Goal: Task Accomplishment & Management: Manage account settings

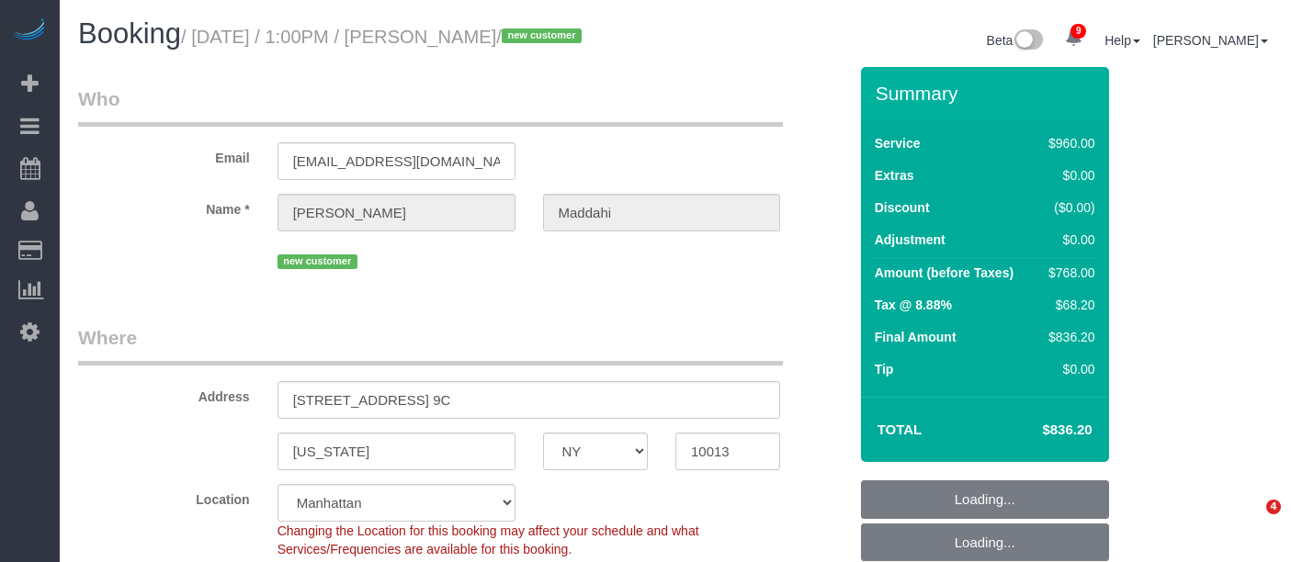
select select "NY"
select select "object:705"
select select "string:stripe-pm_1S2zVL4VGloSiKo7eBxNEqnQ"
select select "number:89"
select select "number:90"
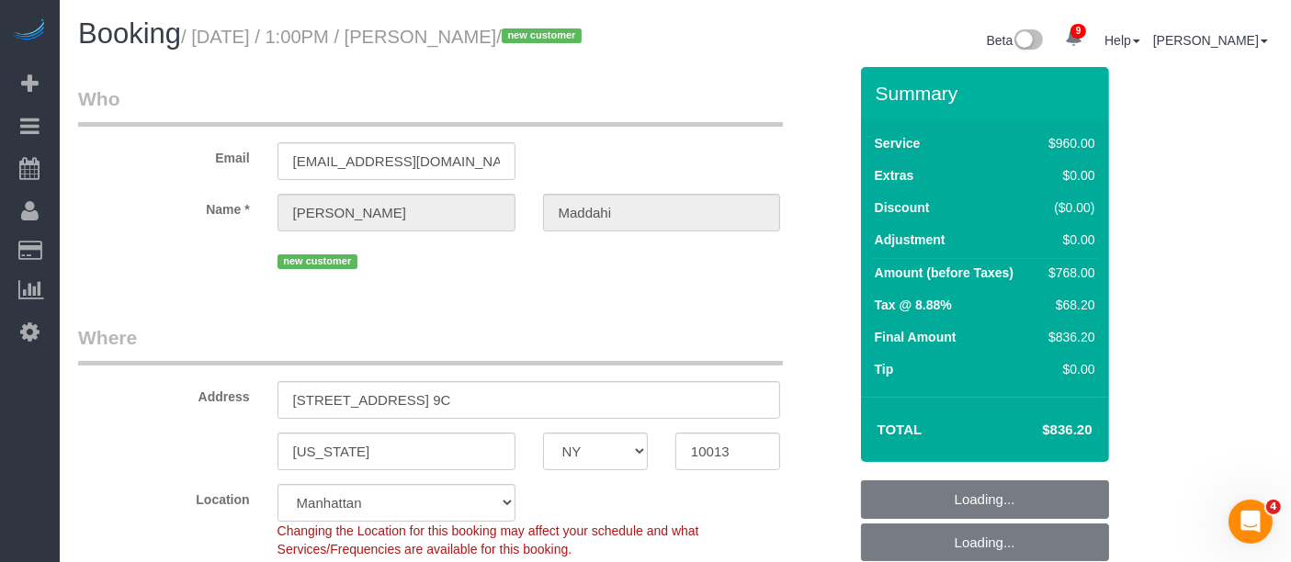
select select "number:13"
select select "number:5"
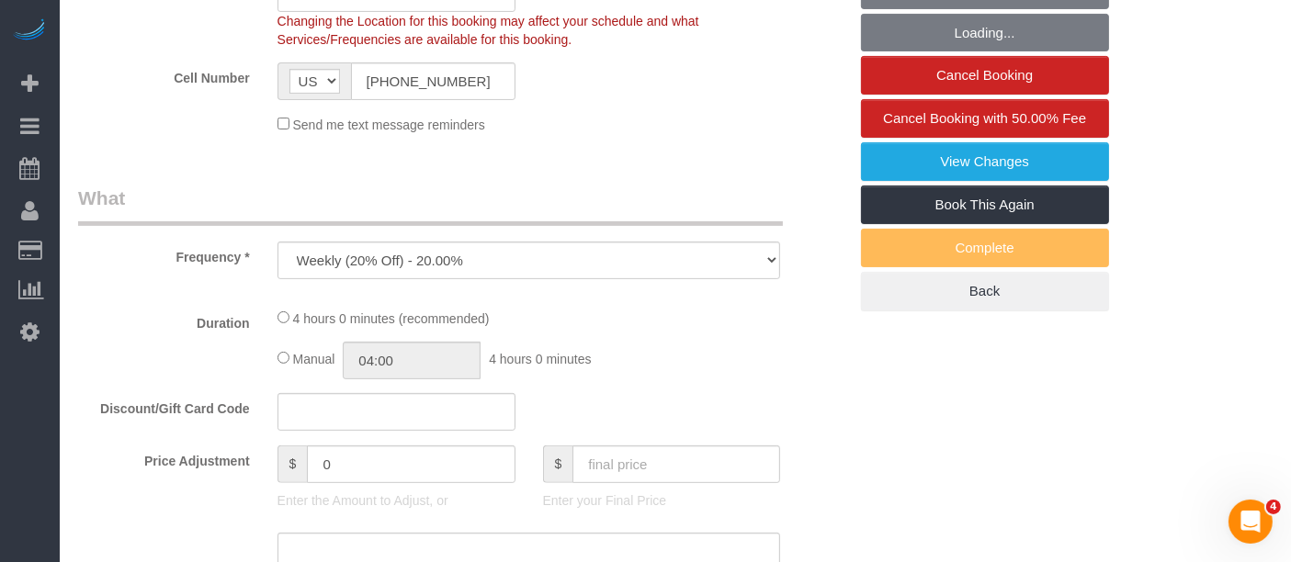
select select "3"
select select "240"
select select "spot1"
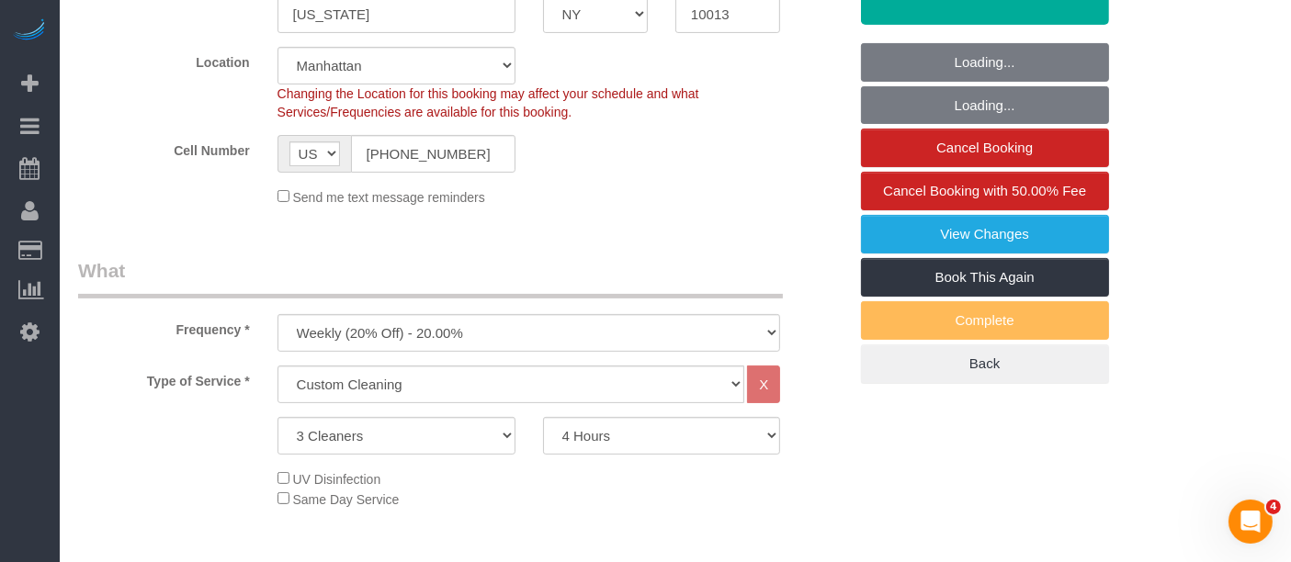
scroll to position [306, 0]
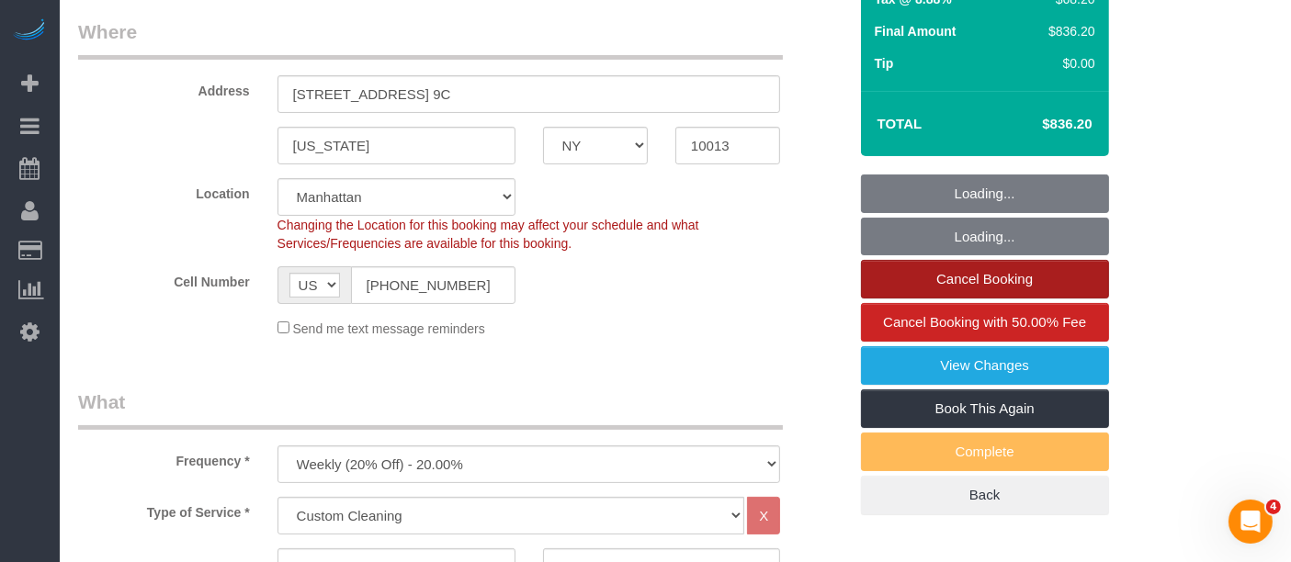
click at [1016, 299] on link "Cancel Booking" at bounding box center [985, 279] width 248 height 39
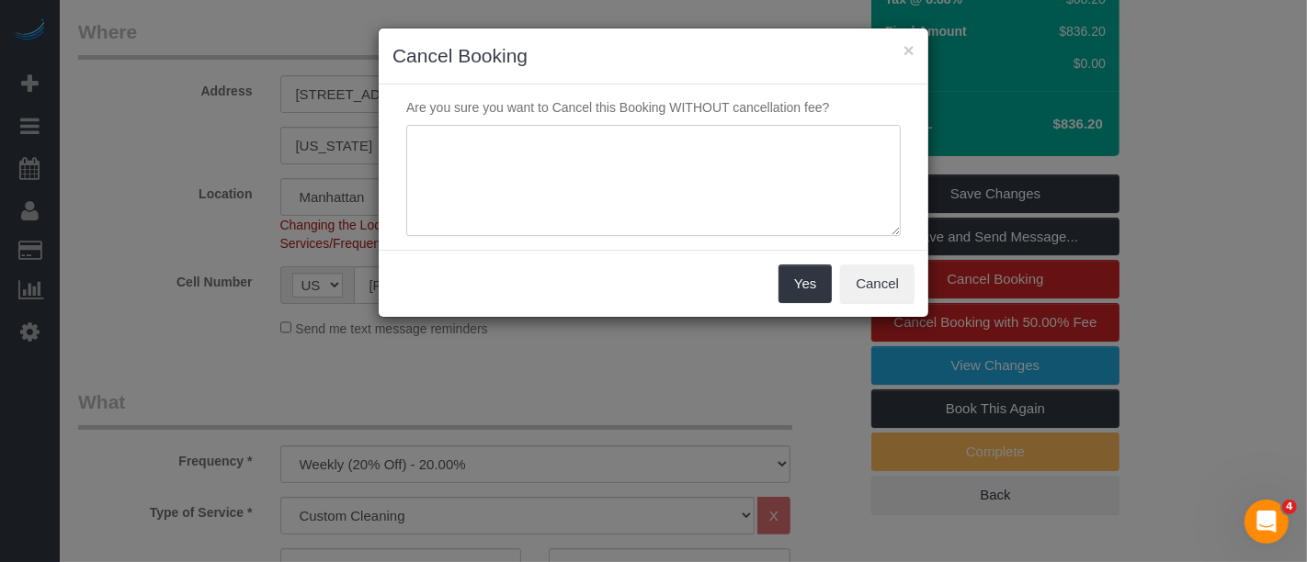
click at [588, 148] on textarea at bounding box center [653, 181] width 494 height 112
click at [603, 158] on textarea at bounding box center [653, 181] width 494 height 112
paste textarea "we typically need more advance notice to ensure we can coordinate the right tea…"
click at [437, 142] on textarea at bounding box center [653, 181] width 494 height 112
click at [432, 151] on textarea at bounding box center [653, 181] width 494 height 112
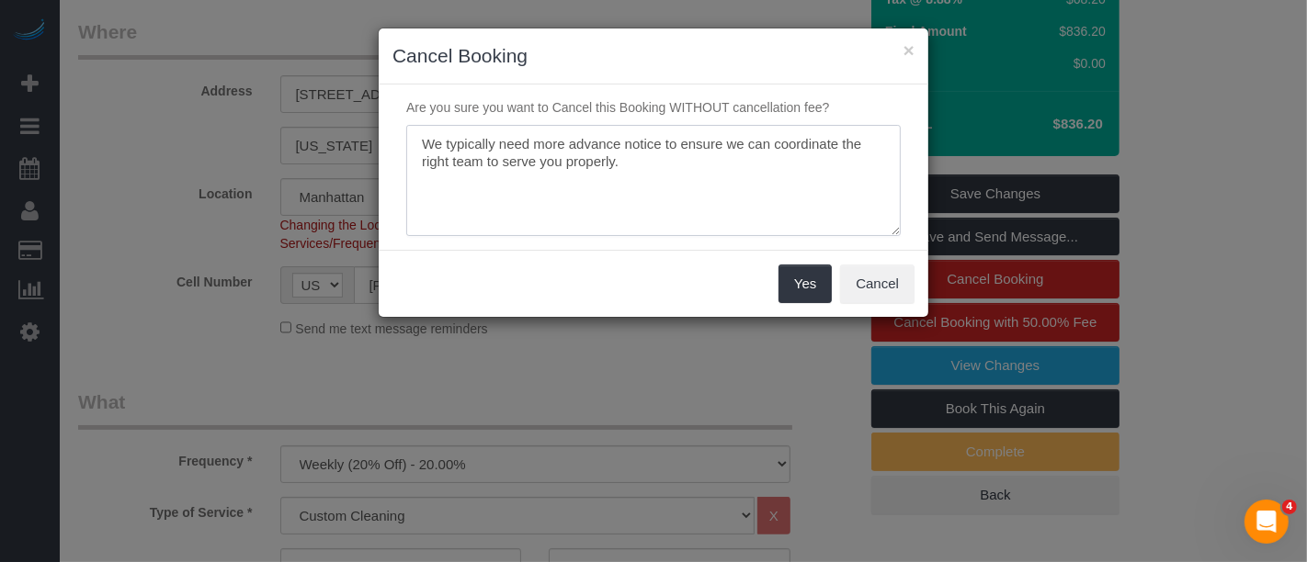
click at [562, 146] on textarea at bounding box center [653, 181] width 494 height 112
click at [637, 170] on textarea at bounding box center [653, 181] width 494 height 112
click at [706, 171] on textarea at bounding box center [653, 181] width 494 height 112
click at [740, 158] on textarea at bounding box center [653, 181] width 494 height 112
drag, startPoint x: 703, startPoint y: 147, endPoint x: 763, endPoint y: 176, distance: 66.2
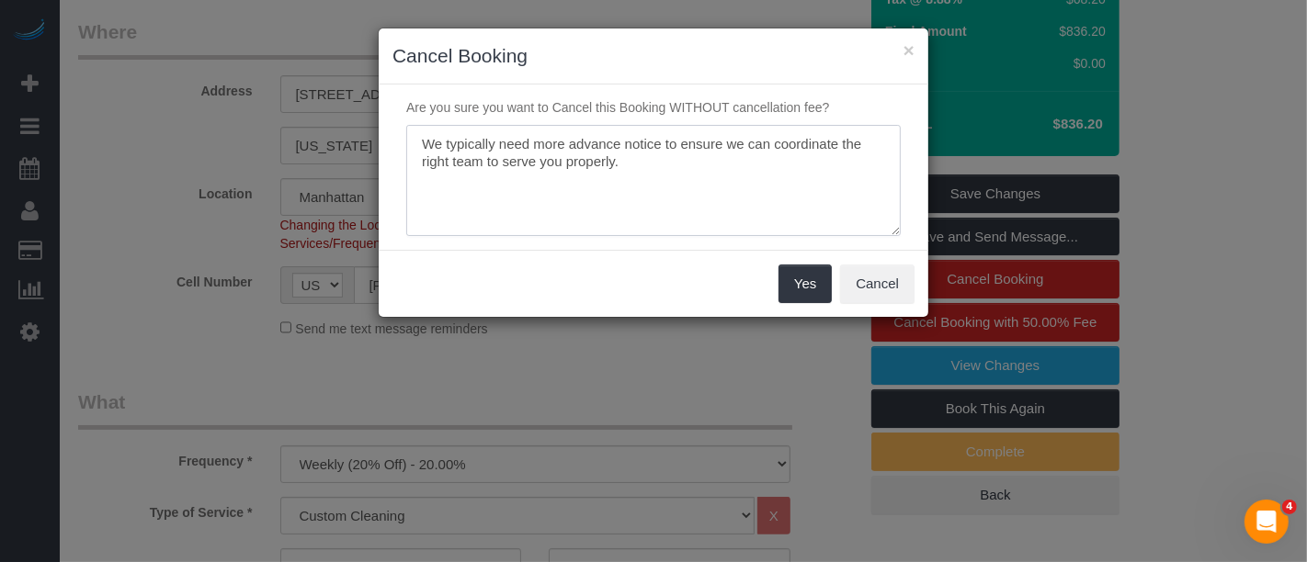
click at [763, 176] on textarea at bounding box center [653, 181] width 494 height 112
click at [676, 169] on textarea at bounding box center [653, 181] width 494 height 112
click at [414, 145] on textarea at bounding box center [653, 181] width 494 height 112
click at [521, 159] on textarea at bounding box center [653, 181] width 494 height 112
paste textarea "For larger jobs like this, w"
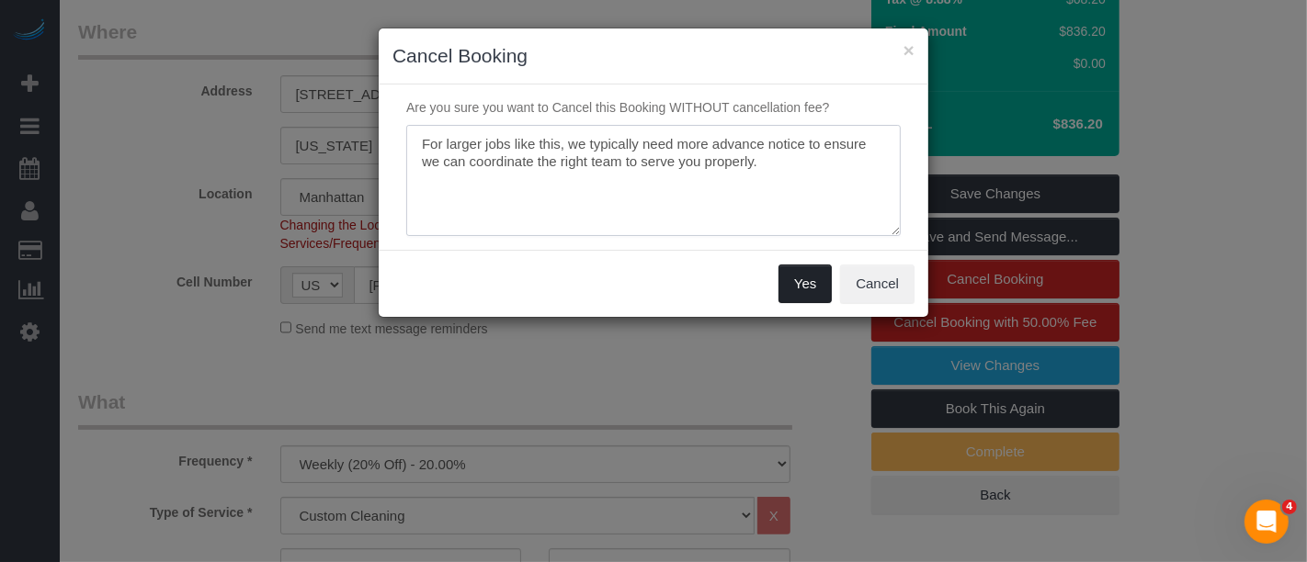
type textarea "For larger jobs like this, we typically need more advance notice to ensure we c…"
click at [812, 285] on button "Yes" at bounding box center [804, 284] width 53 height 39
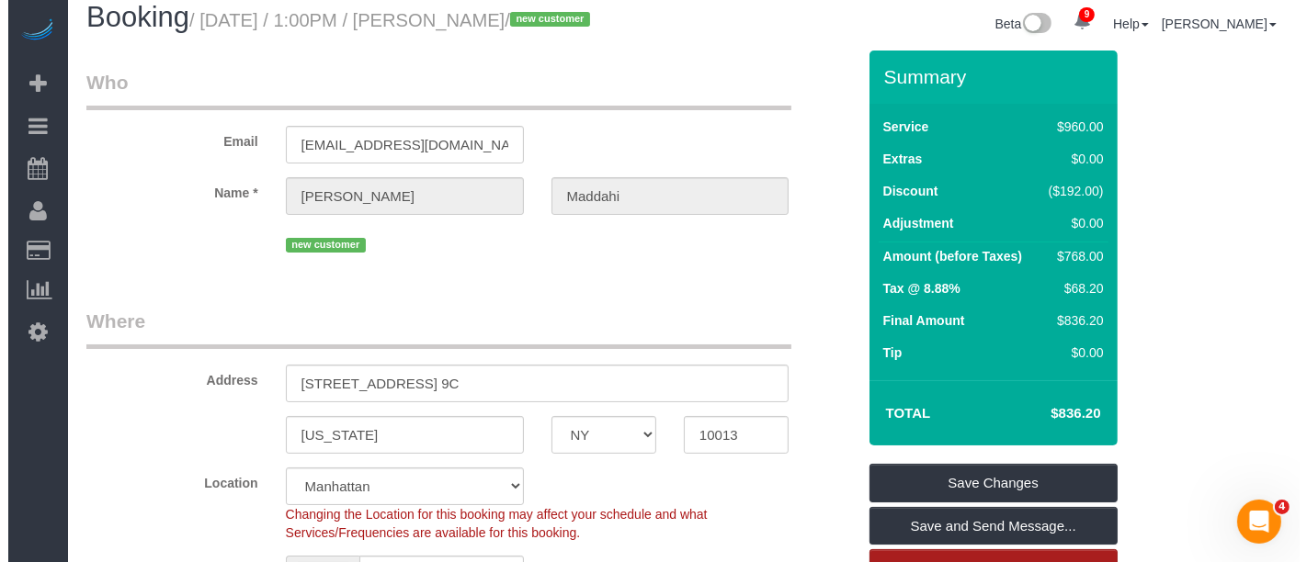
scroll to position [0, 0]
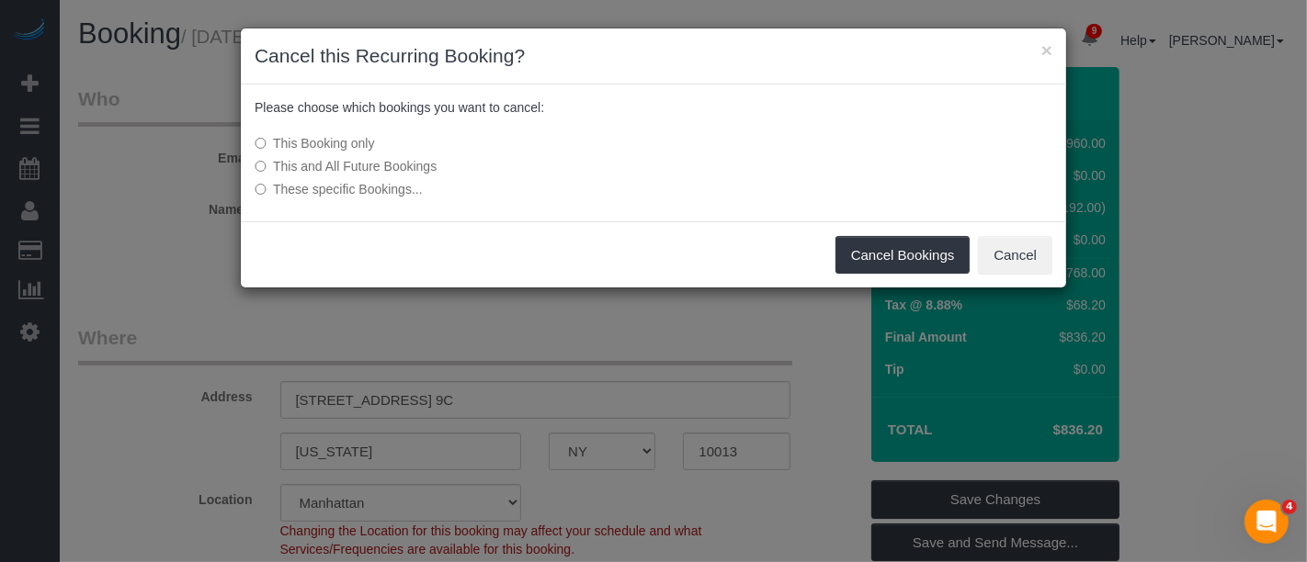
click at [385, 168] on label "This and All Future Bookings" at bounding box center [516, 166] width 523 height 18
click at [914, 253] on button "Cancel Bookings" at bounding box center [902, 255] width 135 height 39
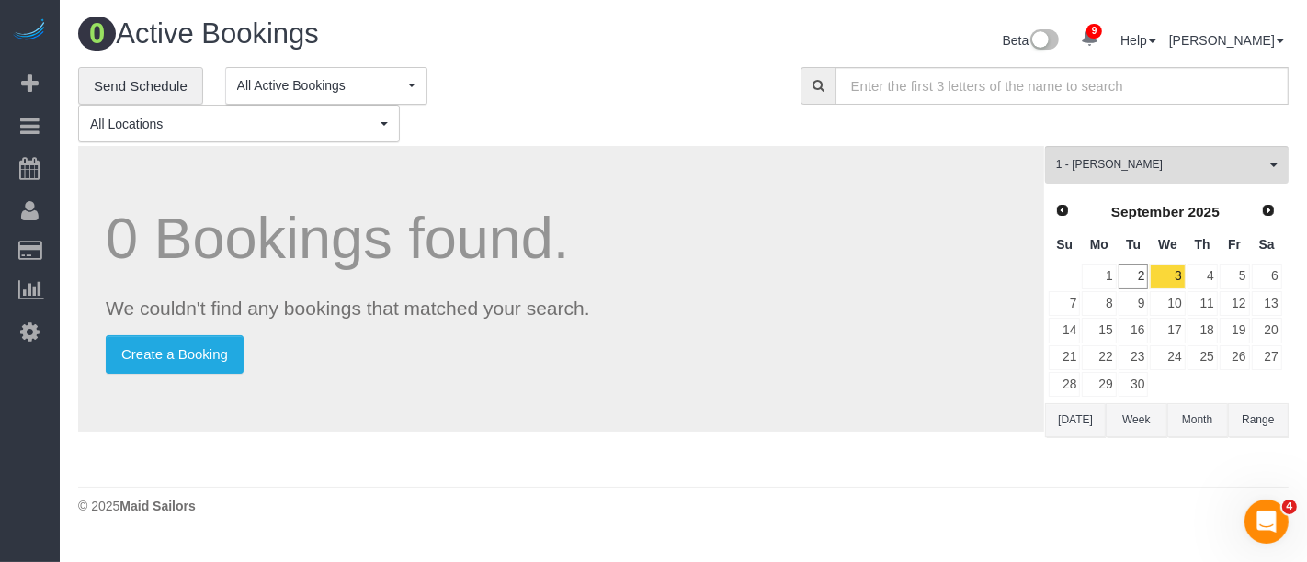
drag, startPoint x: 835, startPoint y: 40, endPoint x: 966, endPoint y: 0, distance: 136.4
click at [837, 40] on div "Beta 9 Your Notifications You have 0 alerts × You have 1 to charge for 09/01/20…" at bounding box center [993, 42] width 619 height 49
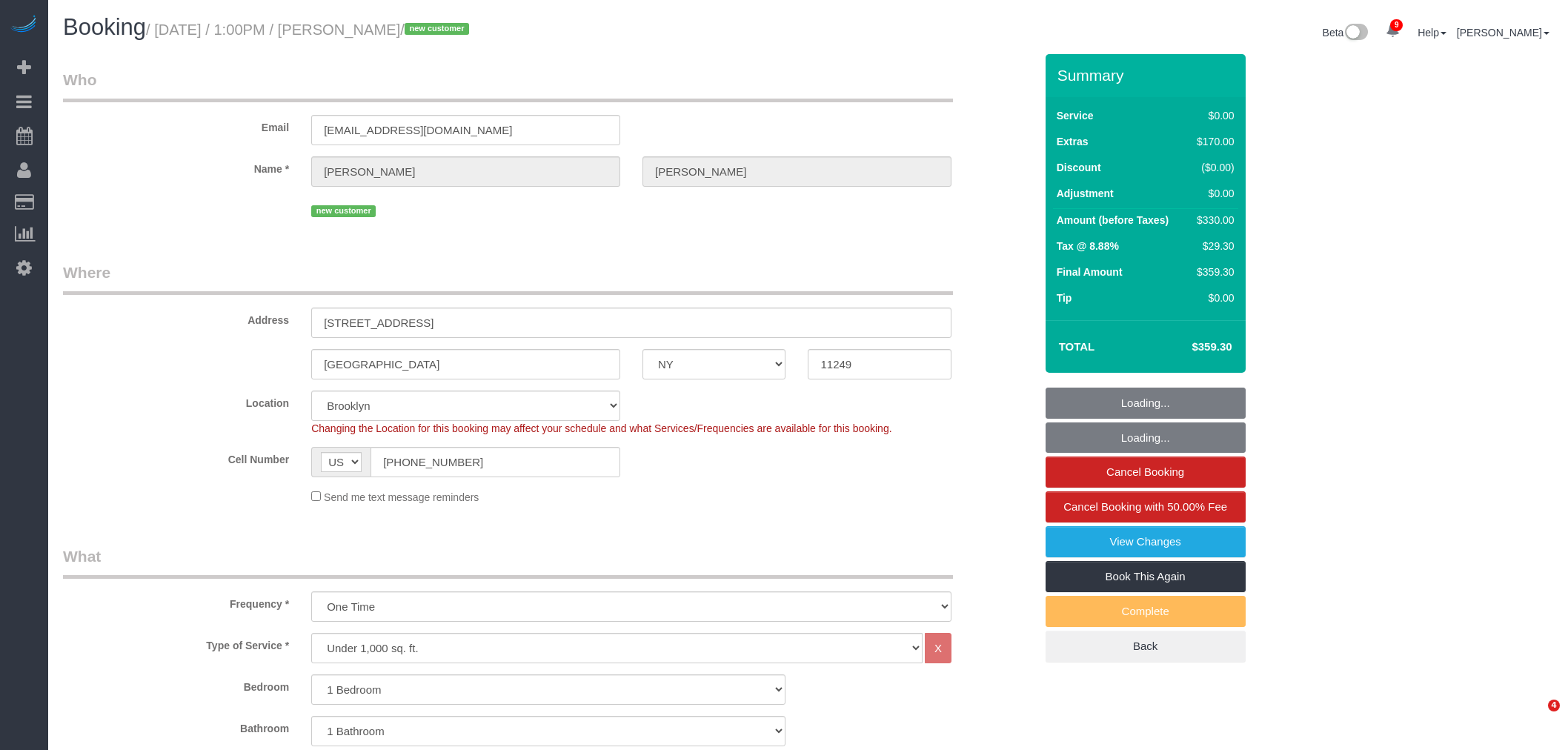
select select "NY"
select select "1"
select select "spot1"
select select "number:60"
select select "number:74"
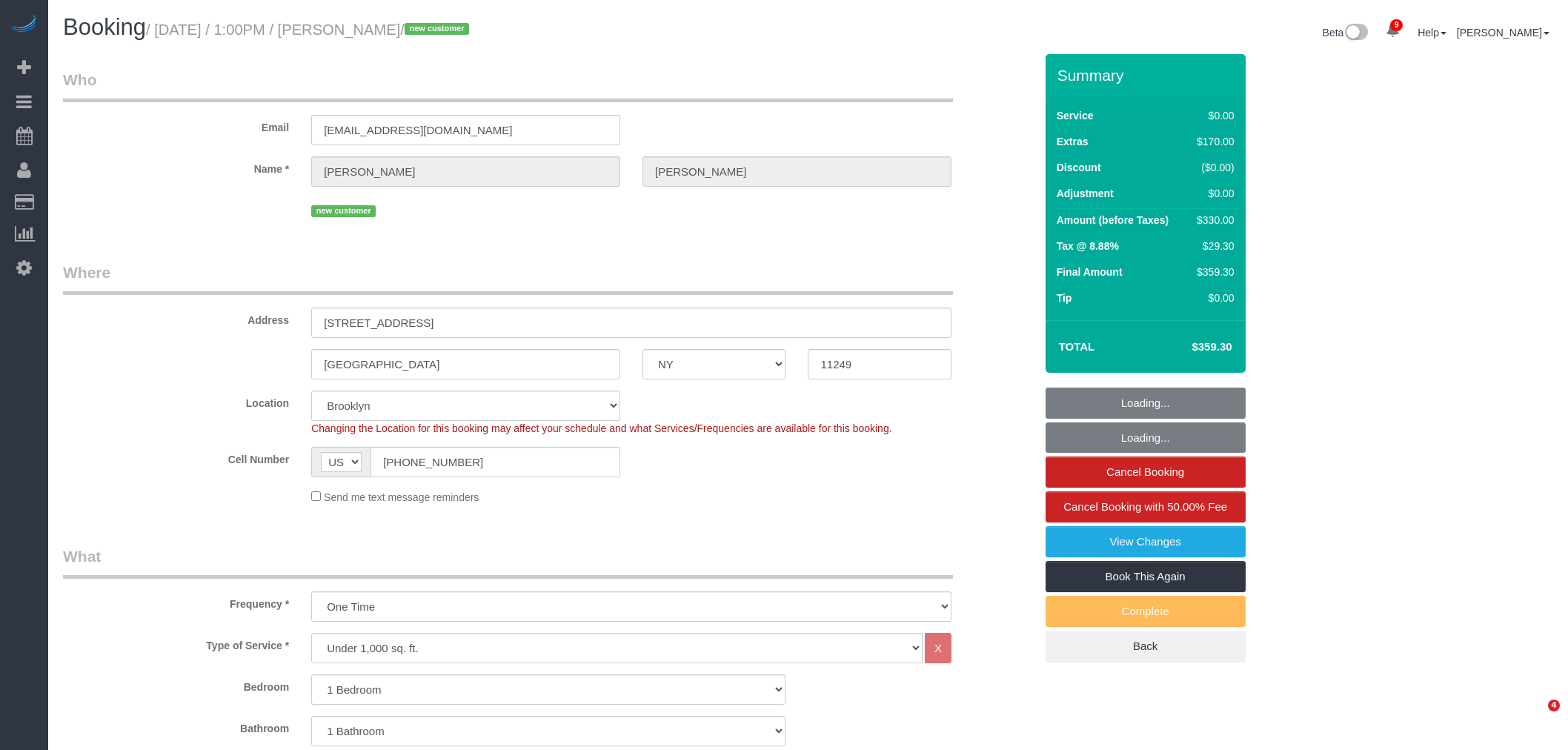
select select "number:15"
select select "number:5"
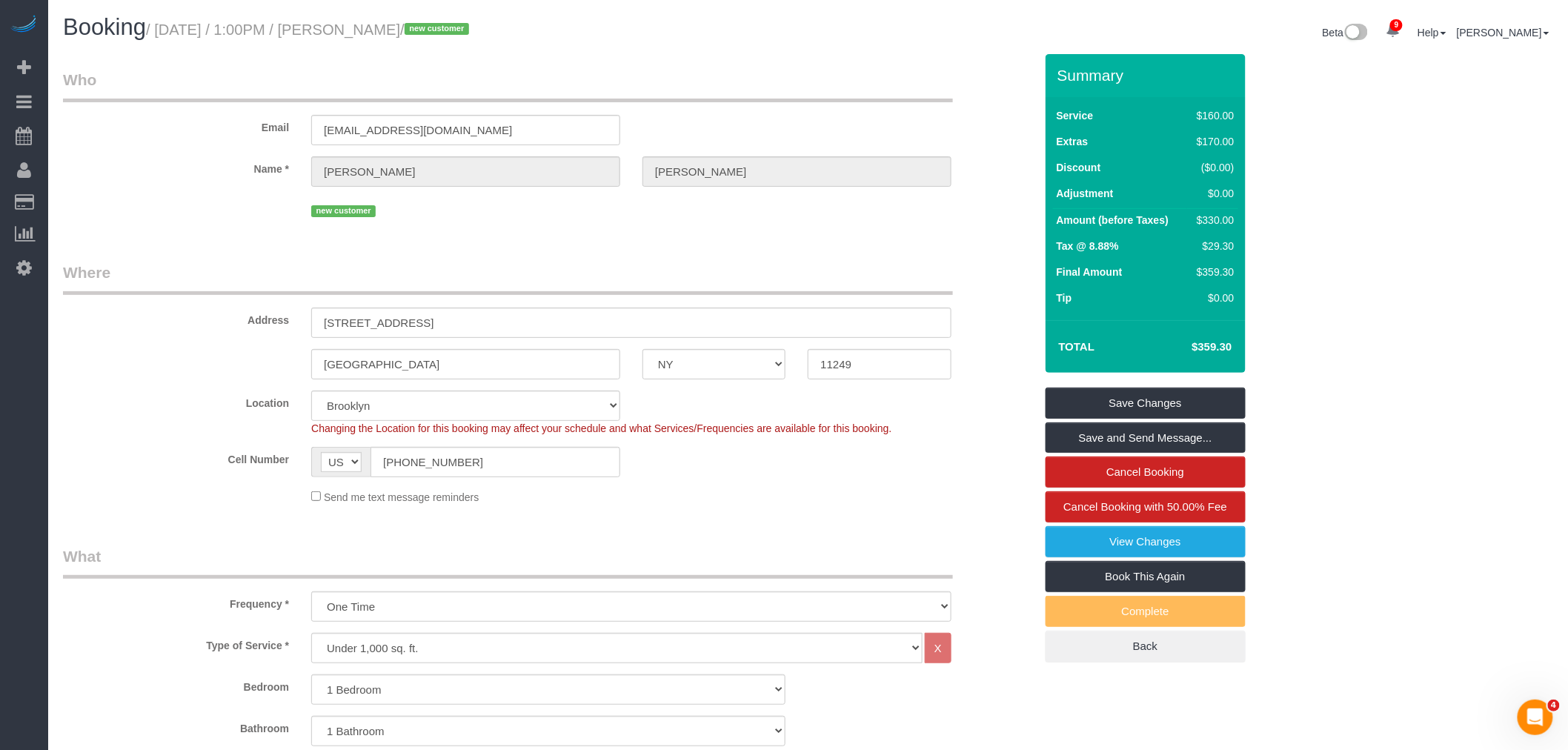
drag, startPoint x: 694, startPoint y: 72, endPoint x: 725, endPoint y: 126, distance: 62.3
click at [695, 72] on legend "Who" at bounding box center [508, 85] width 890 height 33
click at [734, 92] on legend "Who" at bounding box center [508, 85] width 890 height 33
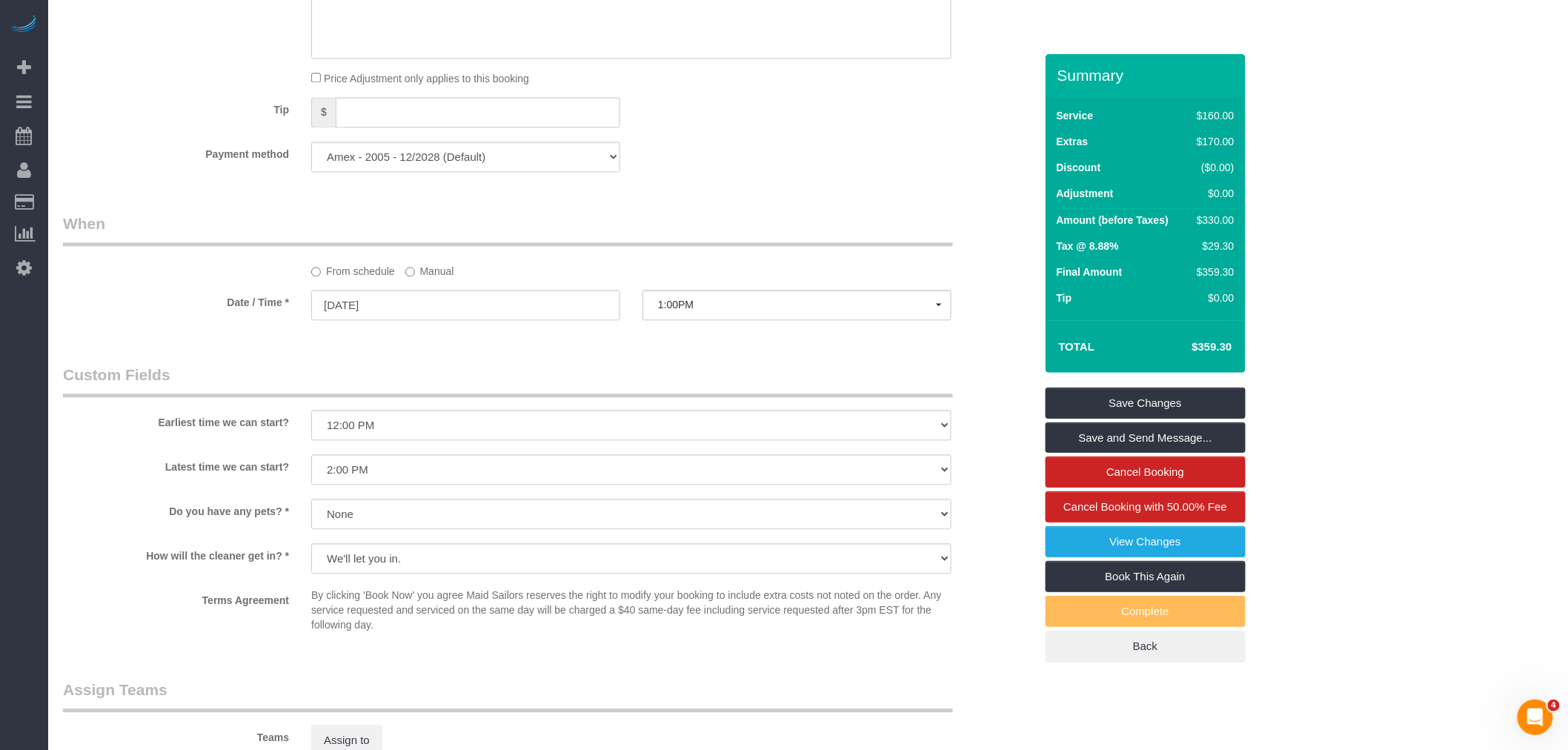
scroll to position [1241, 0]
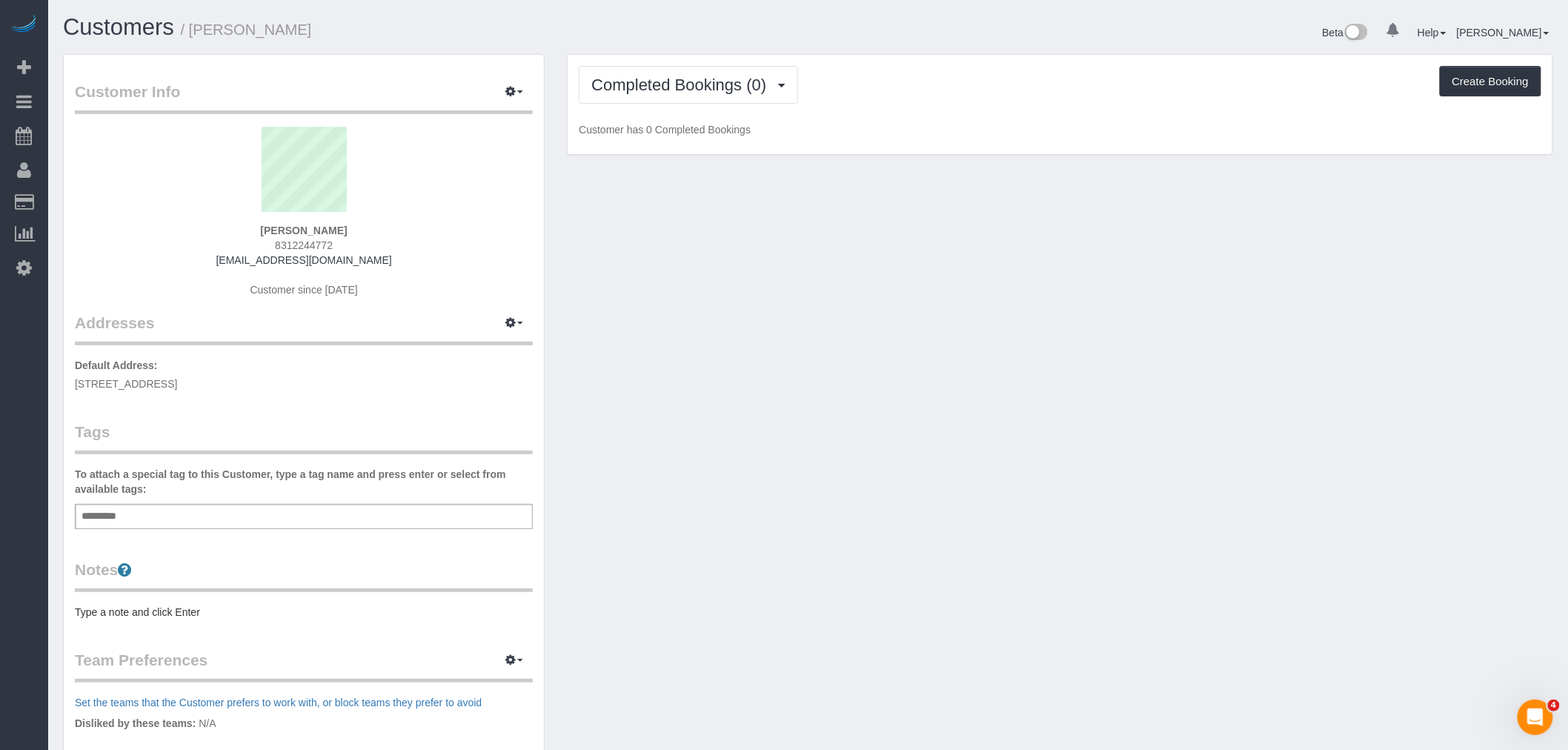
click at [675, 371] on div "Customer Info Edit Contact Info Send Message Email Preferences Special Sales Ta…" at bounding box center [808, 535] width 1512 height 964
click at [705, 319] on div "Customer Info Edit Contact Info Send Message Email Preferences Special Sales Ta…" at bounding box center [808, 535] width 1512 height 964
click at [508, 327] on icon "button" at bounding box center [510, 322] width 10 height 9
click at [505, 353] on button "Manage Addresses" at bounding box center [472, 352] width 120 height 21
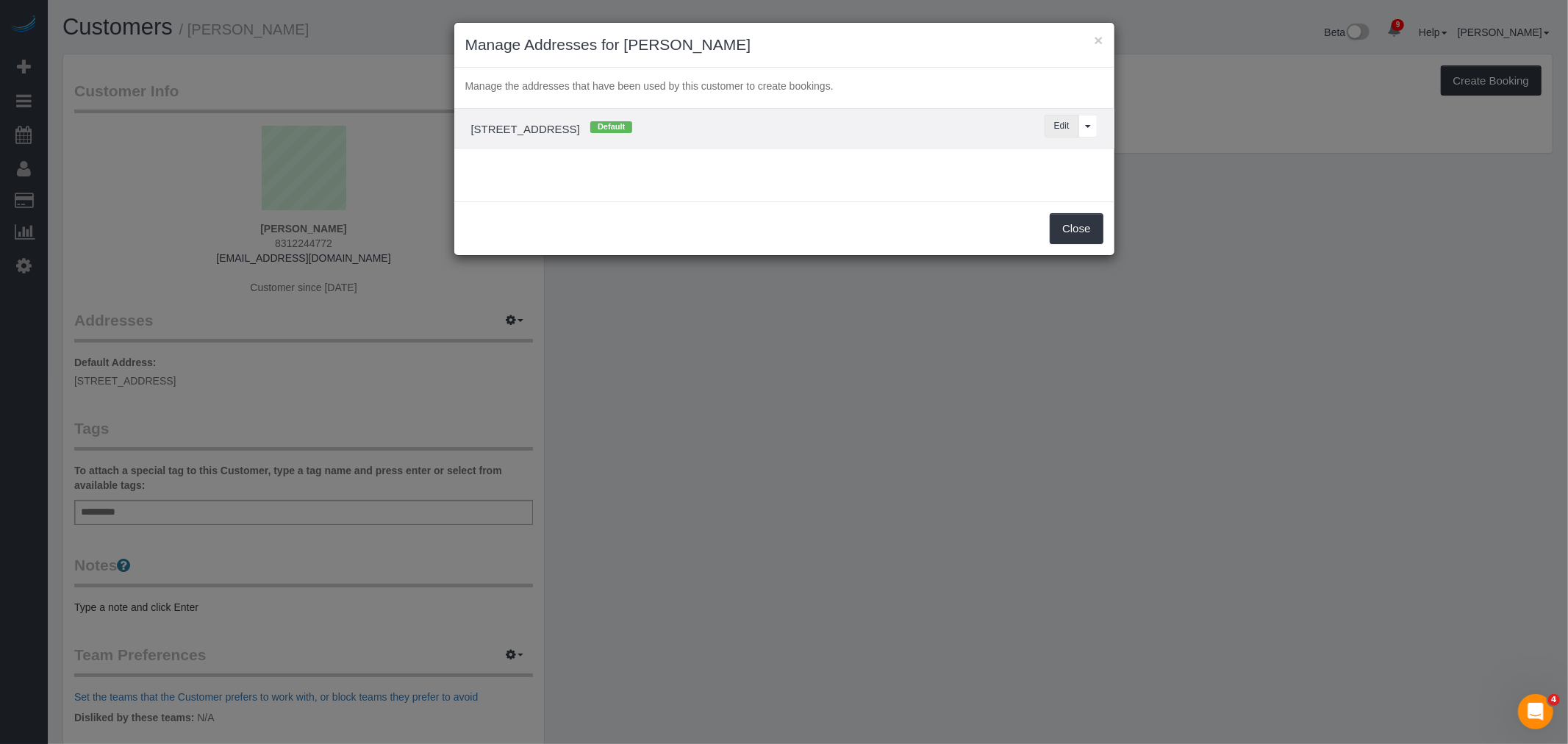
click at [1065, 121] on button "Edit" at bounding box center [1062, 126] width 34 height 22
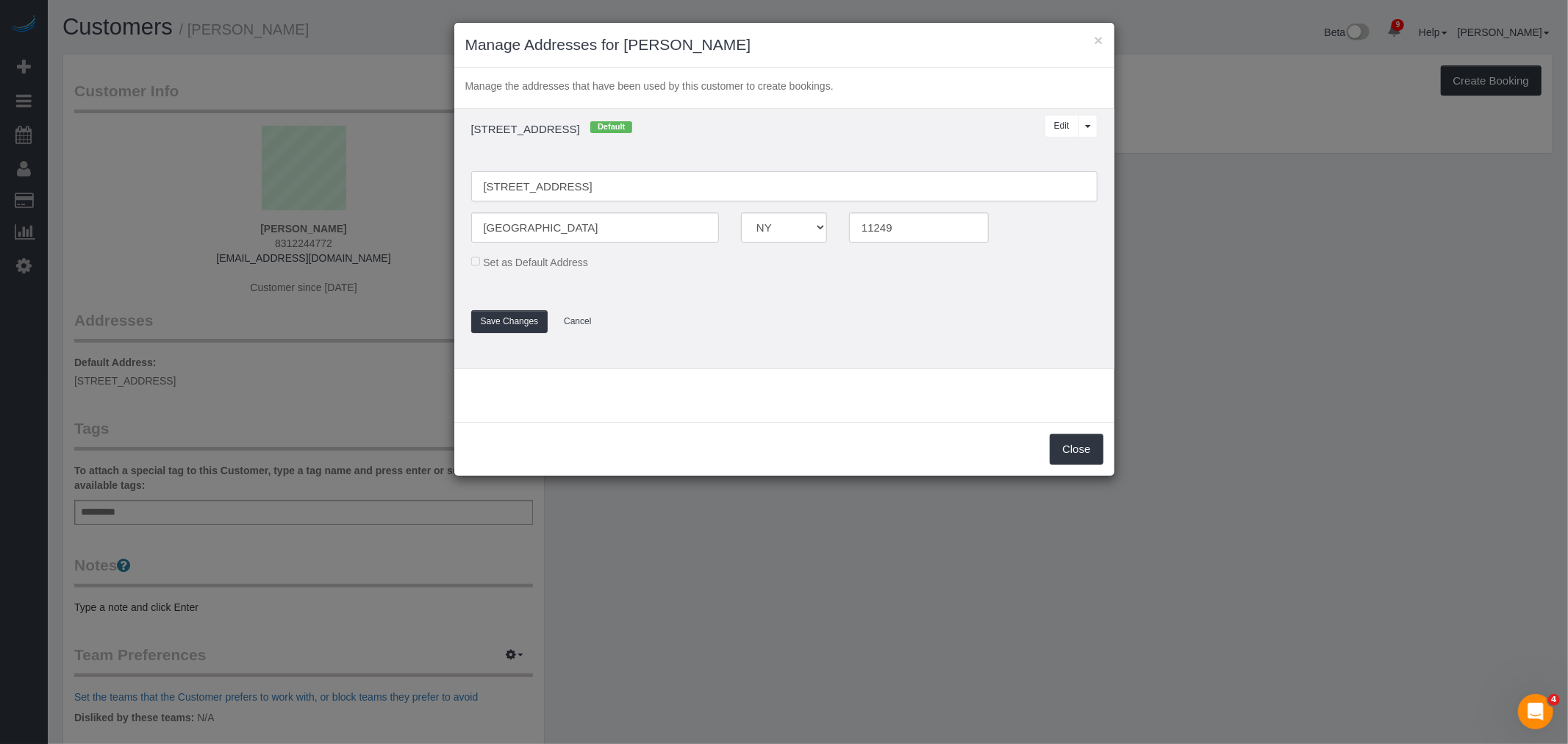
click at [569, 185] on input "424 Bedford Ave, 7B" at bounding box center [784, 186] width 626 height 30
type input "424 Bedford Avenue, Apt. 7B"
click at [513, 313] on button "Save Changes" at bounding box center [510, 322] width 78 height 22
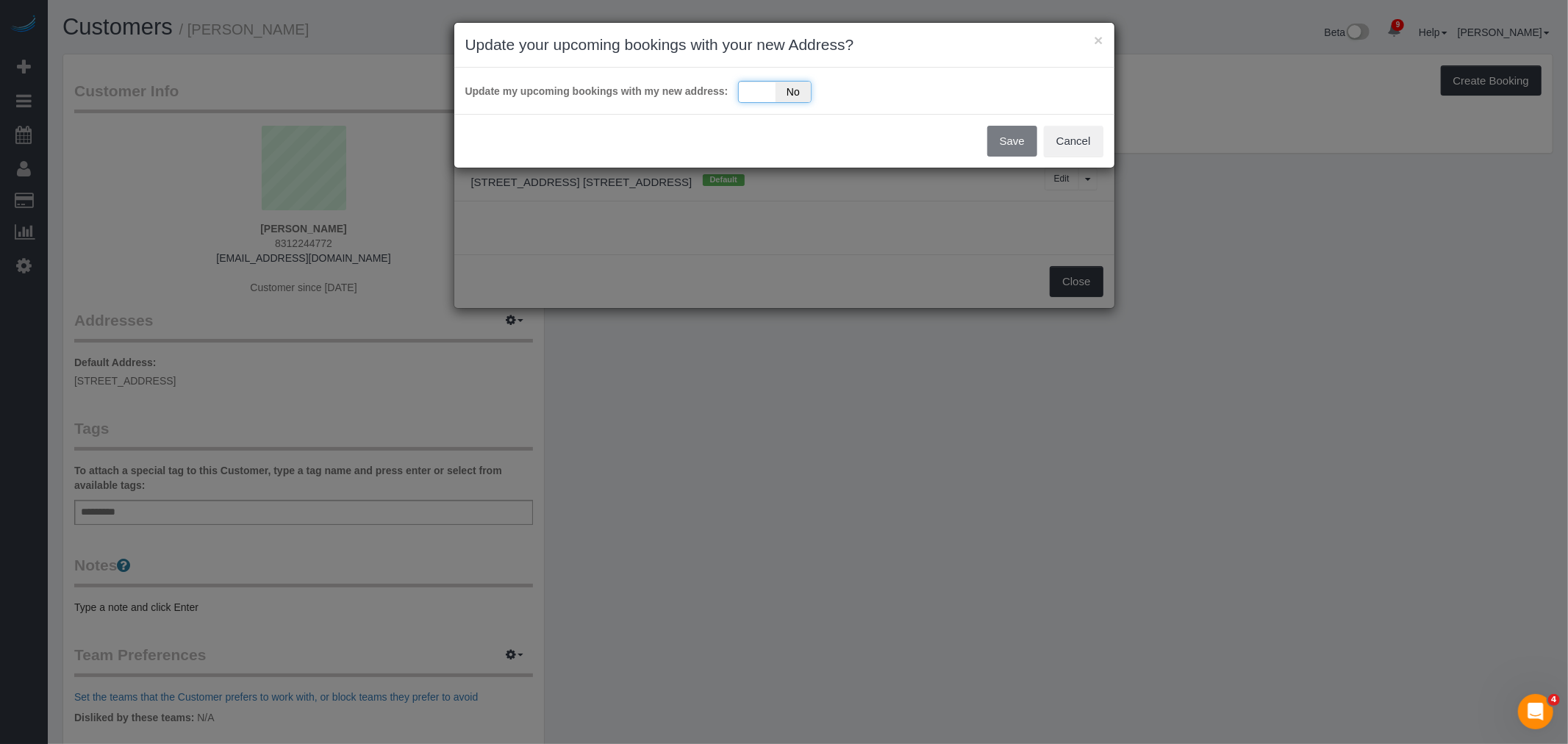
click at [758, 84] on div "Yes No" at bounding box center [775, 92] width 74 height 22
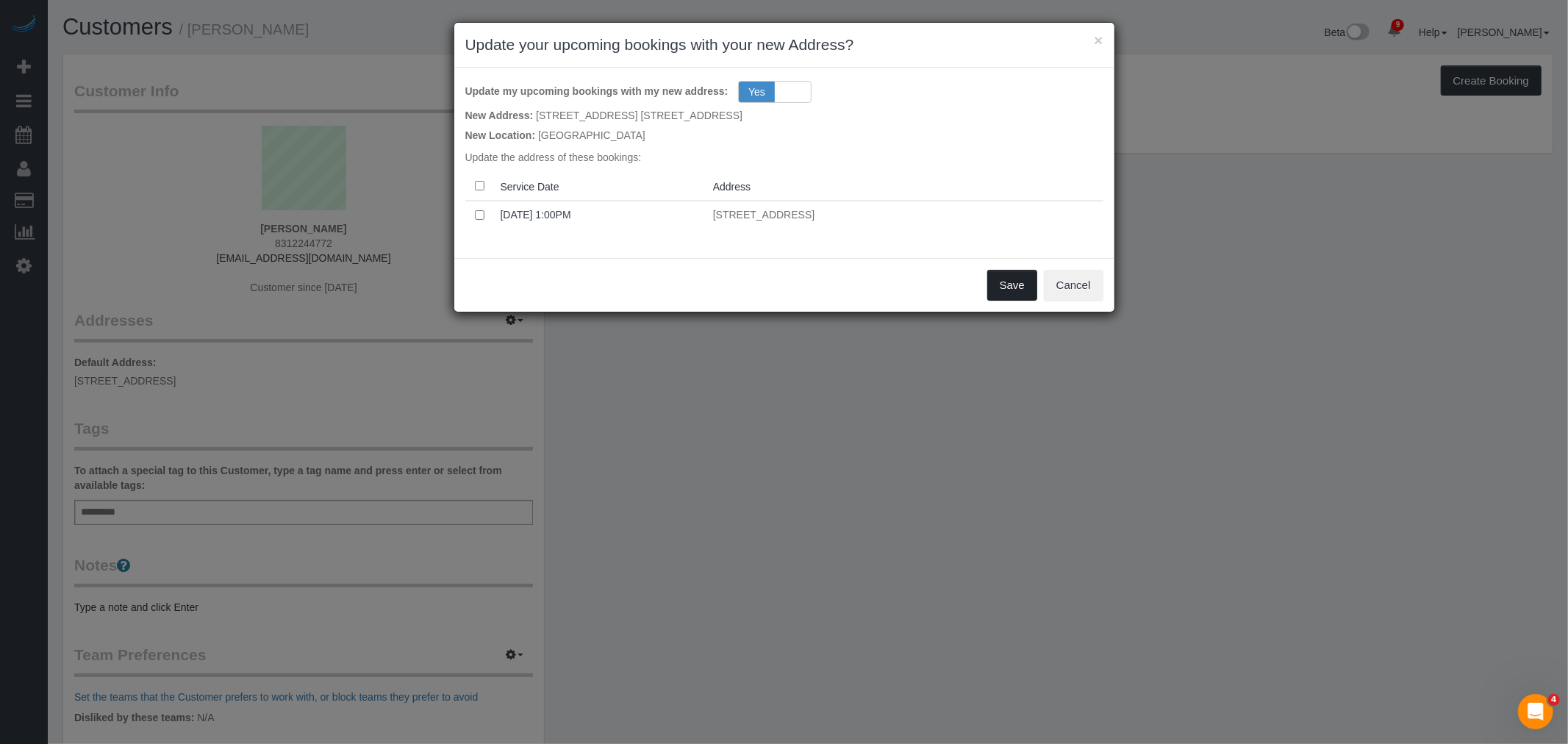
click at [1004, 286] on button "Save" at bounding box center [1012, 285] width 50 height 31
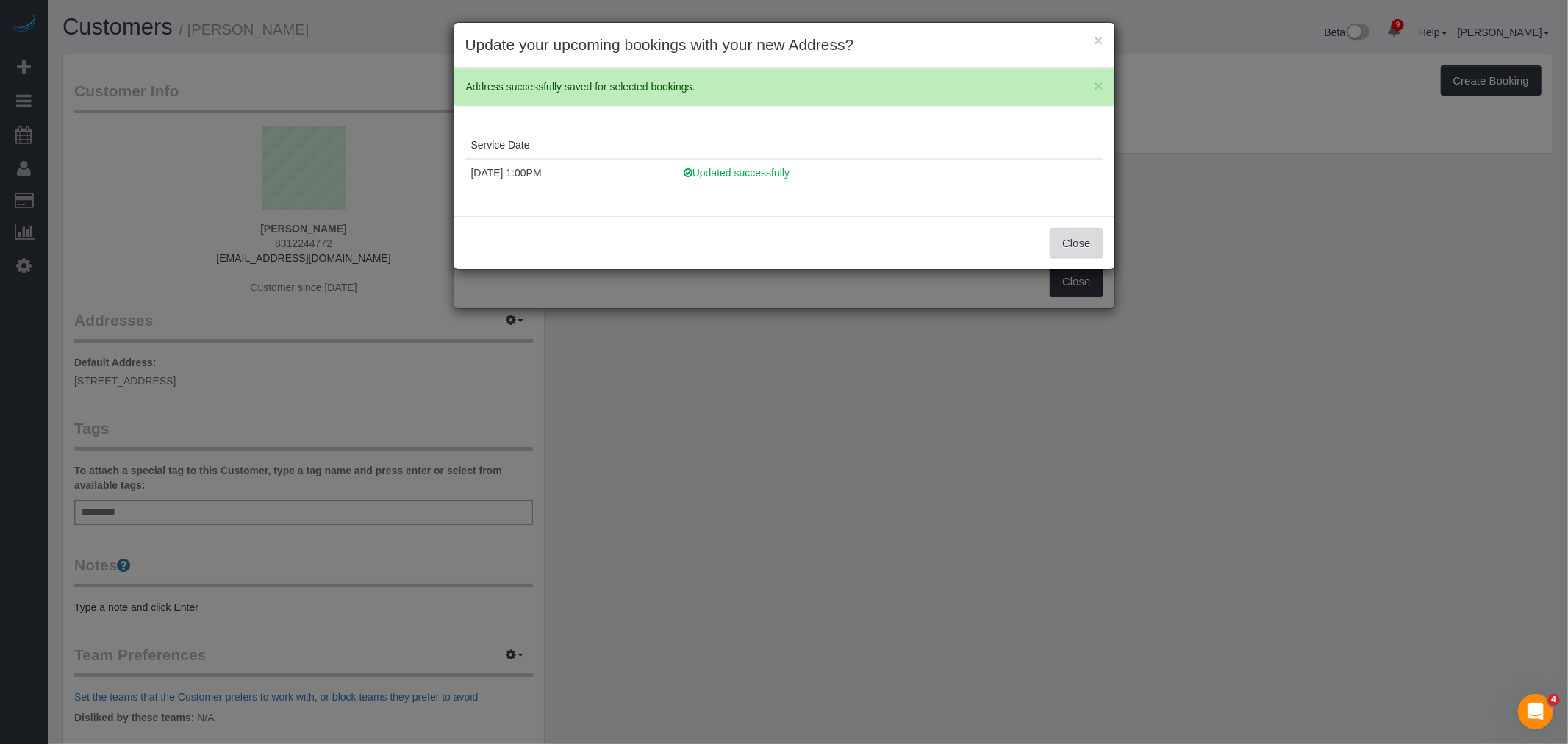
click at [1067, 242] on button "Close" at bounding box center [1076, 243] width 53 height 31
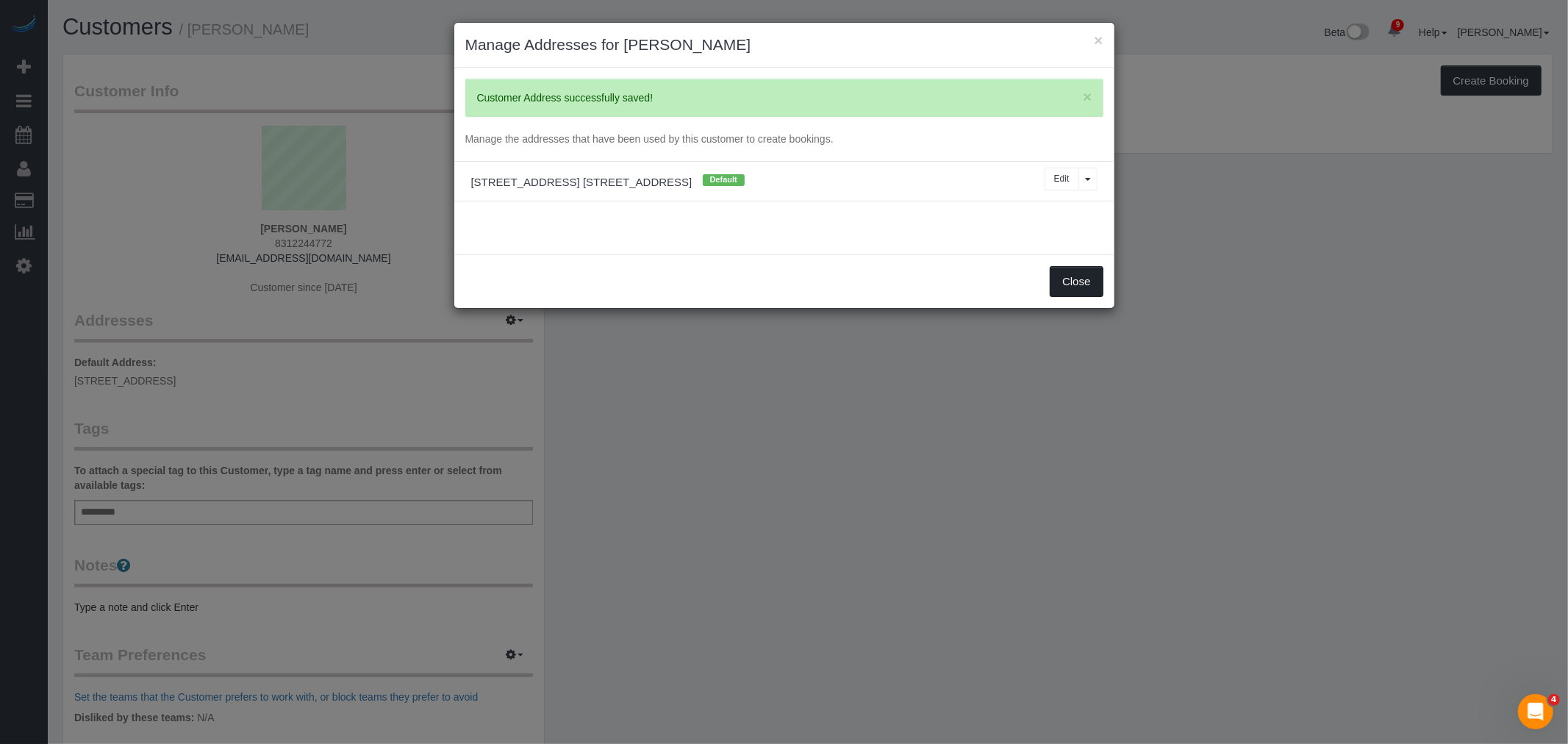
click at [1076, 287] on button "Close" at bounding box center [1076, 282] width 53 height 31
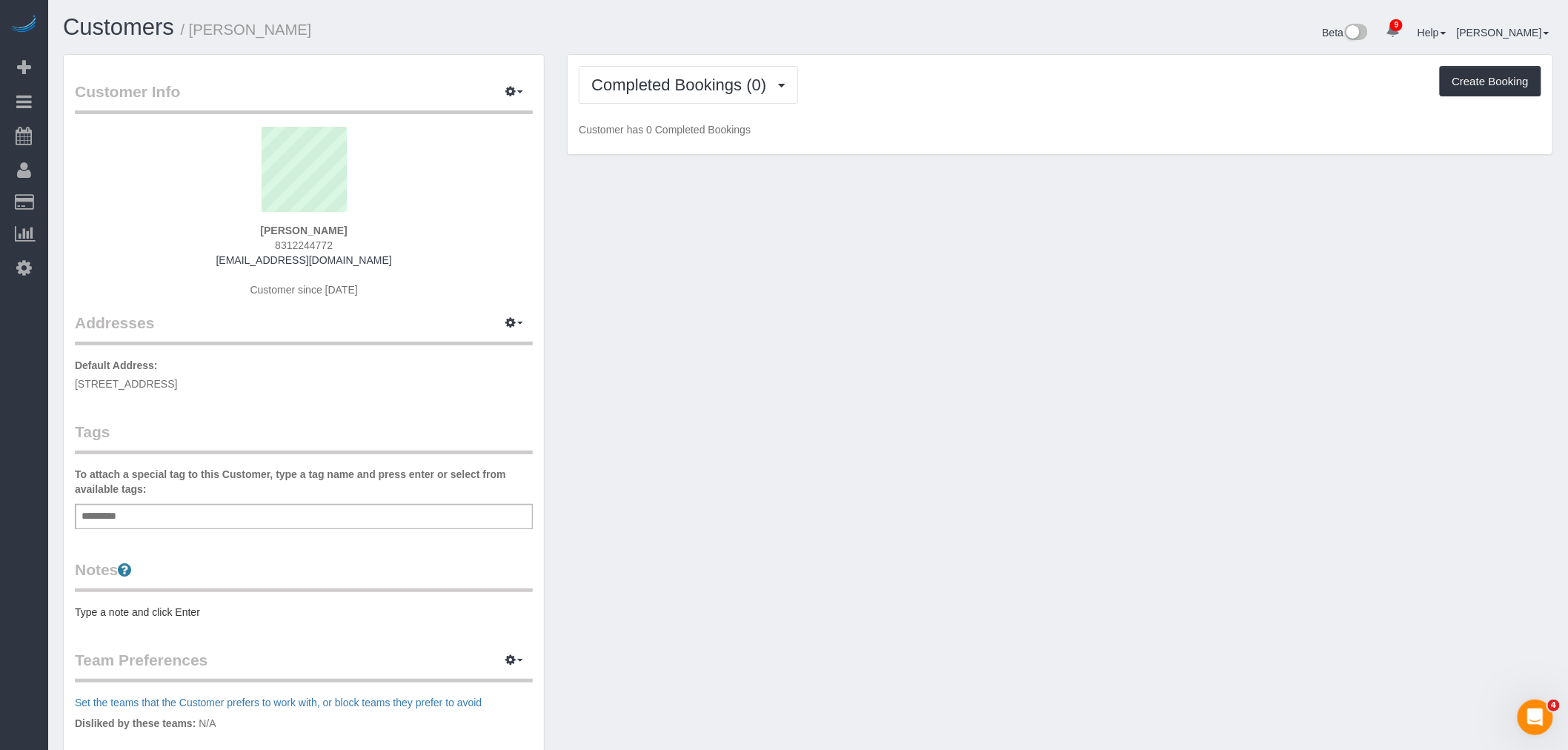
click at [910, 336] on div "Customer Info Edit Contact Info Send Message Email Preferences Special Sales Ta…" at bounding box center [808, 535] width 1512 height 964
click at [252, 381] on span "424 Bedford Avenue, Apt. 7B, Brooklyn, NY 11249" at bounding box center [179, 384] width 208 height 12
copy div "424 Bedford Avenue, Apt. 7B, Brooklyn, NY 11249"
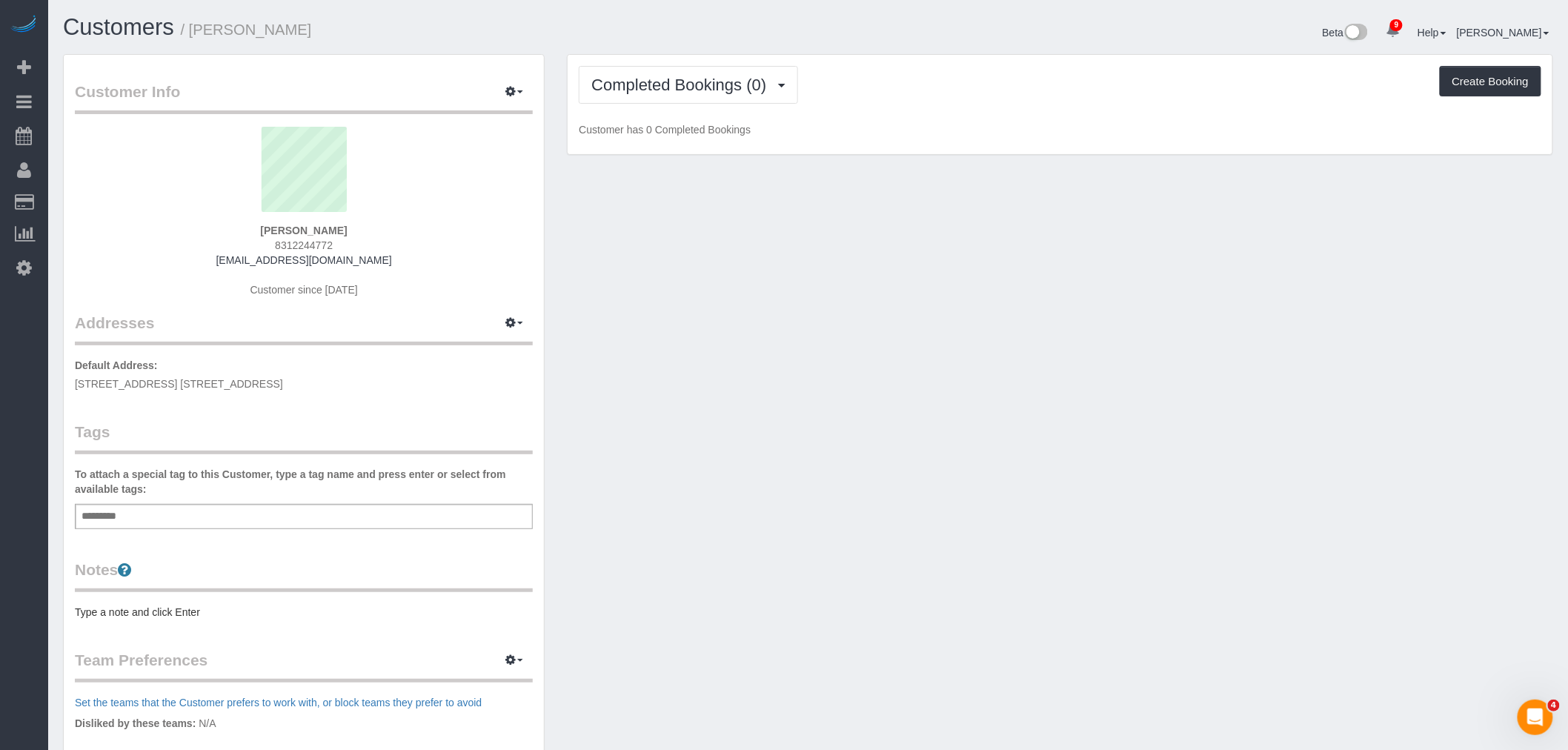
click at [297, 508] on div "Add a tag" at bounding box center [304, 516] width 458 height 25
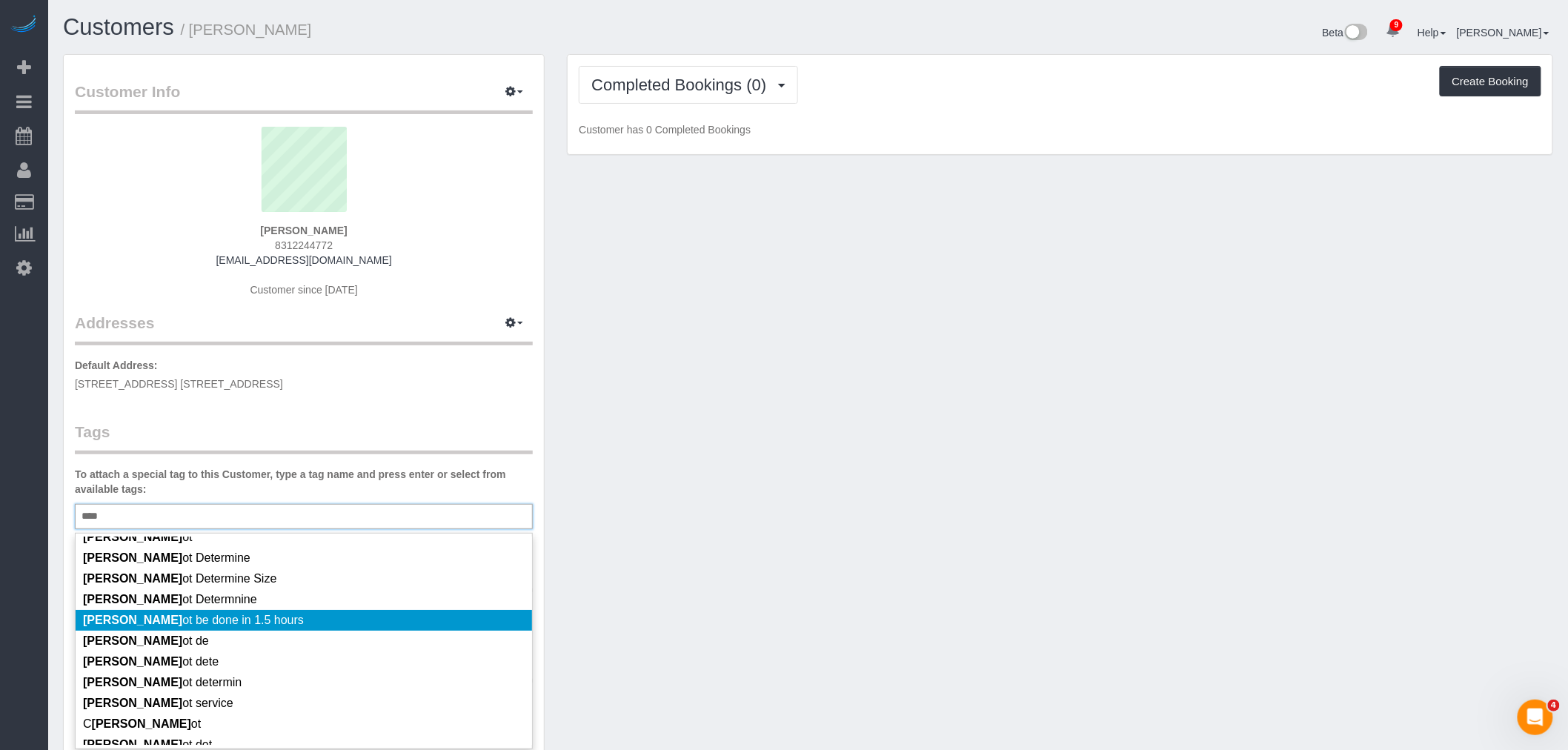
scroll to position [80, 0]
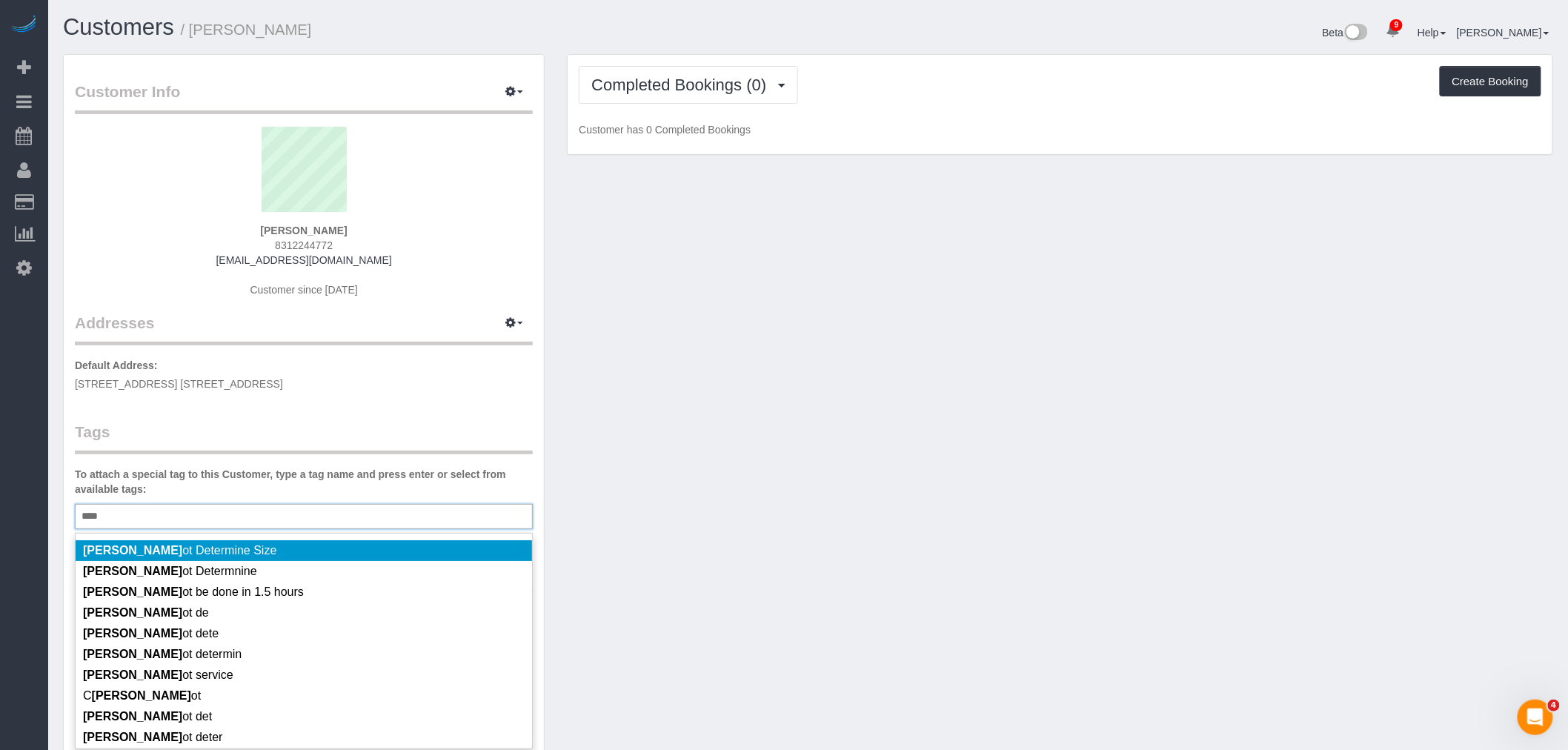
type input "****"
click at [291, 556] on li "Cann ot Determine Size" at bounding box center [304, 551] width 456 height 21
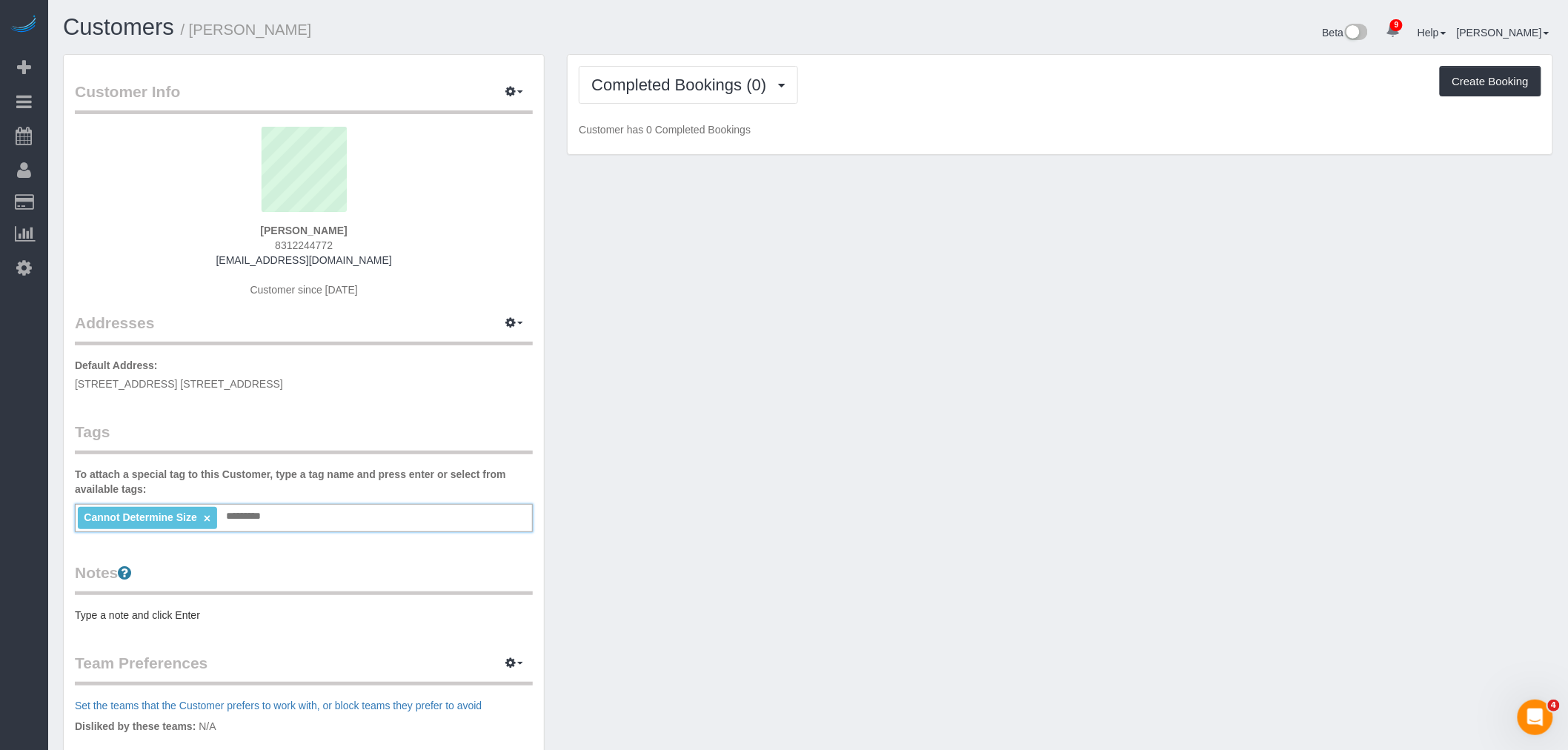
click at [206, 611] on pre "Type a note and click Enter" at bounding box center [304, 615] width 458 height 15
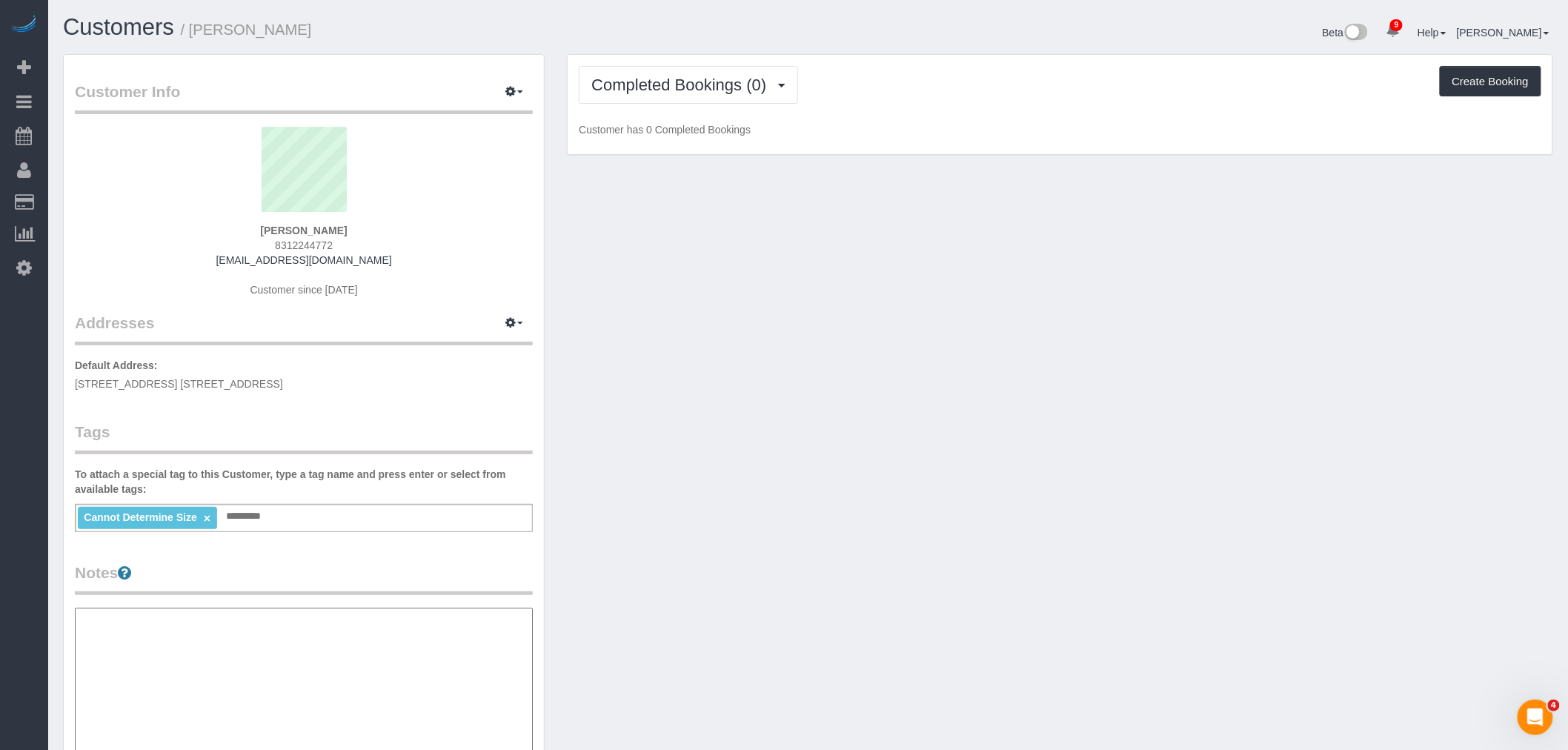
type textarea "**********"
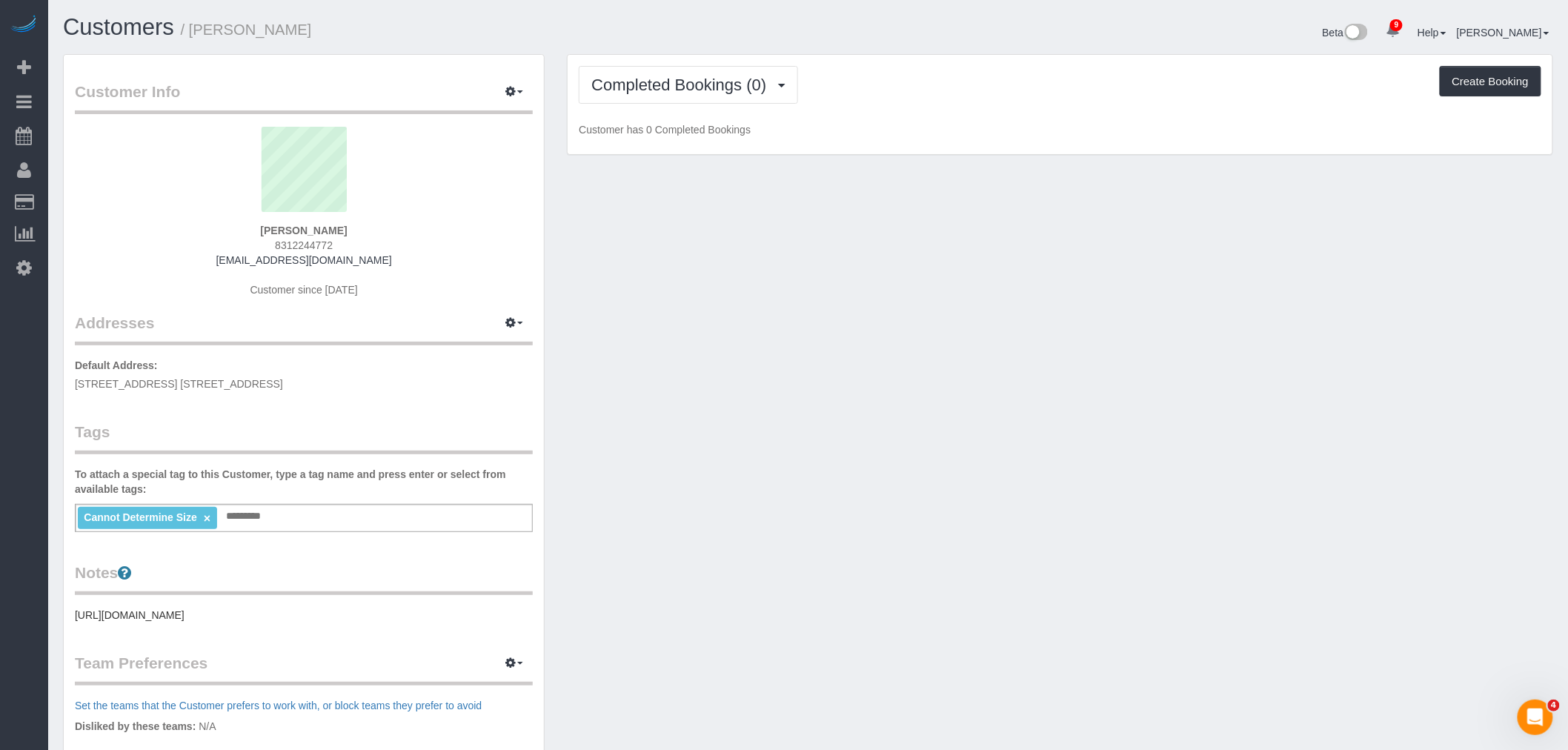
click at [699, 440] on div "Customer Info Edit Contact Info Send Message Email Preferences Special Sales Ta…" at bounding box center [808, 537] width 1512 height 966
drag, startPoint x: 938, startPoint y: 137, endPoint x: 1024, endPoint y: 122, distance: 87.3
click at [944, 135] on div "Completed Bookings (0) Completed Bookings (0) Upcoming Bookings (1) Cancelled B…" at bounding box center [1059, 105] width 984 height 100
drag, startPoint x: 846, startPoint y: 242, endPoint x: 692, endPoint y: 149, distance: 179.9
click at [846, 242] on div "Customer Info Edit Contact Info Send Message Email Preferences Special Sales Ta…" at bounding box center [808, 537] width 1512 height 966
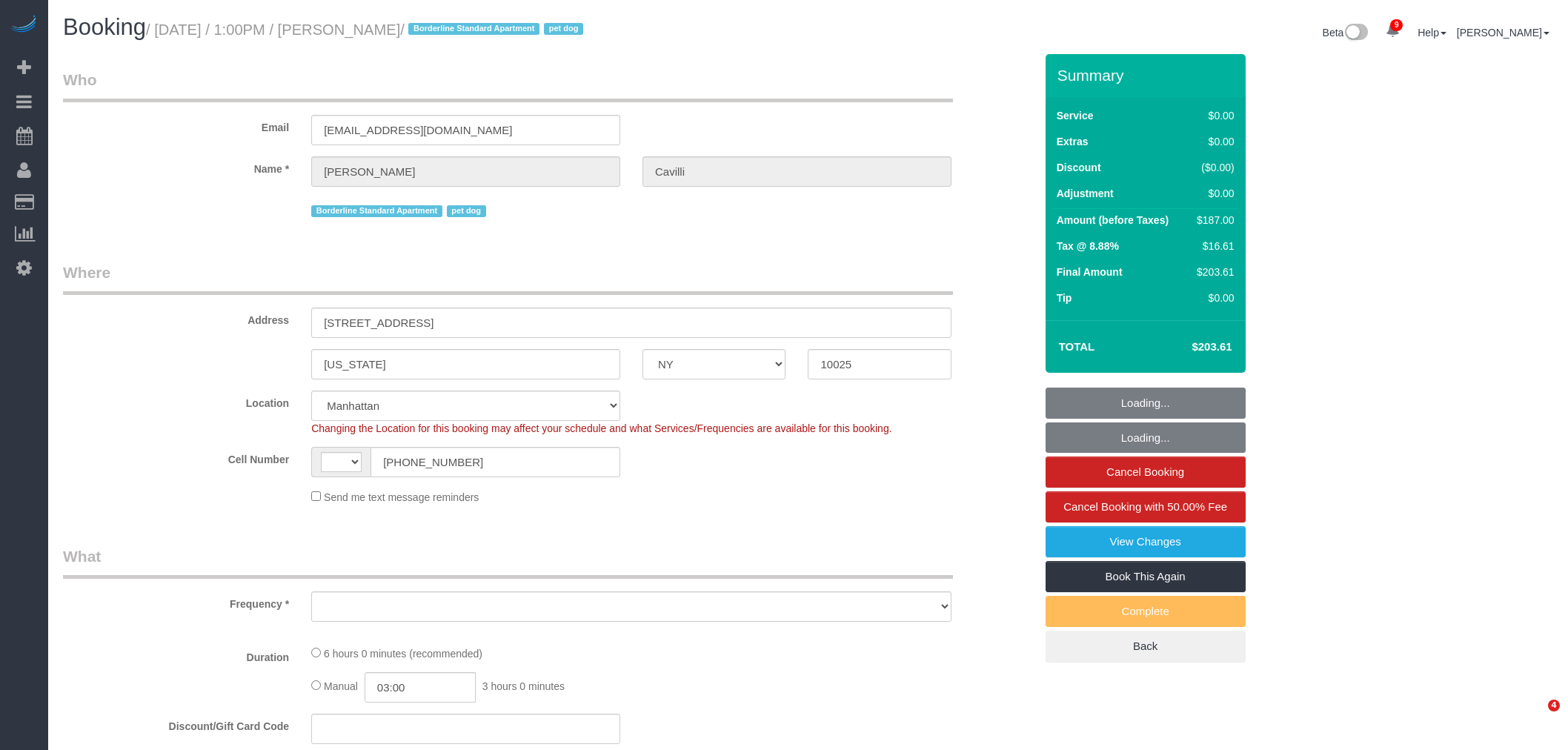
select select "NY"
select select "number:89"
select select "number:90"
select select "number:13"
select select "number:5"
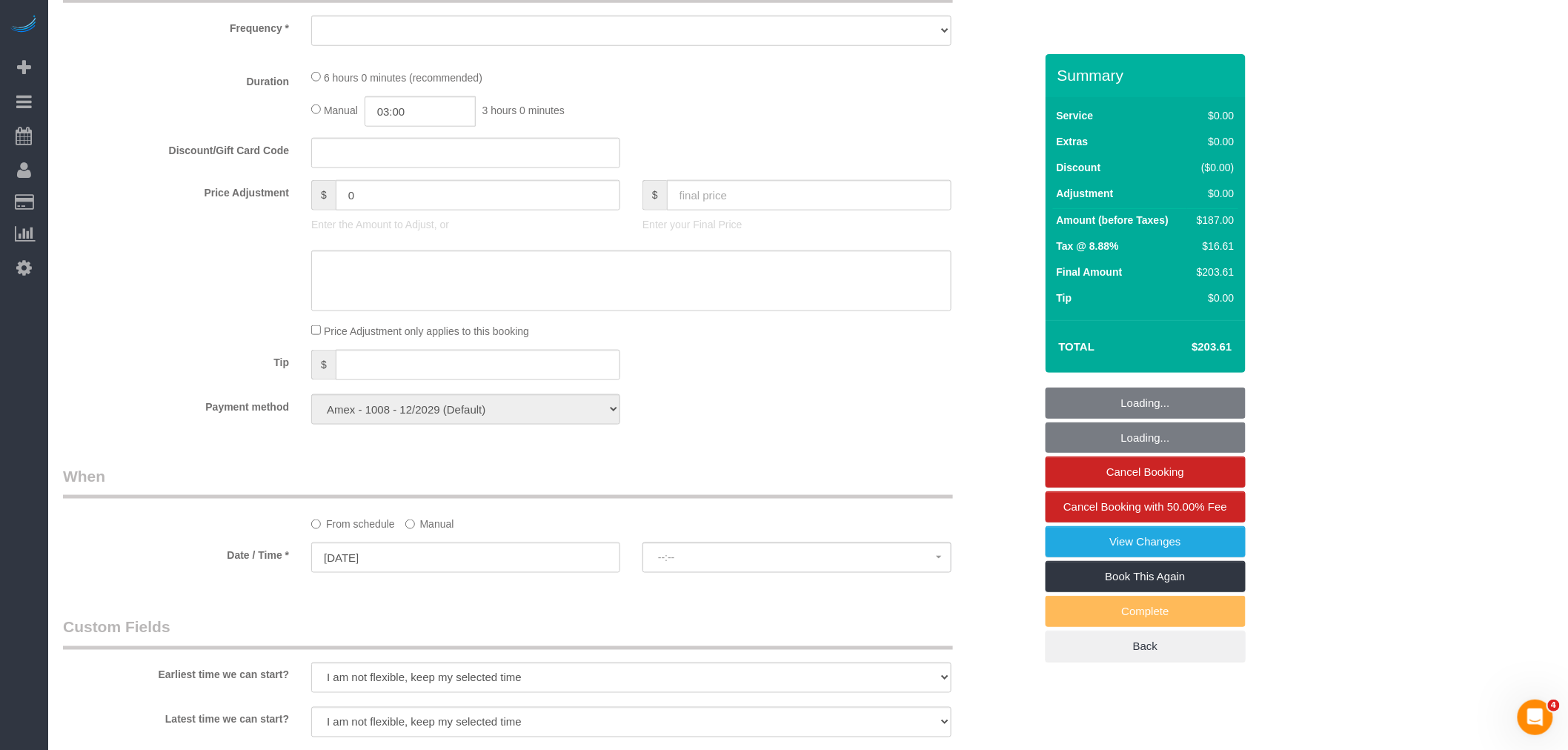
select select "string:US"
select select "object:861"
select select "spot1"
select select "2"
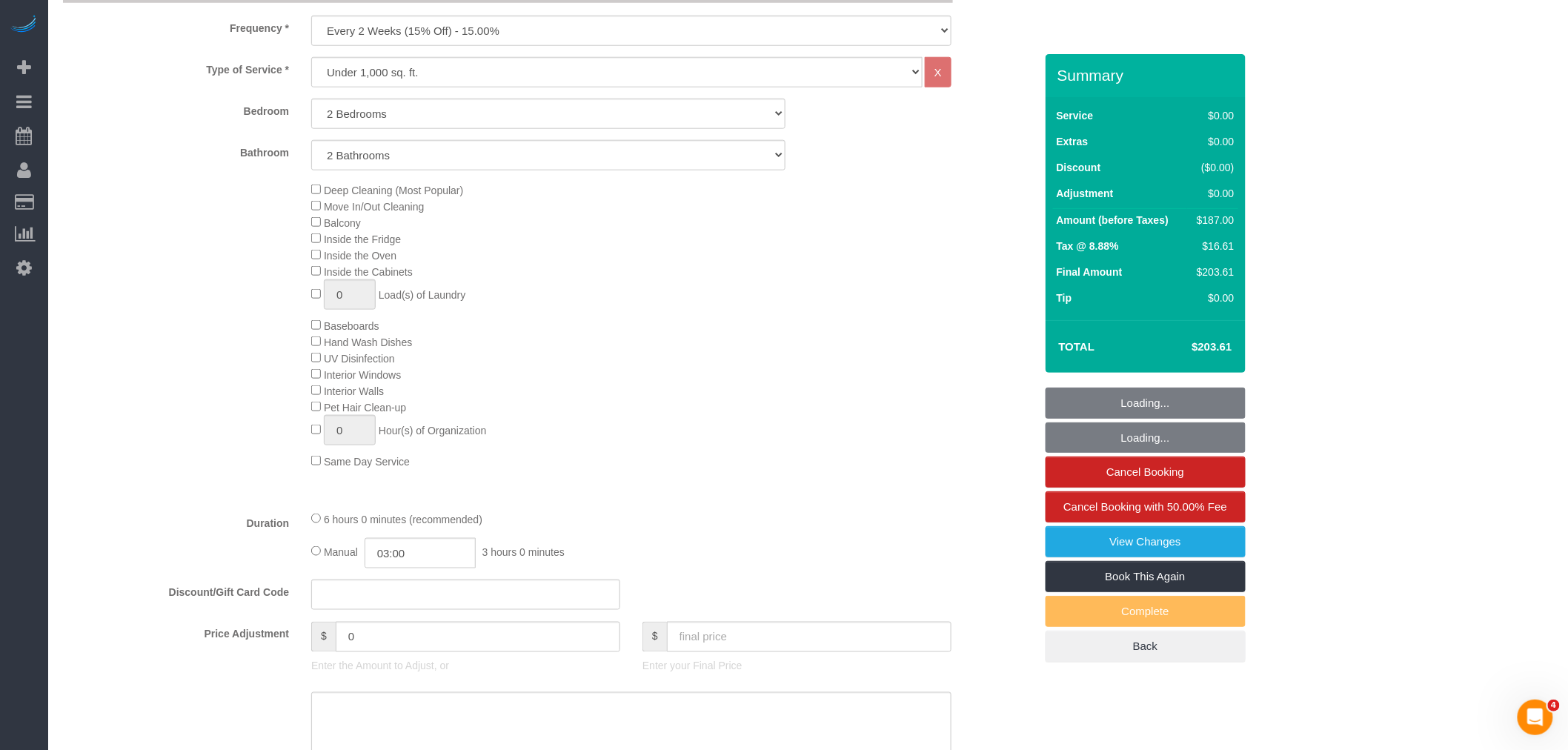
select select "object:1007"
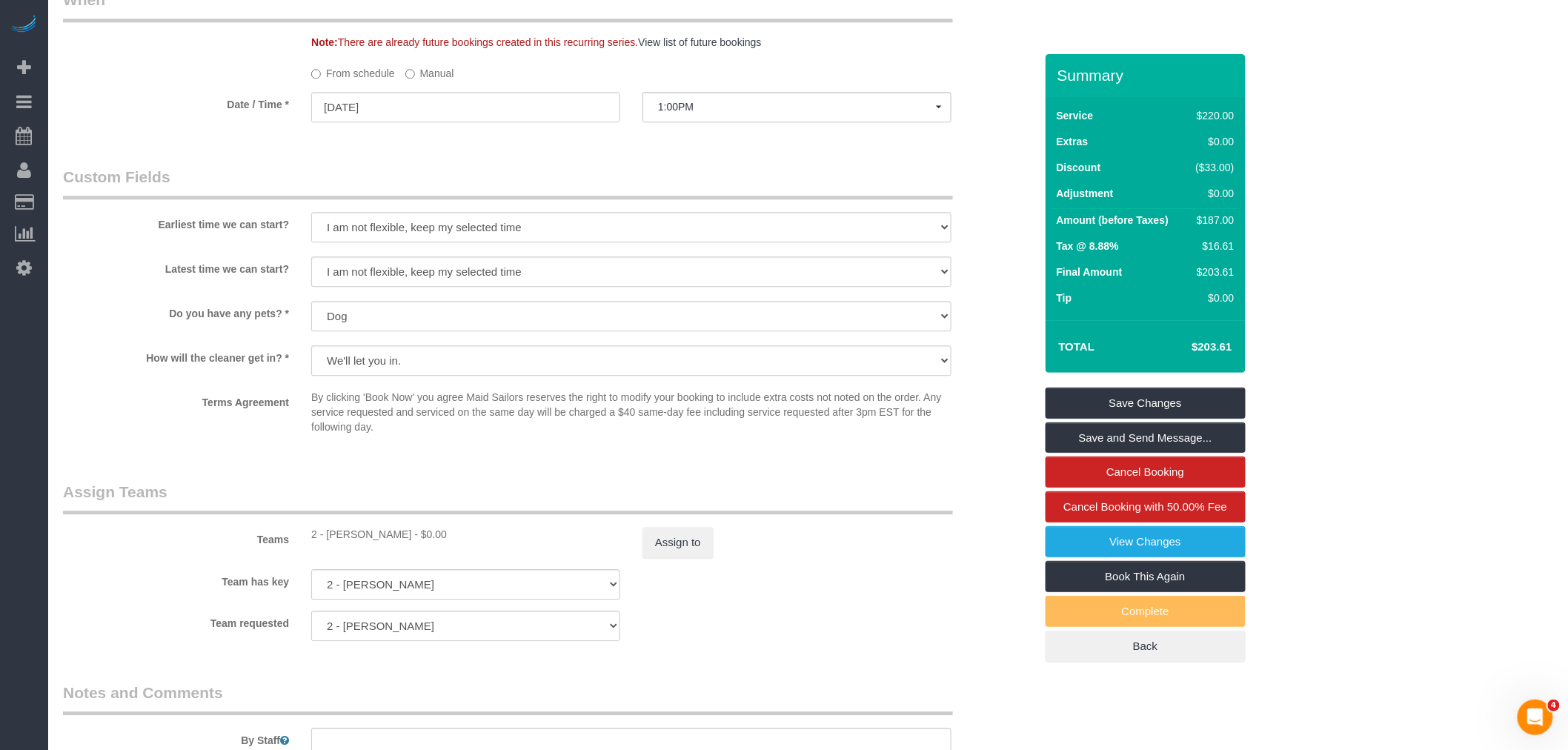
scroll to position [1729, 0]
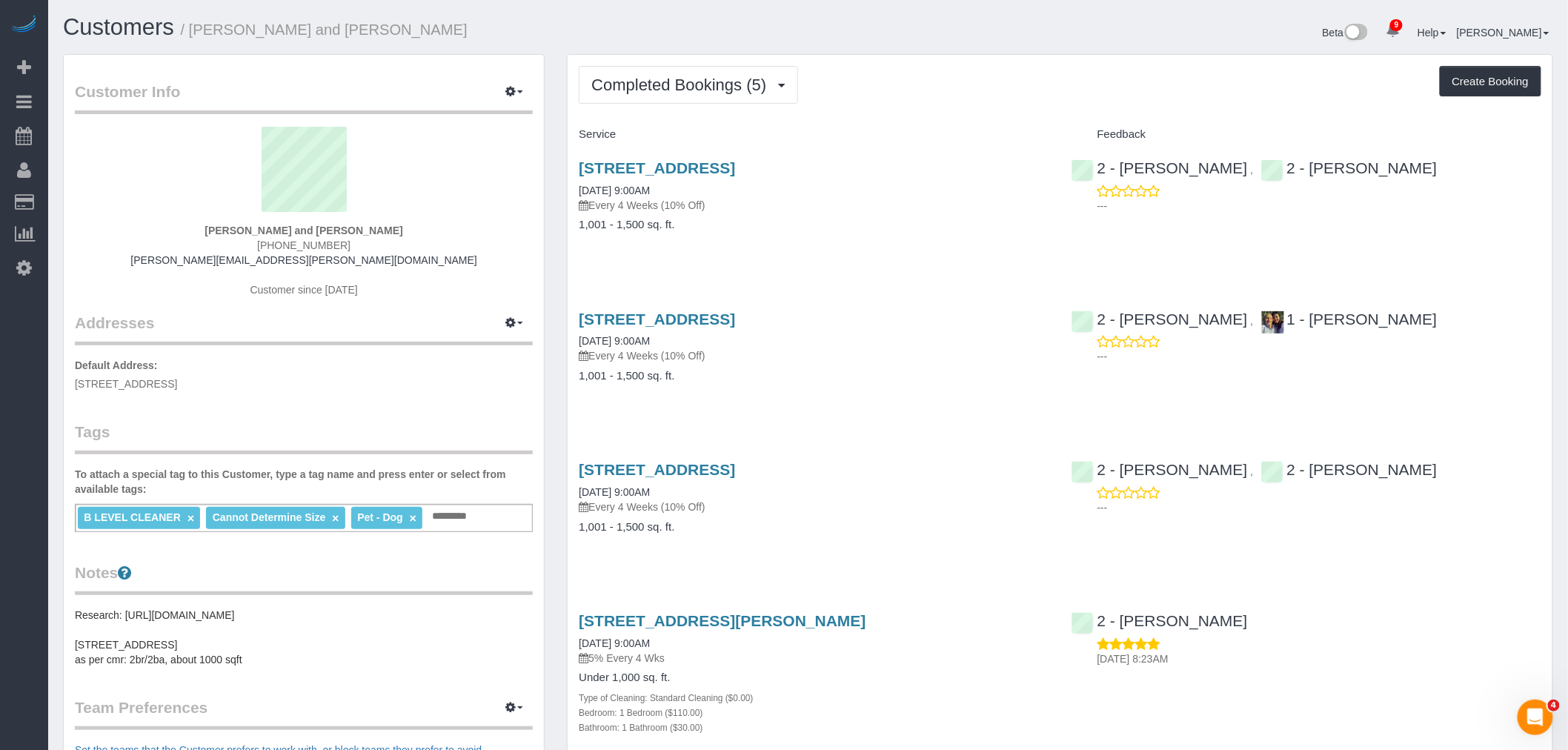
click at [978, 107] on div "Completed Bookings (5) Completed Bookings (5) Upcoming Bookings (7) Cancelled B…" at bounding box center [1059, 535] width 984 height 960
click at [702, 108] on div "Completed Bookings (5) Completed Bookings (5) Upcoming Bookings (7) Cancelled B…" at bounding box center [1059, 535] width 984 height 960
click at [695, 84] on span "Completed Bookings (5)" at bounding box center [682, 85] width 182 height 19
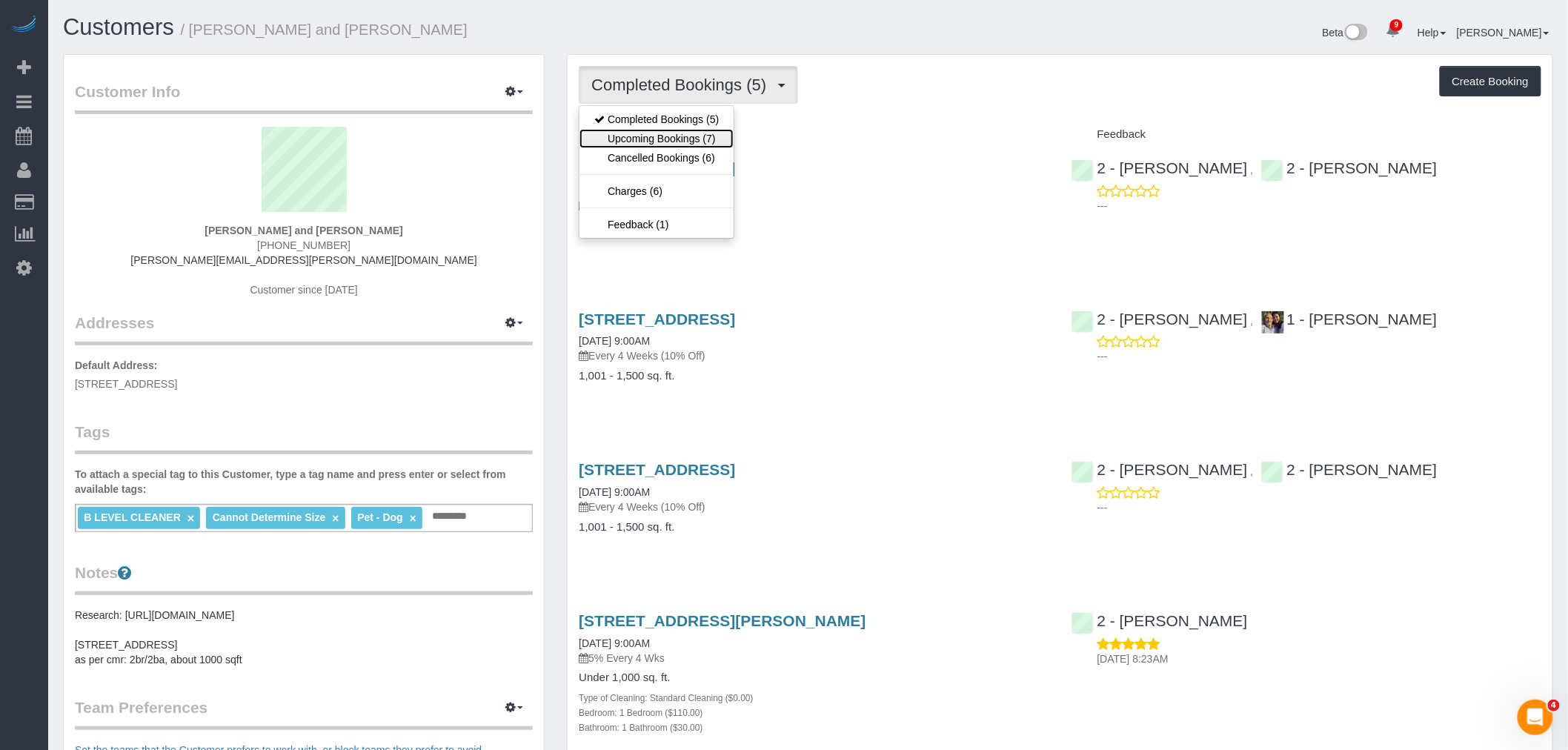
drag, startPoint x: 701, startPoint y: 143, endPoint x: 794, endPoint y: 119, distance: 96.0
click at [704, 143] on link "Upcoming Bookings (7)" at bounding box center [656, 139] width 154 height 19
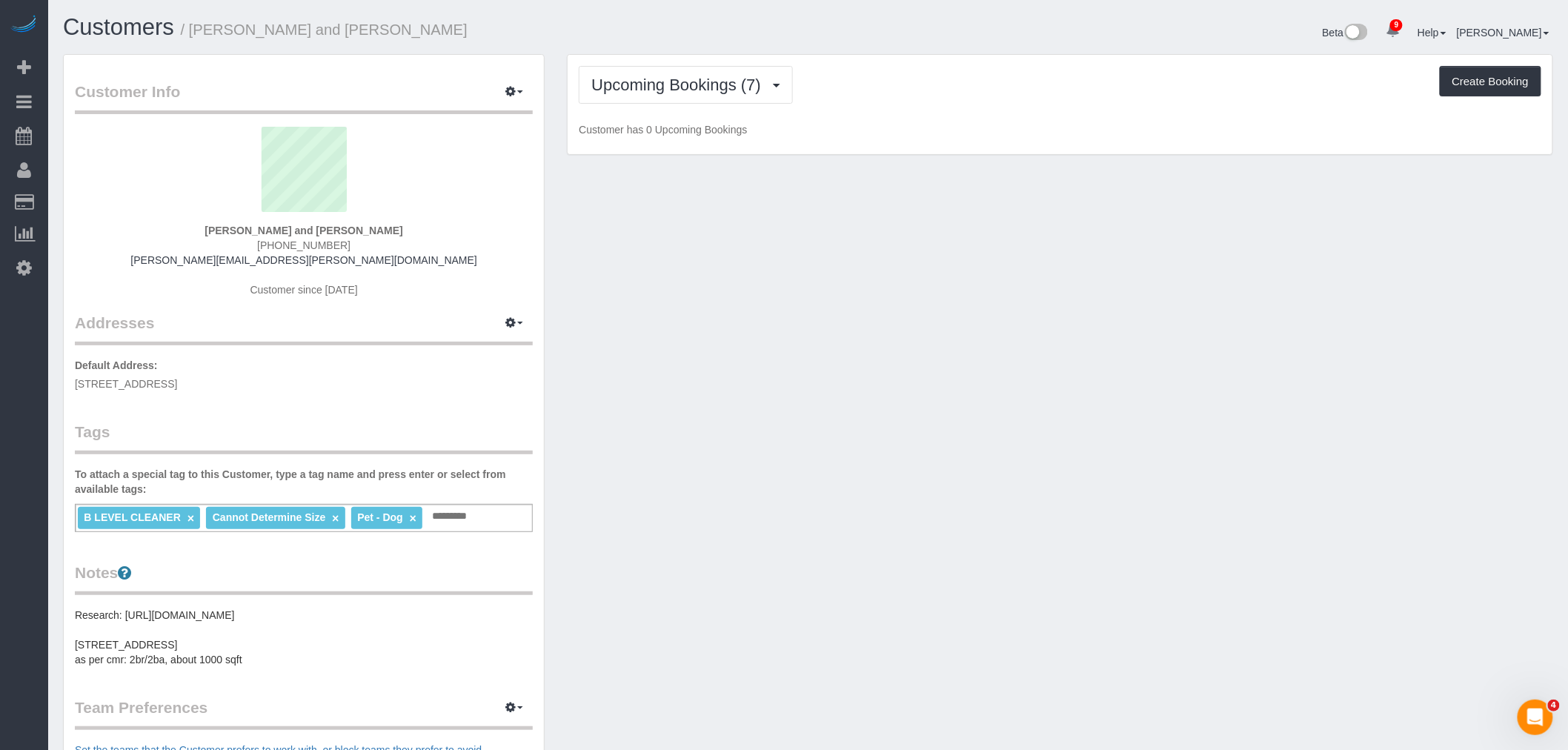
click at [864, 112] on div "Upcoming Bookings (7) Completed Bookings (5) Upcoming Bookings (7) Cancelled Bo…" at bounding box center [1059, 105] width 984 height 100
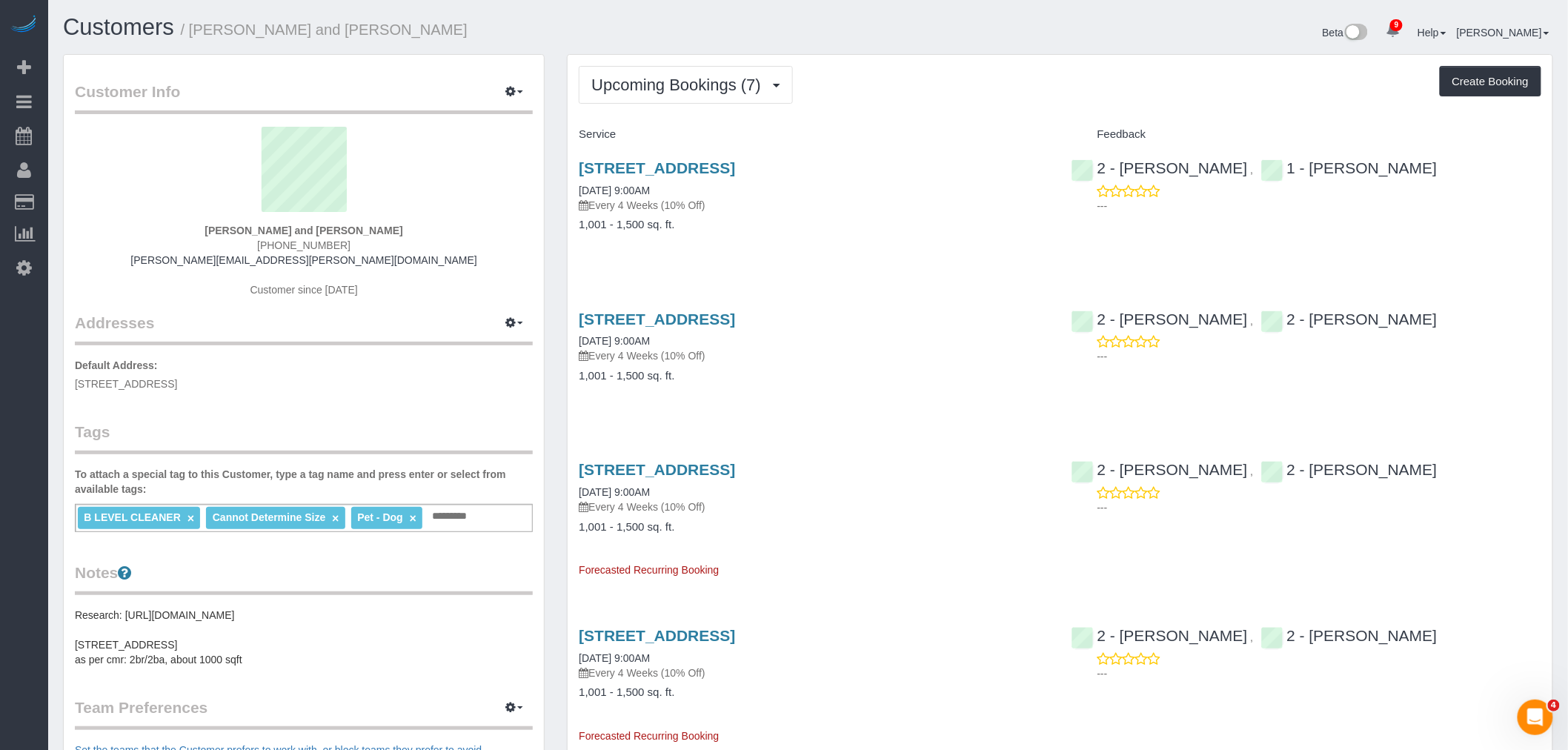
click at [948, 115] on div "Upcoming Bookings (7) Completed Bookings (5) Upcoming Bookings (7) Cancelled Bo…" at bounding box center [1059, 672] width 984 height 1234
drag, startPoint x: 724, startPoint y: 83, endPoint x: 699, endPoint y: 139, distance: 61.3
click at [724, 85] on span "Upcoming Bookings (7)" at bounding box center [680, 85] width 177 height 19
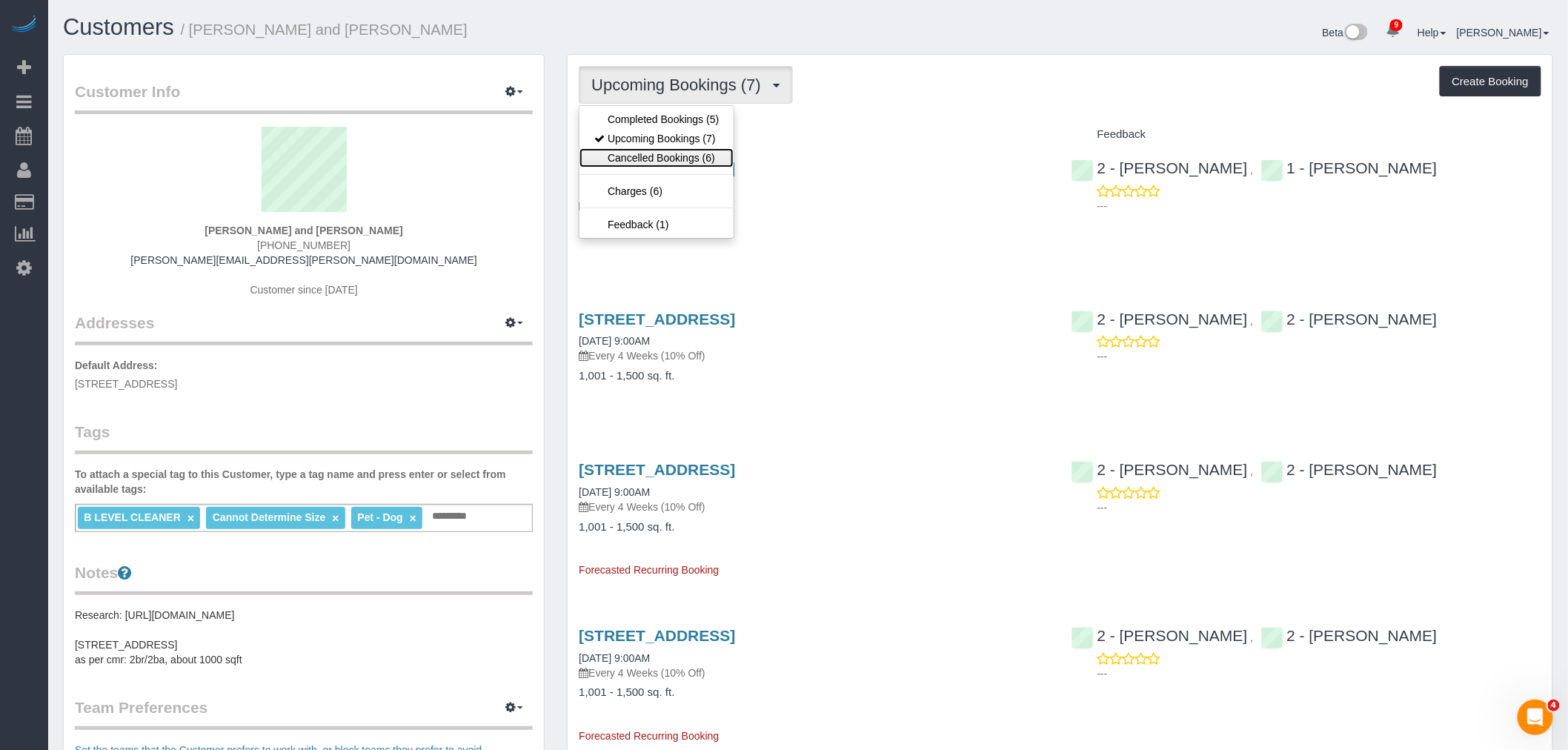
click at [690, 160] on link "Cancelled Bookings (6)" at bounding box center [656, 158] width 154 height 19
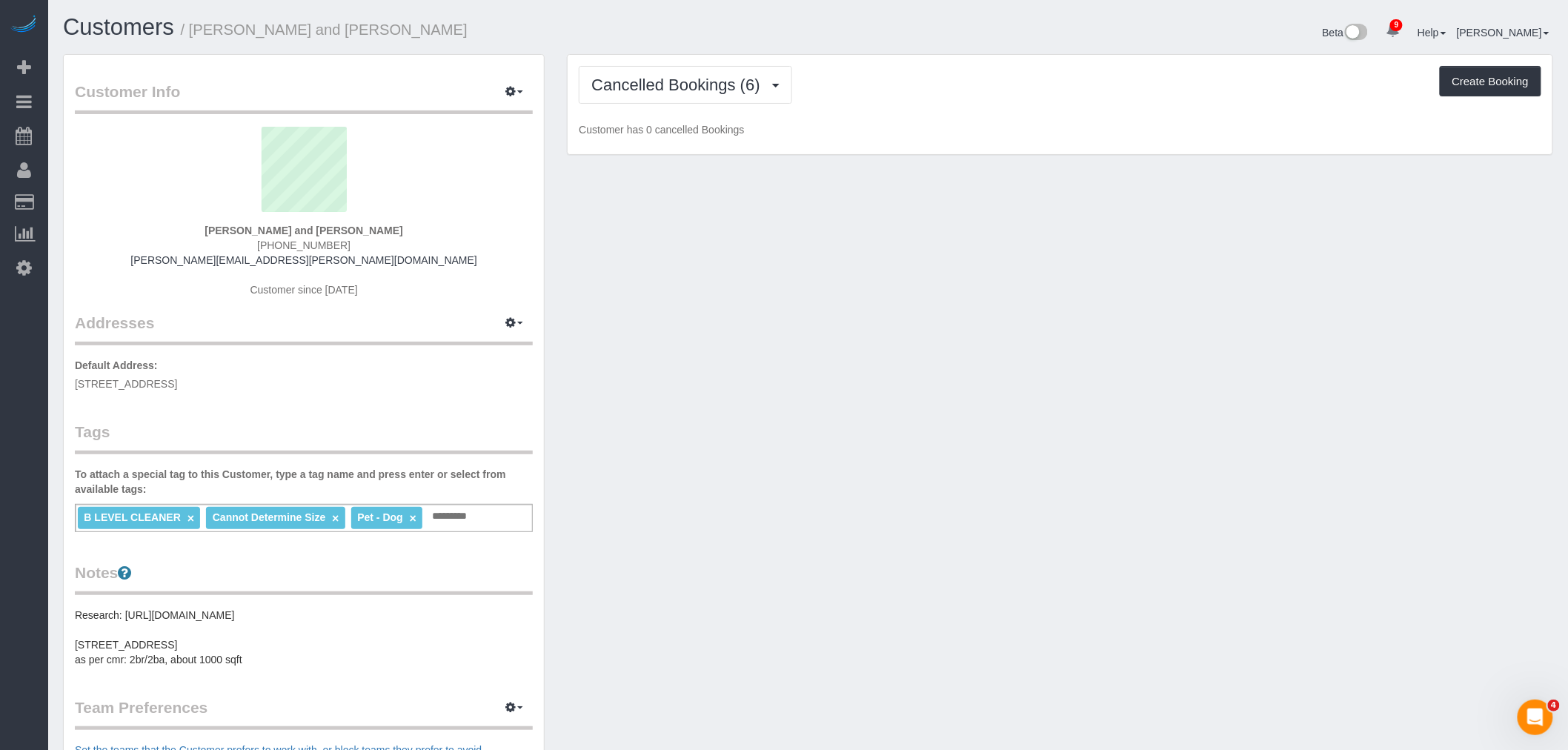
click at [939, 114] on div "Cancelled Bookings (6) Completed Bookings (5) Upcoming Bookings (7) Cancelled B…" at bounding box center [1059, 105] width 984 height 100
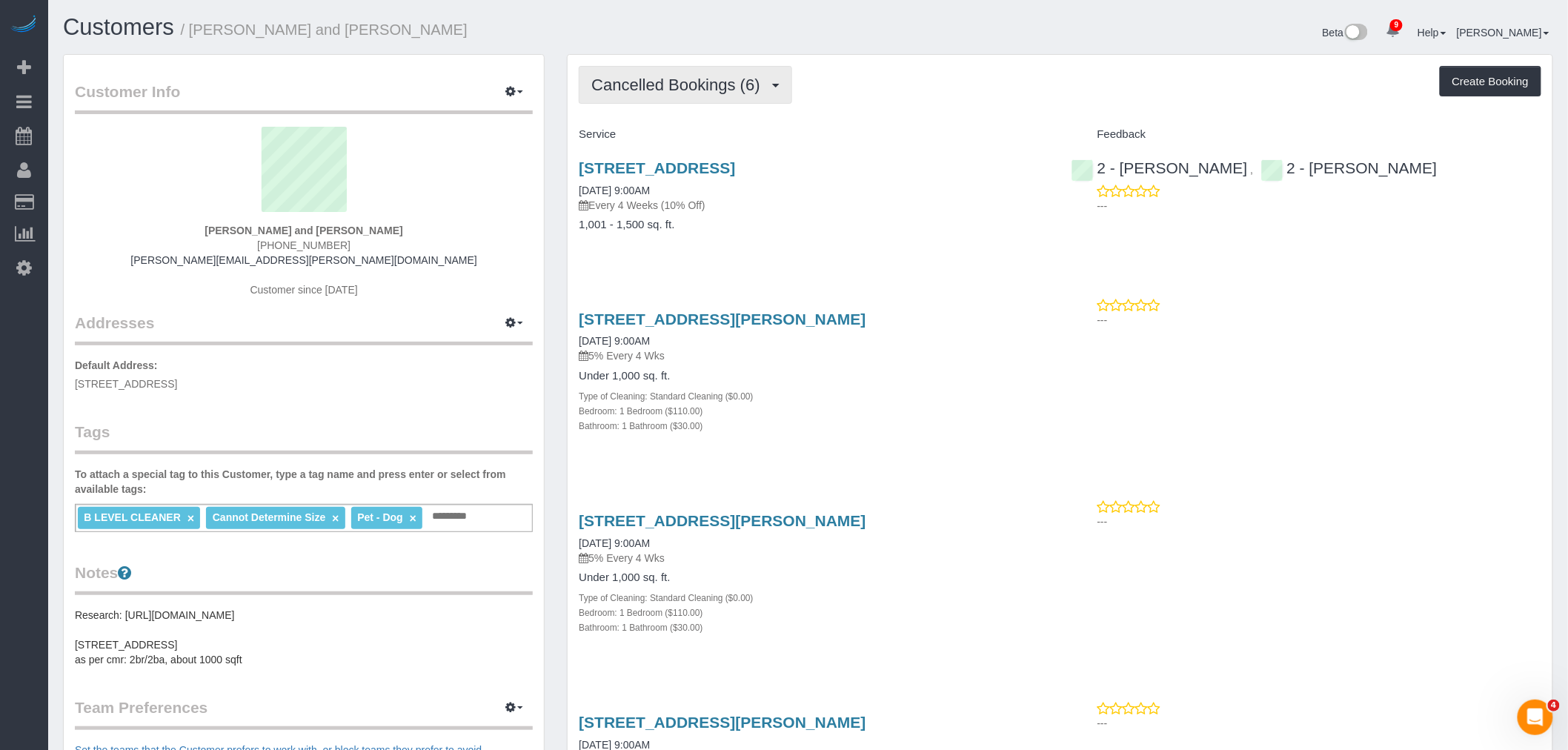
click at [664, 85] on span "Cancelled Bookings (6)" at bounding box center [679, 85] width 176 height 19
click at [653, 130] on link "Upcoming Bookings (7)" at bounding box center [656, 139] width 154 height 19
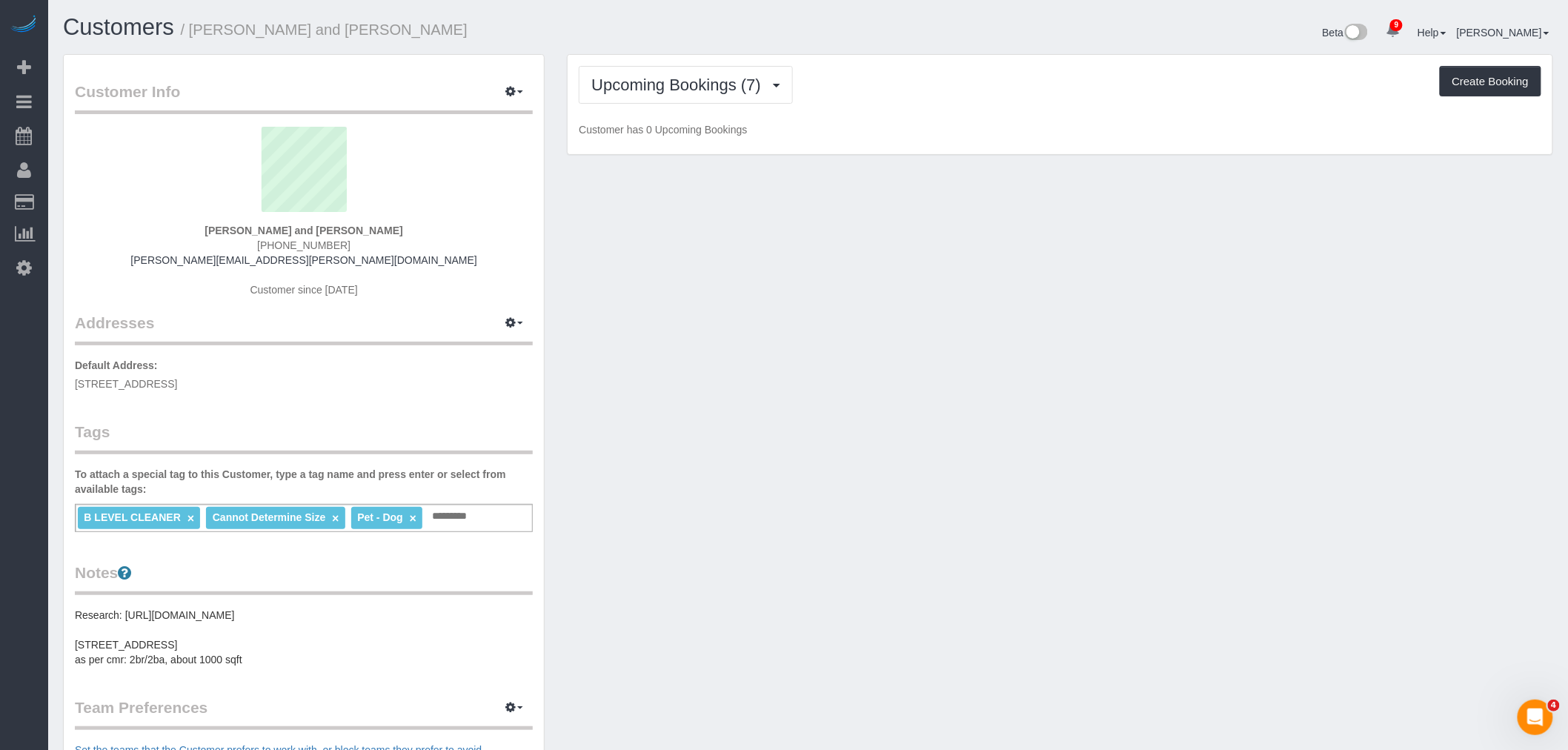
click at [913, 106] on div "Upcoming Bookings (7) Completed Bookings (5) Upcoming Bookings (7) Cancelled Bo…" at bounding box center [1059, 105] width 984 height 100
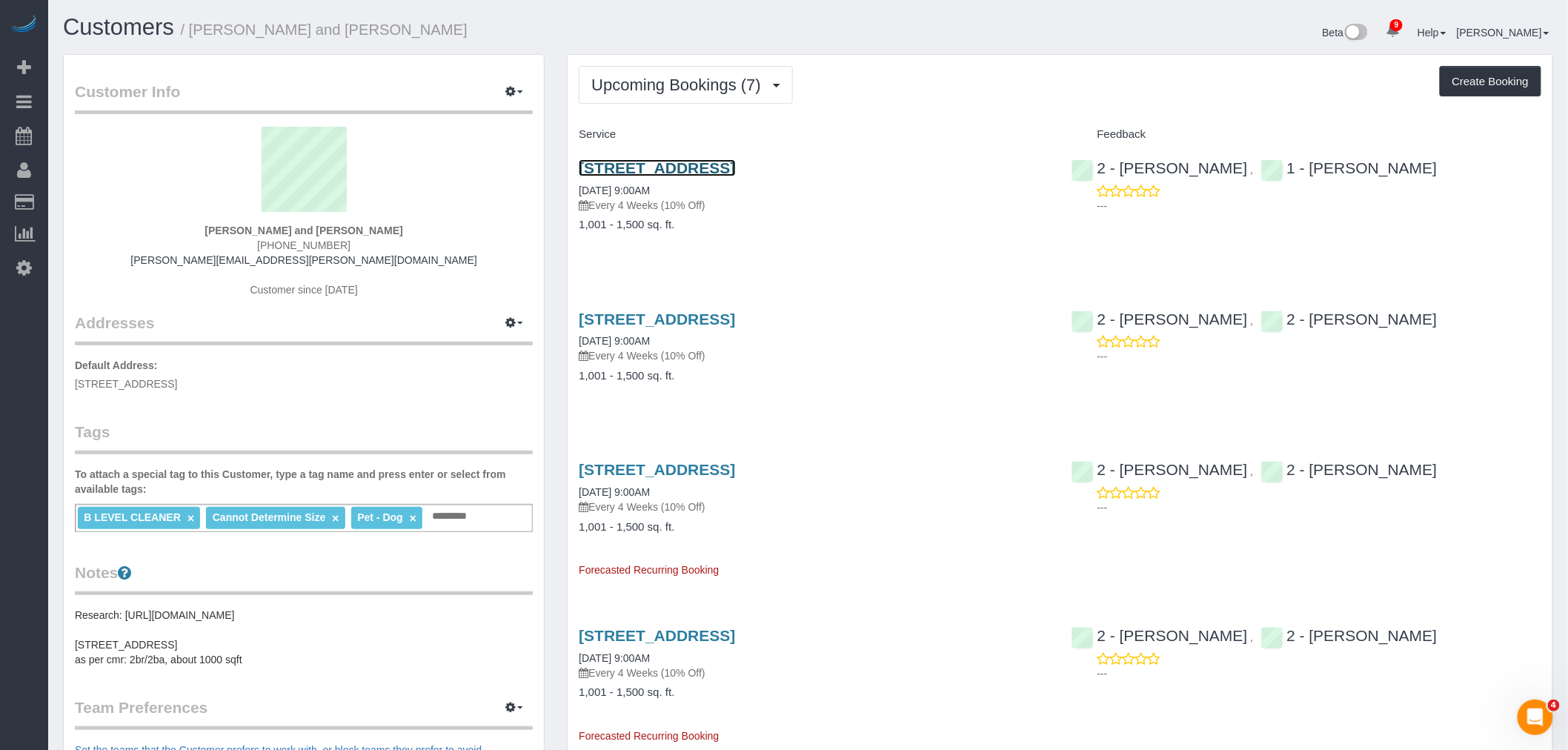
click at [735, 171] on link "160 Huntington Street, Apt. 2, Brooklyn, NY 11231" at bounding box center [657, 168] width 156 height 17
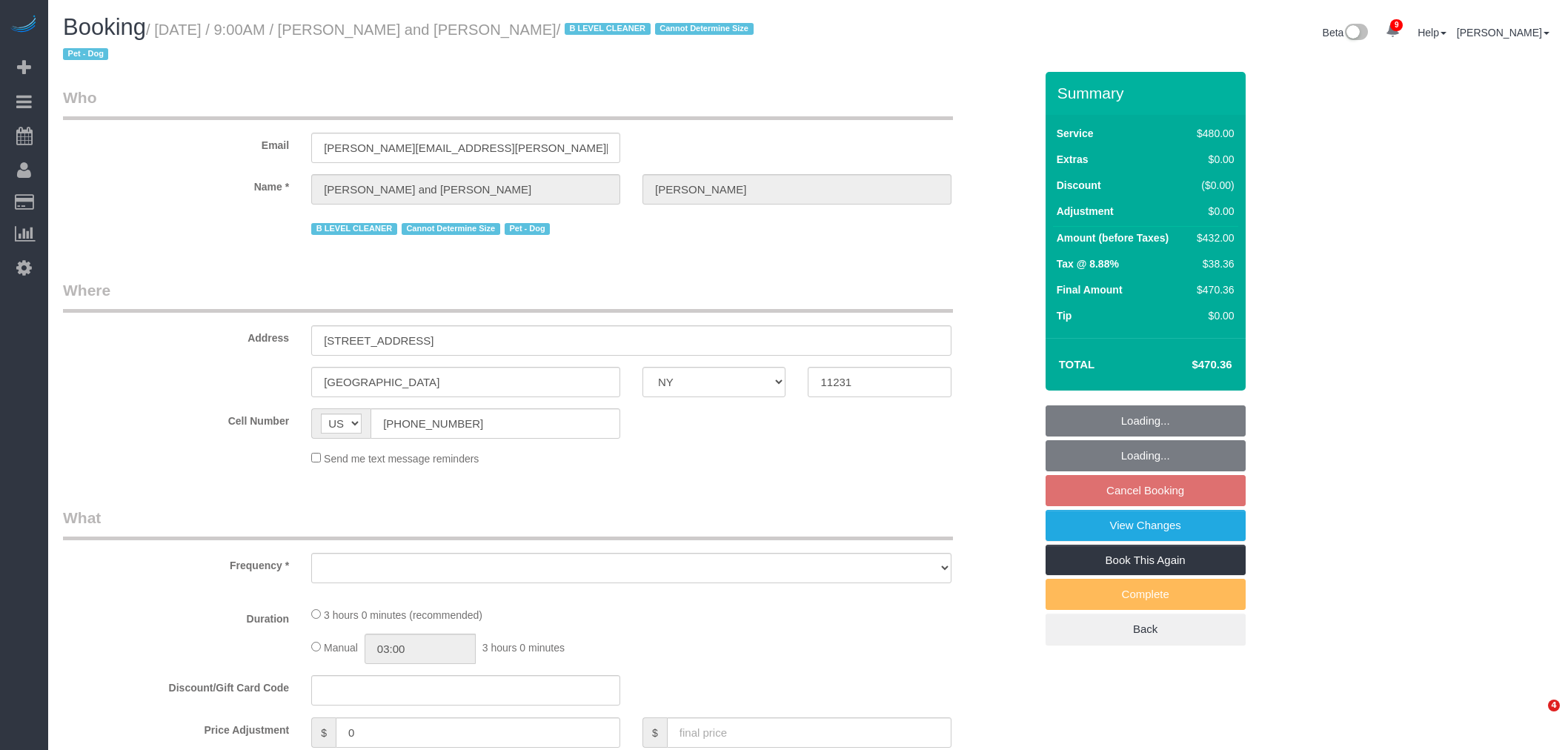
select select "NY"
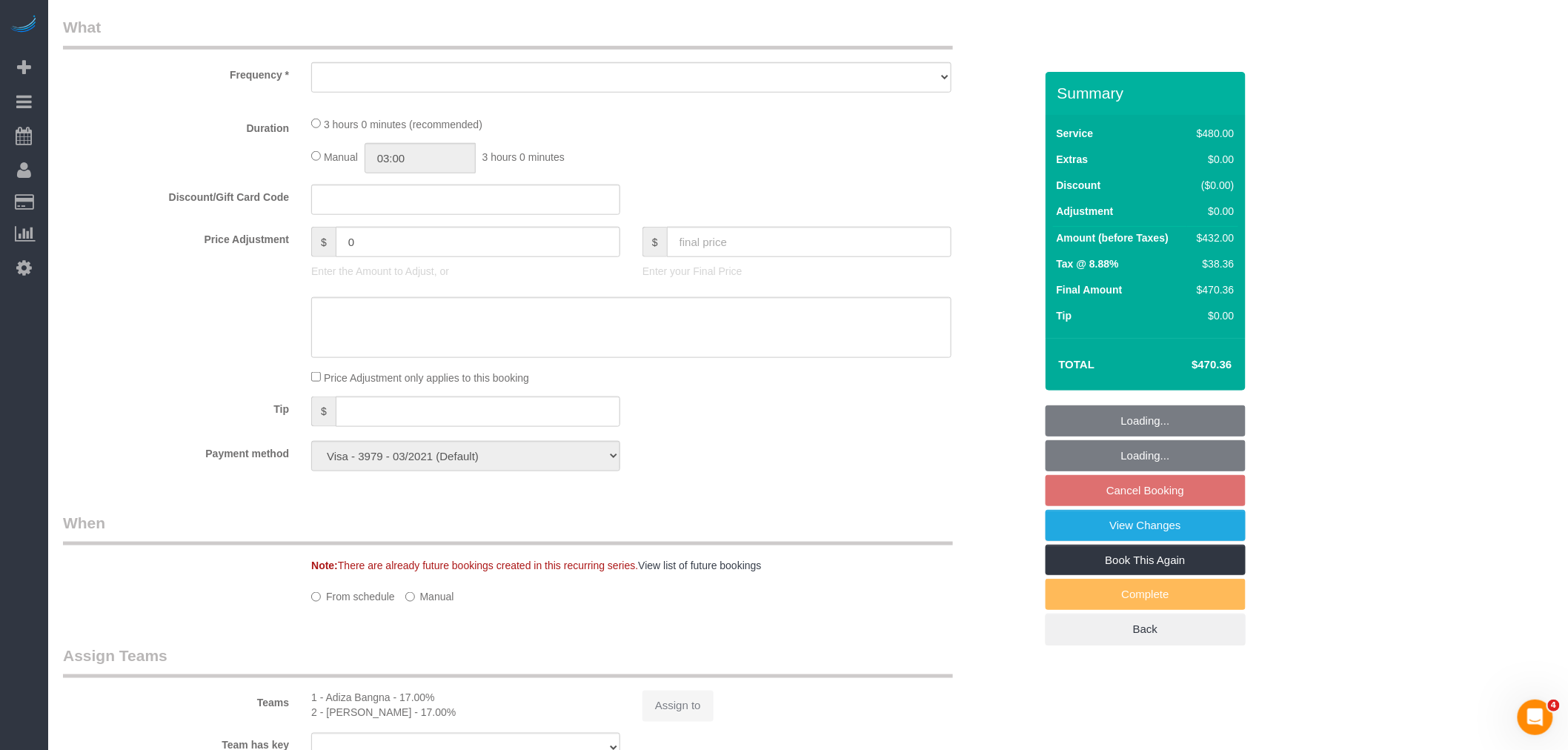
select select "2"
select select "180"
select select "spot2"
select select "number:57"
select select "number:72"
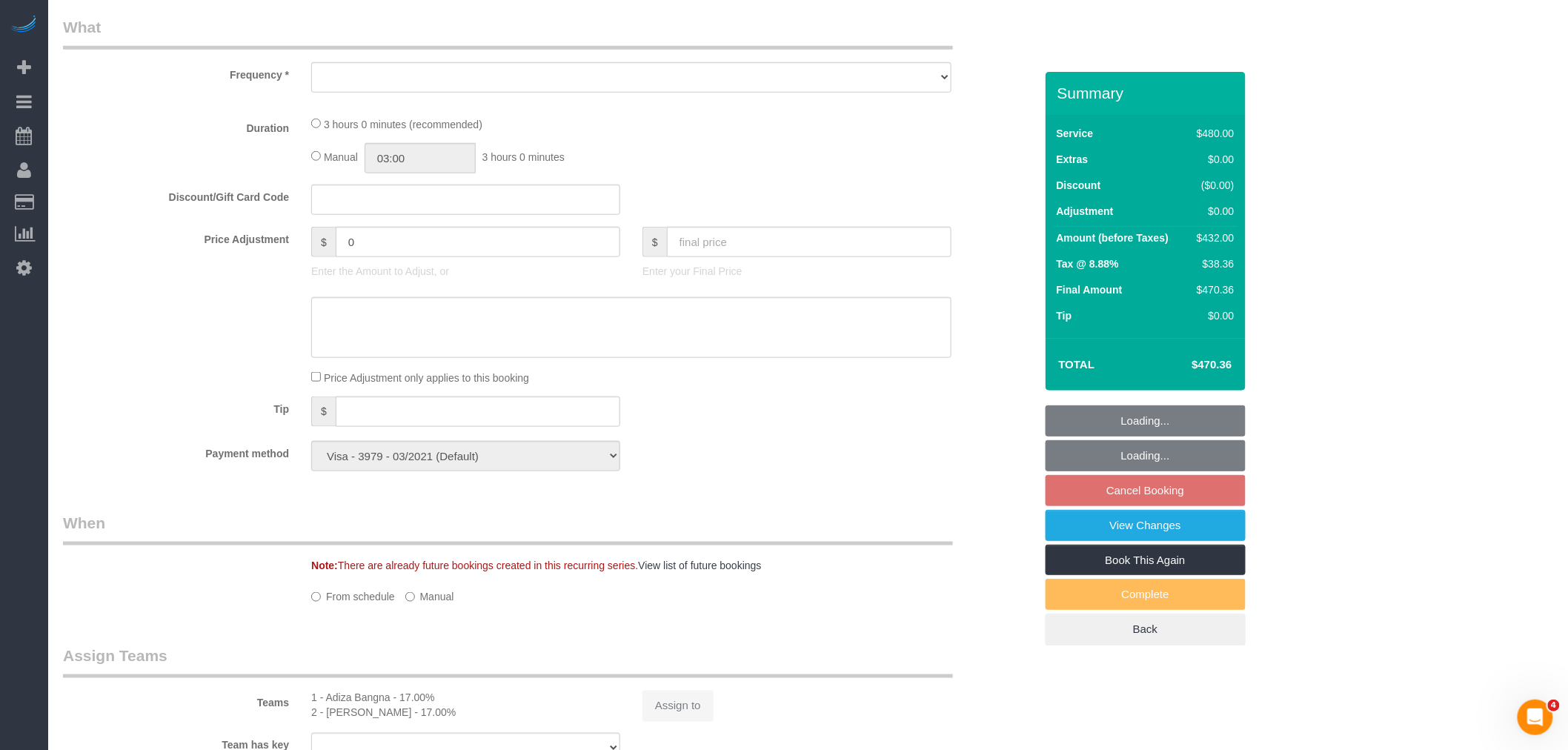
select select "number:13"
select select "number:5"
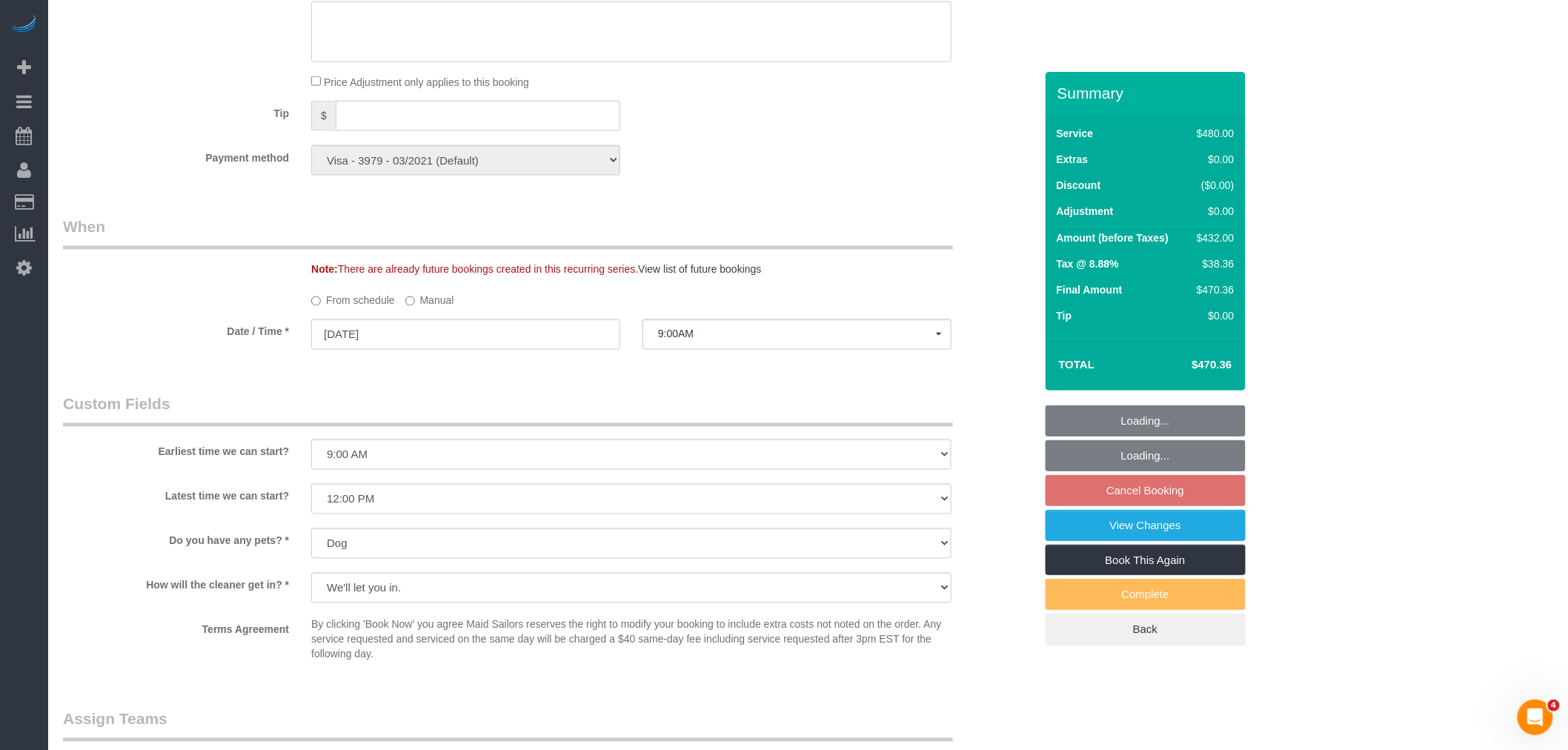
select select "object:1328"
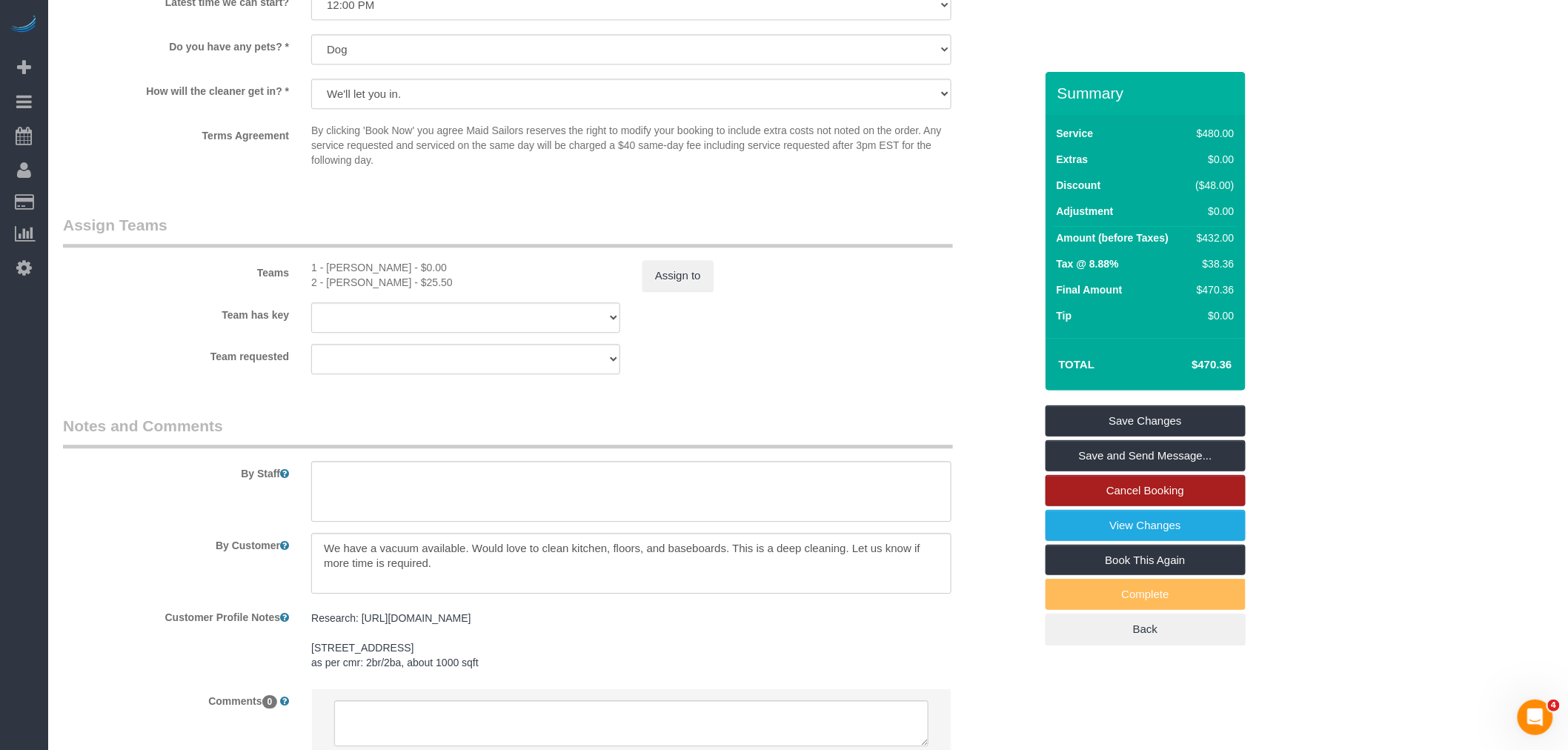
scroll to position [1603, 0]
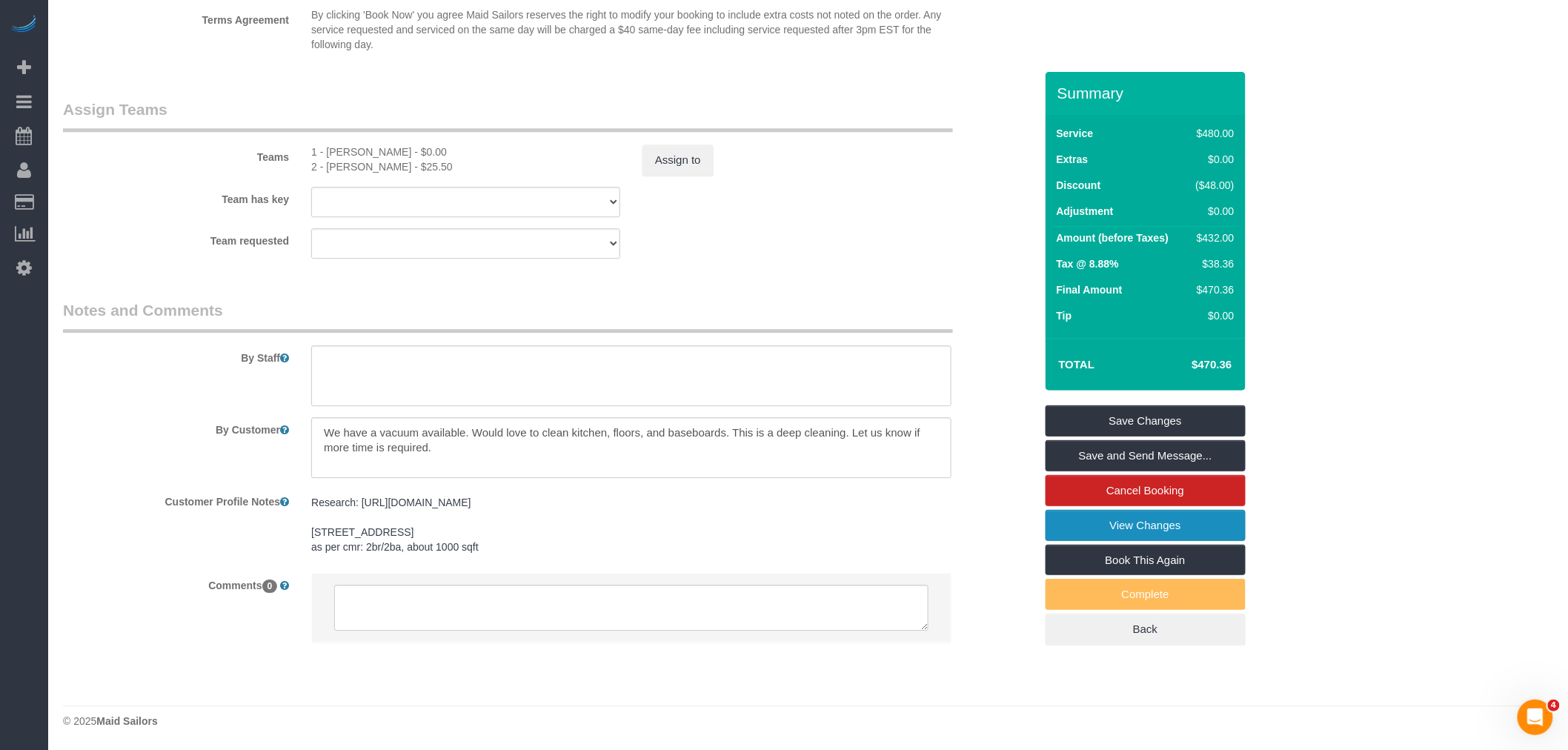
click at [1130, 527] on link "View Changes" at bounding box center [1146, 525] width 200 height 31
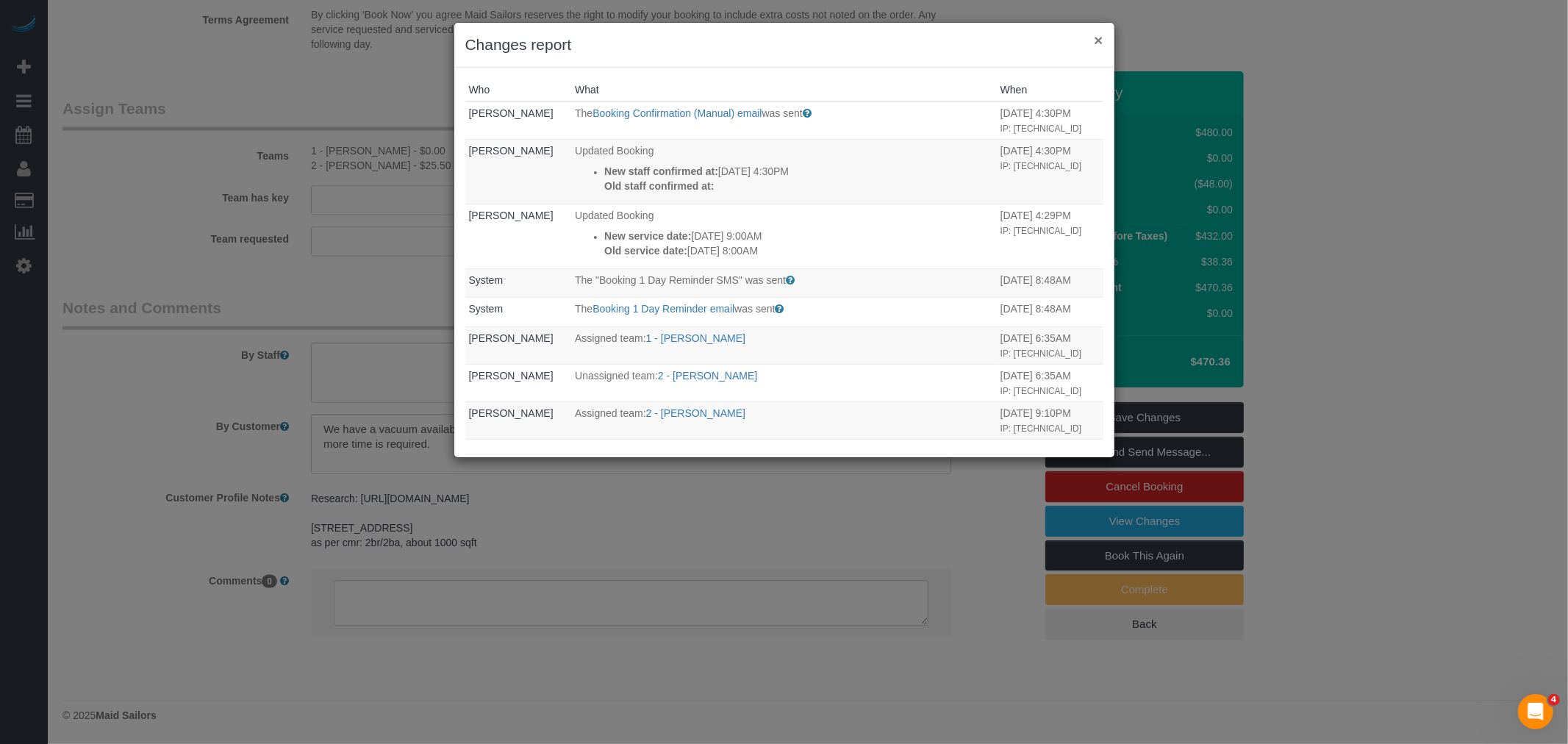
drag, startPoint x: 1096, startPoint y: 45, endPoint x: 1188, endPoint y: 1, distance: 102.0
click at [1096, 45] on button "×" at bounding box center [1098, 39] width 9 height 15
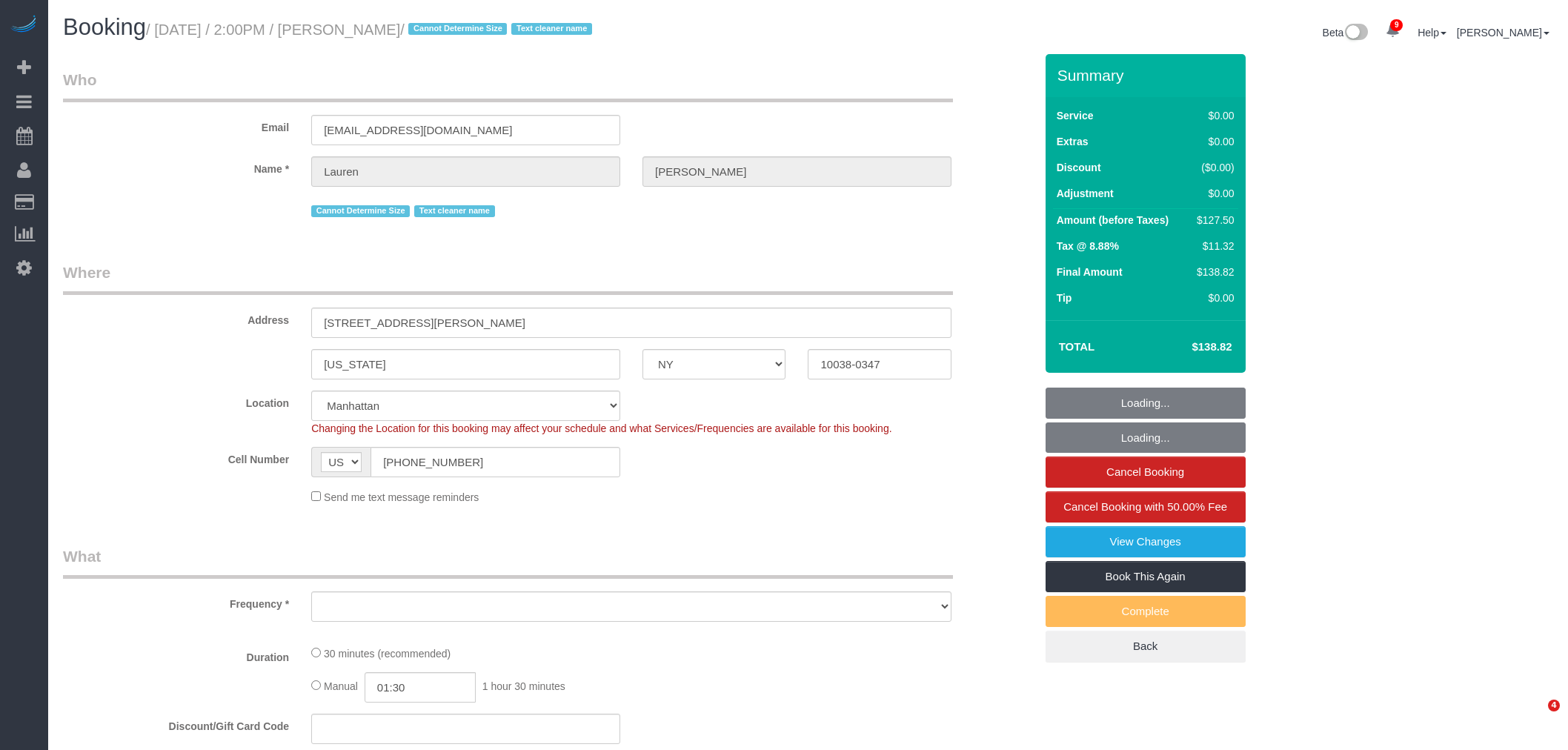
select select "NY"
select select "number:89"
select select "number:90"
select select "number:15"
select select "number:5"
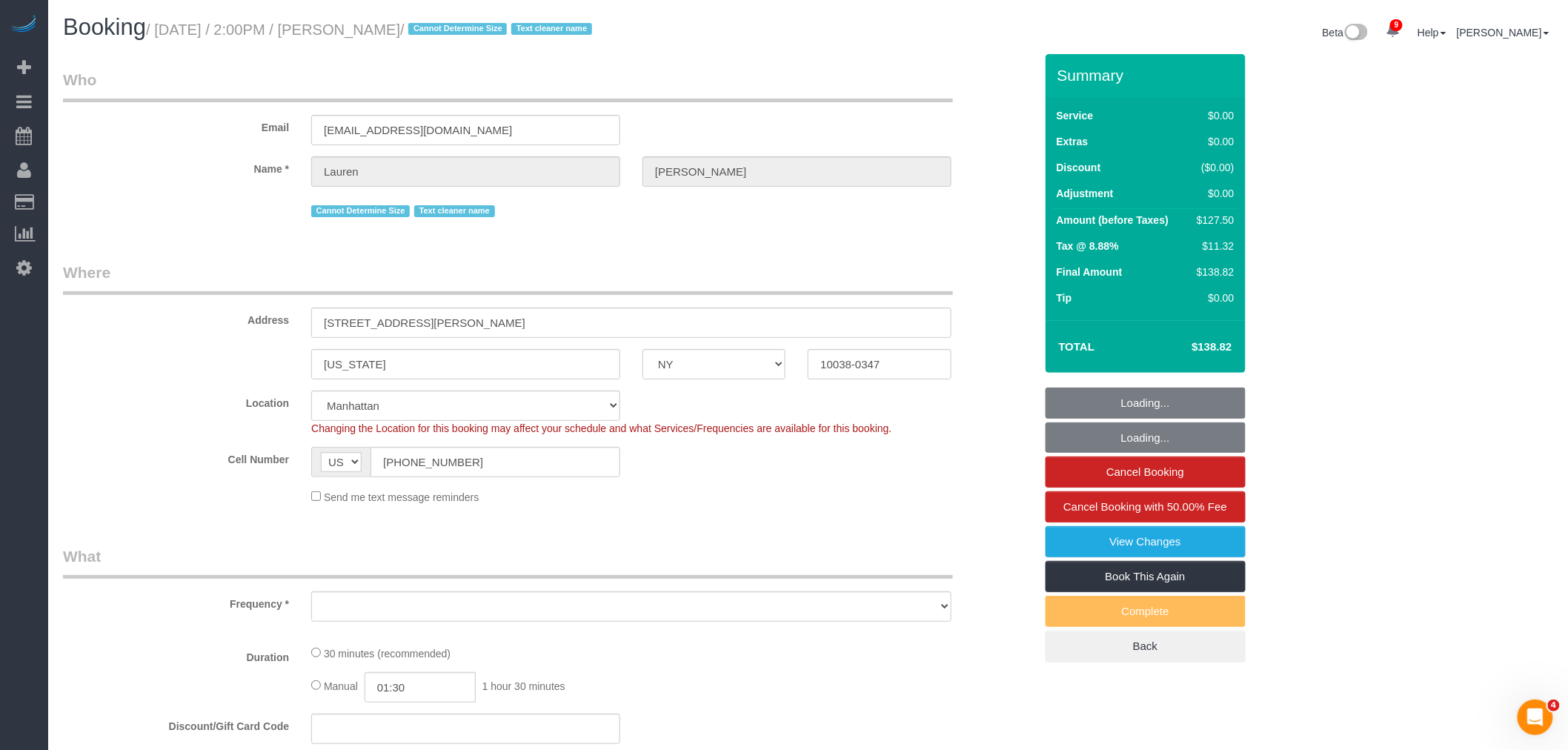
select select "object:1369"
select select "spot1"
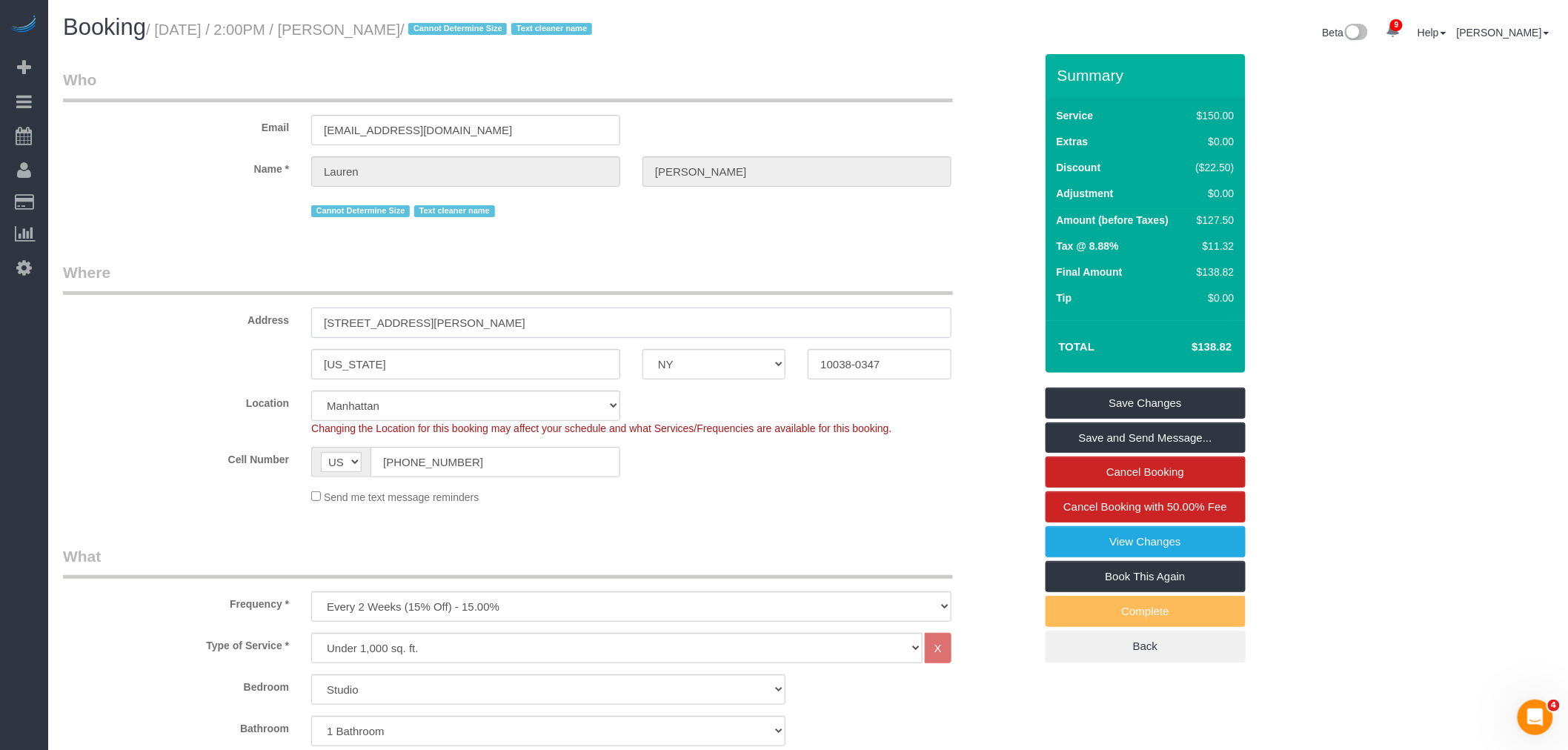
drag, startPoint x: 546, startPoint y: 324, endPoint x: 206, endPoint y: 342, distance: 340.5
click at [205, 342] on sui-booking-address "Address 84 William Street, Apt 703 New York AK AL AR AZ CA CO CT DC DE FL GA HI…" at bounding box center [548, 320] width 971 height 118
drag, startPoint x: 757, startPoint y: 374, endPoint x: 816, endPoint y: 373, distance: 59.0
click at [744, 377] on div "New York AK AL AR AZ CA CO CT DC DE FL GA HI IA ID IL IN KS KY LA MA MD ME MI M…" at bounding box center [548, 365] width 993 height 31
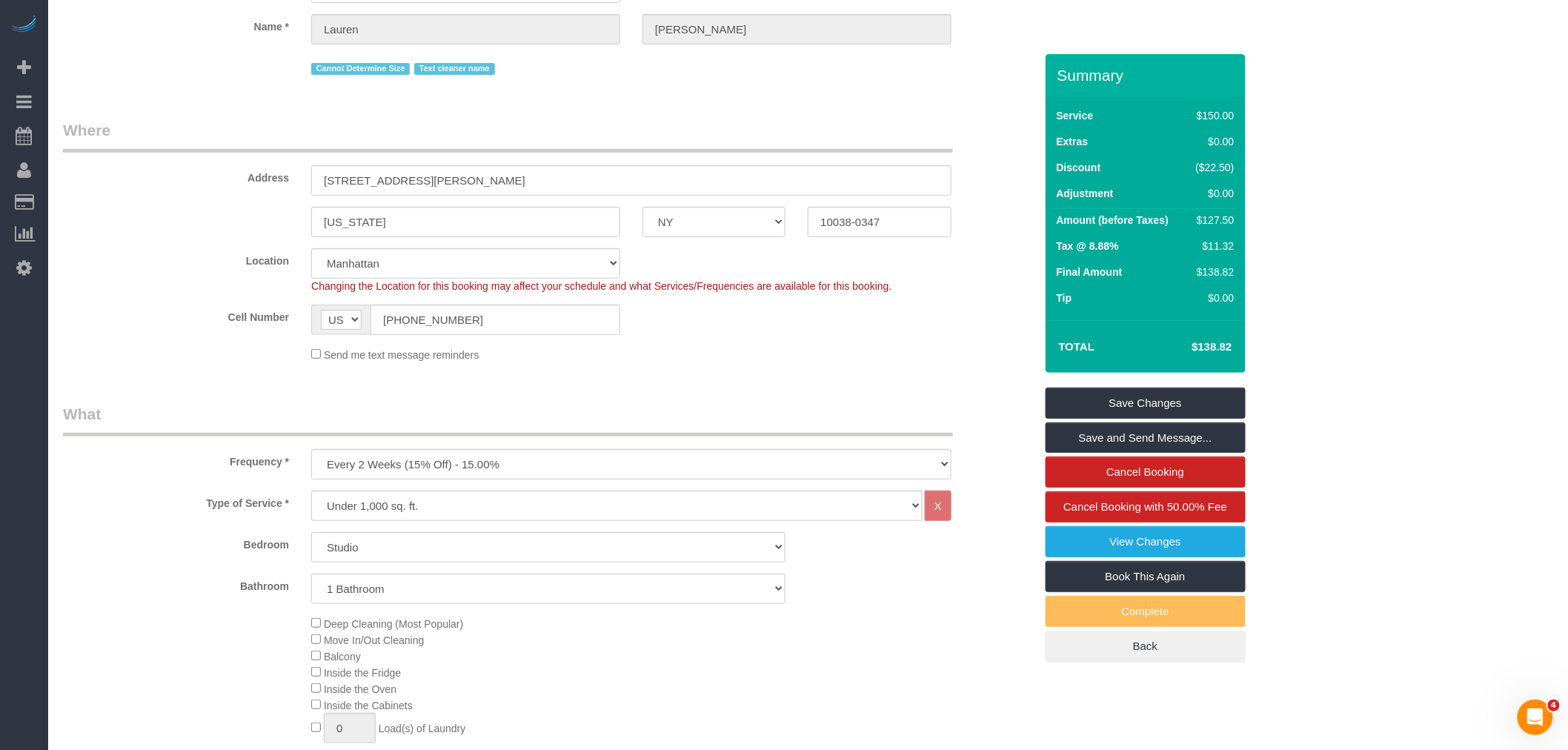
scroll to position [329, 0]
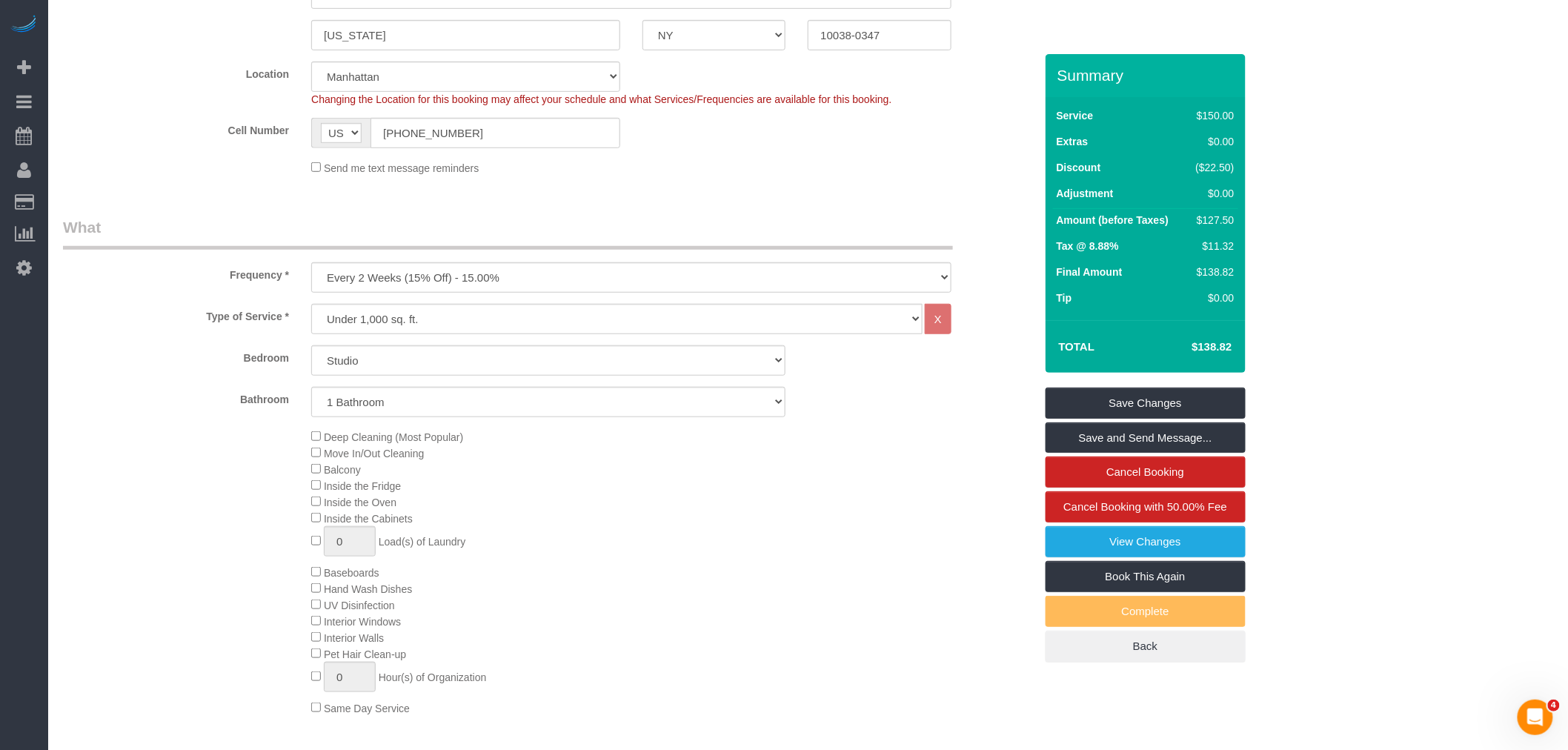
drag, startPoint x: 725, startPoint y: 210, endPoint x: 418, endPoint y: 15, distance: 363.7
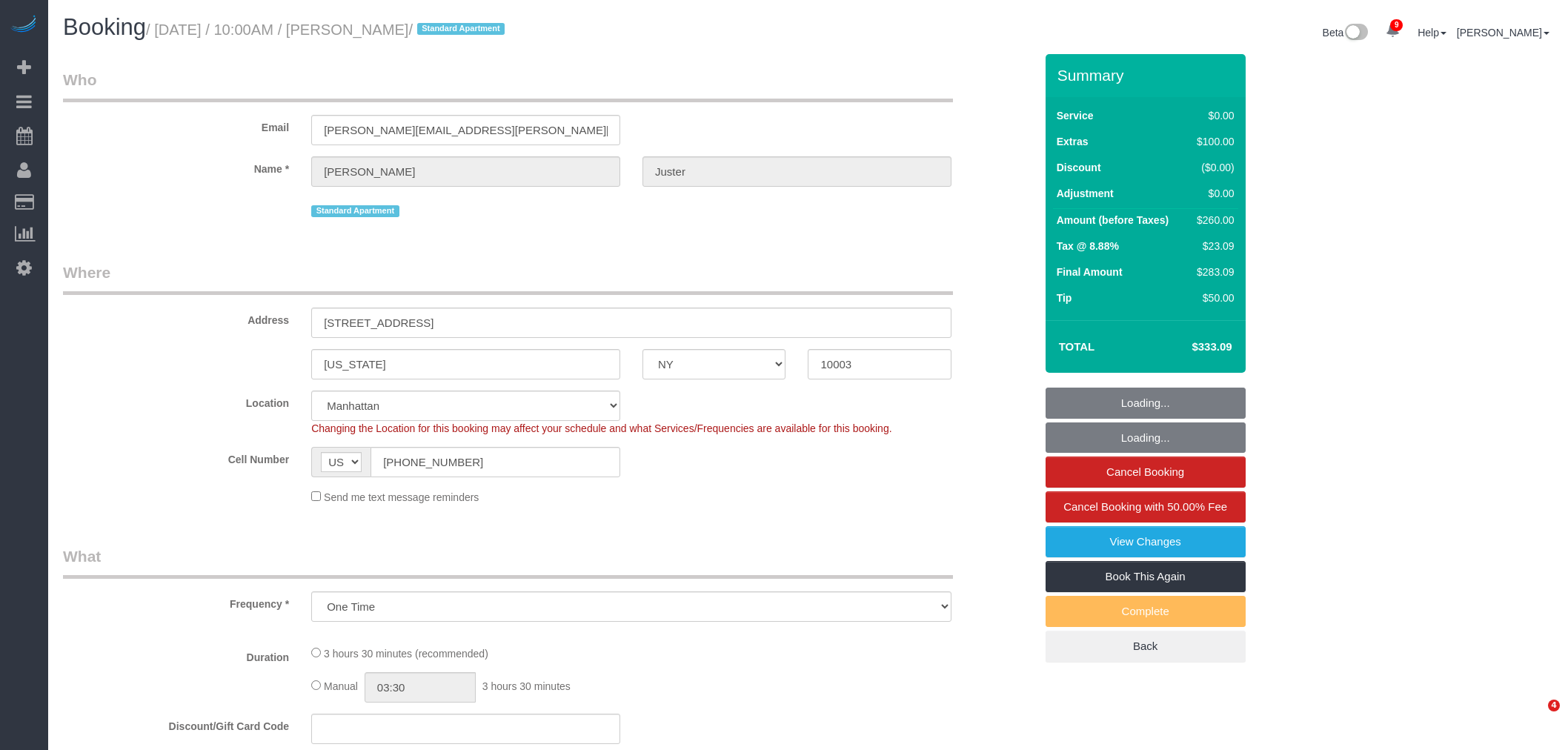
select select "NY"
select select "1"
select select "spot1"
select select "number:58"
select select "number:73"
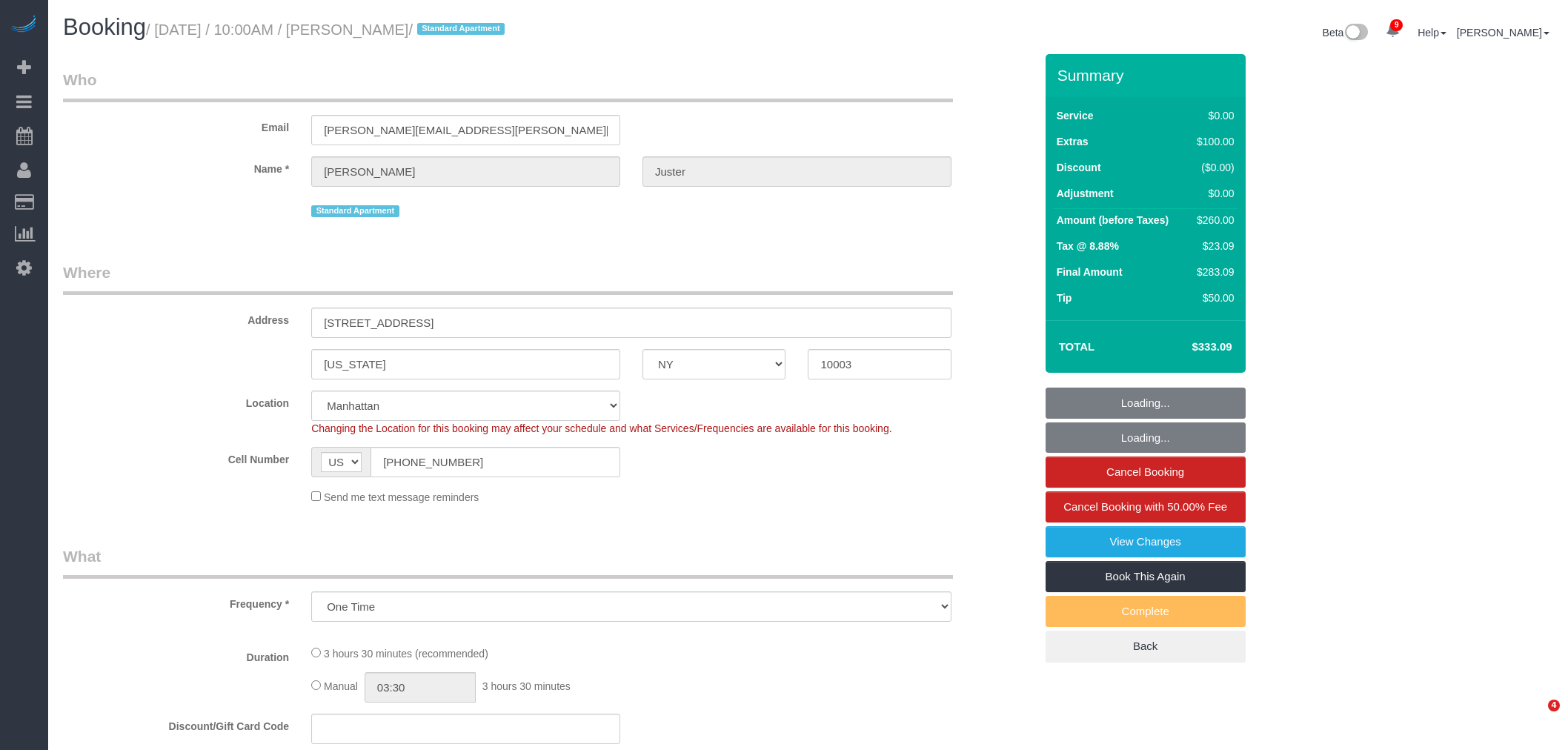
select select "number:15"
select select "number:7"
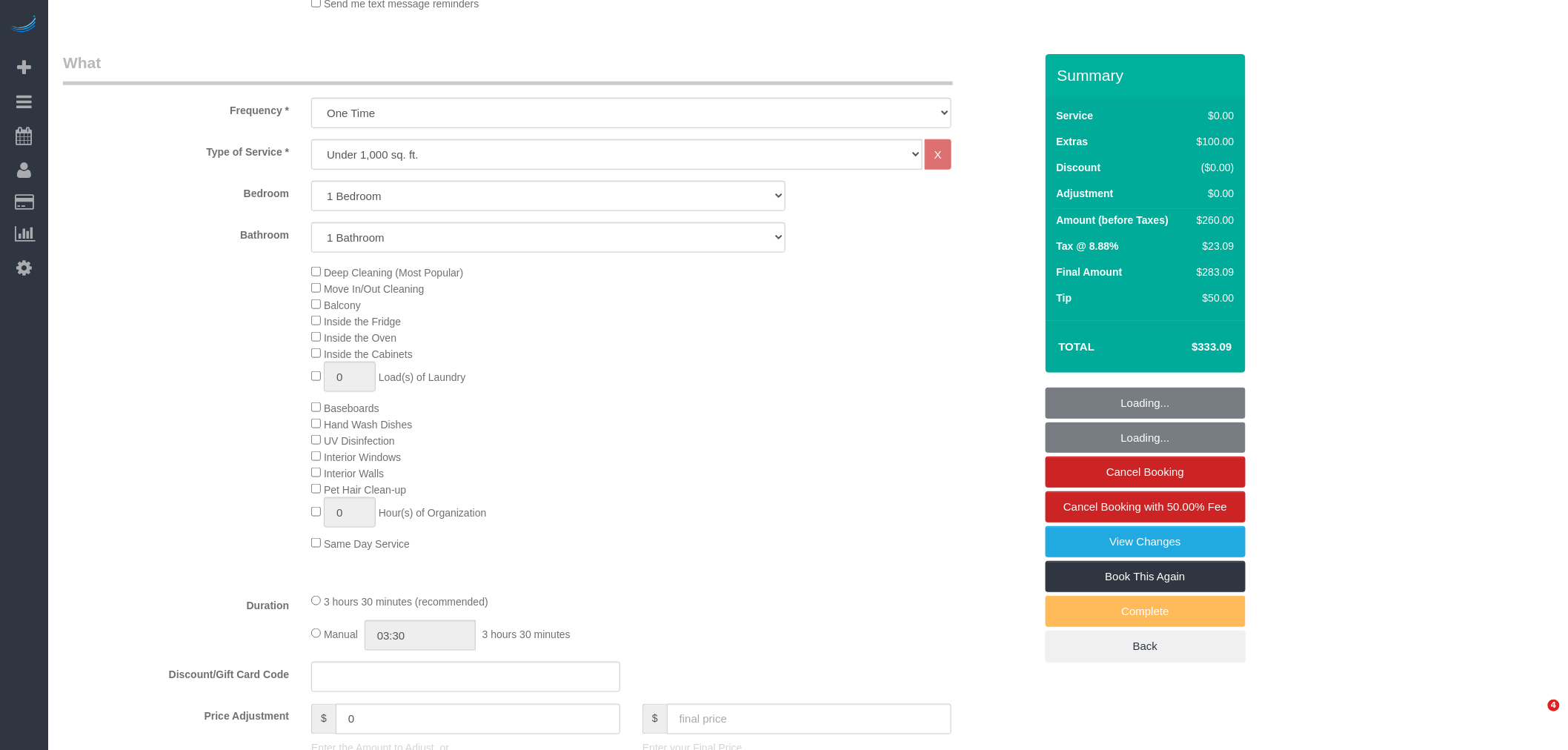
select select "object:1390"
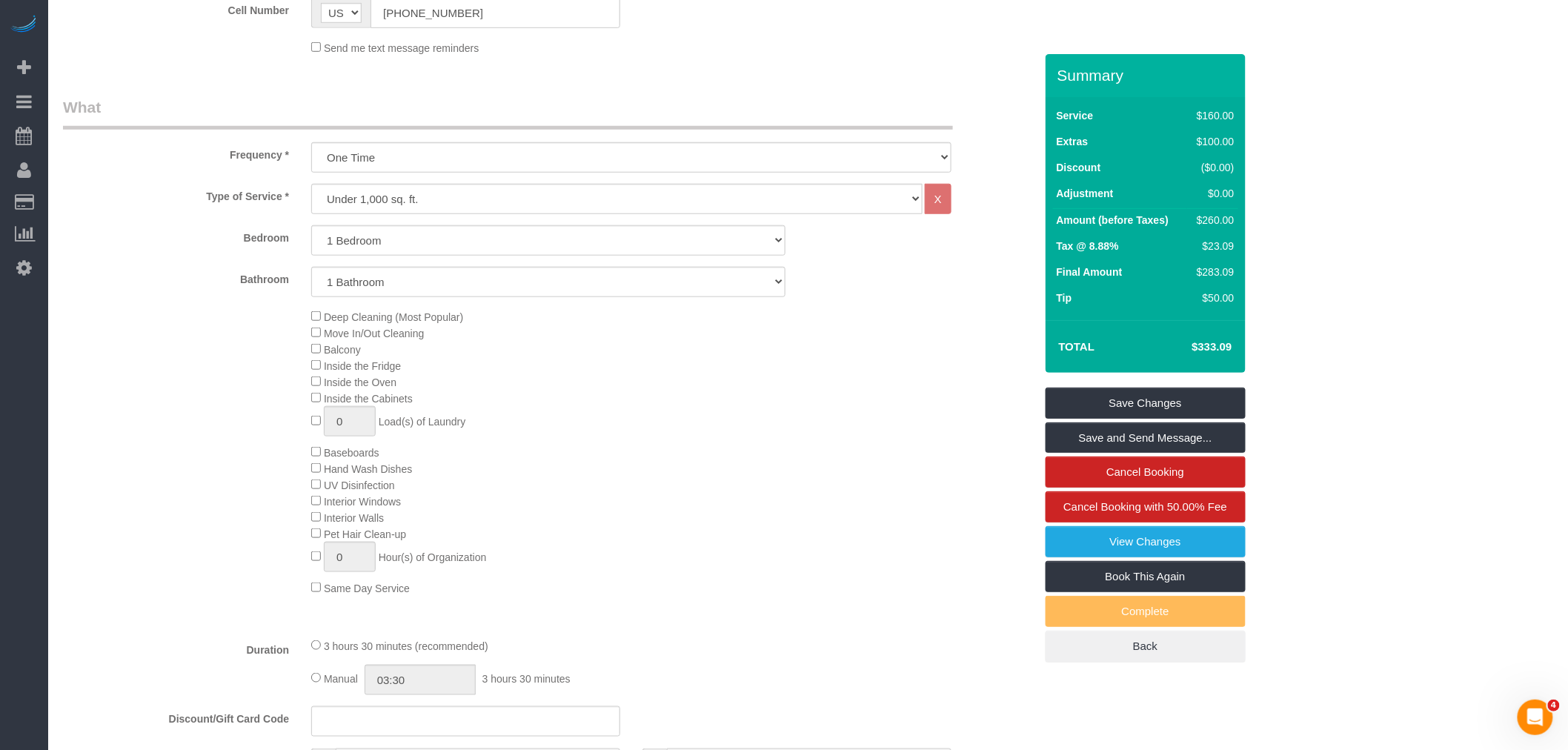
scroll to position [0, 0]
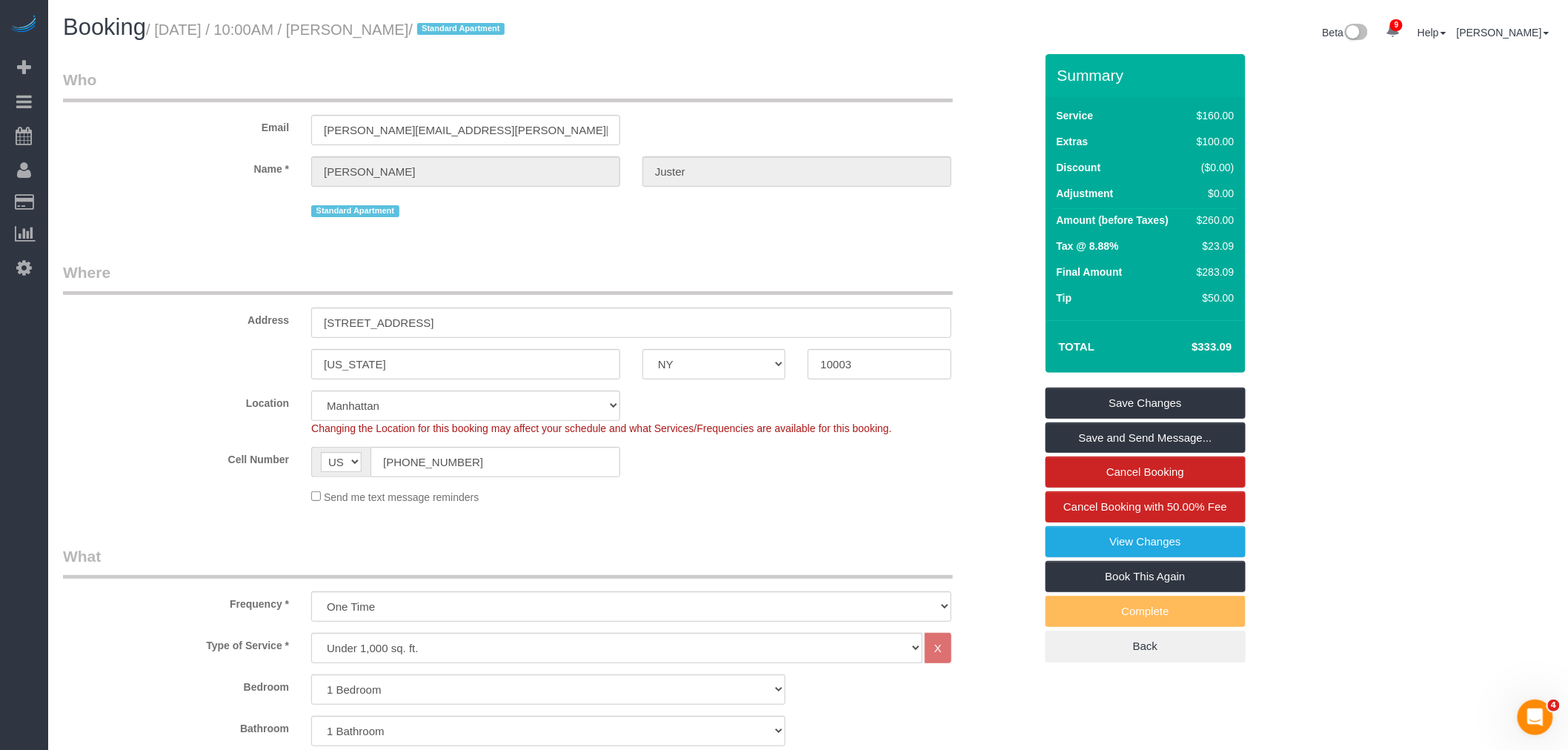
click at [789, 121] on div "Email matthew.e.juster@gmail.com" at bounding box center [548, 106] width 993 height 77
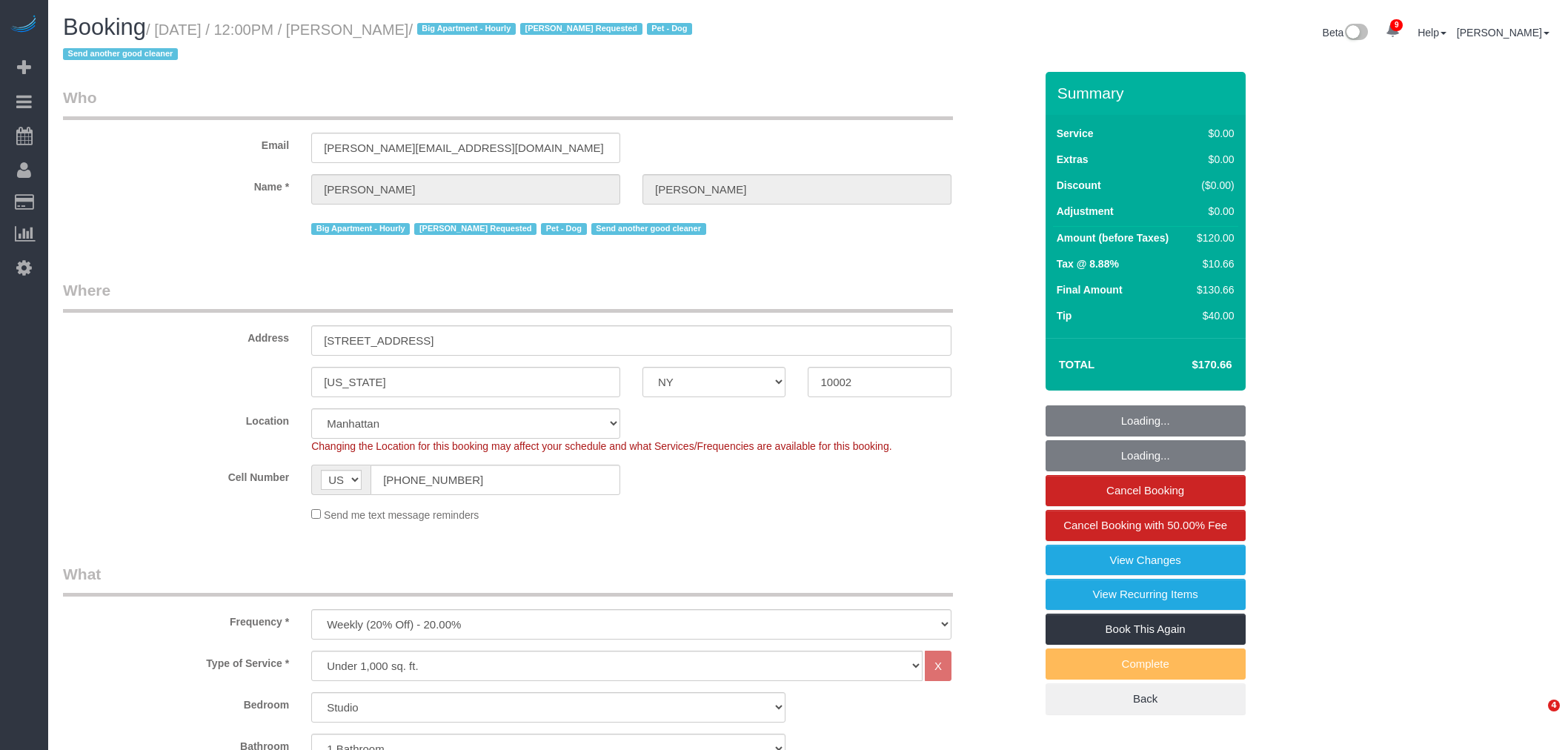
select select "NY"
select select "spot1"
select select "number:59"
select select "number:75"
select select "number:13"
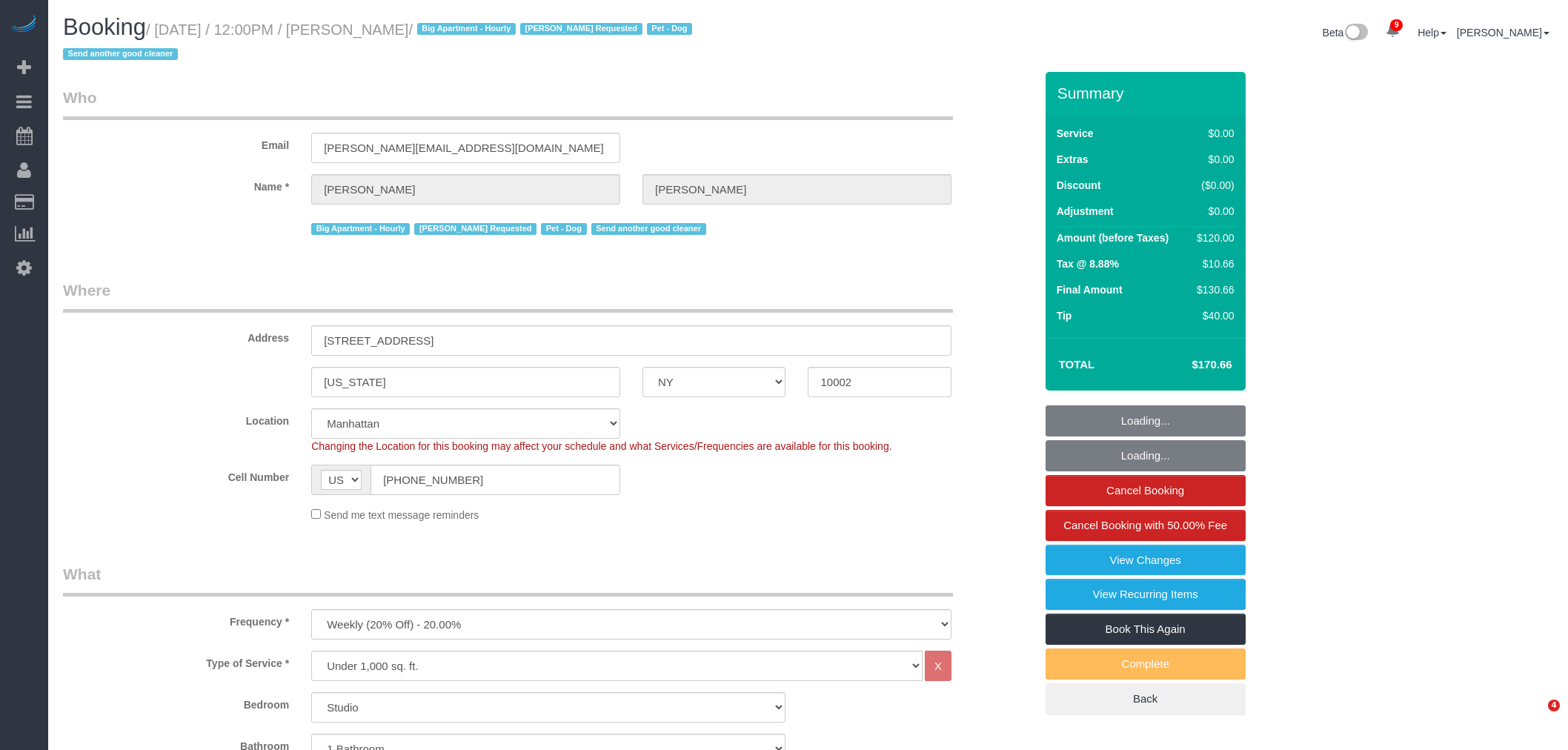
select select "number:5"
select select "object:1415"
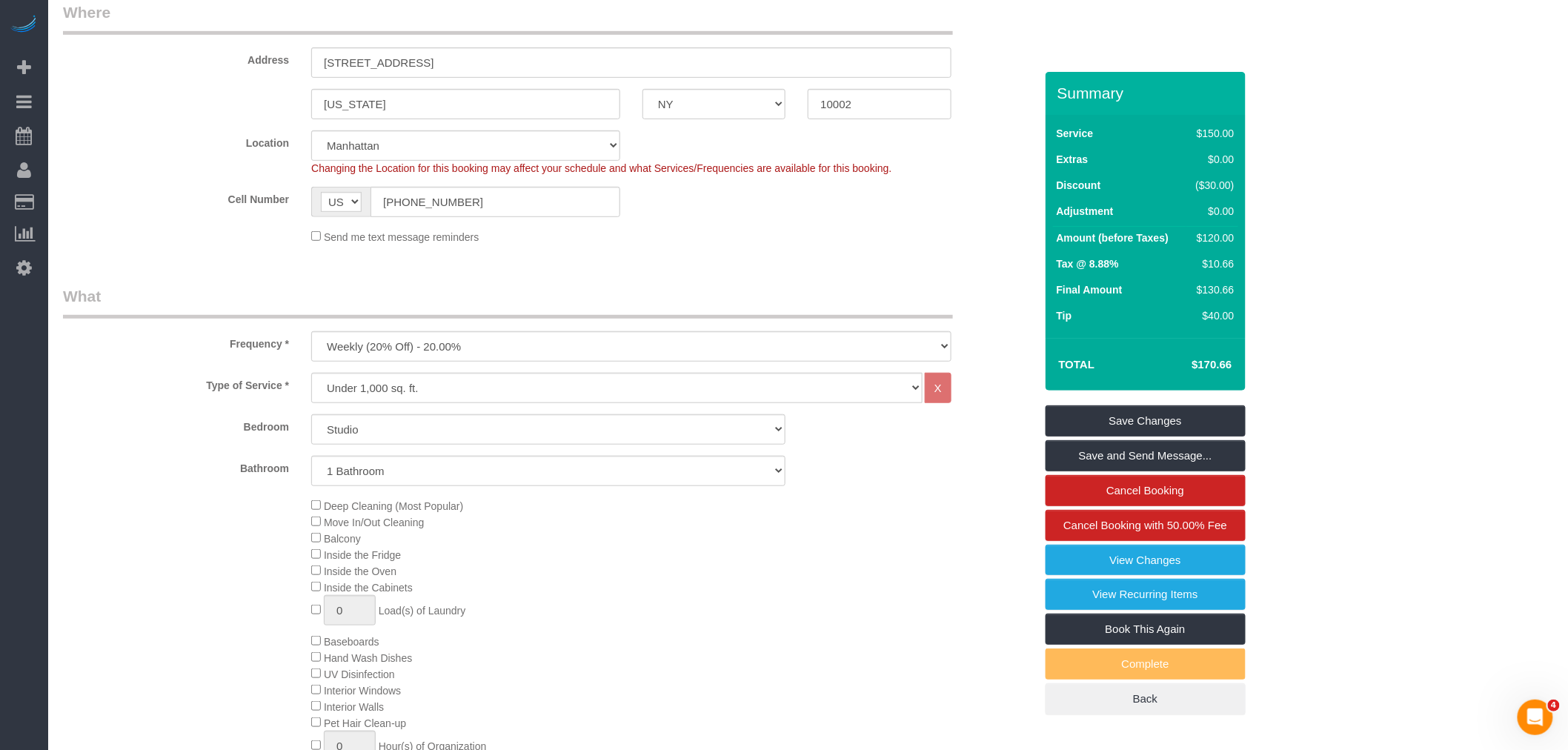
scroll to position [165, 0]
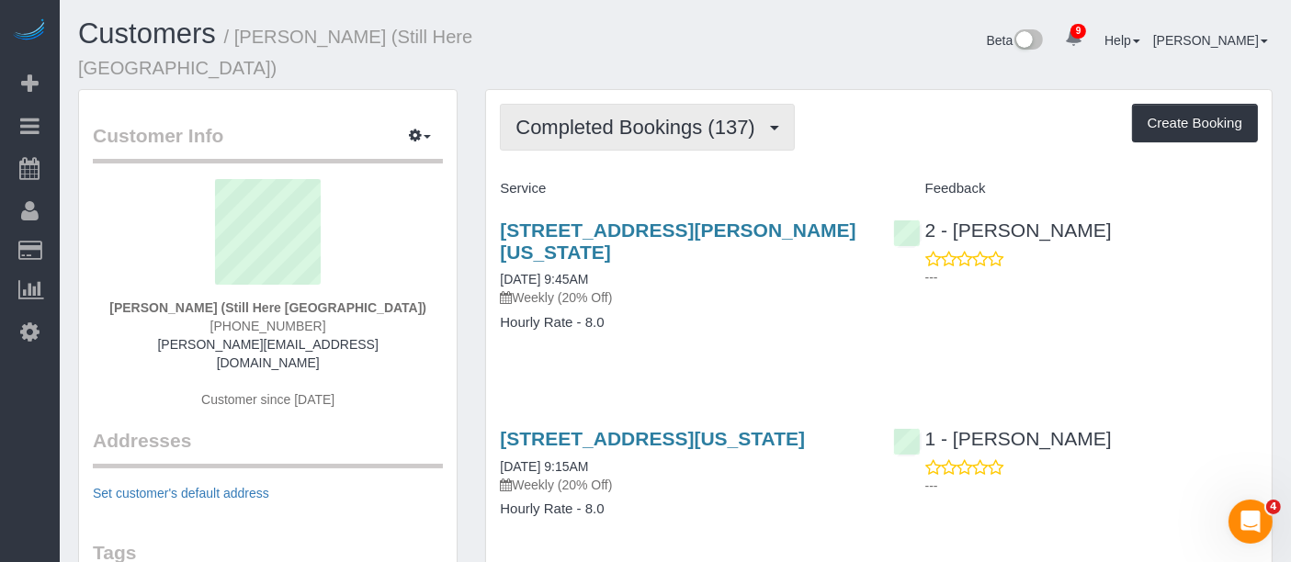
click at [651, 116] on span "Completed Bookings (137)" at bounding box center [640, 127] width 248 height 23
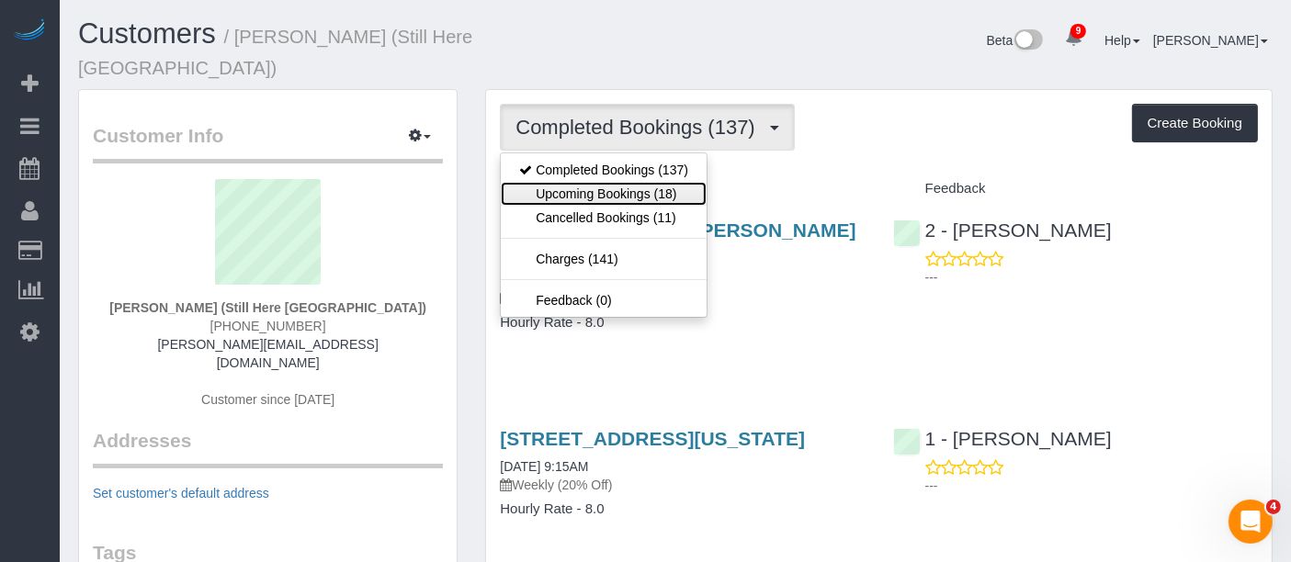
click at [650, 182] on link "Upcoming Bookings (18)" at bounding box center [604, 194] width 206 height 24
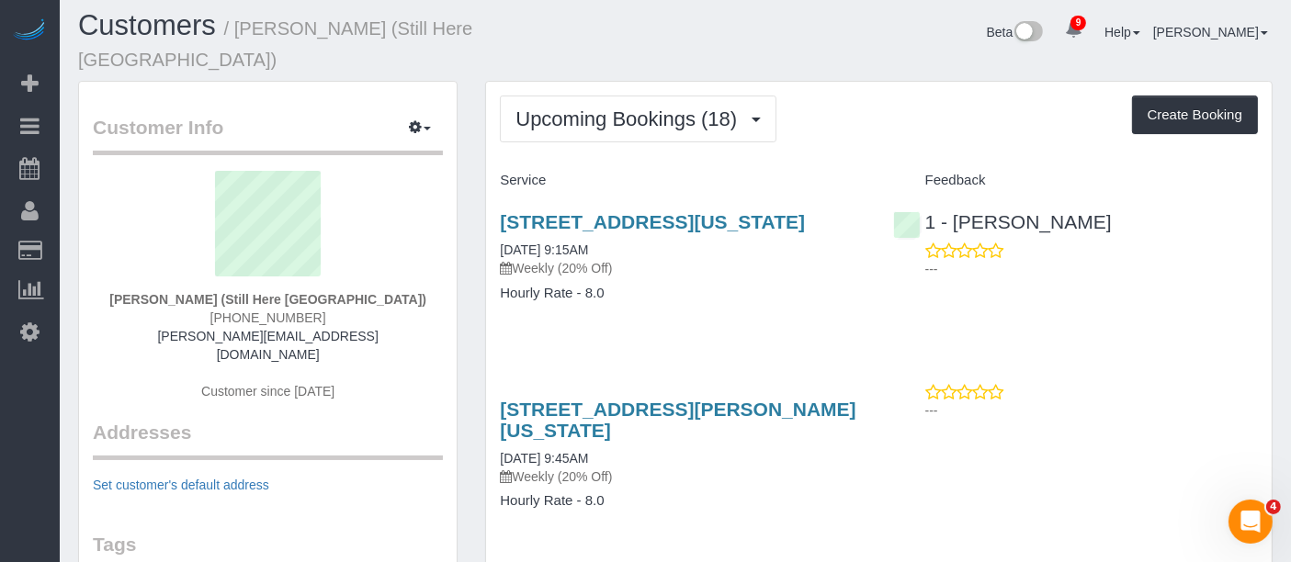
scroll to position [306, 0]
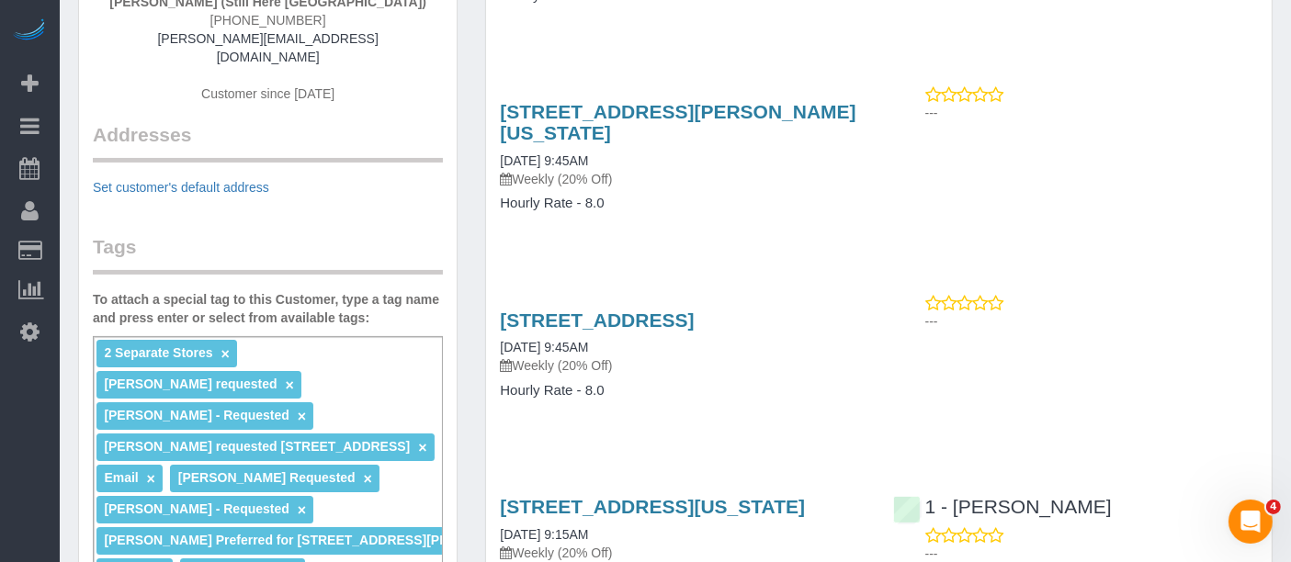
drag, startPoint x: 667, startPoint y: 47, endPoint x: 510, endPoint y: 6, distance: 162.3
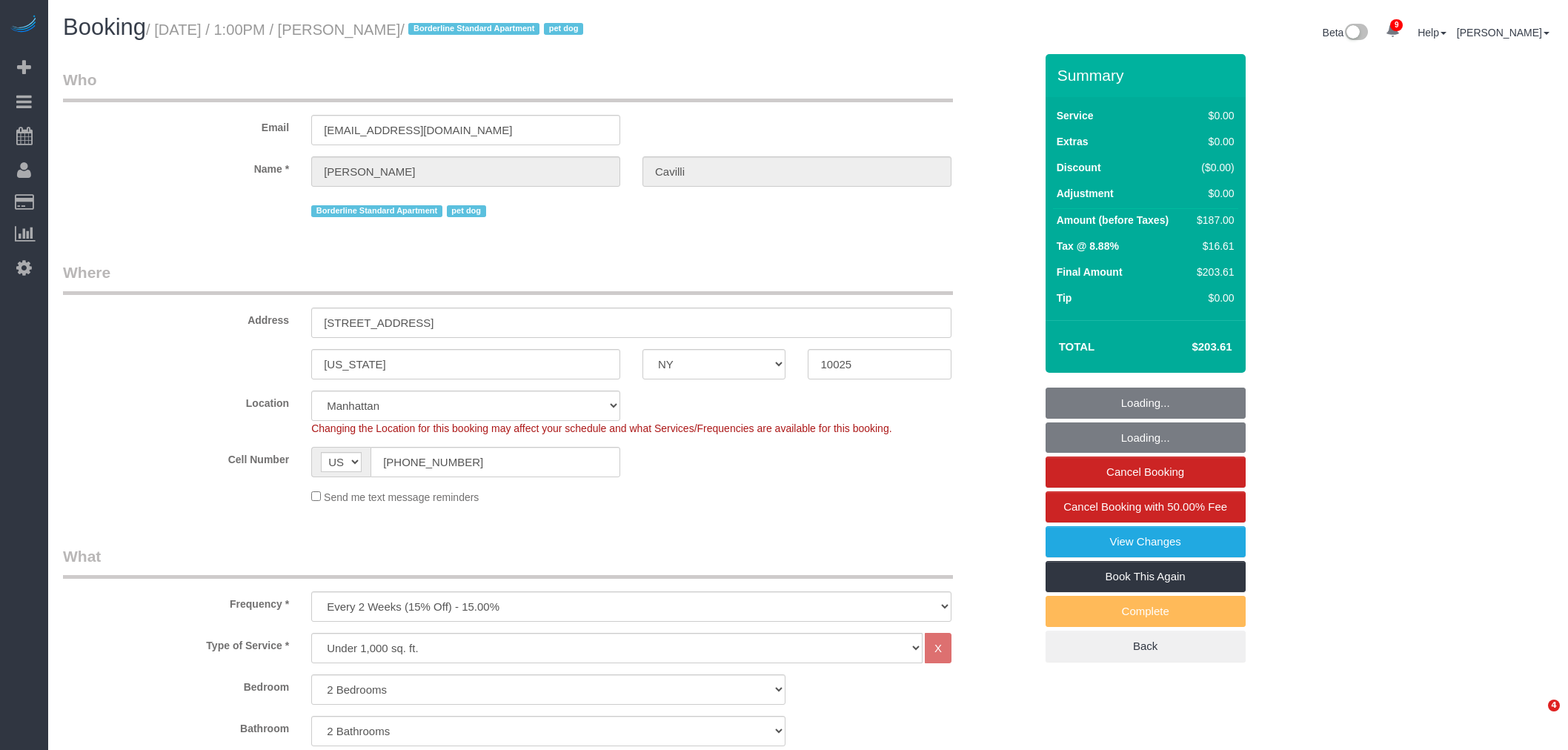
select select "NY"
select select "2"
select select "spot1"
select select "number:89"
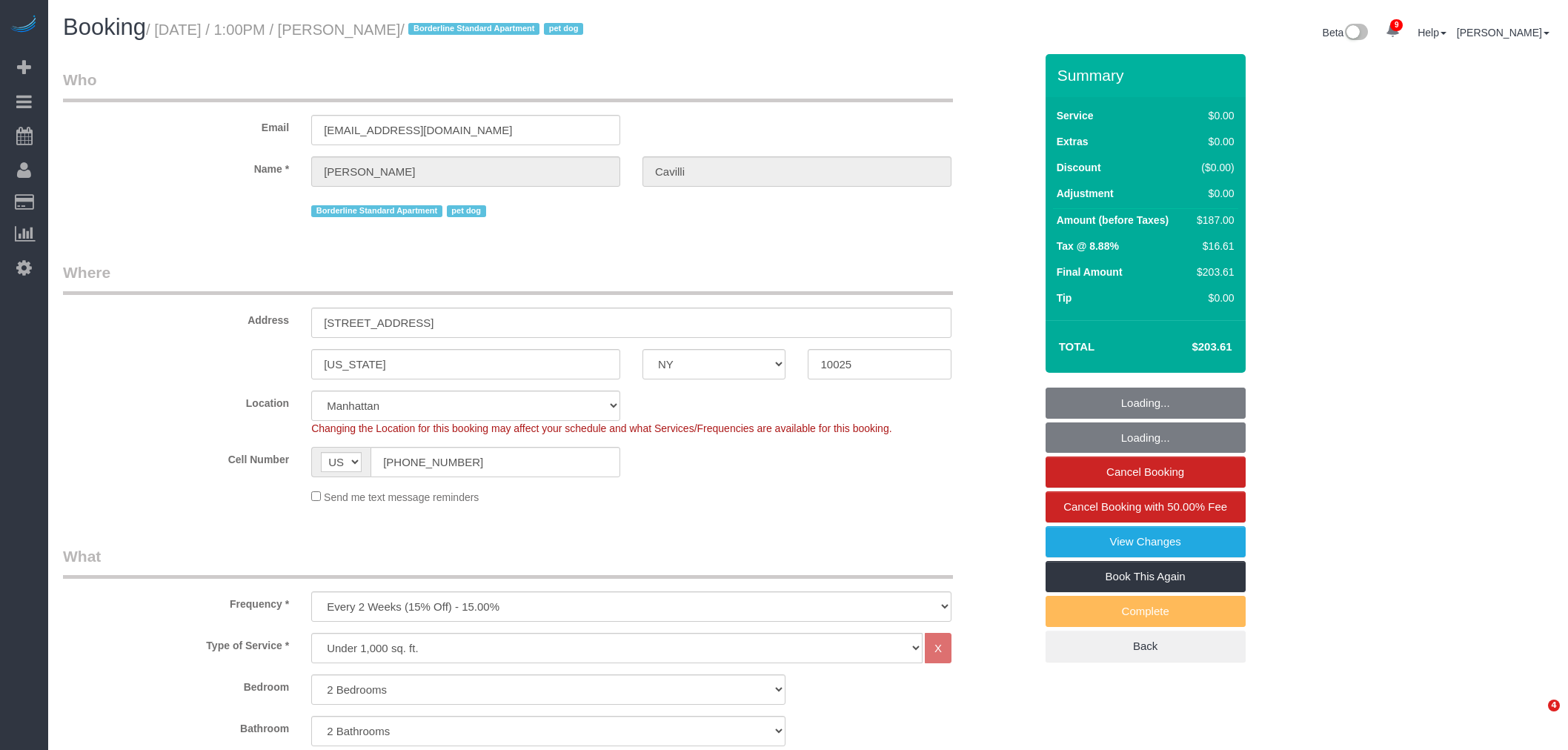
select select "number:90"
select select "number:13"
select select "number:5"
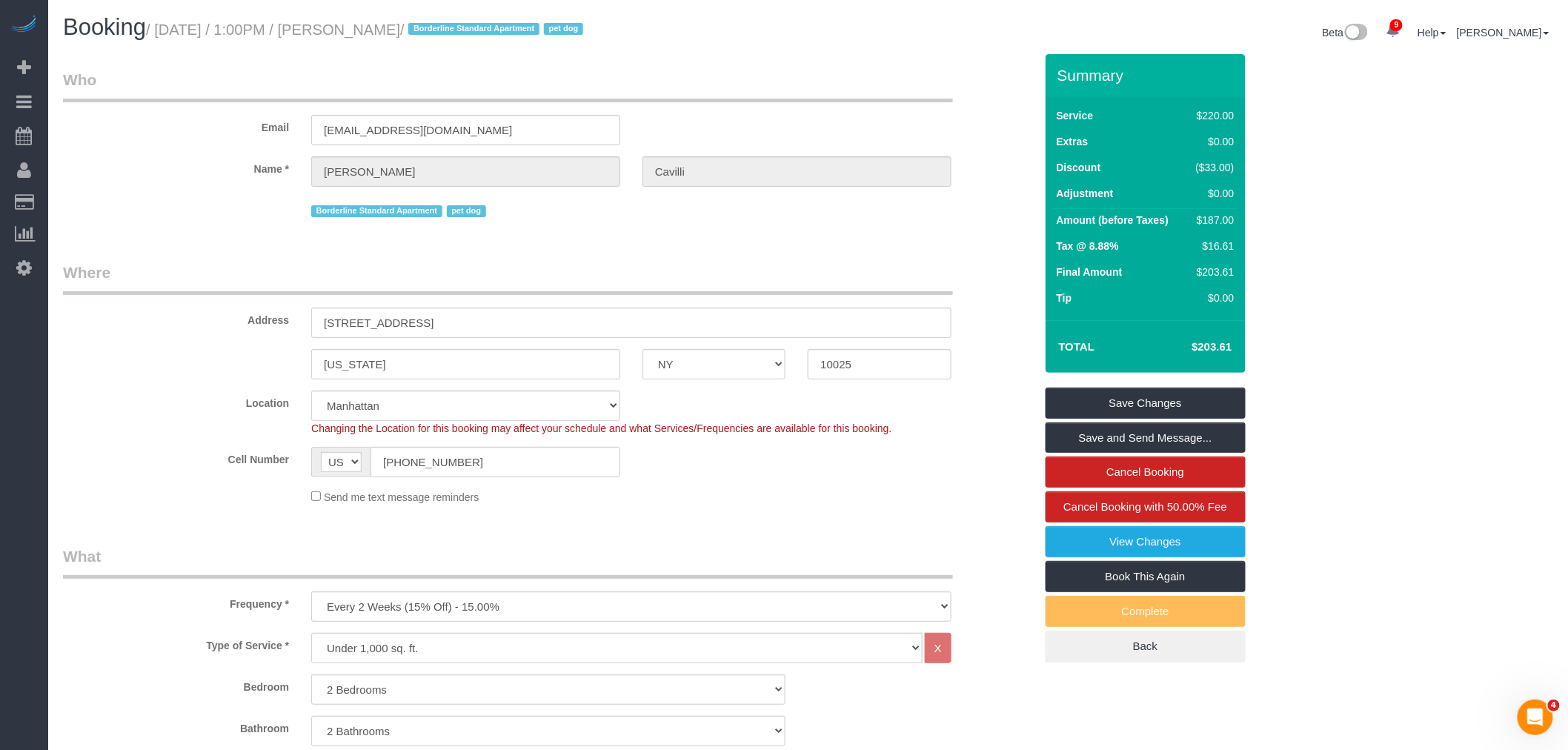
click at [184, 42] on div "Booking / September 03, 2025 / 1:00PM / Christopher Cavilli / Borderline Standa…" at bounding box center [430, 31] width 756 height 32
click at [194, 30] on small "/ September 03, 2025 / 1:00PM / Christopher Cavilli / Borderline Standard Apart…" at bounding box center [367, 30] width 442 height 16
drag, startPoint x: 384, startPoint y: 27, endPoint x: 391, endPoint y: 27, distance: 7.0
click at [385, 27] on small "/ September 03, 2025 / 1:00PM / Christopher Cavilli / Borderline Standard Apart…" at bounding box center [367, 30] width 442 height 16
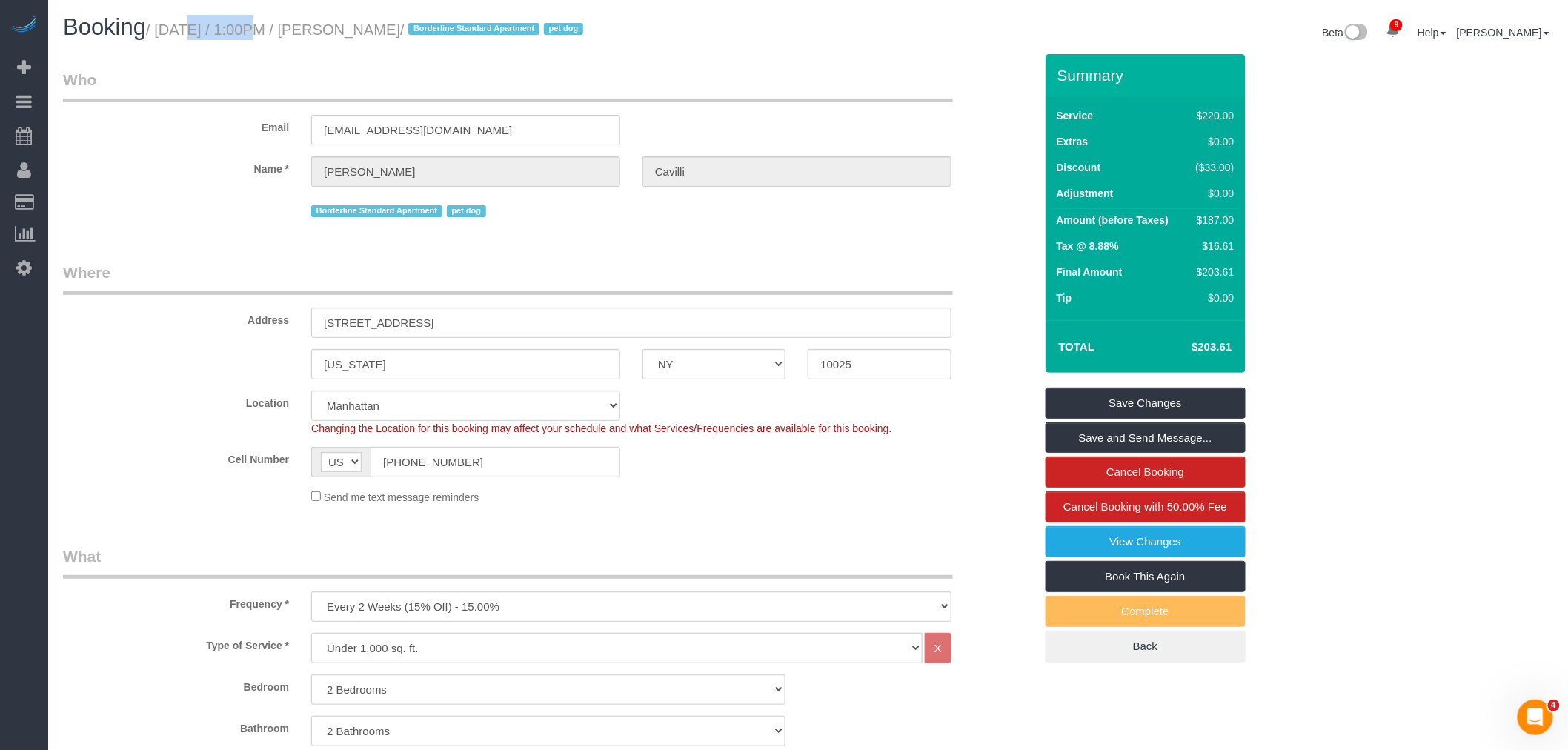
click at [454, 23] on small "/ September 03, 2025 / 1:00PM / Christopher Cavilli / Borderline Standard Apart…" at bounding box center [367, 30] width 442 height 16
copy small "September 03, 2025 / 1:00PM / Christopher Cavilli"
click at [706, 270] on legend "Where" at bounding box center [508, 277] width 890 height 33
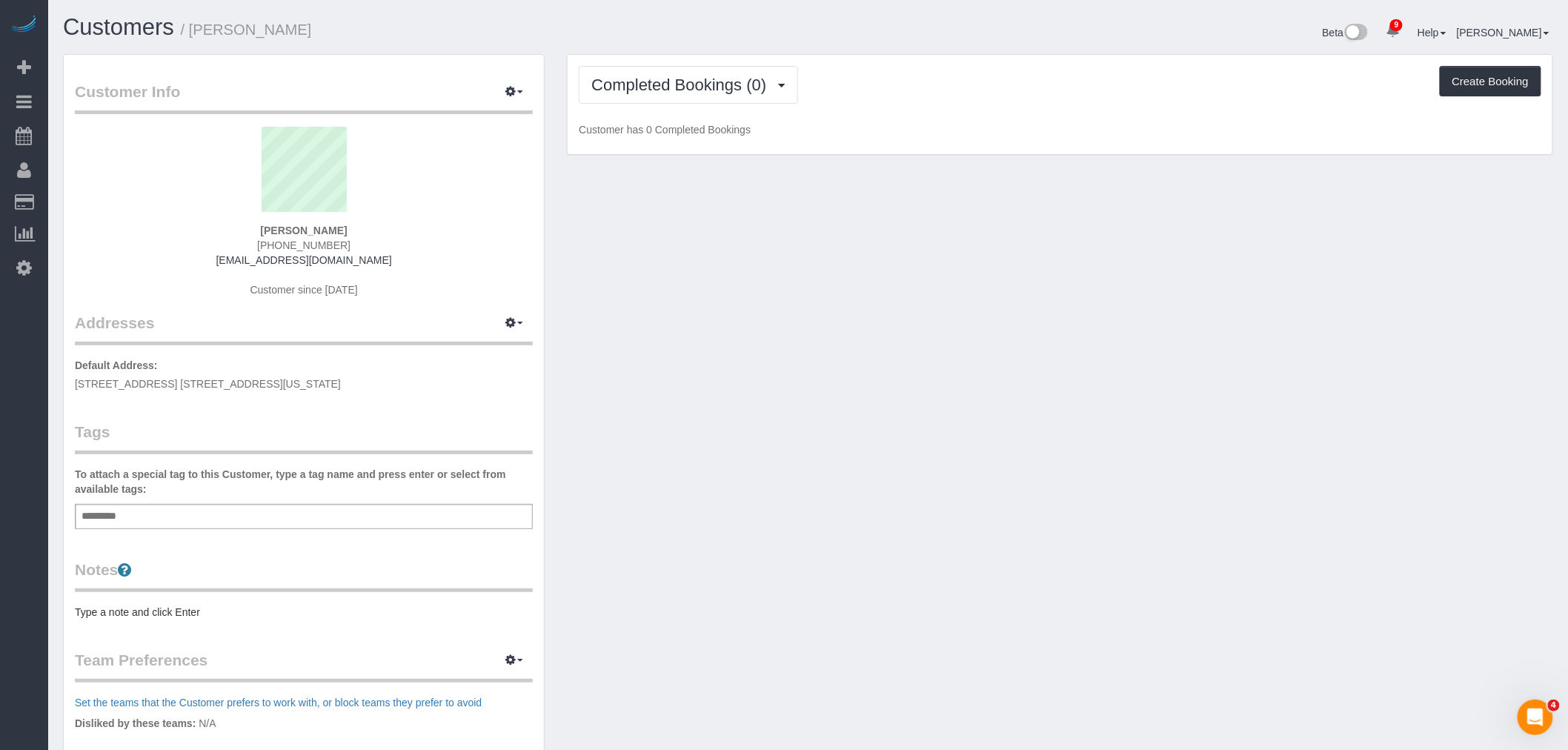
drag, startPoint x: 890, startPoint y: 60, endPoint x: 683, endPoint y: 90, distance: 209.2
click at [891, 60] on div "Completed Bookings (0) Completed Bookings (0) Upcoming Bookings (0) Cancelled B…" at bounding box center [1059, 105] width 984 height 100
click at [682, 85] on span "Completed Bookings (0)" at bounding box center [682, 85] width 182 height 19
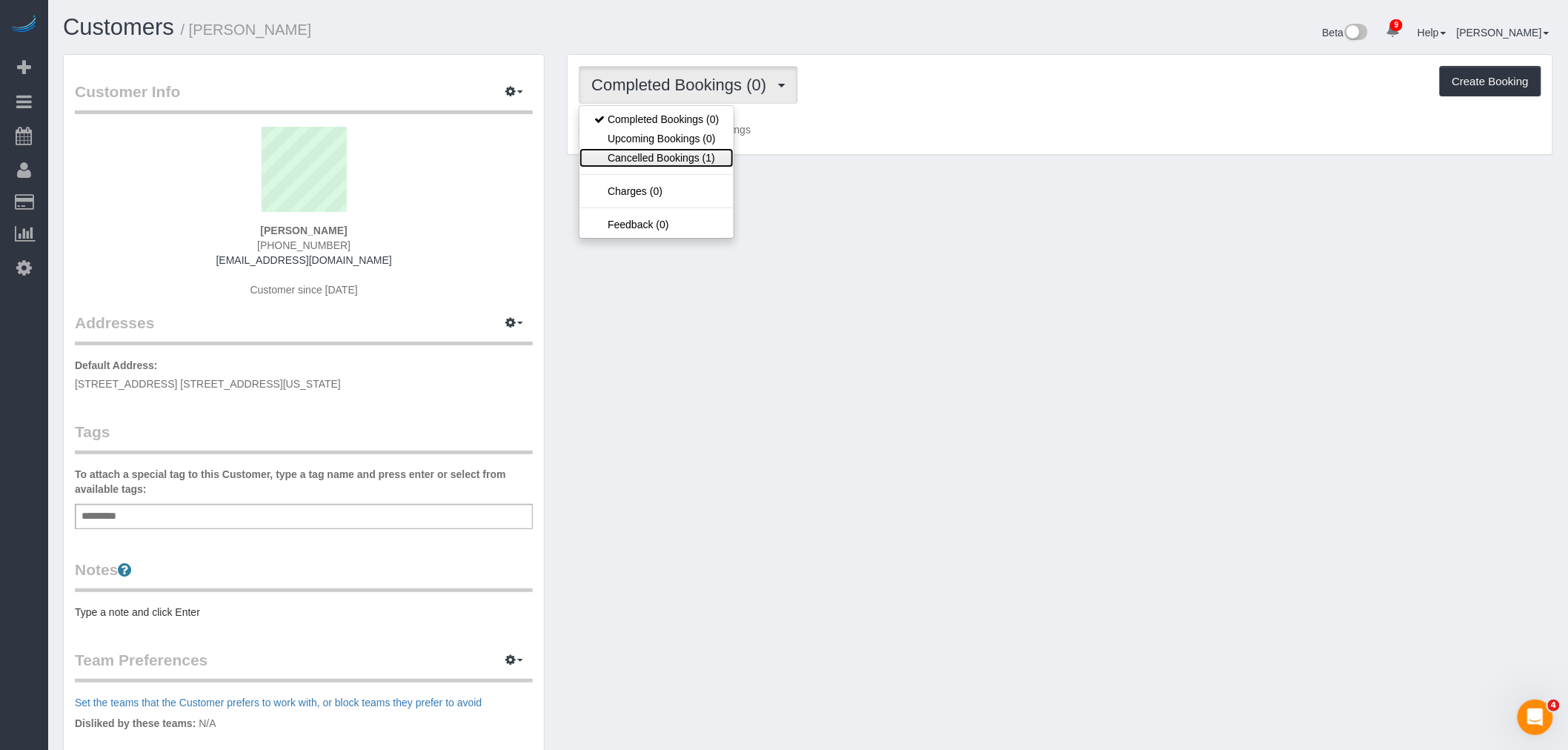
click at [691, 152] on link "Cancelled Bookings (1)" at bounding box center [656, 158] width 154 height 19
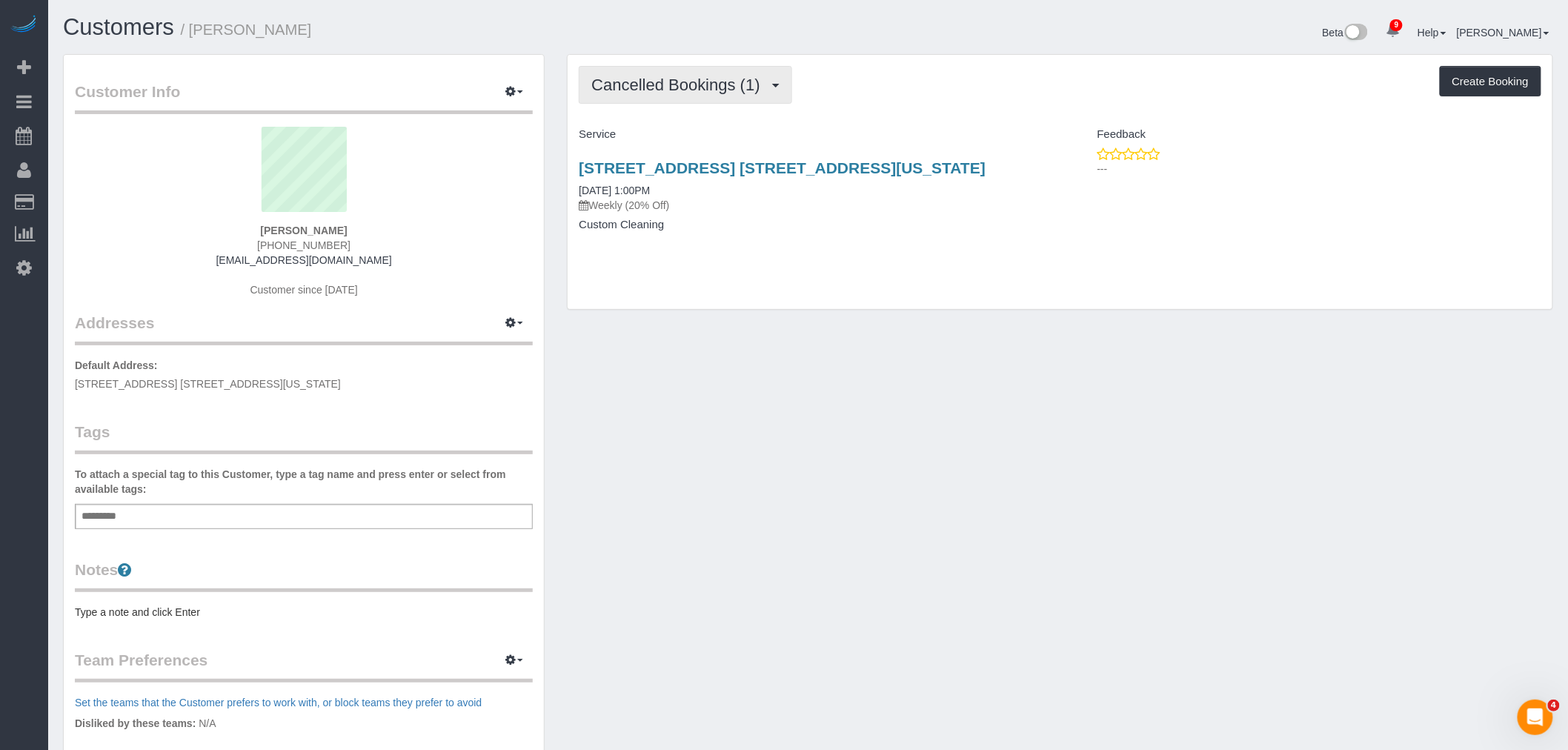
click at [728, 77] on span "Cancelled Bookings (1)" at bounding box center [679, 85] width 176 height 19
click at [901, 96] on div "Cancelled Bookings (1) Completed Bookings (0) Upcoming Bookings (0) Cancelled B…" at bounding box center [1060, 85] width 963 height 38
click at [684, 77] on span "Cancelled Bookings (1)" at bounding box center [679, 85] width 176 height 19
click at [668, 193] on link "Charges (0)" at bounding box center [656, 191] width 154 height 19
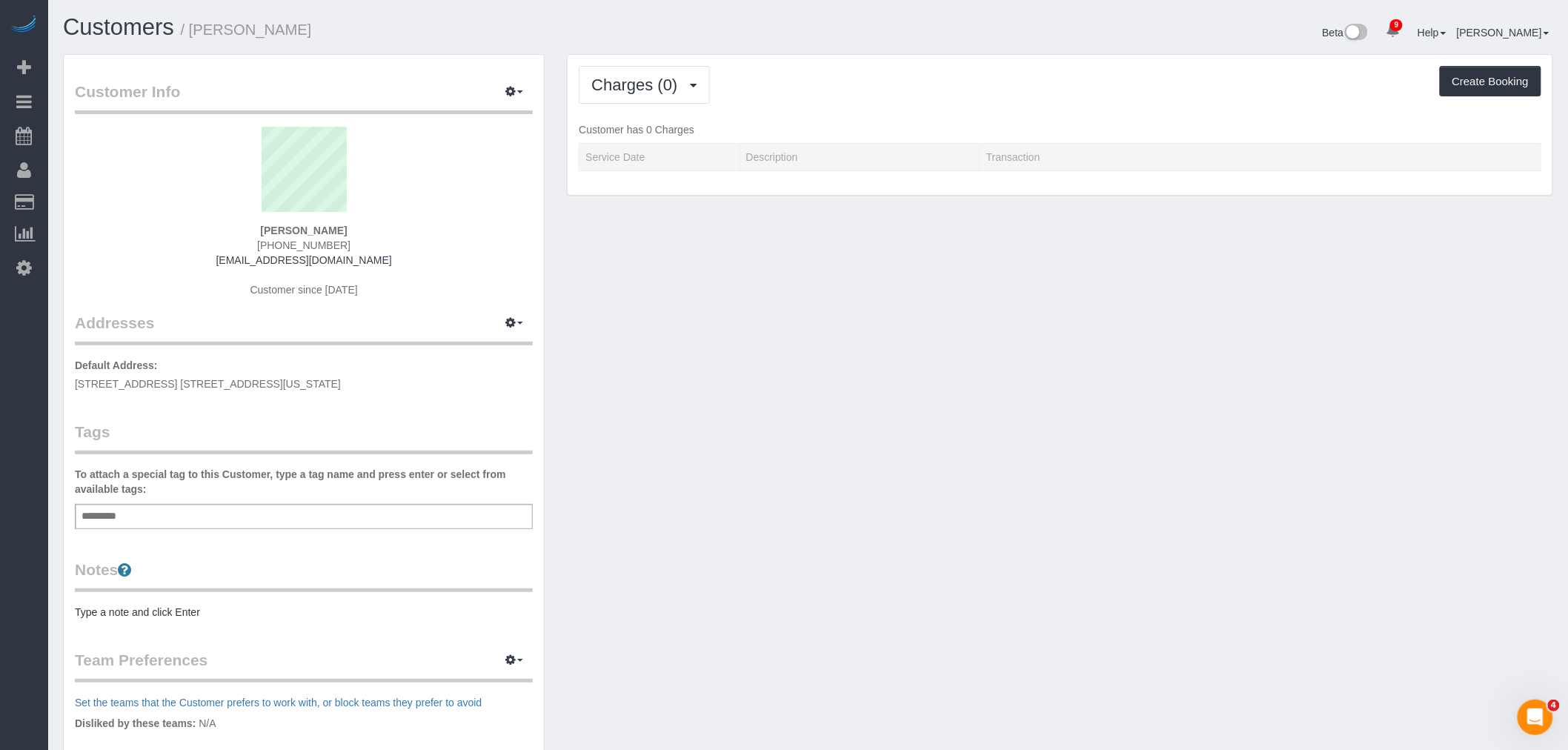
click at [902, 112] on div "Charges (0) Completed Bookings (0) Upcoming Bookings (0) Cancelled Bookings (1)…" at bounding box center [1059, 125] width 984 height 141
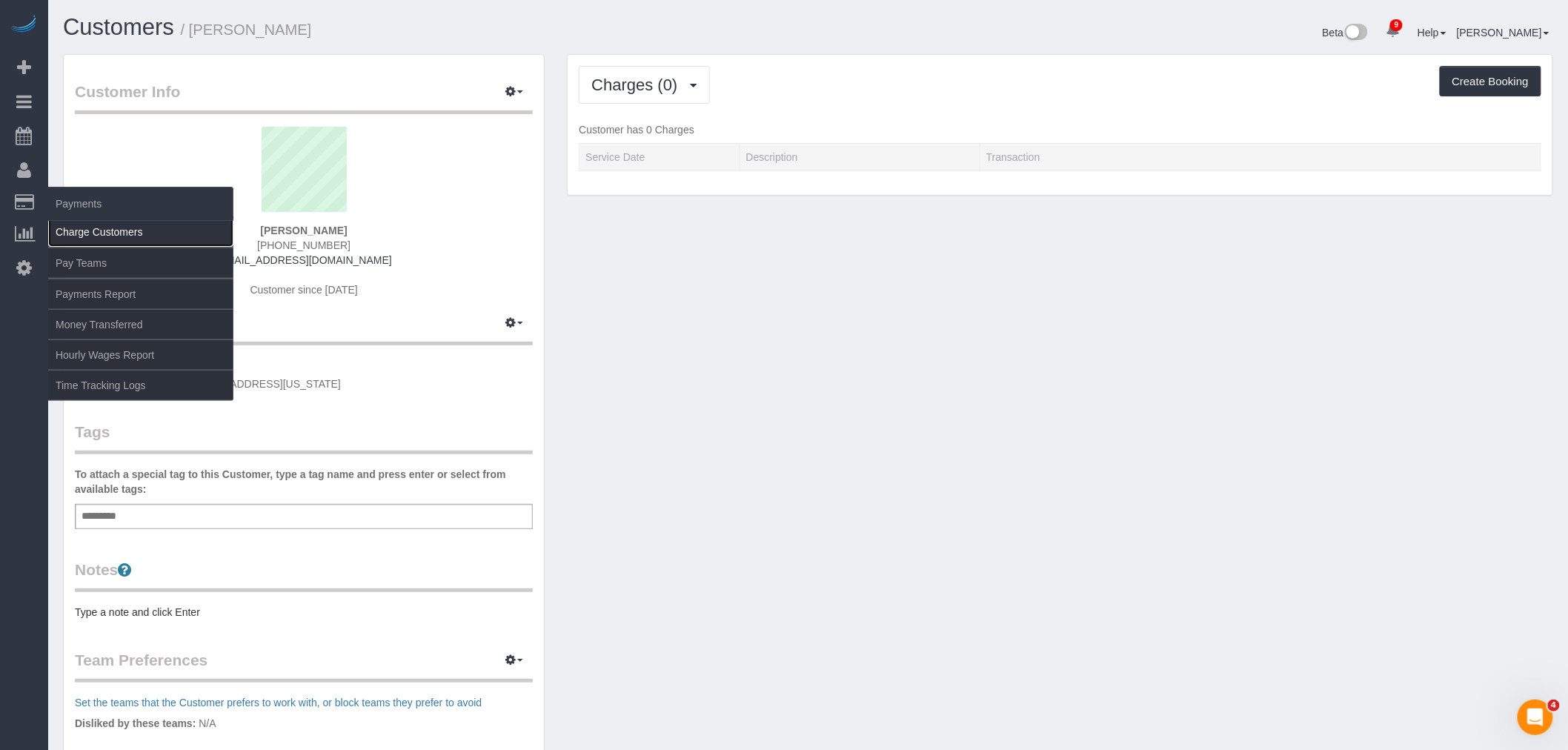
click at [95, 235] on link "Charge Customers" at bounding box center [141, 231] width 185 height 30
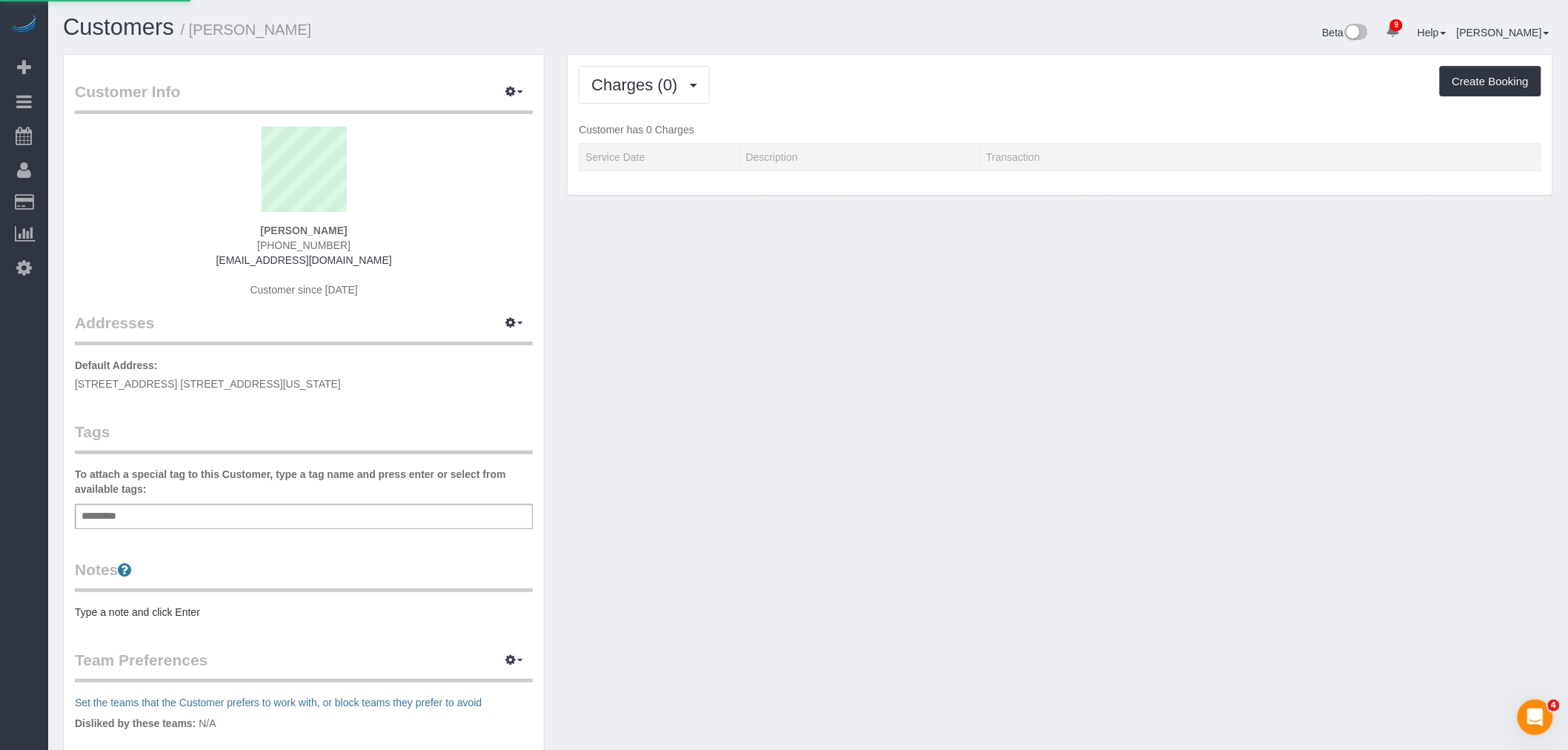
select select
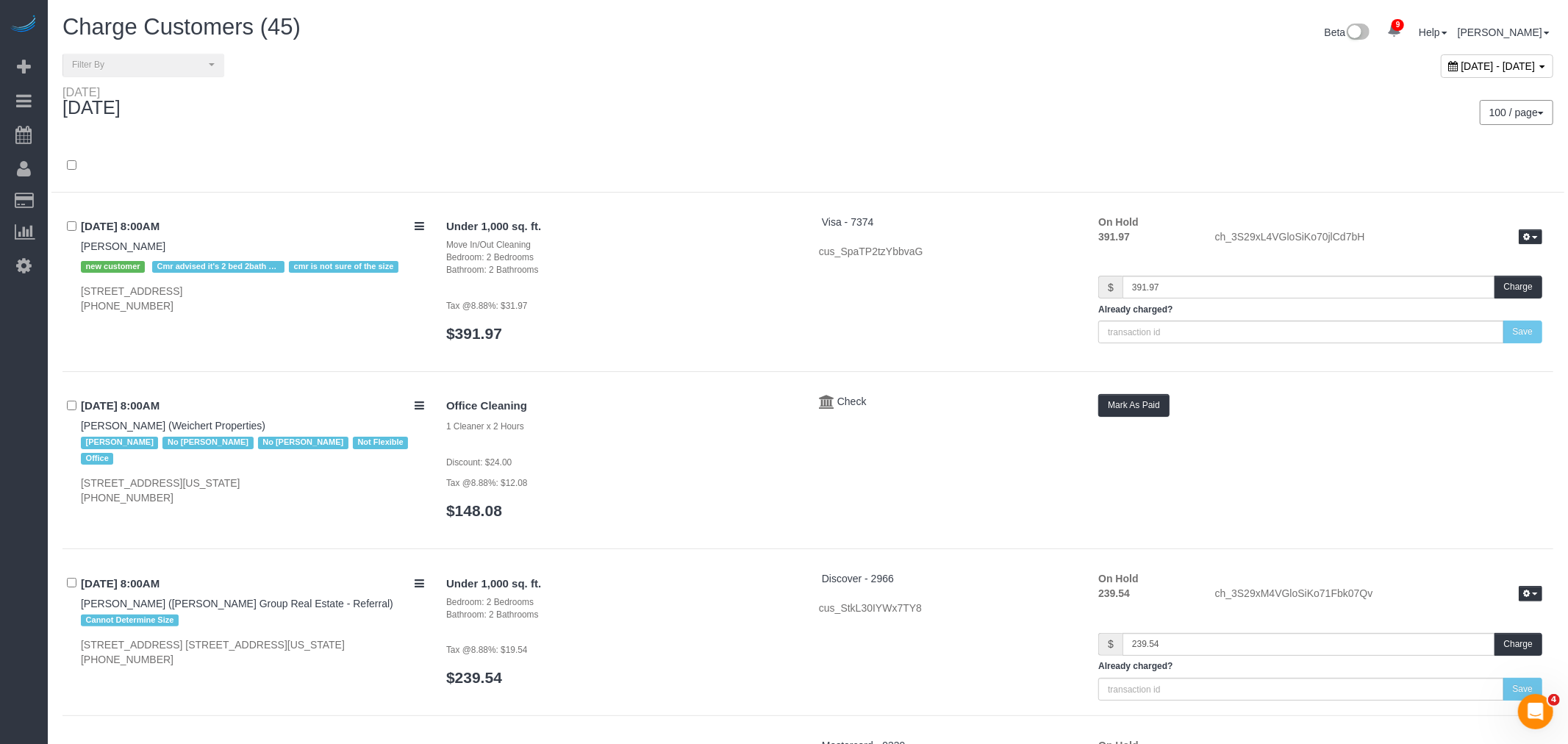
click at [1462, 71] on span "September 02, 2025 - September 02, 2025" at bounding box center [1498, 66] width 74 height 12
type input "**********"
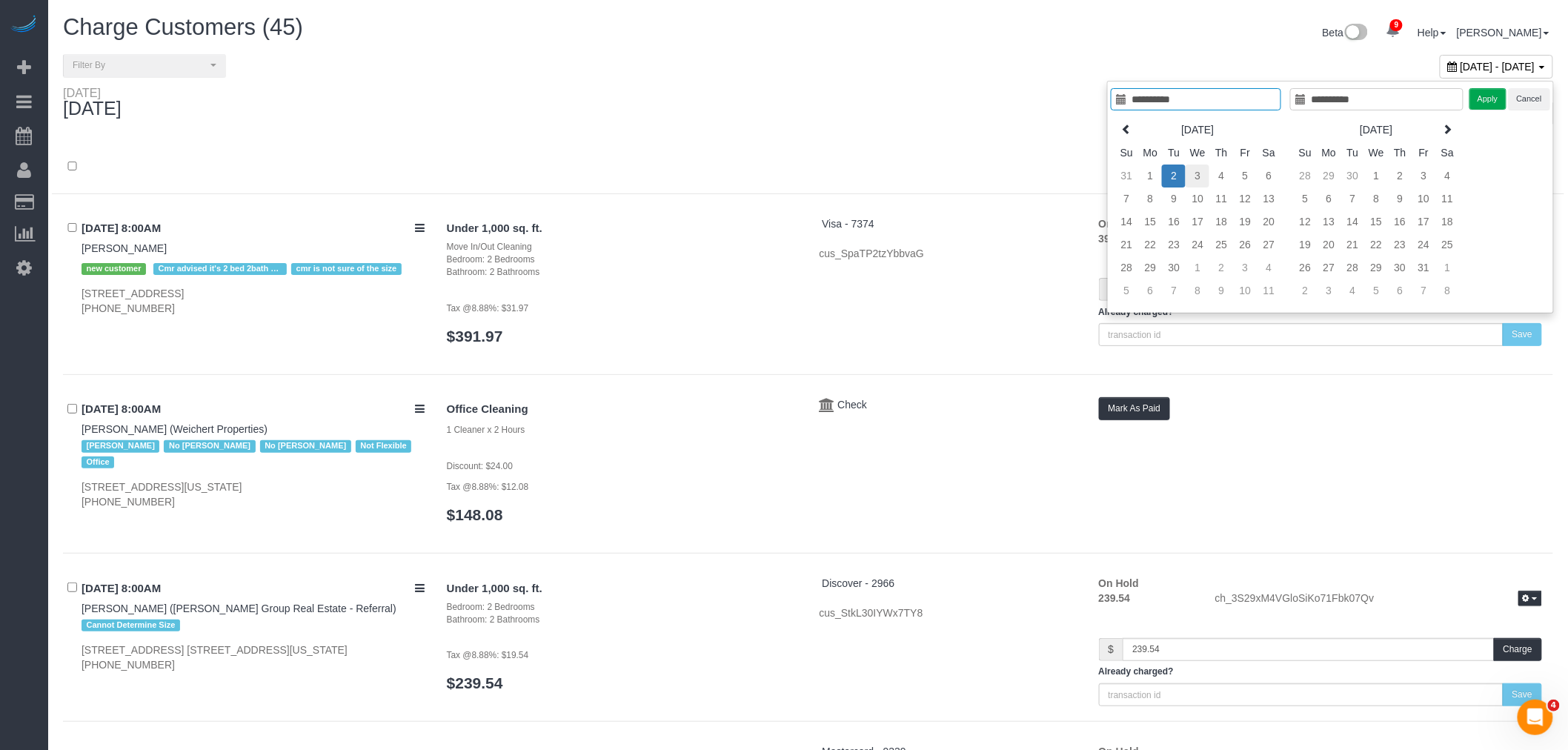
type input "**********"
click at [1187, 171] on td "3" at bounding box center [1196, 176] width 23 height 23
type input "**********"
drag, startPoint x: 1491, startPoint y: 105, endPoint x: 1516, endPoint y: 106, distance: 25.0
click at [1491, 105] on button "Apply" at bounding box center [1487, 98] width 37 height 22
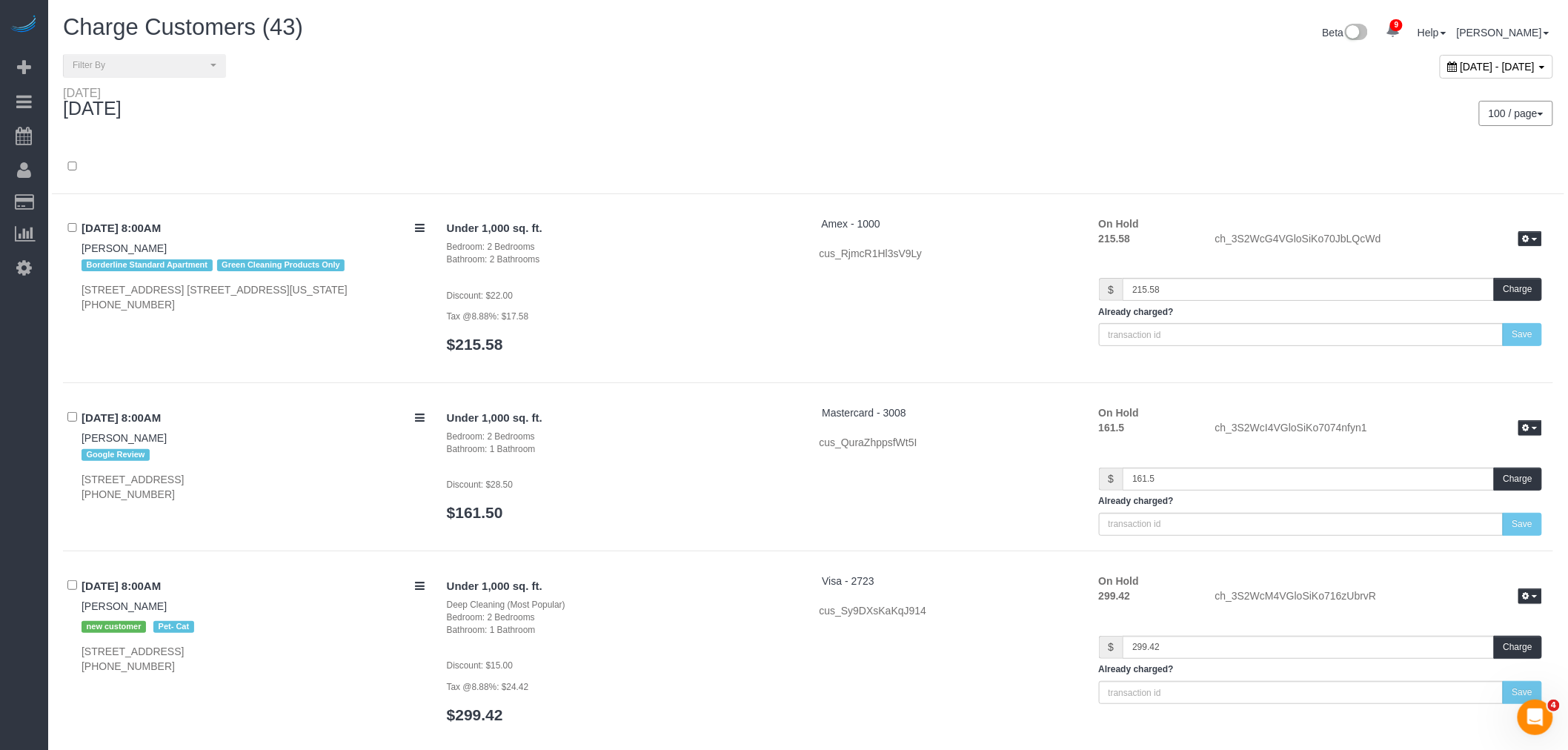
click at [765, 135] on div "Wednesday September 03, 2025 100 / page 10 / page 20 / page 30 / page 40 / page…" at bounding box center [808, 114] width 1512 height 55
click at [921, 132] on div "100 / page 10 / page 20 / page 30 / page 40 / page 50 / page 100 / page" at bounding box center [1187, 114] width 756 height 55
click at [1440, 56] on div "September 03, 2025 - September 03, 2025" at bounding box center [1496, 66] width 114 height 23
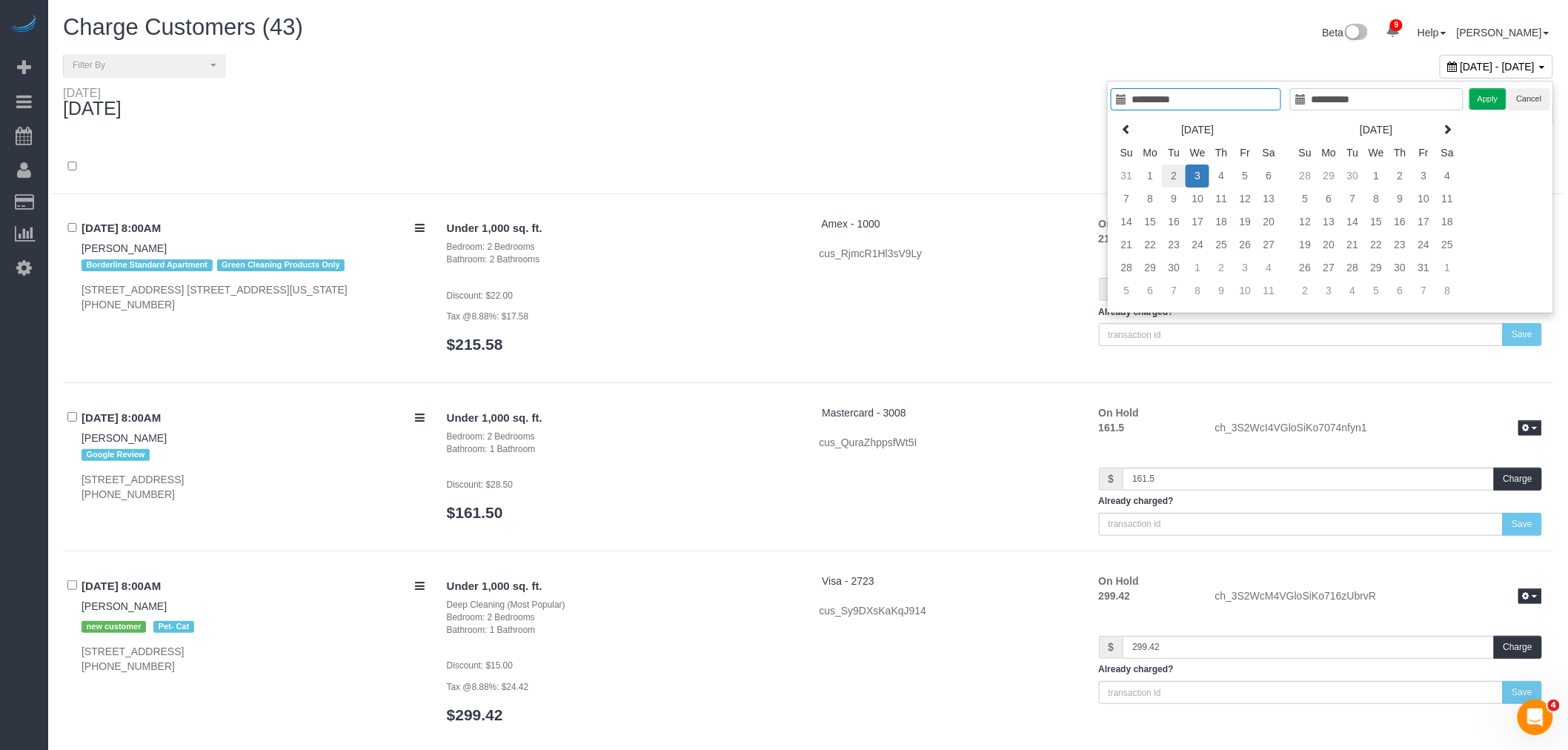
type input "**********"
click at [1175, 176] on td "2" at bounding box center [1173, 176] width 23 height 23
type input "**********"
click at [1175, 176] on td "2" at bounding box center [1173, 176] width 23 height 23
click at [1476, 100] on button "Apply" at bounding box center [1487, 98] width 37 height 22
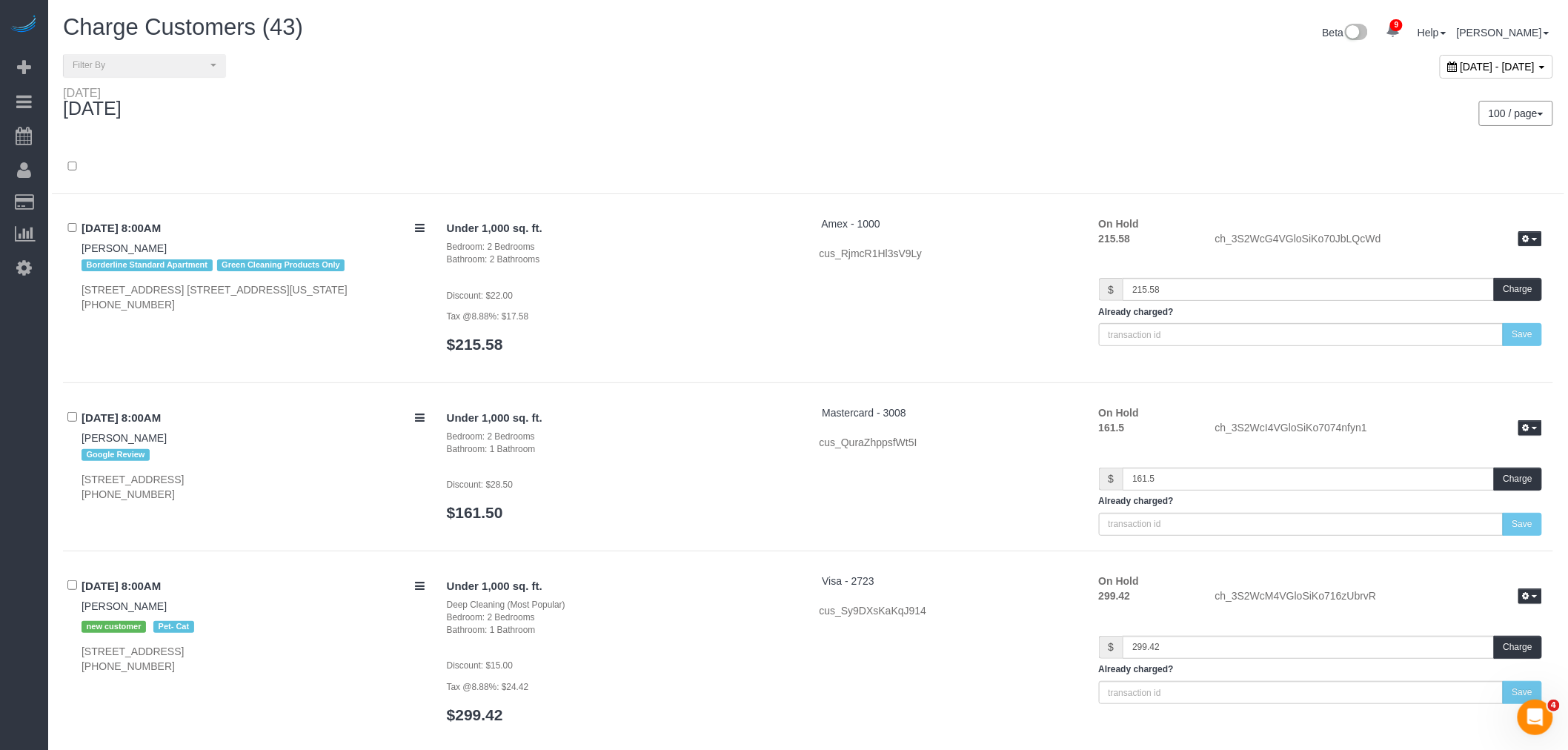
click at [839, 136] on div "100 / page 10 / page 20 / page 30 / page 40 / page 50 / page 100 / page" at bounding box center [1187, 114] width 756 height 55
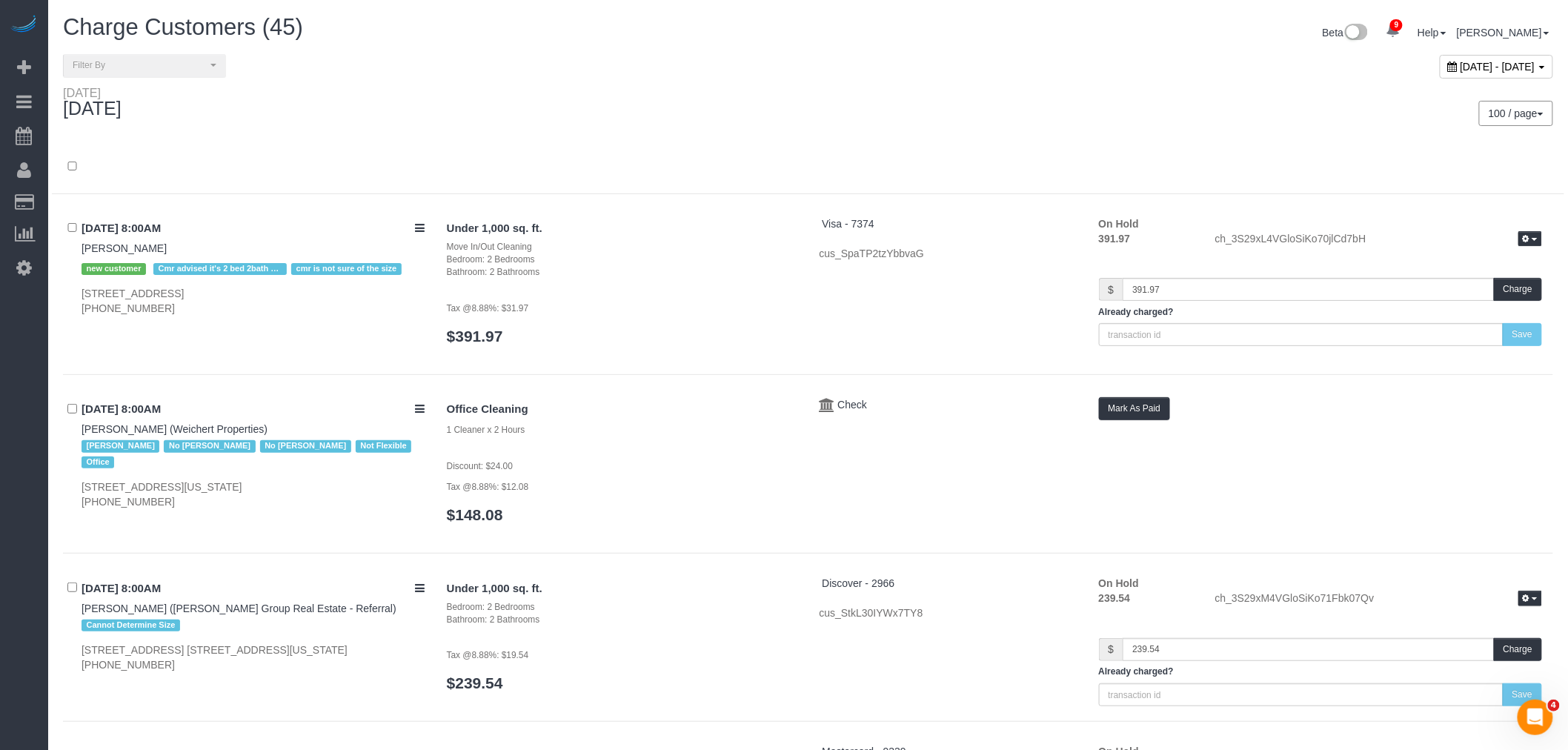
click at [805, 141] on div "Tuesday September 02, 2025 100 / page 10 / page 20 / page 30 / page 40 / page 5…" at bounding box center [808, 114] width 1512 height 55
click at [1053, 101] on div "100 / page 10 / page 20 / page 30 / page 40 / page 50 / page 100 / page" at bounding box center [1186, 113] width 734 height 25
click at [1460, 72] on span "September 02, 2025 - September 02, 2025" at bounding box center [1497, 66] width 75 height 12
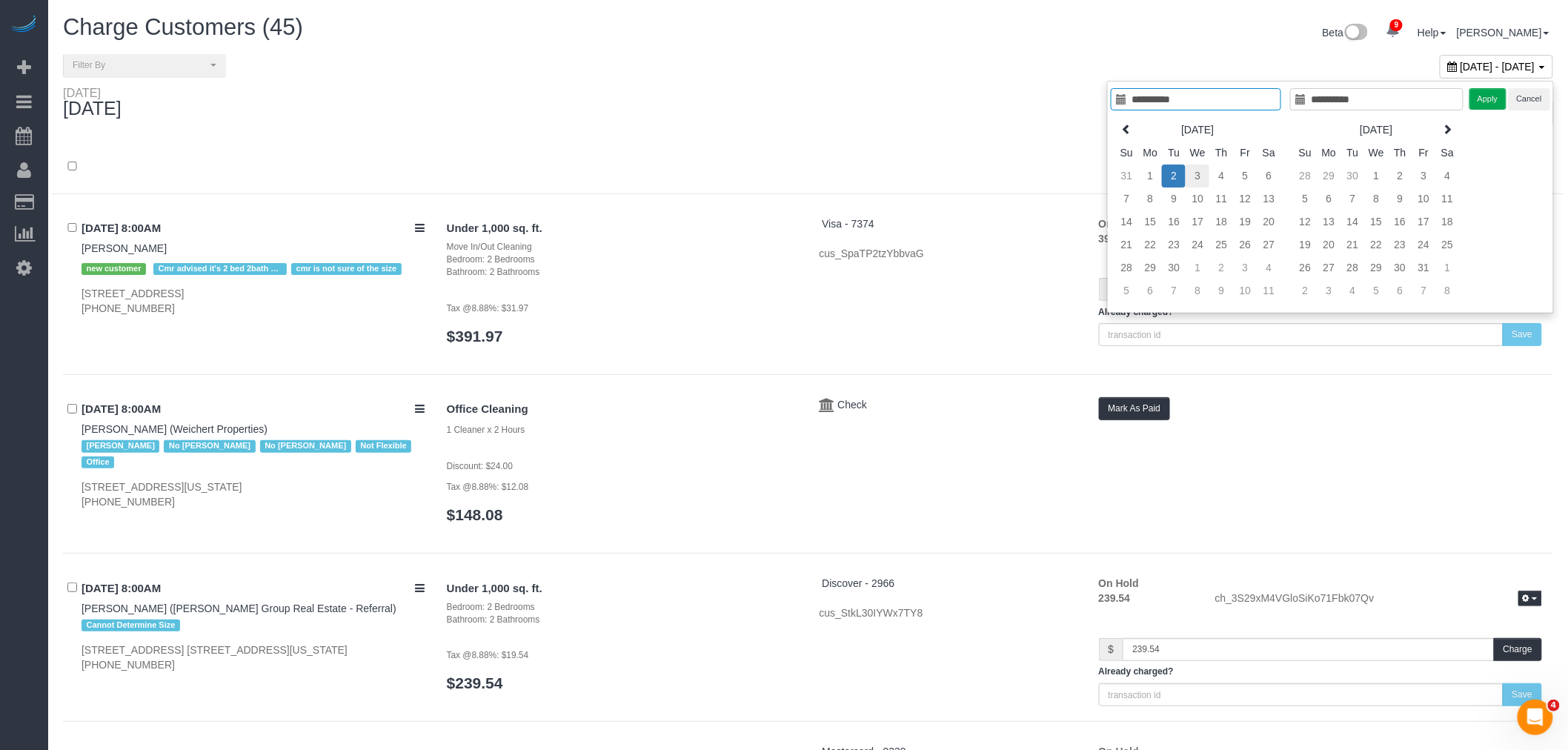
type input "**********"
click at [1193, 176] on td "3" at bounding box center [1196, 176] width 23 height 23
type input "**********"
click at [1193, 176] on td "3" at bounding box center [1196, 176] width 23 height 23
type input "**********"
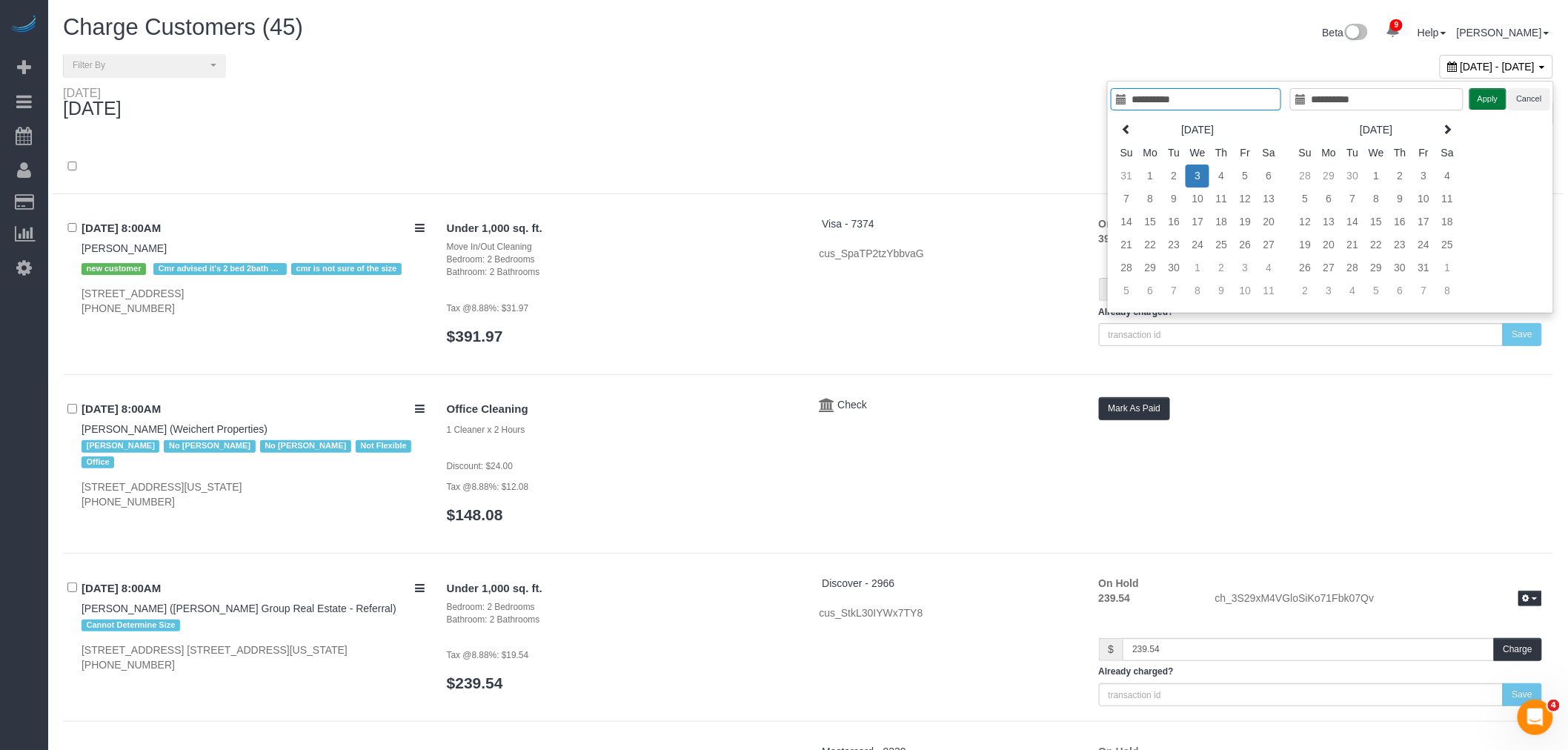
click at [1495, 97] on button "Apply" at bounding box center [1487, 98] width 37 height 22
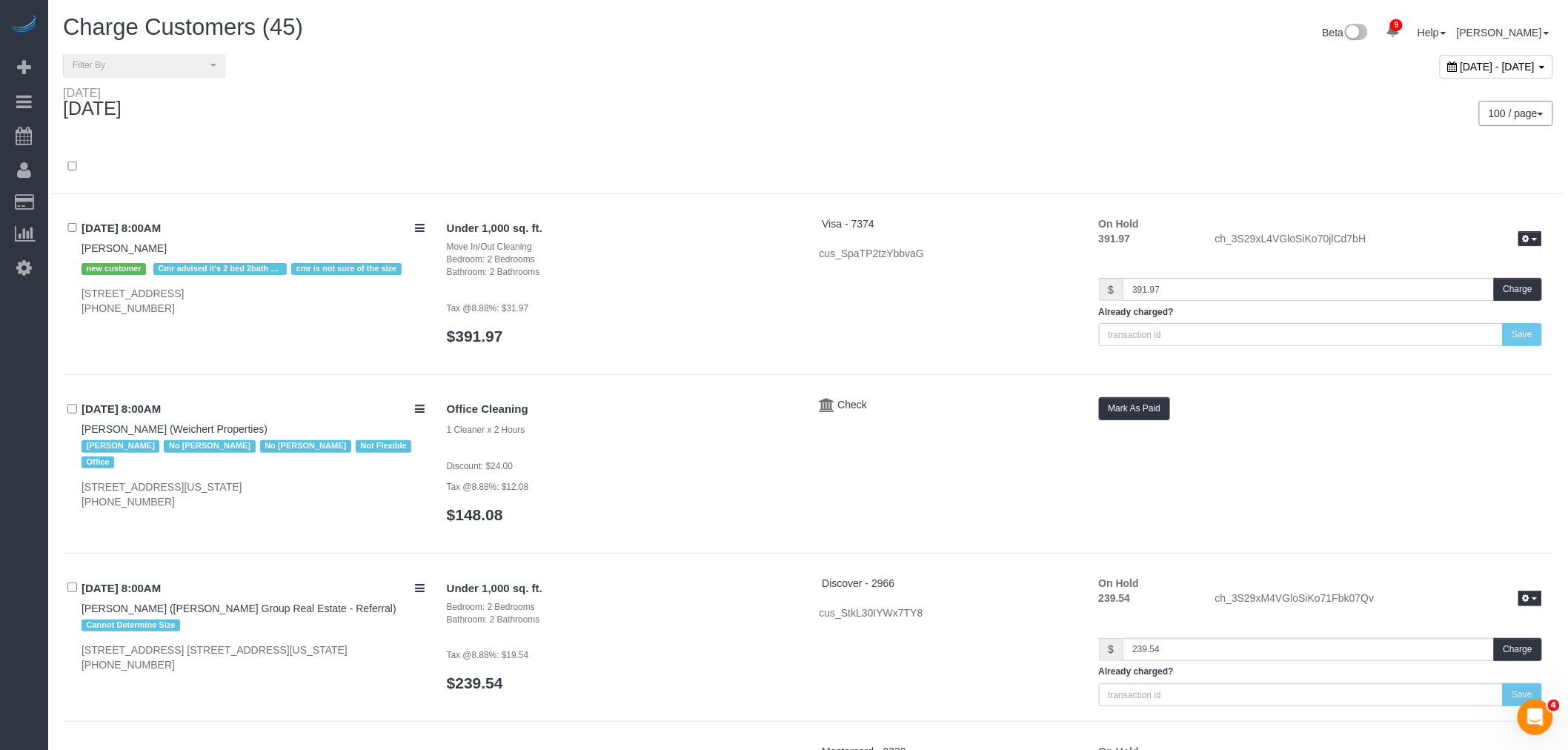
click at [816, 160] on div at bounding box center [808, 175] width 1512 height 39
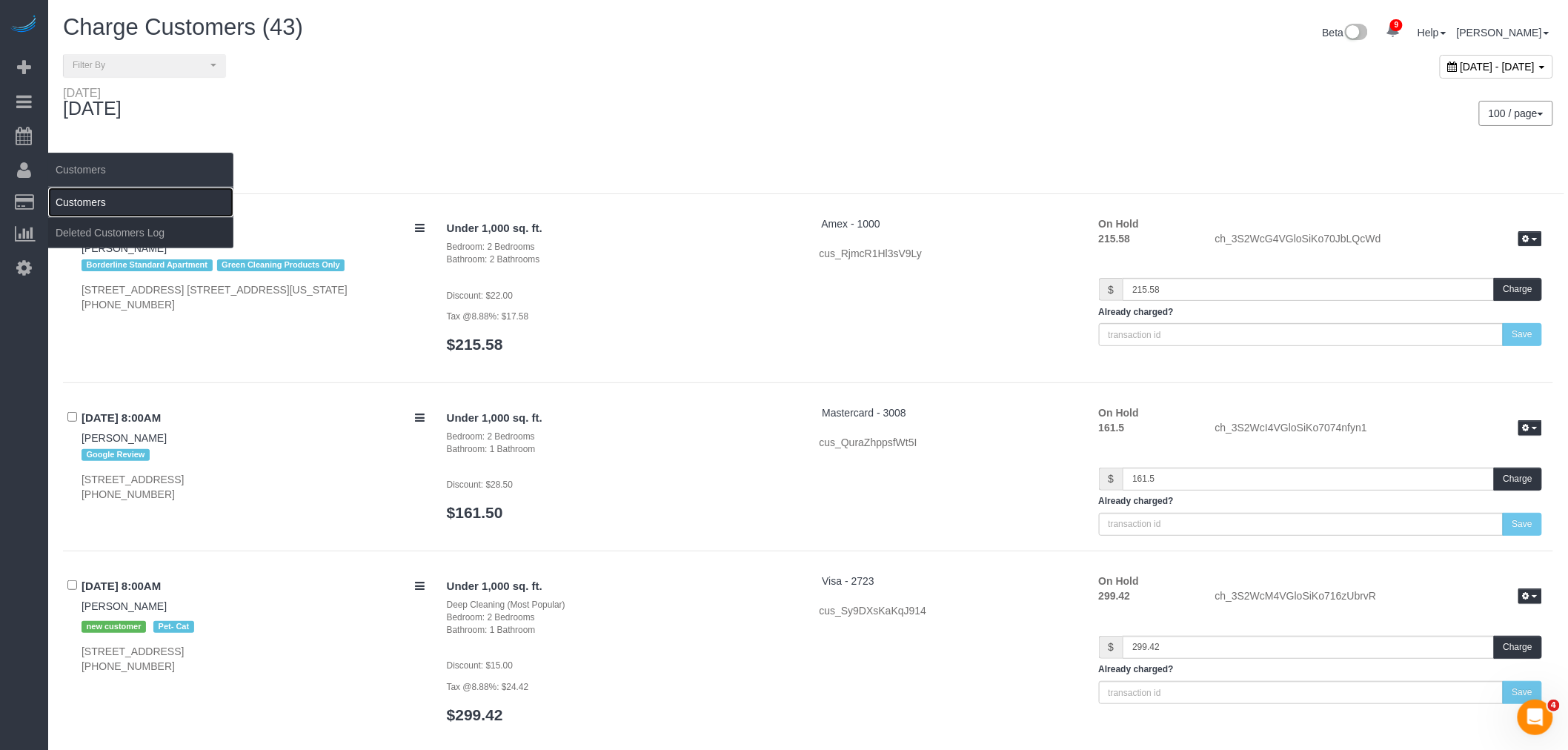
click at [119, 204] on link "Customers" at bounding box center [141, 202] width 185 height 30
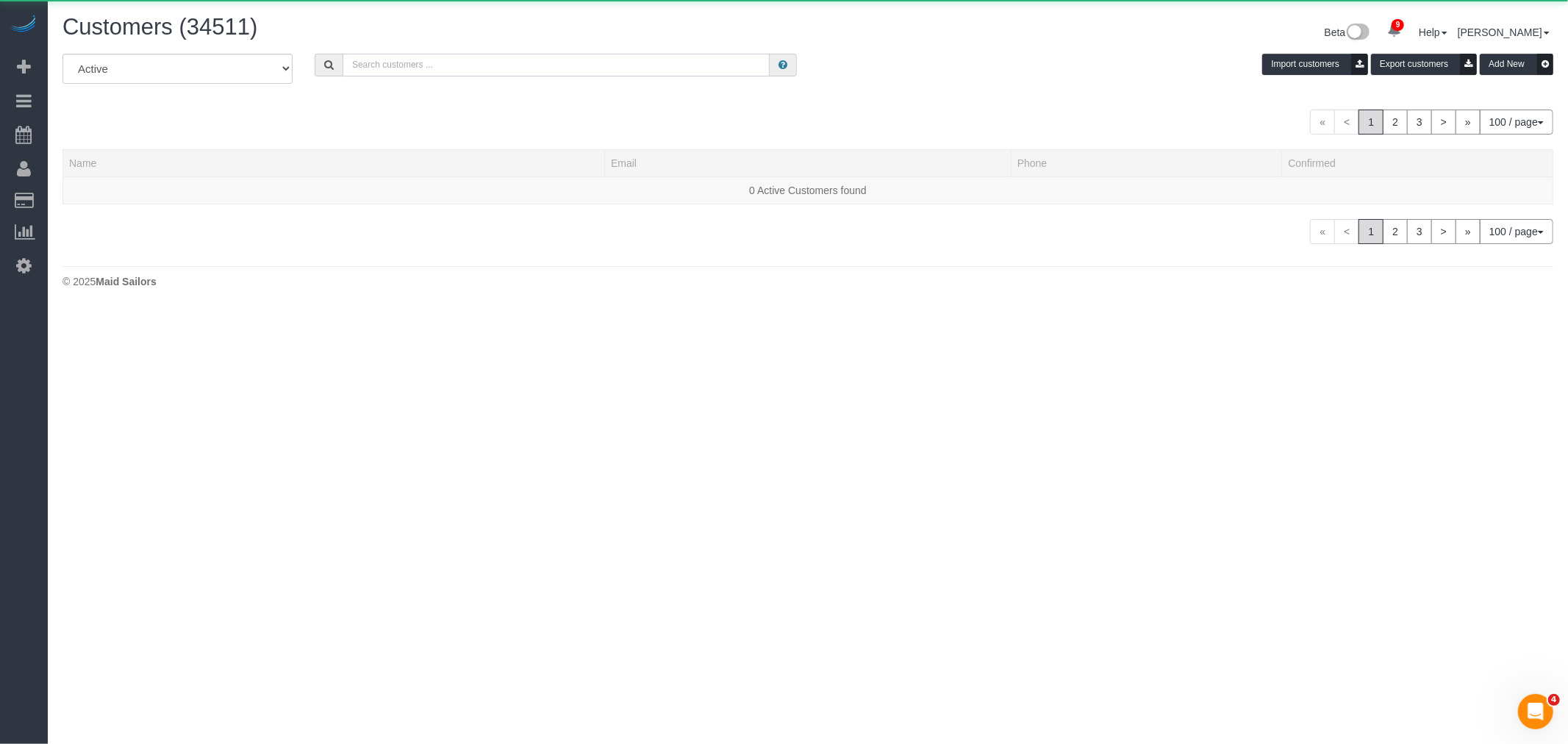
click at [444, 69] on input "text" at bounding box center [556, 65] width 427 height 22
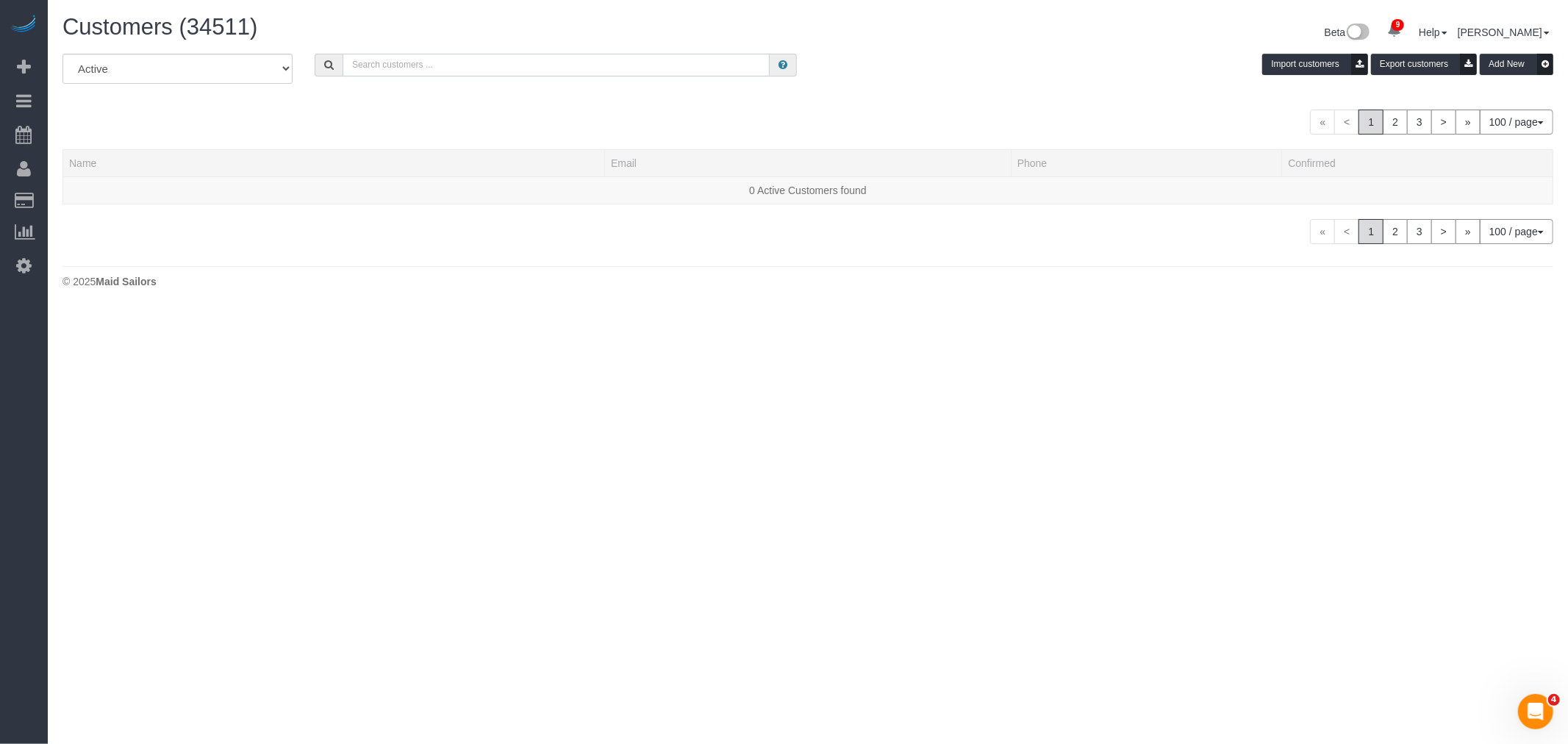
paste input "Oren Maddahi"
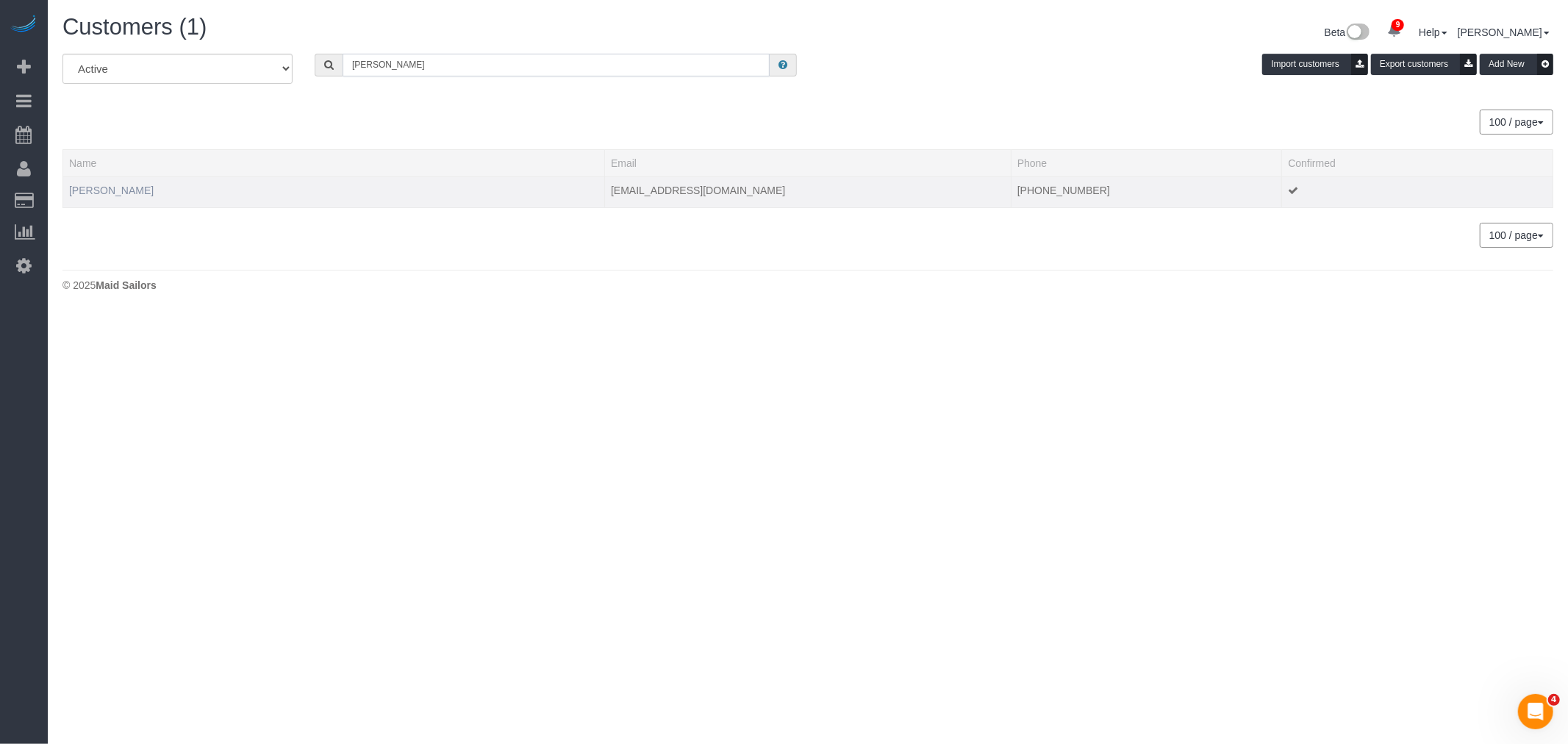
type input "Oren Maddahi"
click at [118, 193] on link "Oren Maddahi" at bounding box center [111, 190] width 85 height 12
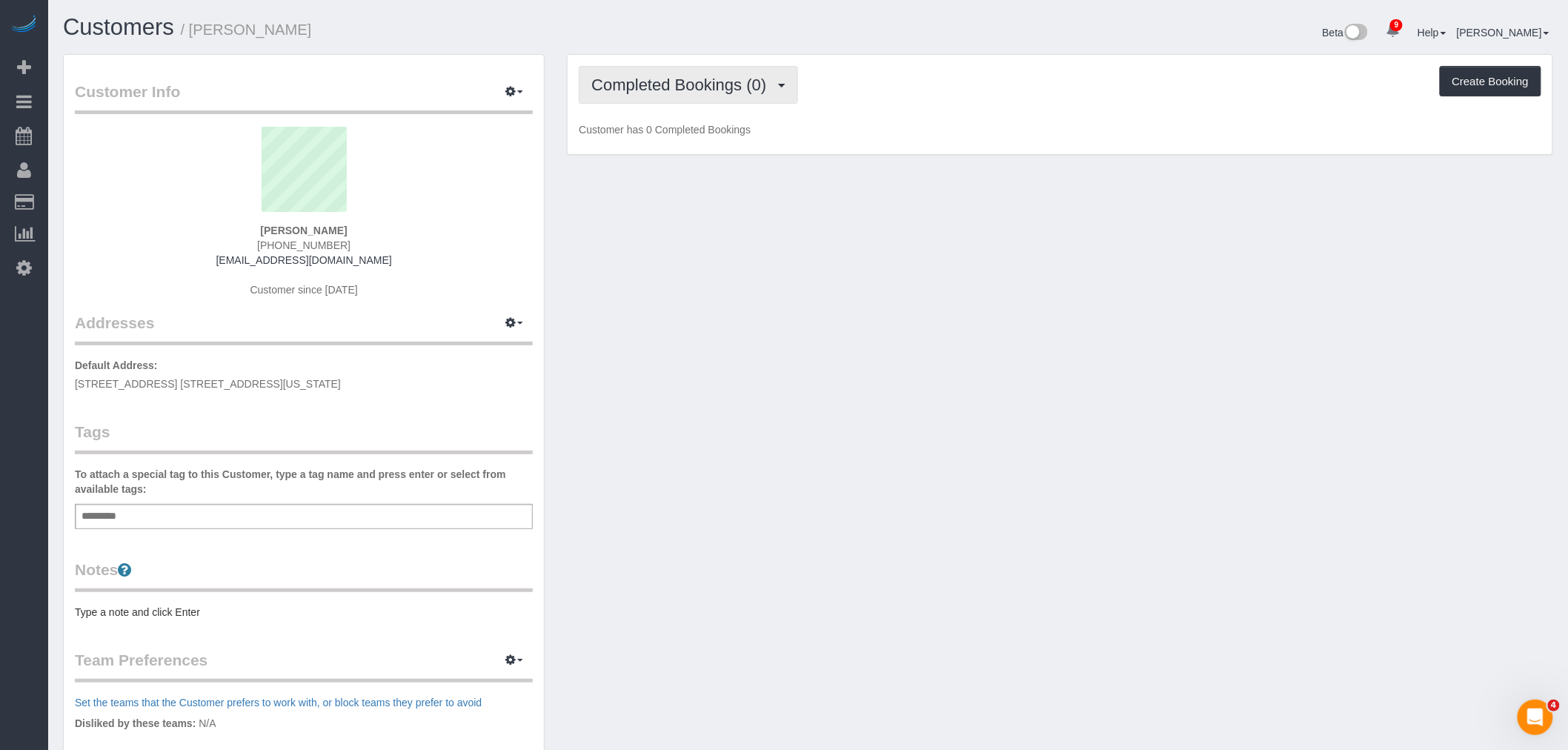
click at [682, 91] on span "Completed Bookings (0)" at bounding box center [682, 85] width 182 height 19
click at [700, 161] on link "Cancelled Bookings (1)" at bounding box center [656, 158] width 154 height 19
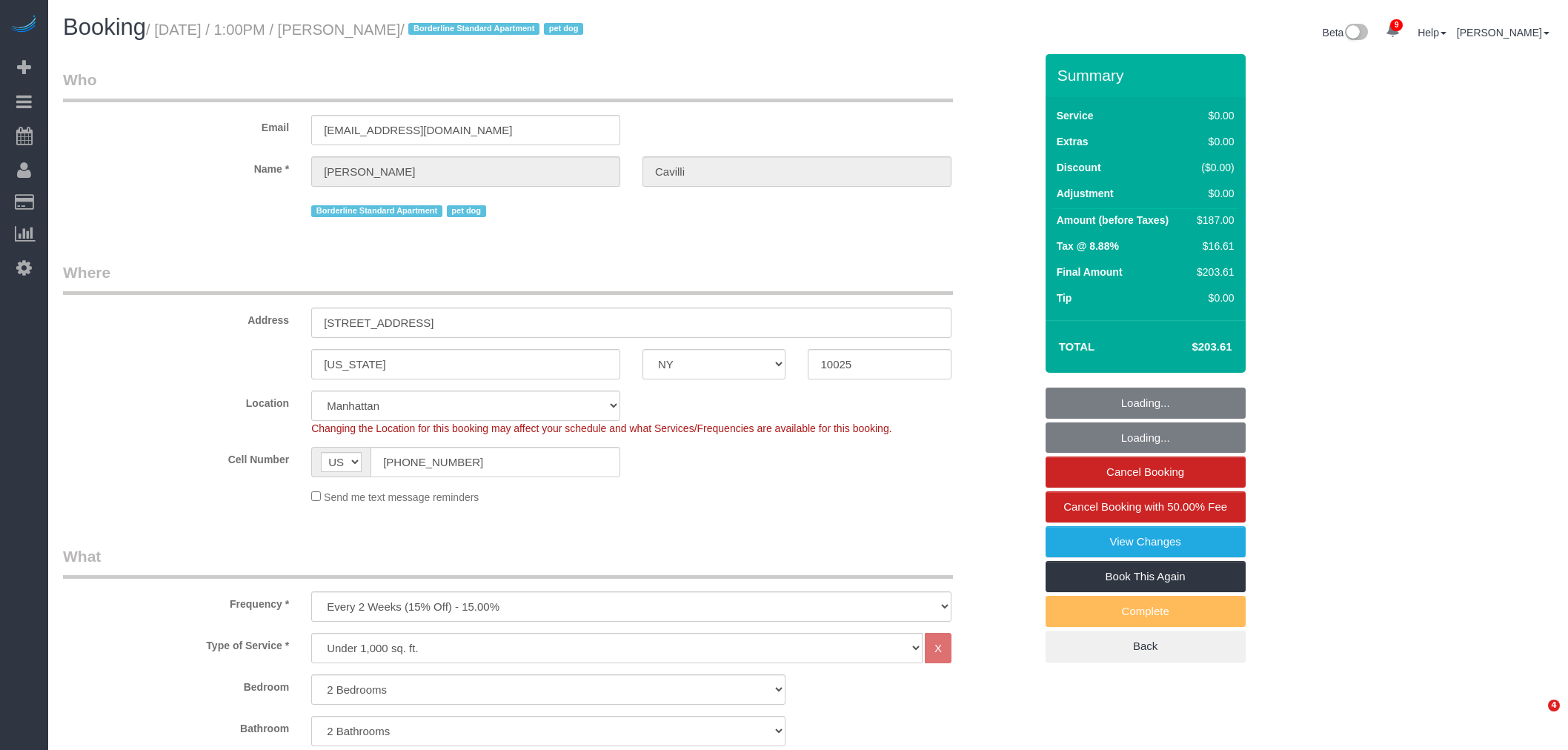
select select "NY"
select select "number:89"
select select "number:90"
select select "number:13"
select select "number:5"
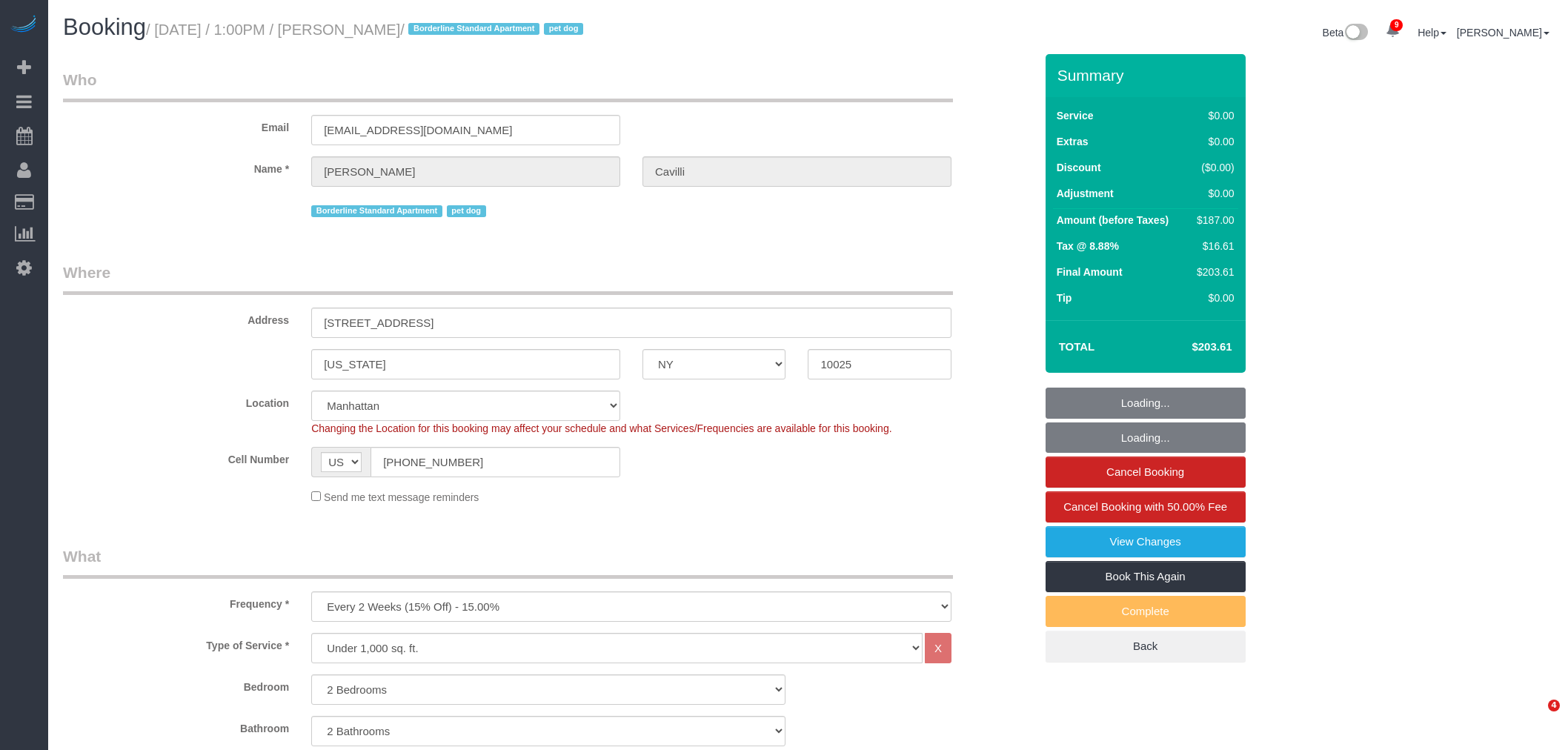
select select "spot50"
select select "2"
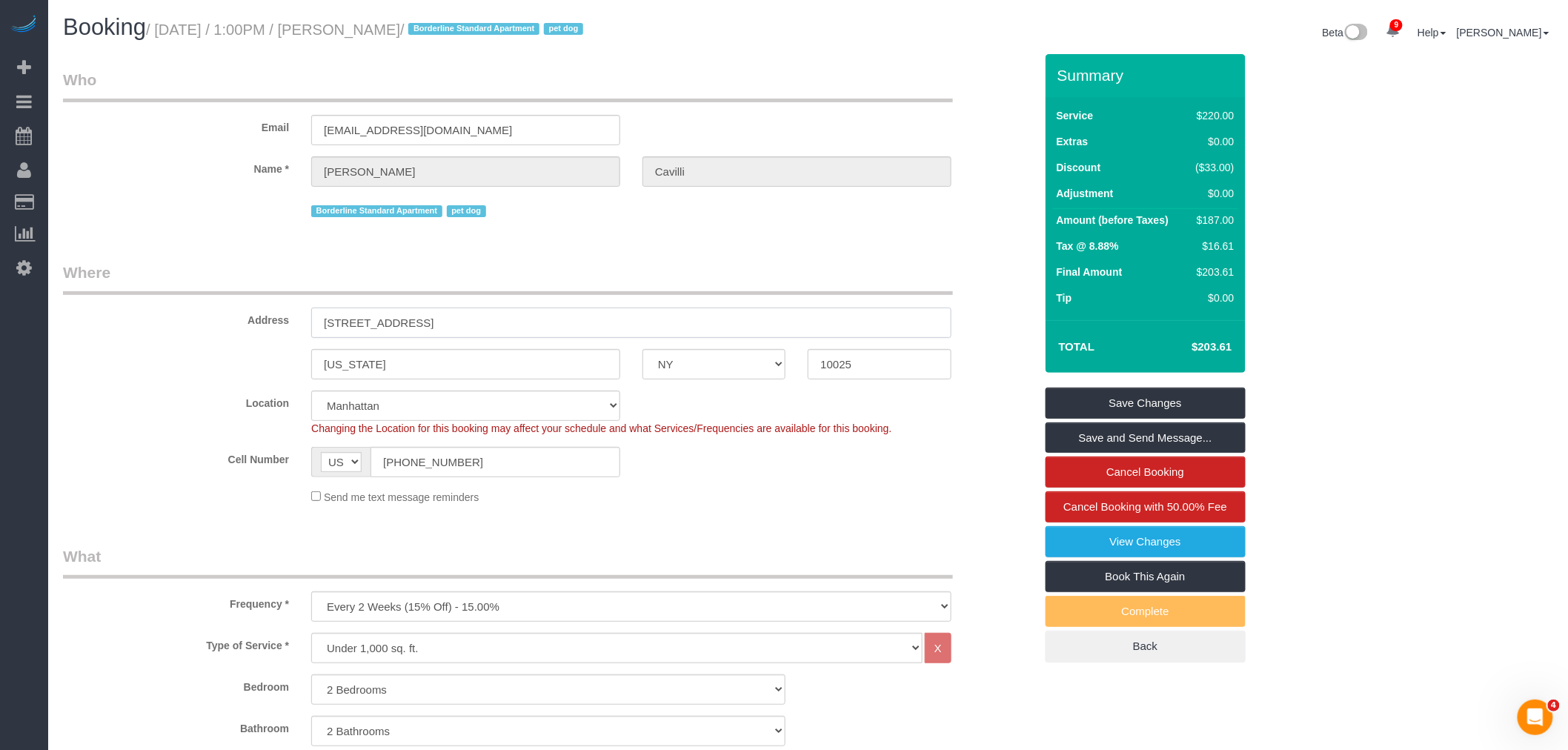
drag, startPoint x: 550, startPoint y: 336, endPoint x: 601, endPoint y: 348, distance: 52.4
click at [154, 348] on sui-booking-address "Address 805 Columbus Avenue, PHD New York AK AL AR AZ CA CO CT DC DE FL GA HI I…" at bounding box center [548, 320] width 971 height 118
click at [656, 374] on div "New York AK AL AR AZ CA CO CT DC DE FL GA HI IA ID IL IN KS KY LA MA MD ME MI M…" at bounding box center [548, 365] width 993 height 31
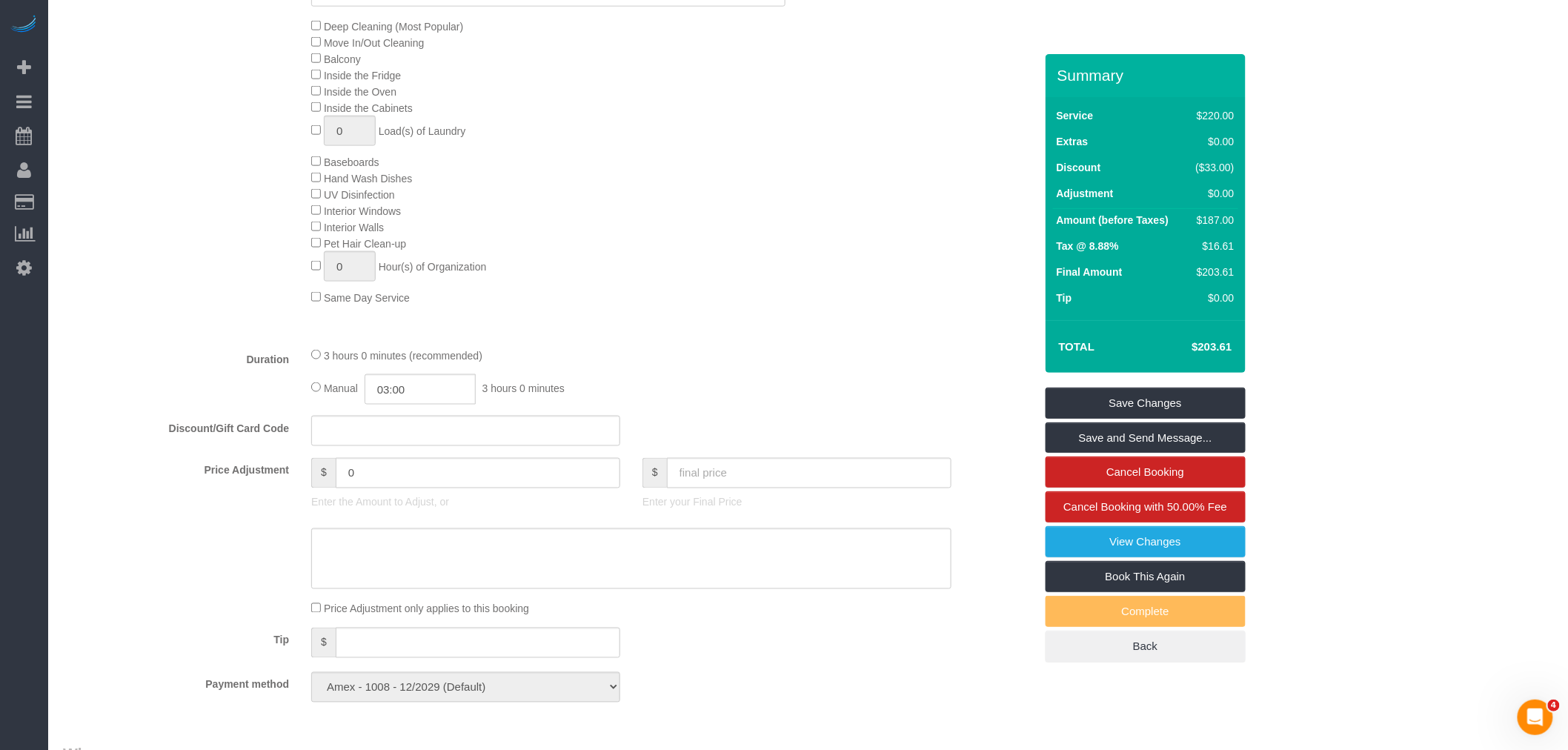
scroll to position [741, 0]
click at [967, 228] on div "Deep Cleaning (Most Popular) Move In/Out Cleaning Balcony Inside the Fridge Ins…" at bounding box center [672, 160] width 745 height 288
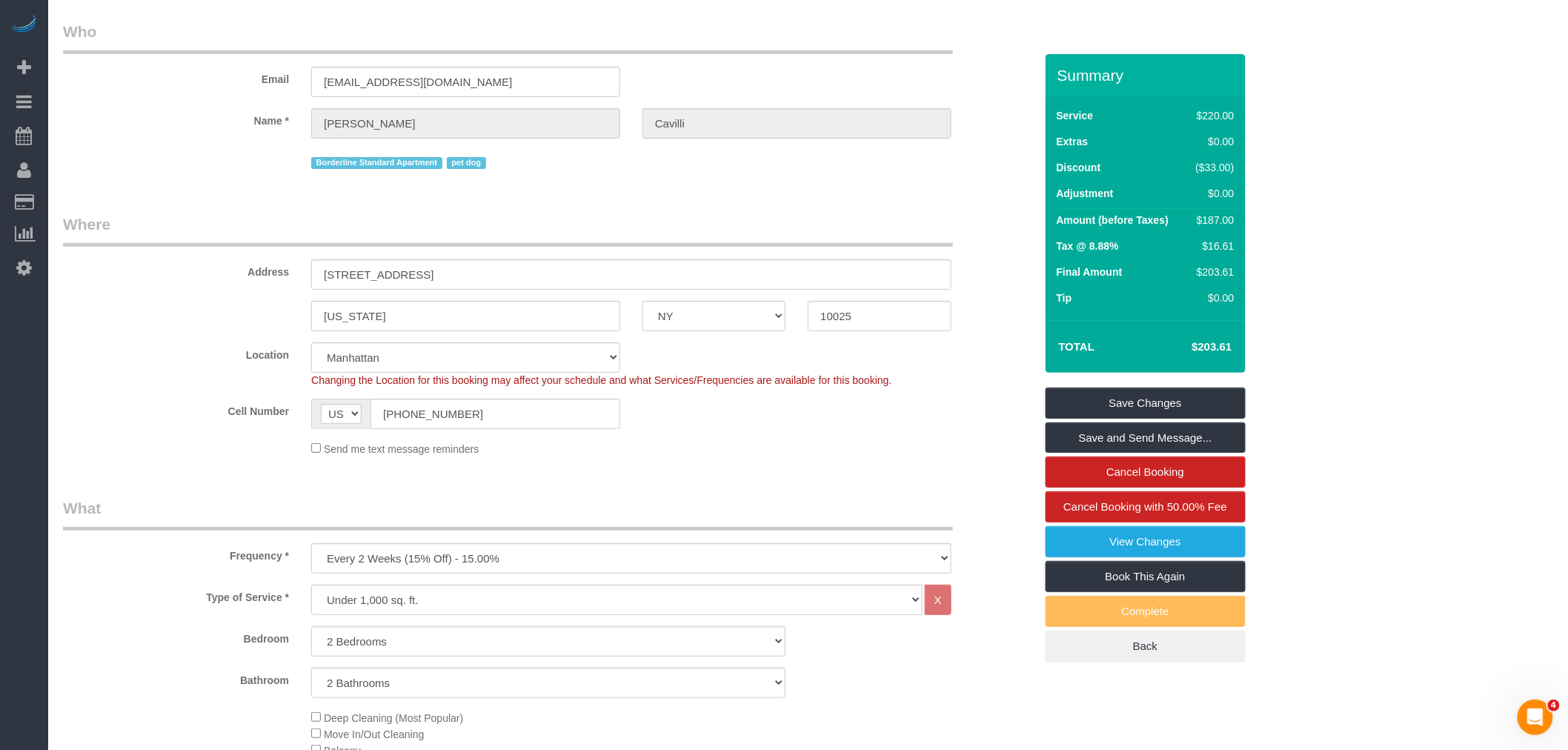
scroll to position [0, 0]
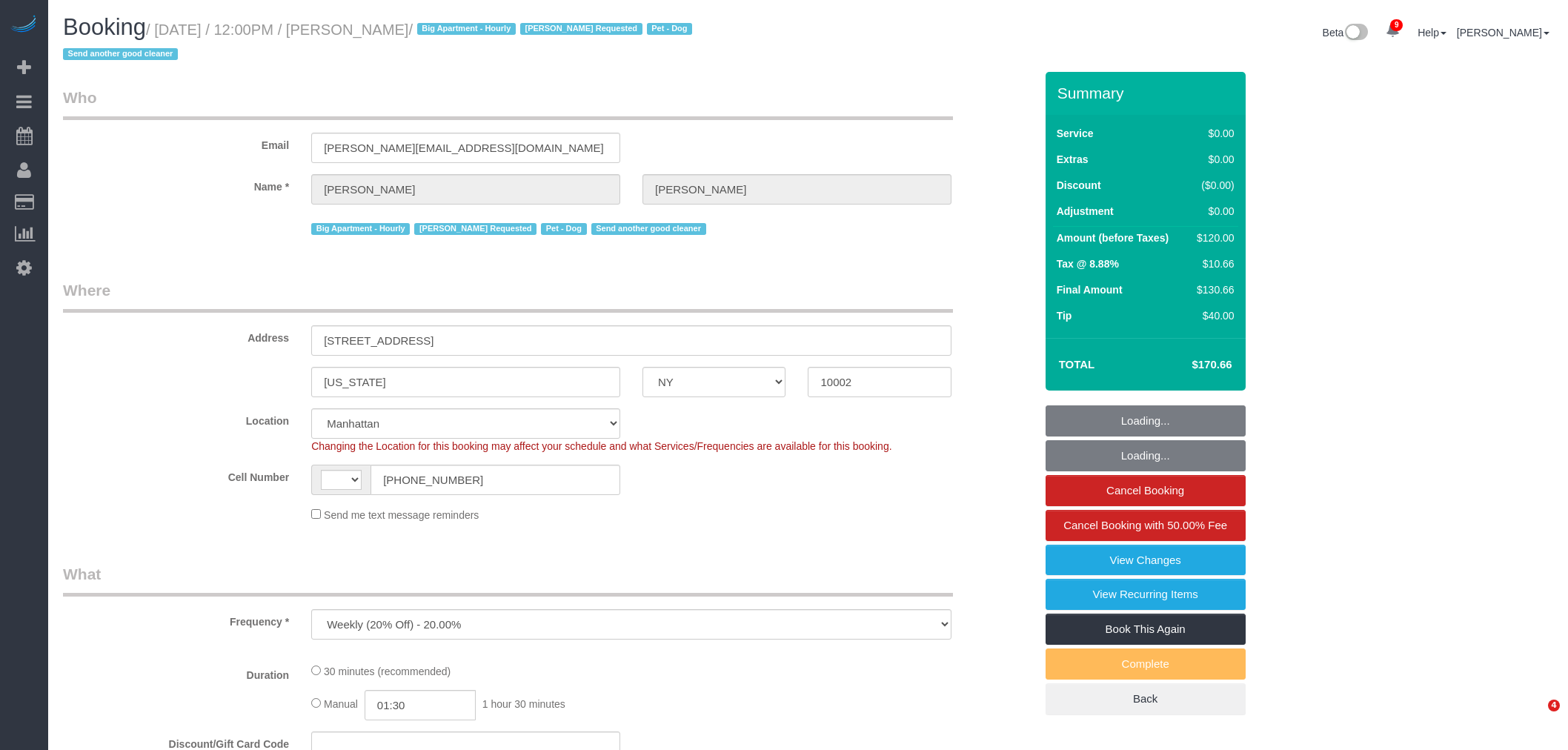
select select "NY"
select select "object:1127"
select select "string:[GEOGRAPHIC_DATA]"
select select "spot1"
select select "number:59"
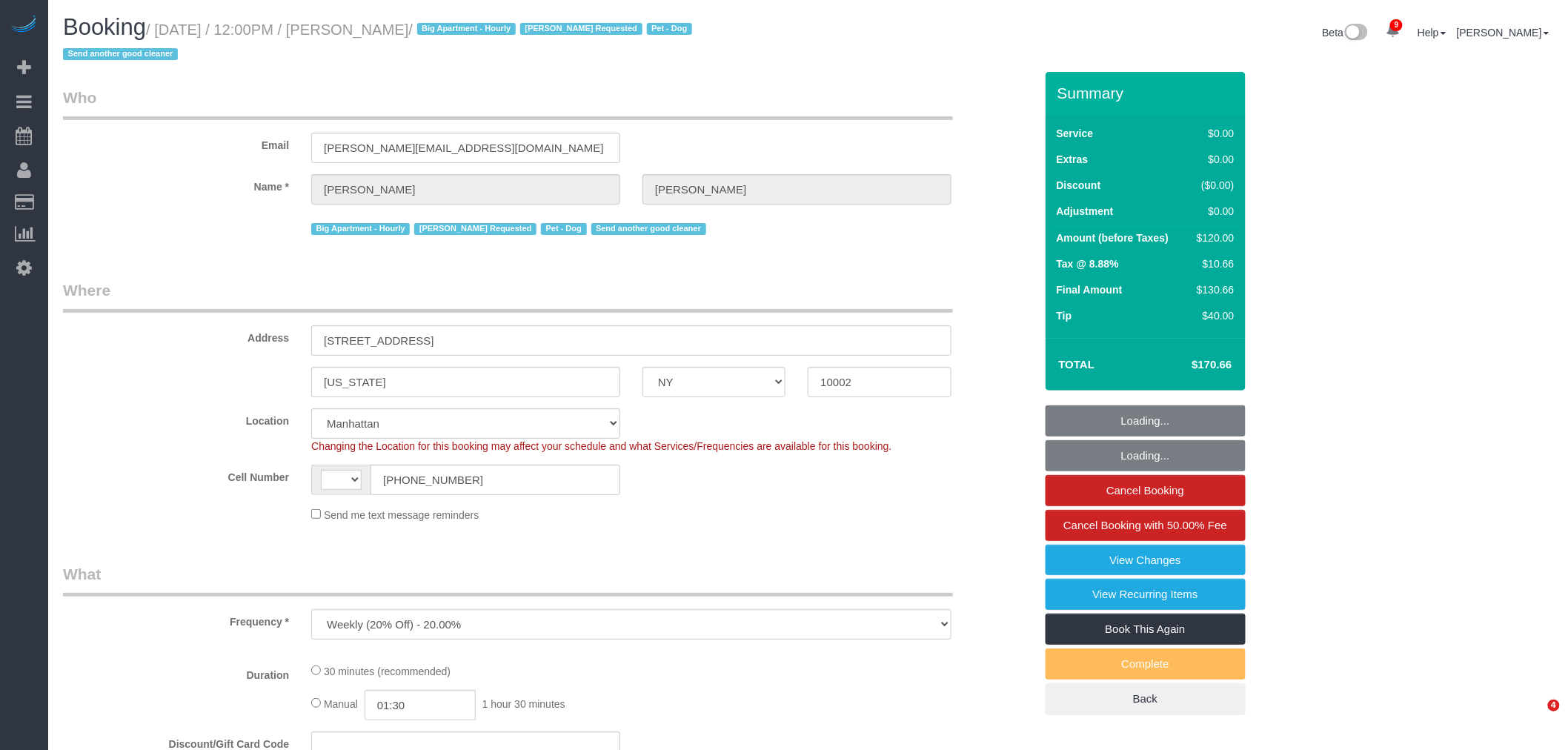
select select "number:75"
select select "number:13"
select select "number:5"
click at [846, 136] on div "Email [PERSON_NAME][EMAIL_ADDRESS][DOMAIN_NAME]" at bounding box center [548, 125] width 993 height 77
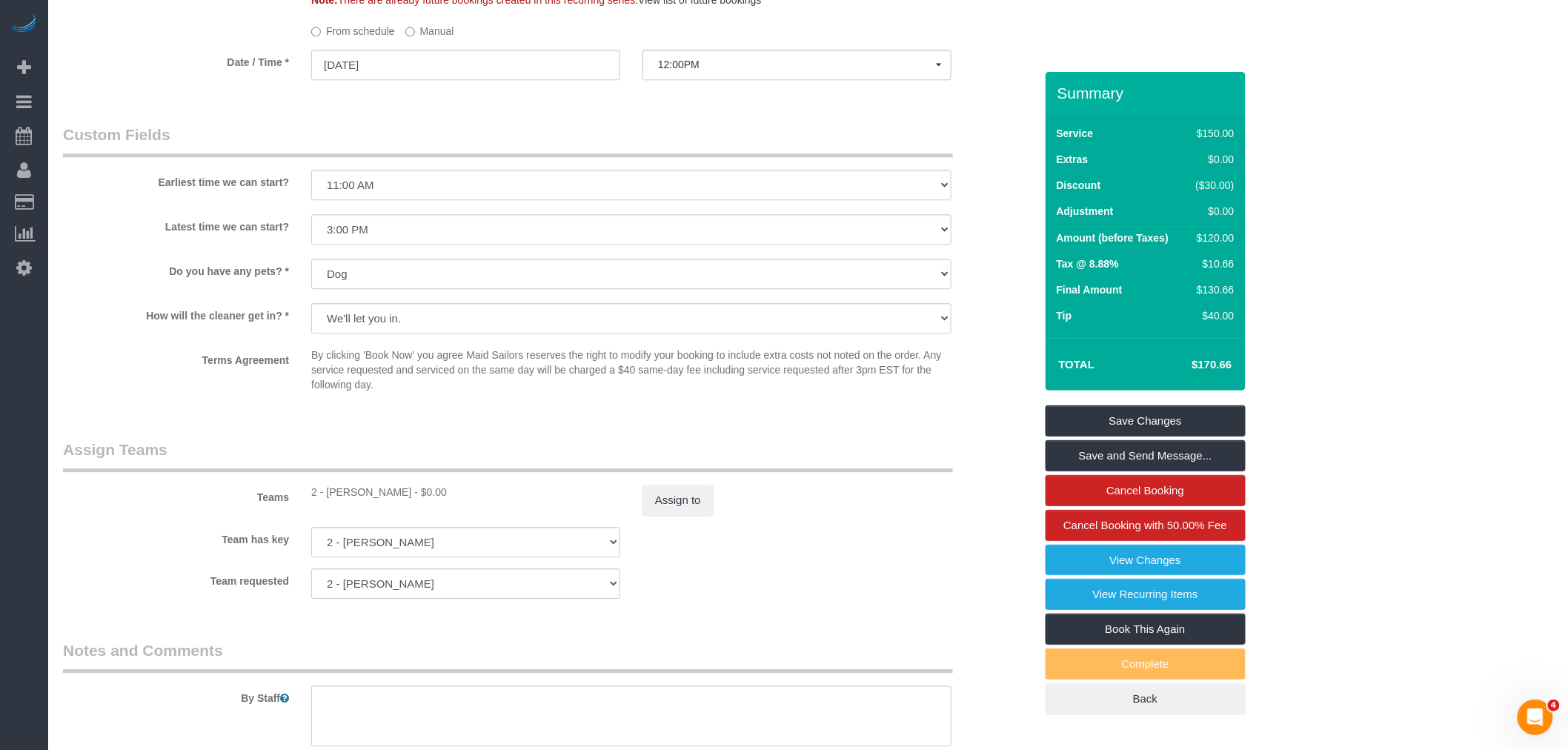
scroll to position [1399, 0]
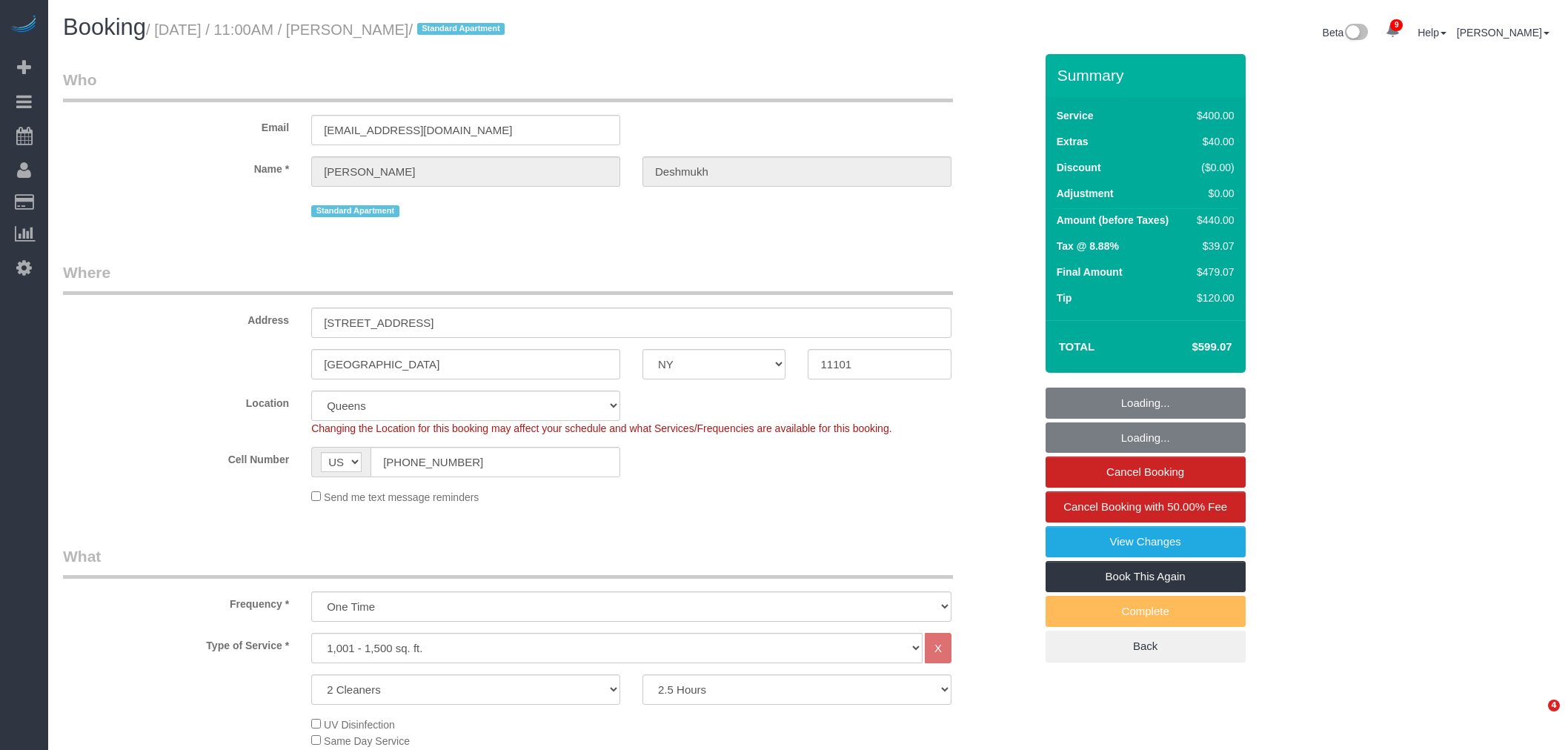
select select "NY"
select select "2"
select select "150"
select select "spot1"
select select "number:59"
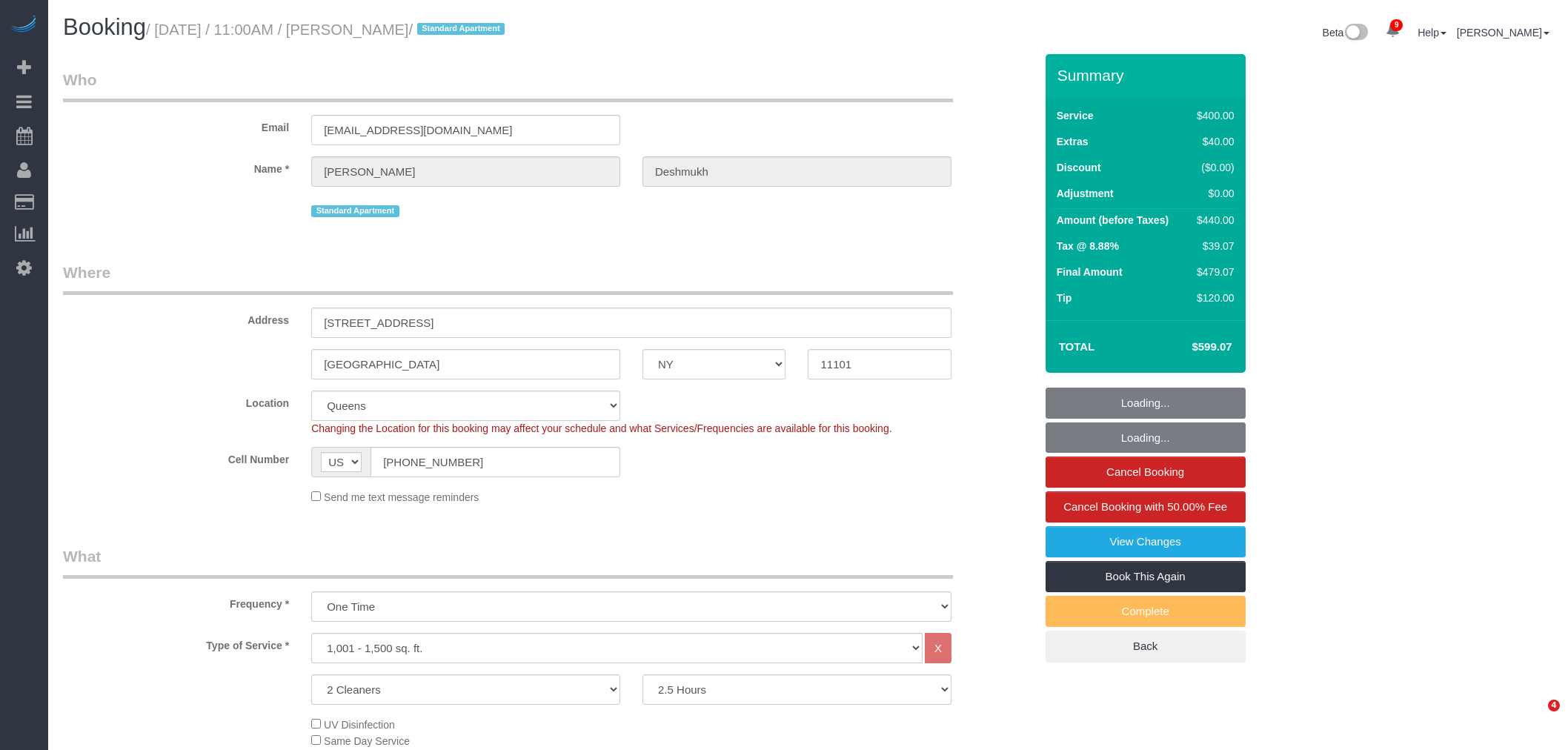
select select "number:72"
select select "number:15"
select select "number:6"
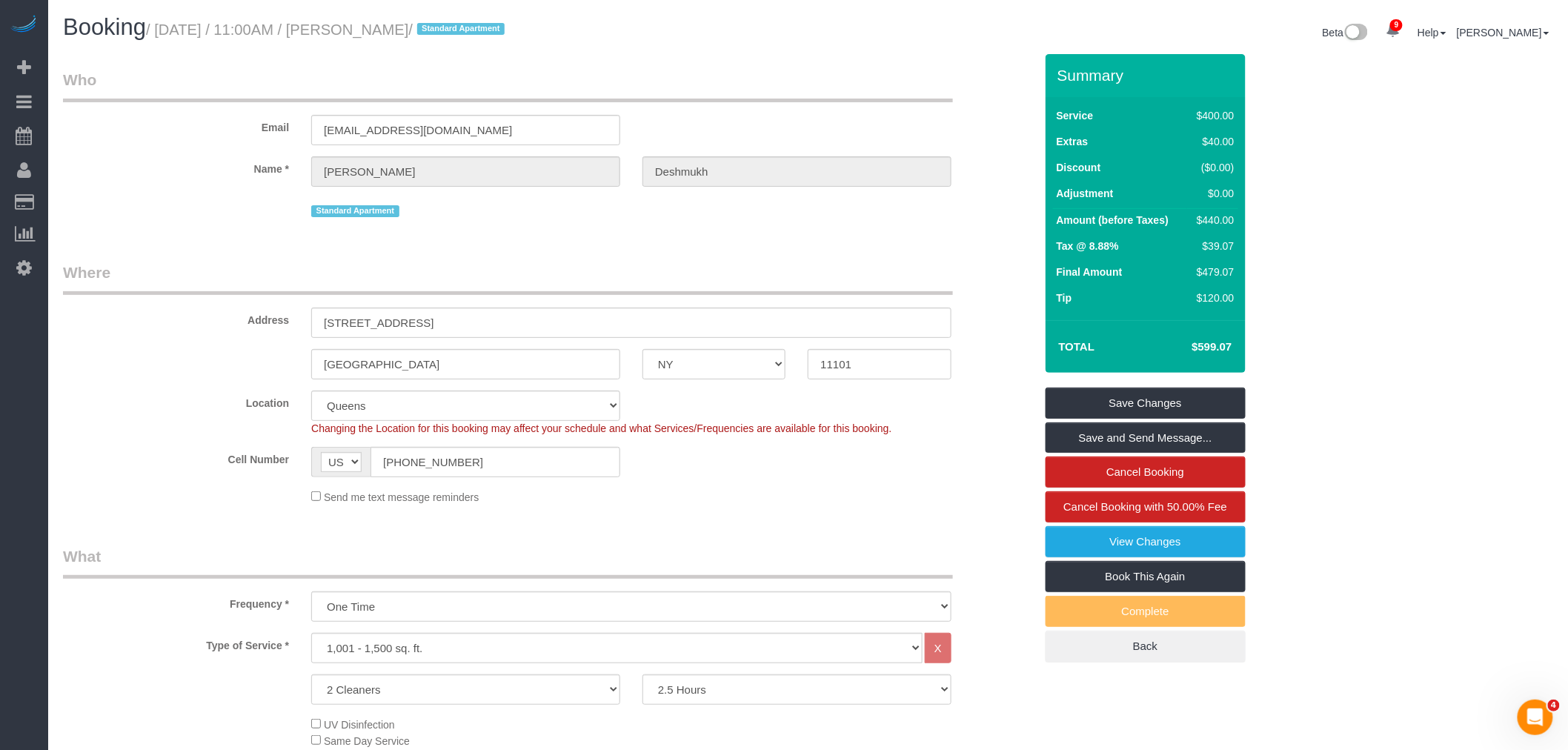
click at [855, 70] on legend "Who" at bounding box center [508, 85] width 890 height 33
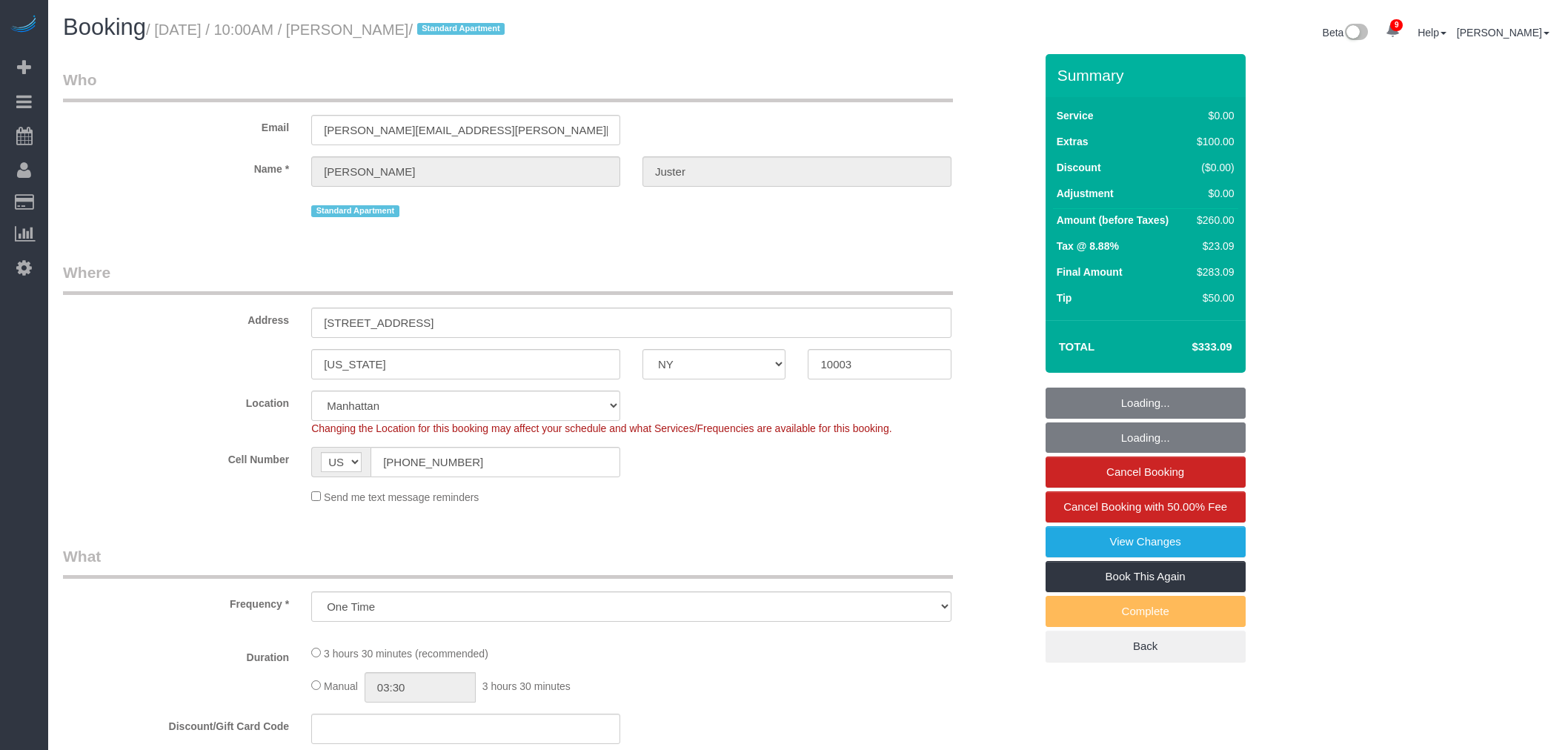
select select "NY"
select select "object:850"
select select "string:stripe-pm_1OegzA4VGloSiKo7AdZfWsXg"
select select "number:58"
select select "number:73"
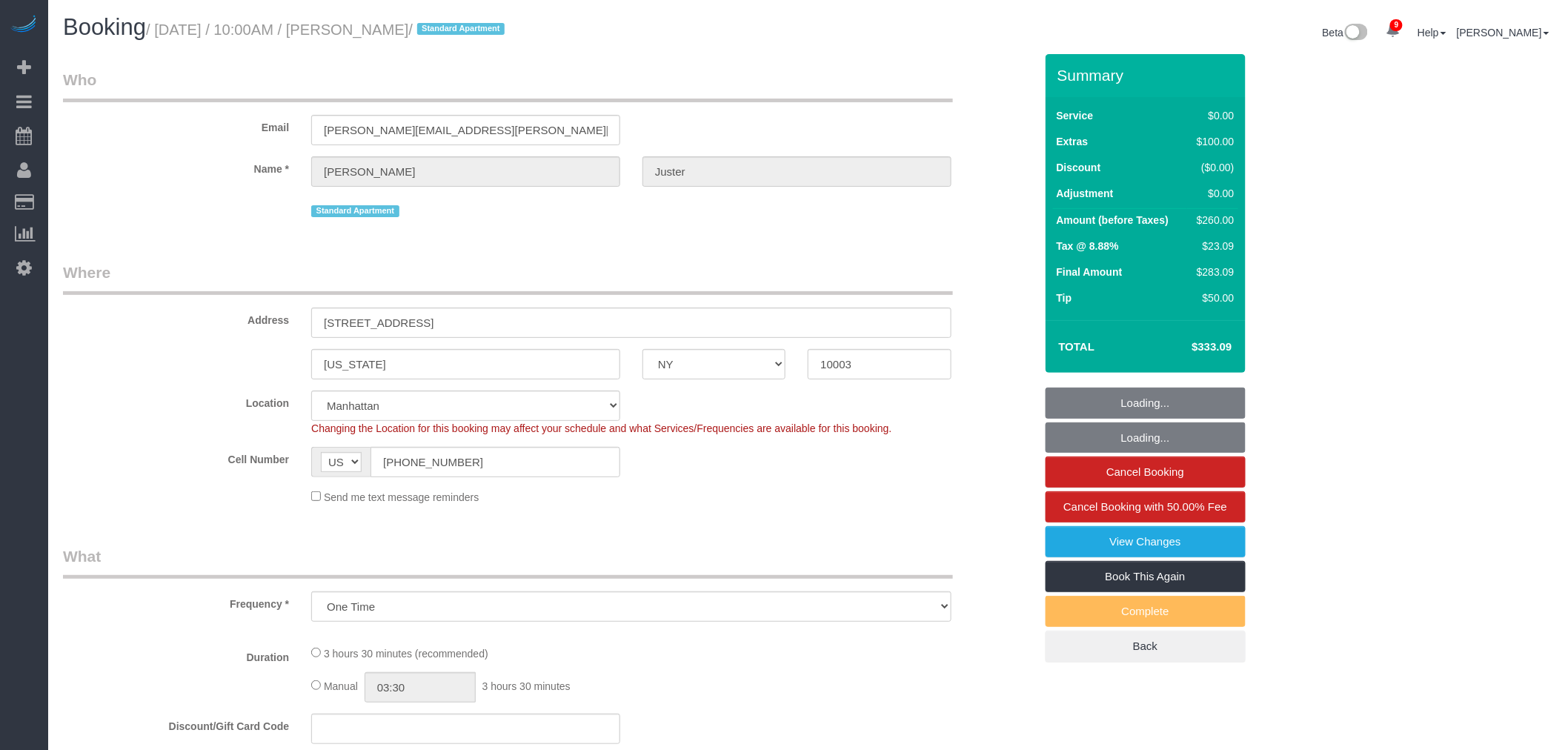
select select "number:15"
select select "number:7"
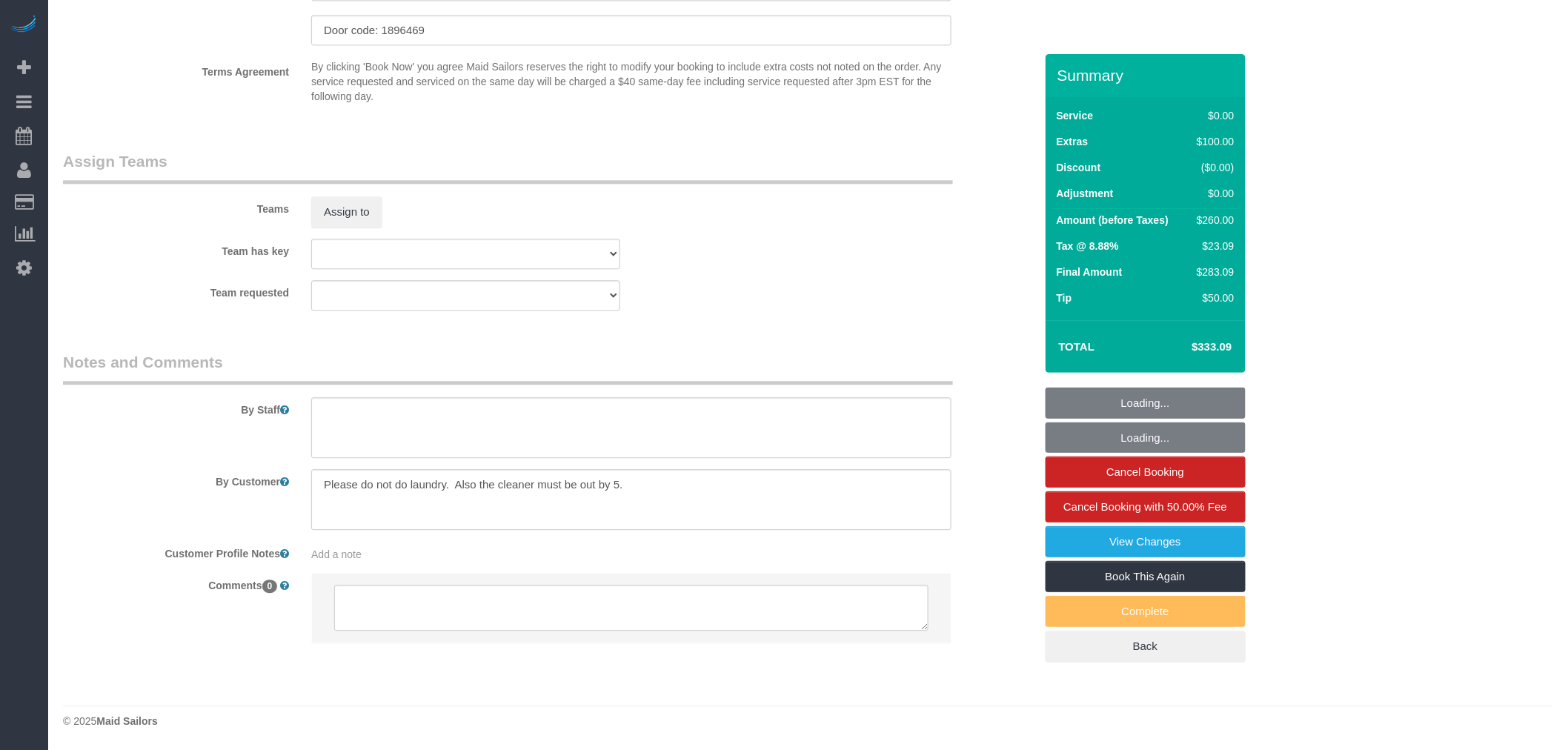
select select "spot1"
select select "1"
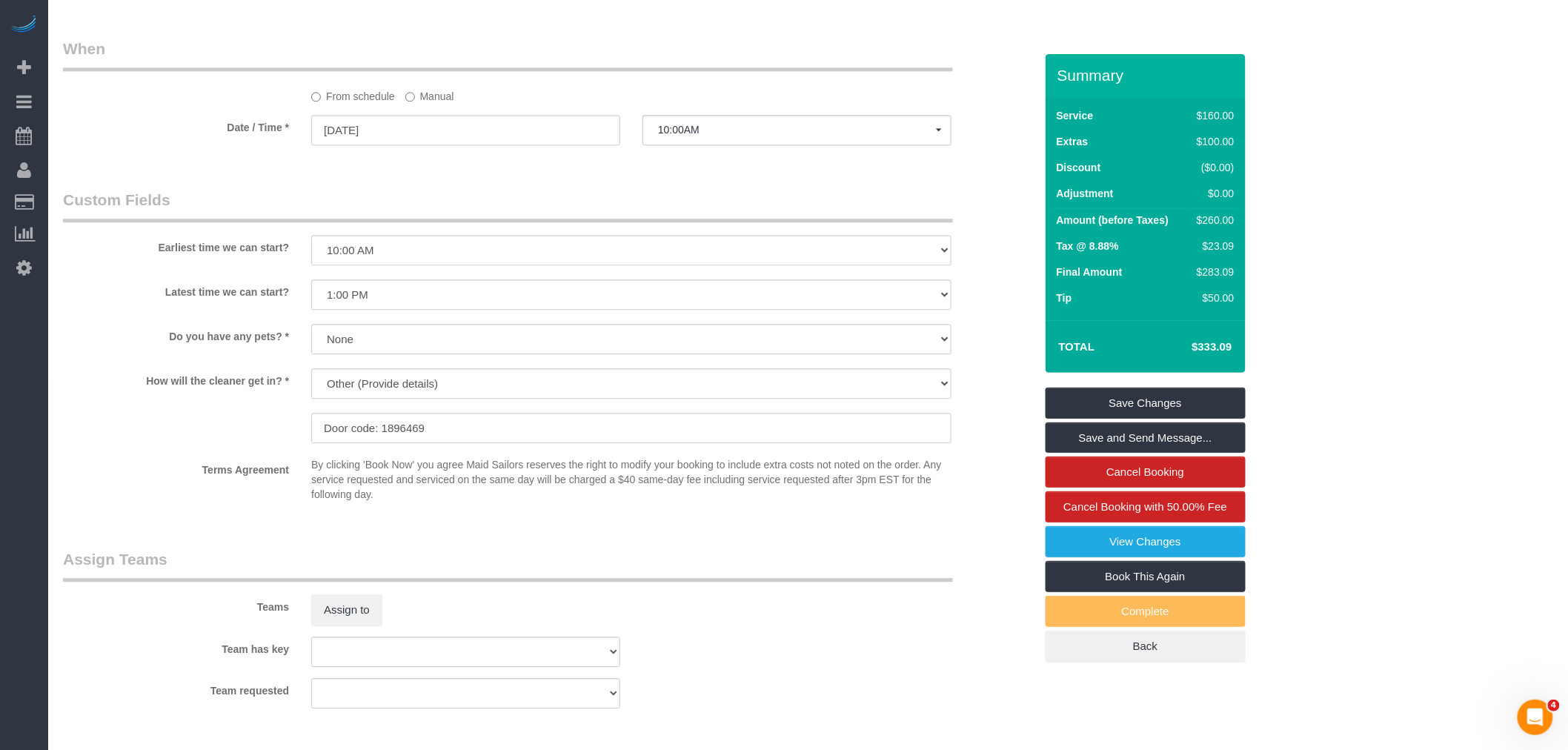
scroll to position [0, 0]
click at [834, 71] on legend "When" at bounding box center [508, 54] width 890 height 33
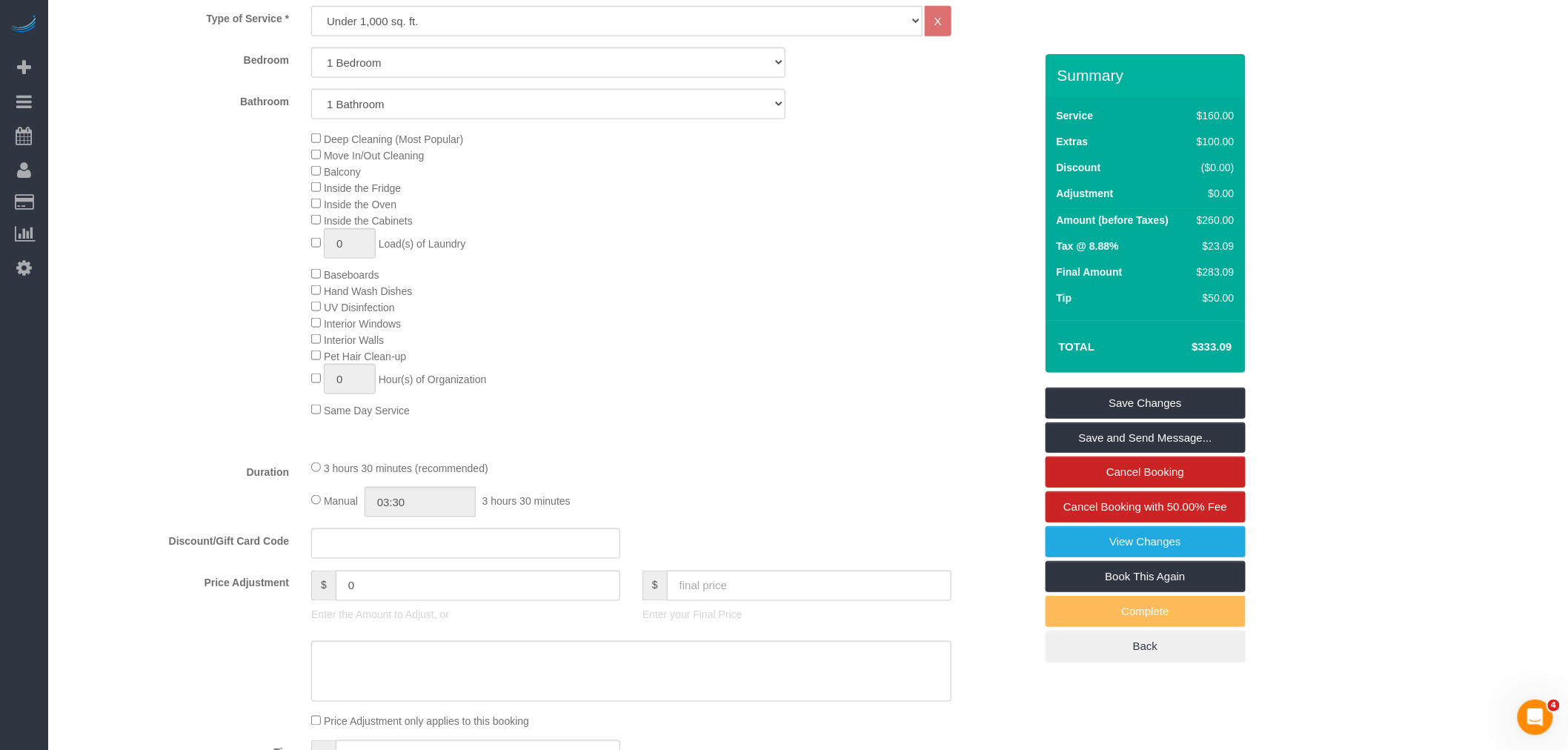
scroll to position [621, 0]
drag, startPoint x: 621, startPoint y: 218, endPoint x: 590, endPoint y: 217, distance: 31.0
click at [621, 218] on div "Deep Cleaning (Most Popular) Move In/Out Cleaning Balcony Inside the Fridge Ins…" at bounding box center [672, 280] width 745 height 288
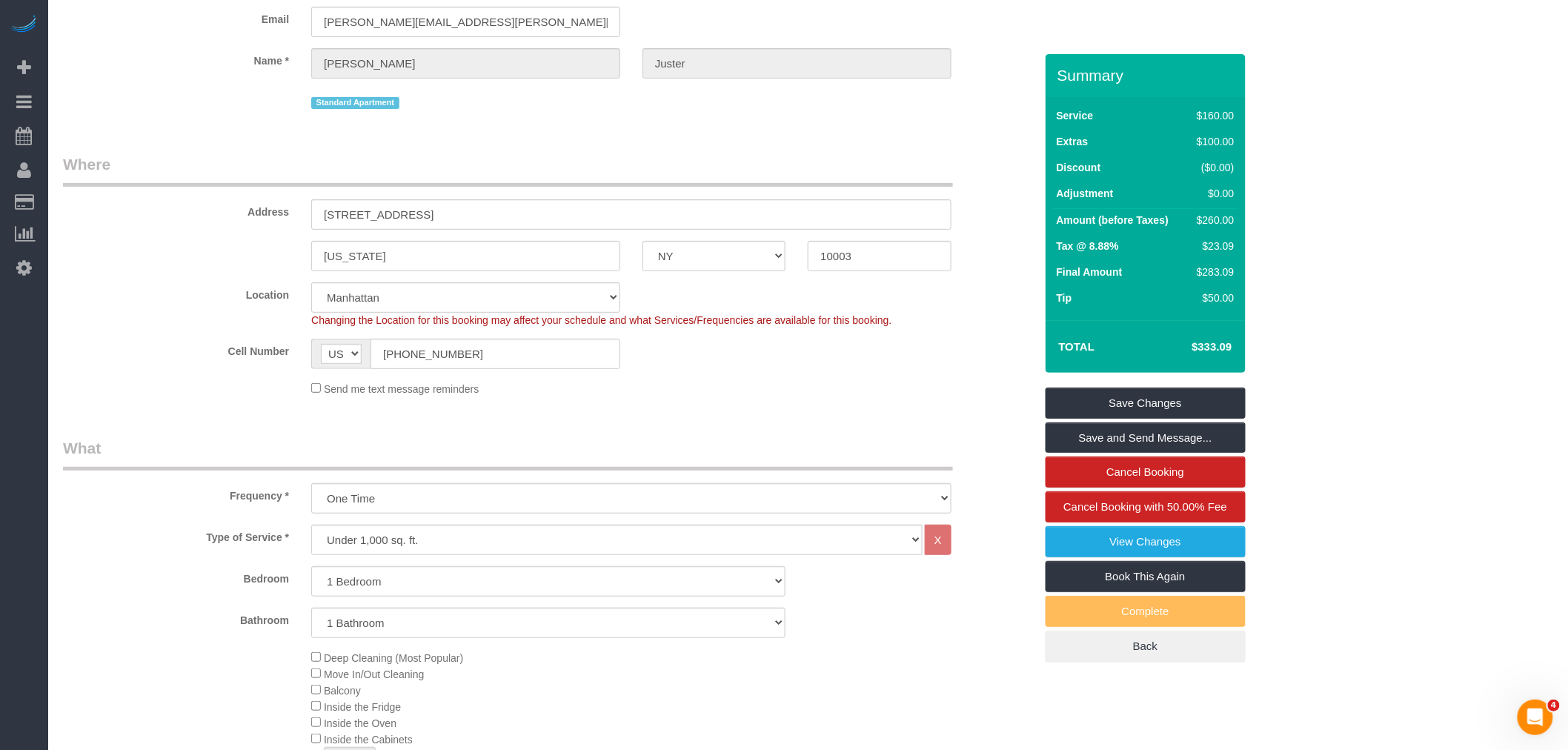
scroll to position [0, 0]
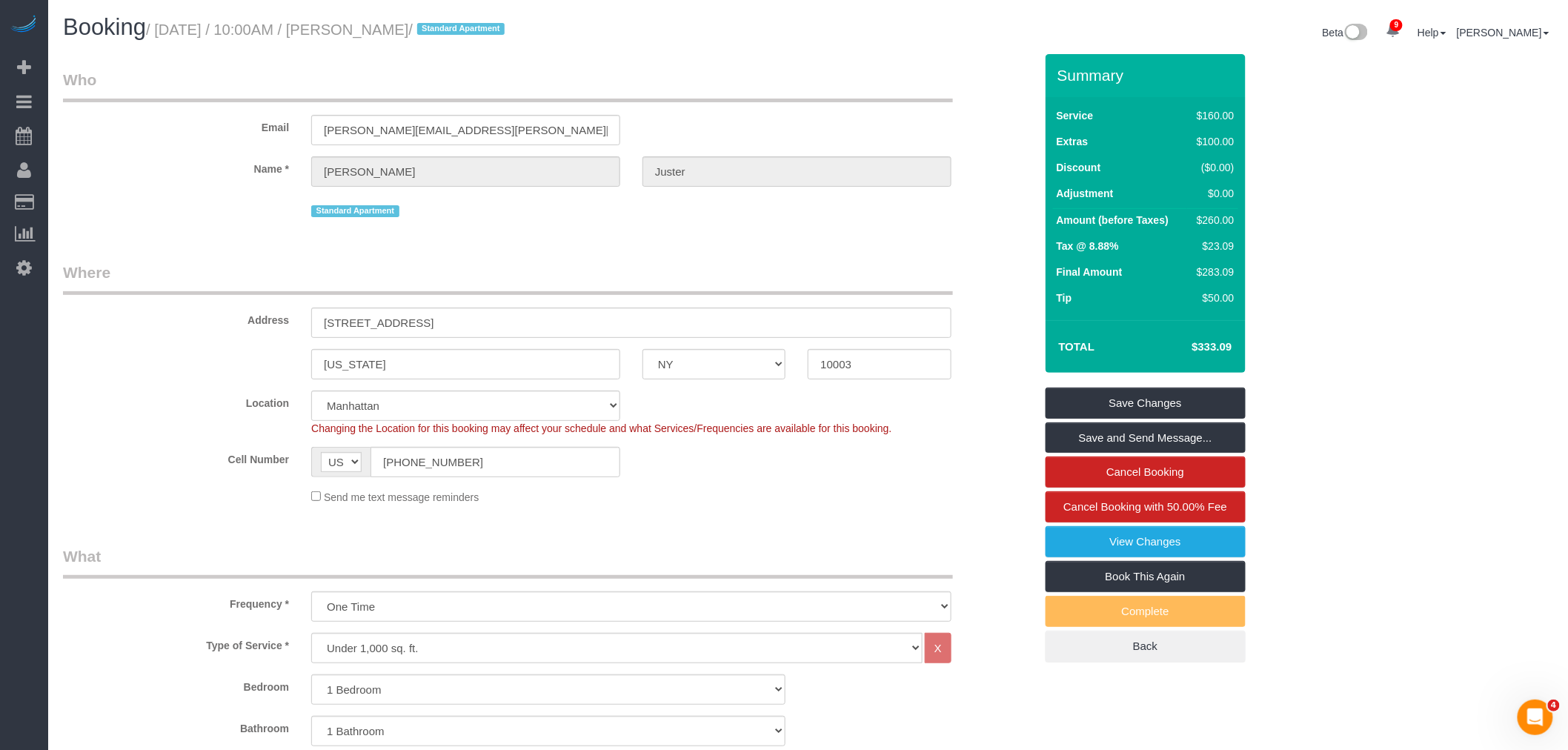
click at [658, 106] on div "Email matthew.e.juster@gmail.com" at bounding box center [548, 106] width 993 height 77
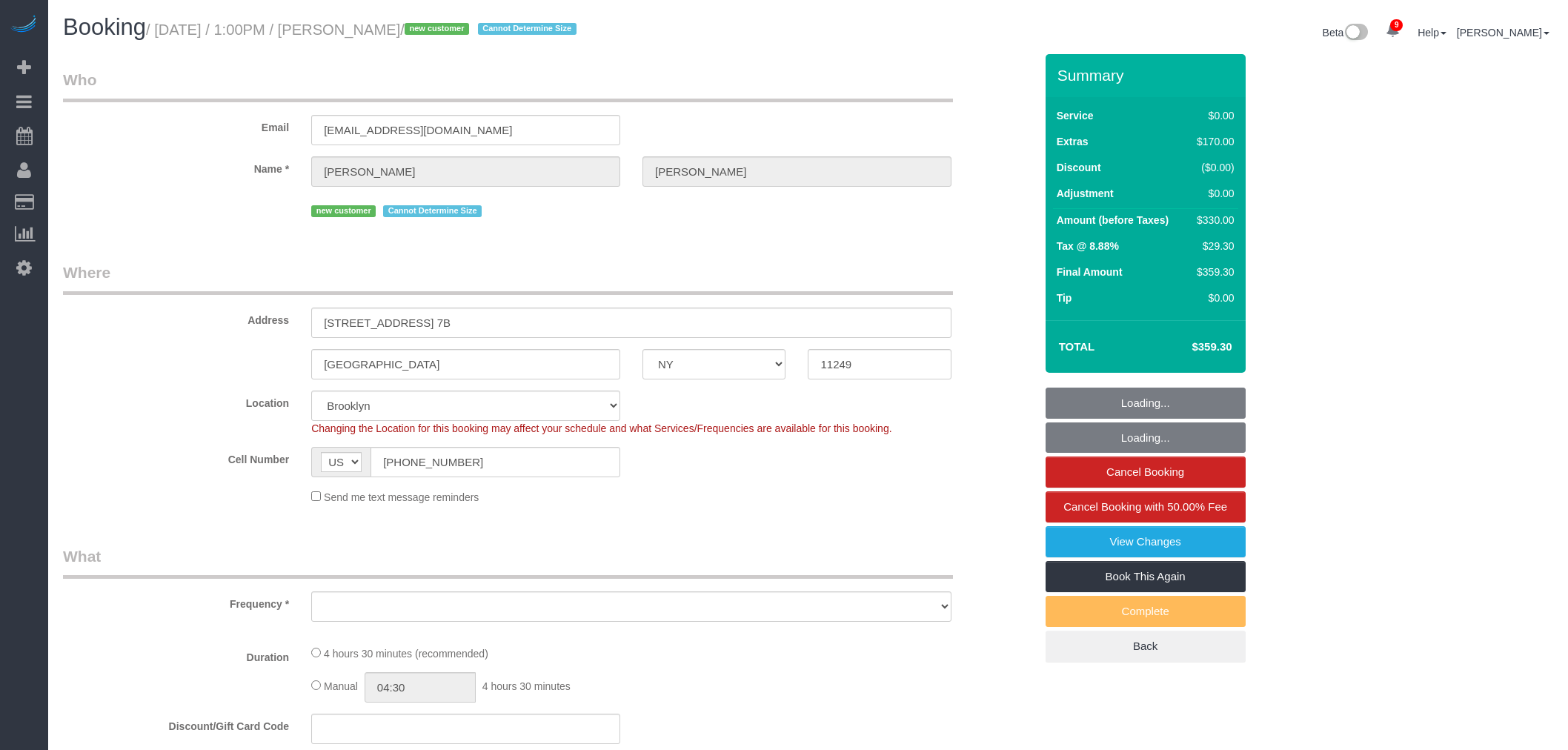
select select "NY"
select select "spot1"
select select "number:60"
select select "number:74"
select select "number:15"
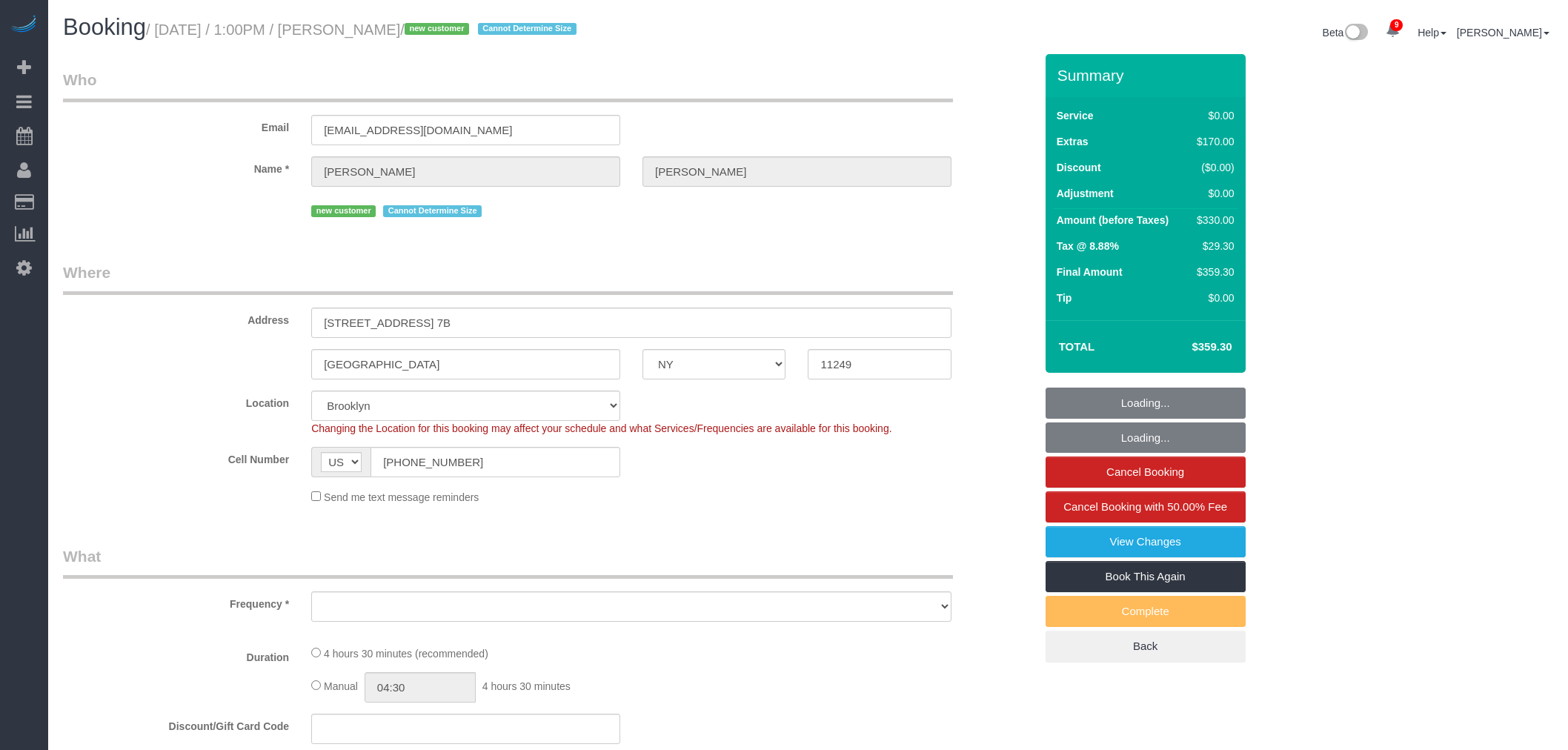
select select "number:5"
select select "spot50"
select select "object:855"
select select "1"
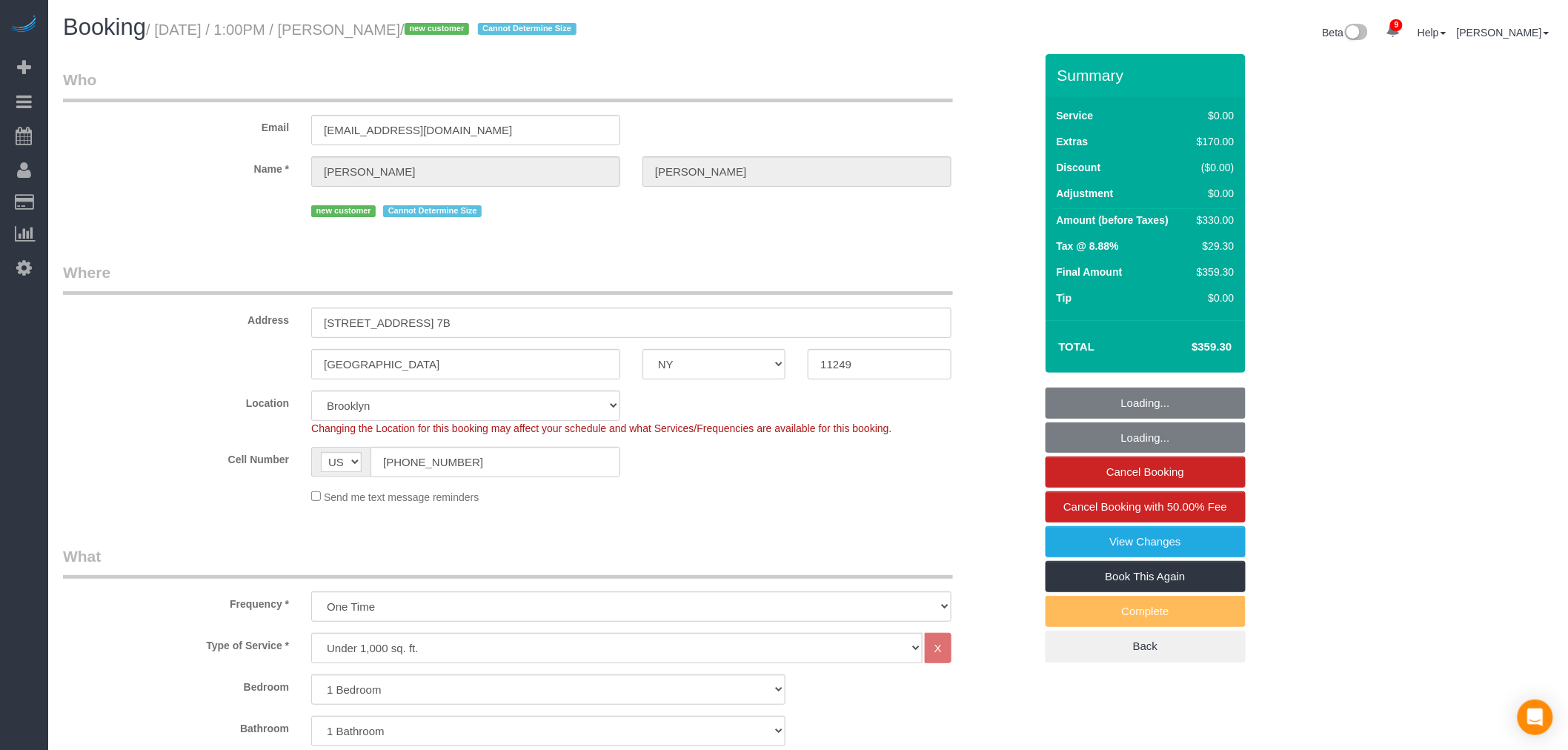
select select "object:1333"
select select "1"
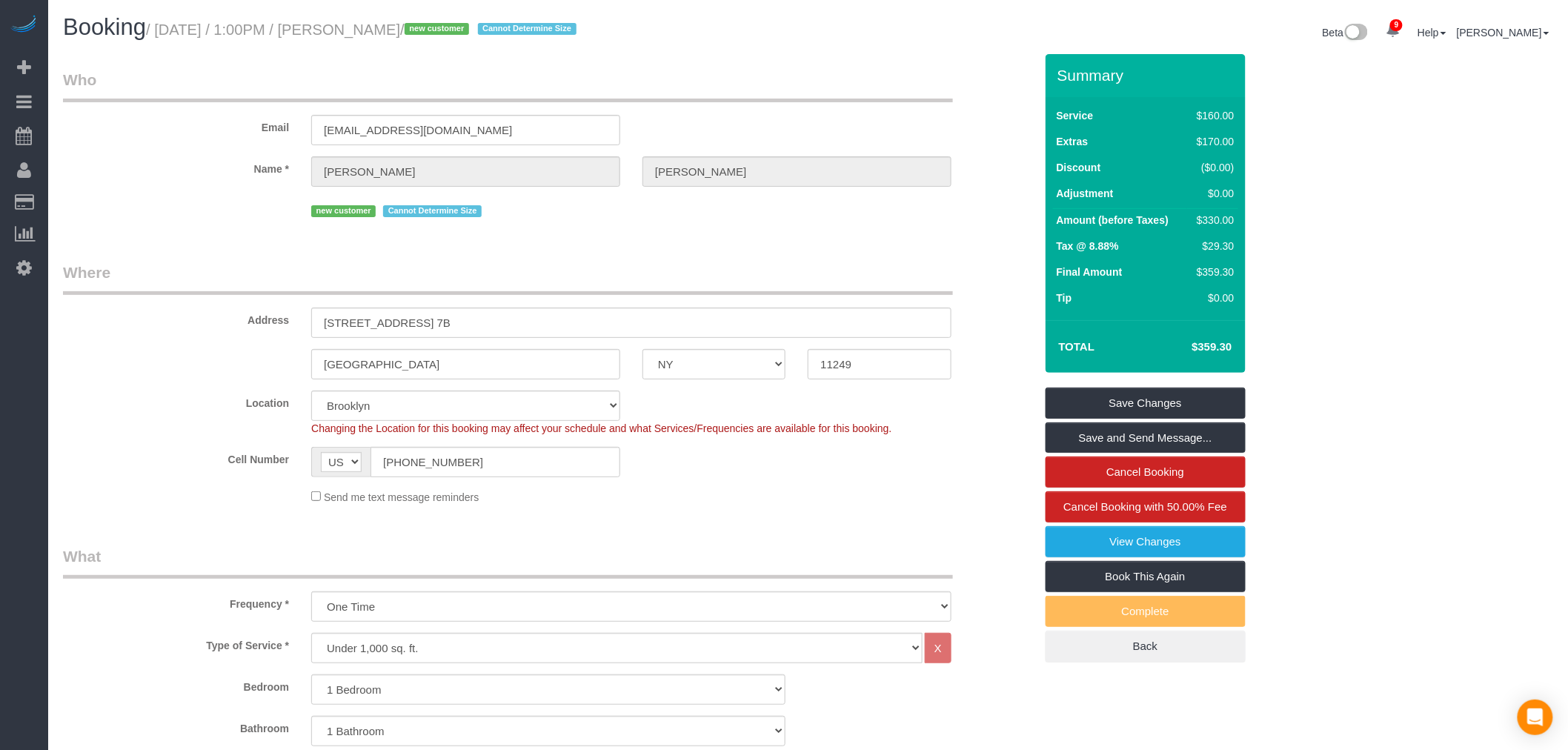
click at [690, 97] on legend "Who" at bounding box center [508, 85] width 890 height 33
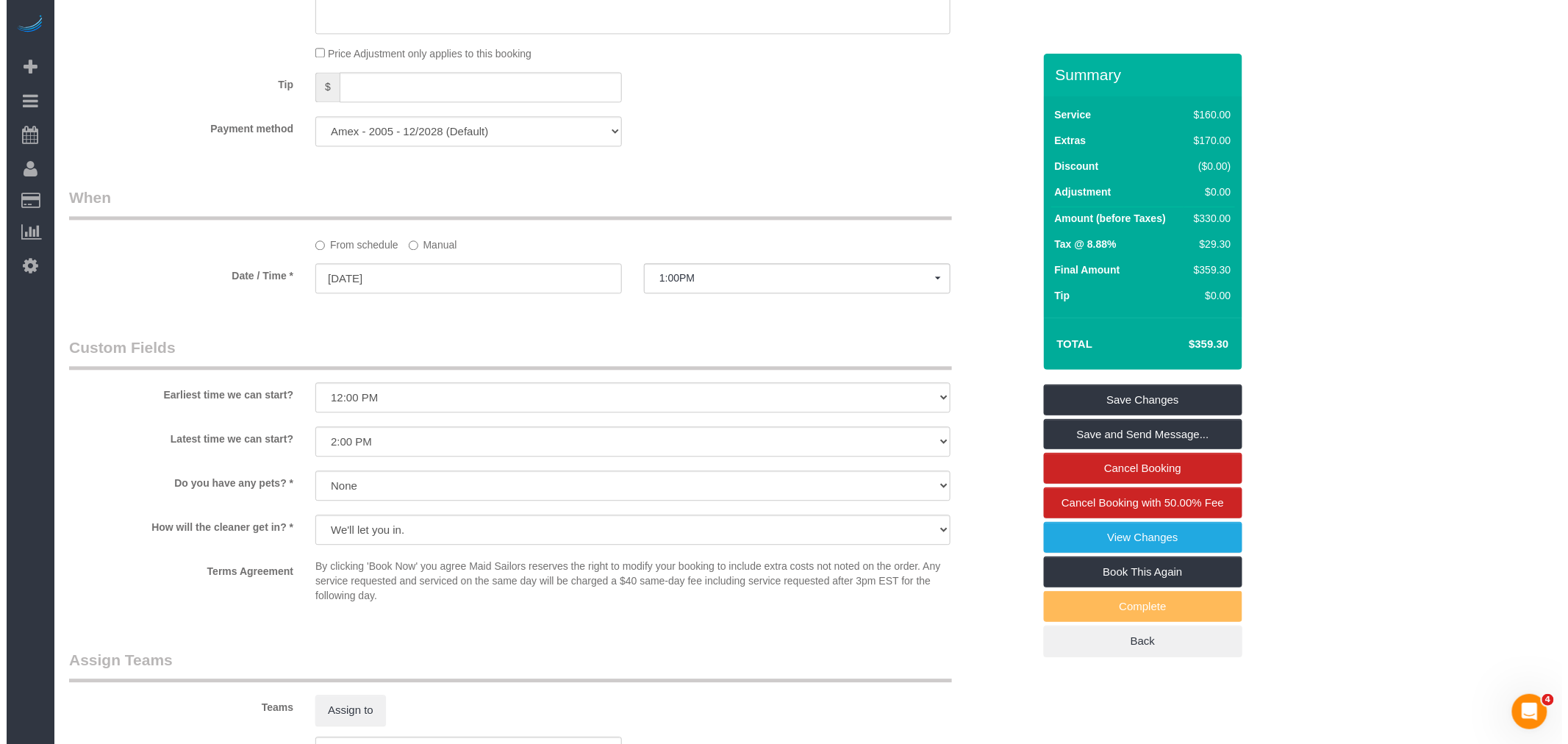
scroll to position [1470, 0]
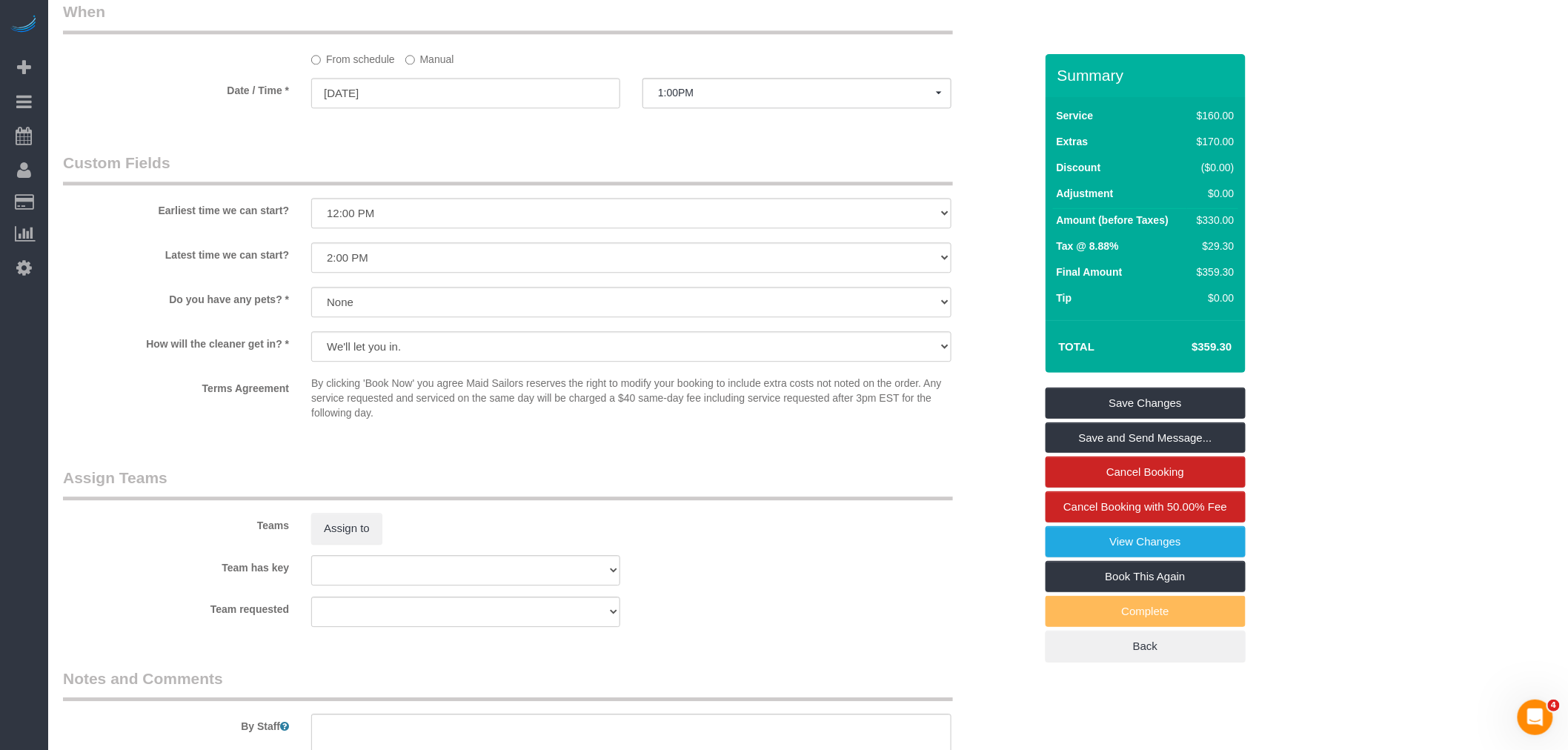
click at [426, 67] on label "Manual" at bounding box center [430, 56] width 49 height 20
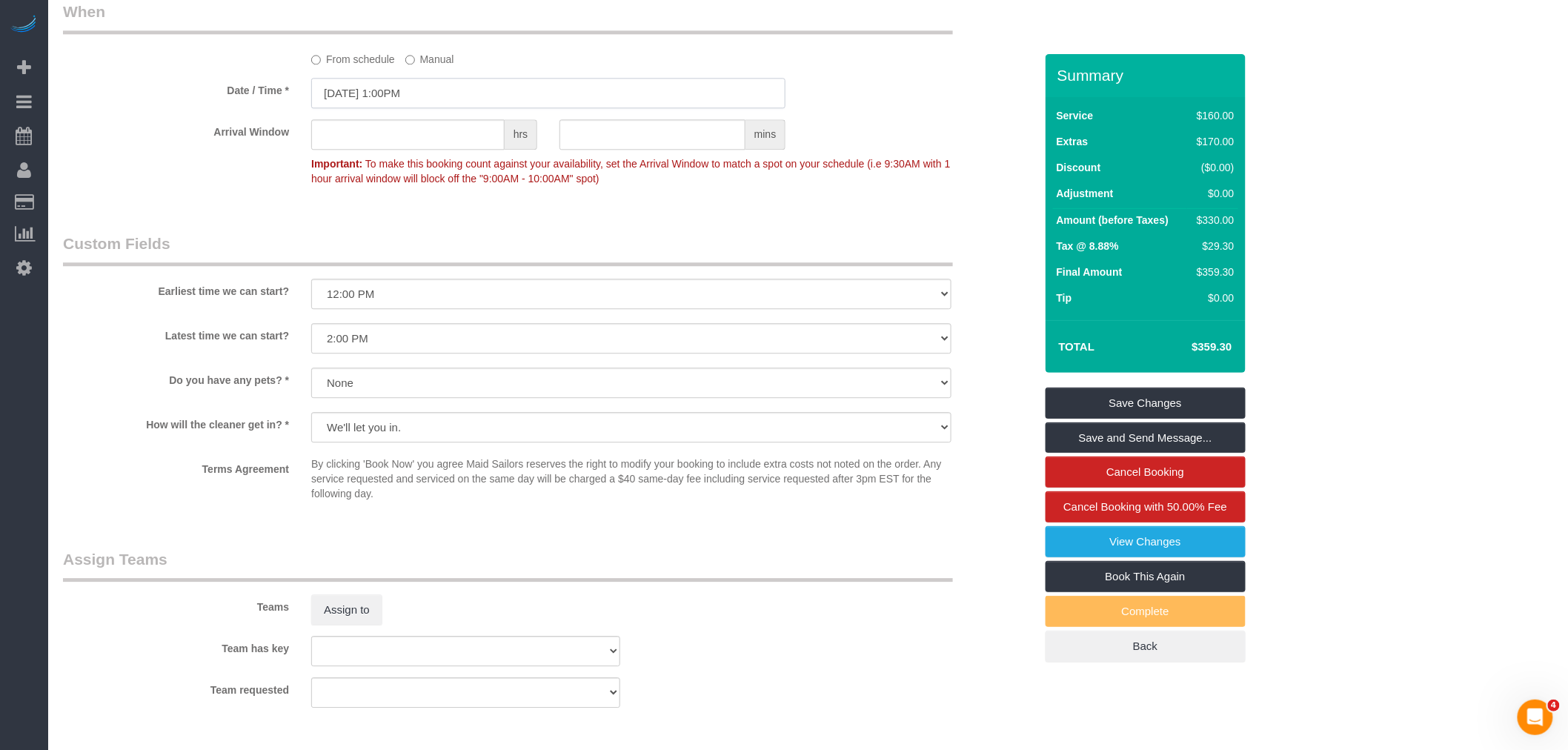
click at [467, 108] on input "09/03/2025 1:00PM" at bounding box center [548, 94] width 474 height 31
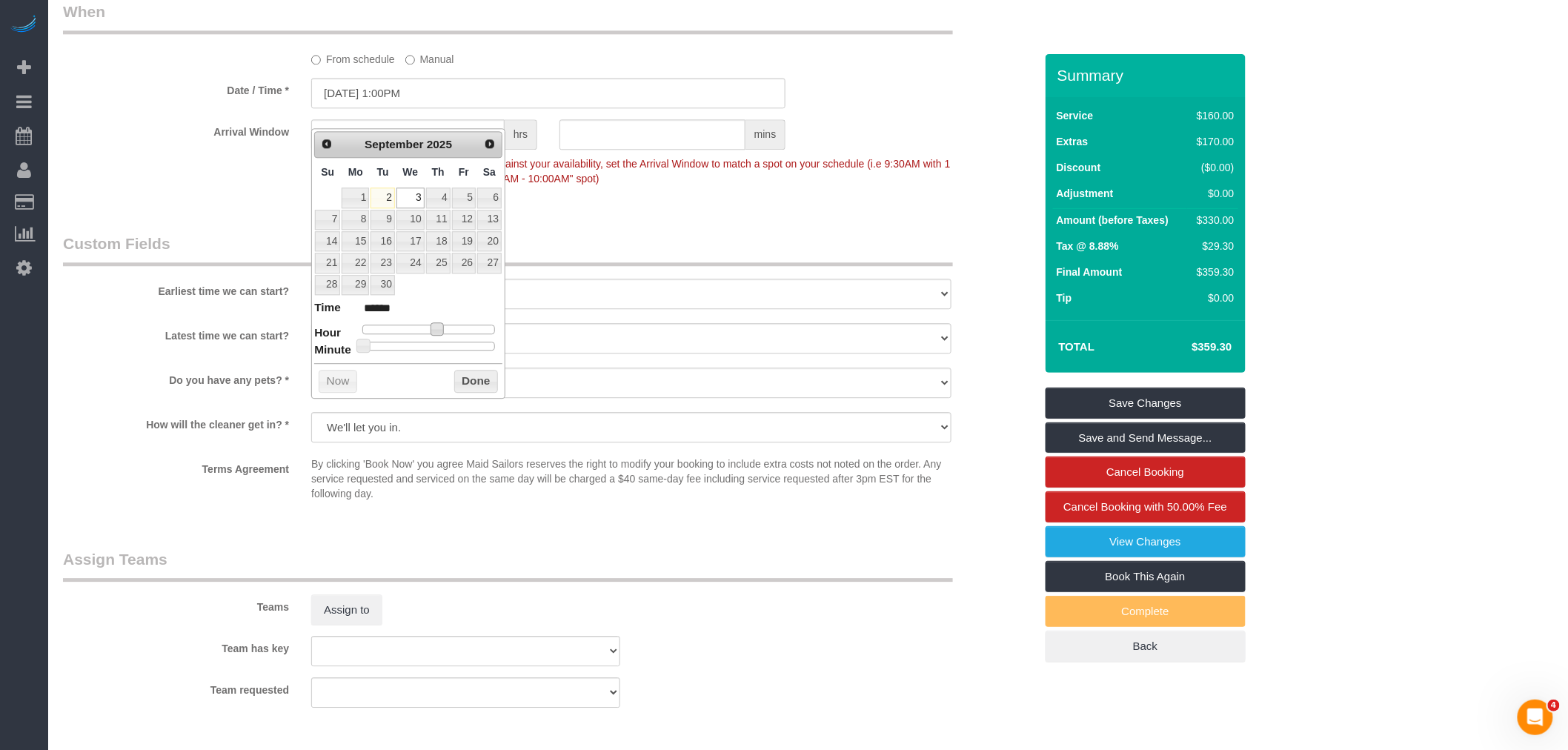
click at [438, 335] on span at bounding box center [437, 329] width 14 height 14
type input "09/03/2025 12:00PM"
type input "*******"
click at [471, 387] on button "Done" at bounding box center [476, 381] width 44 height 23
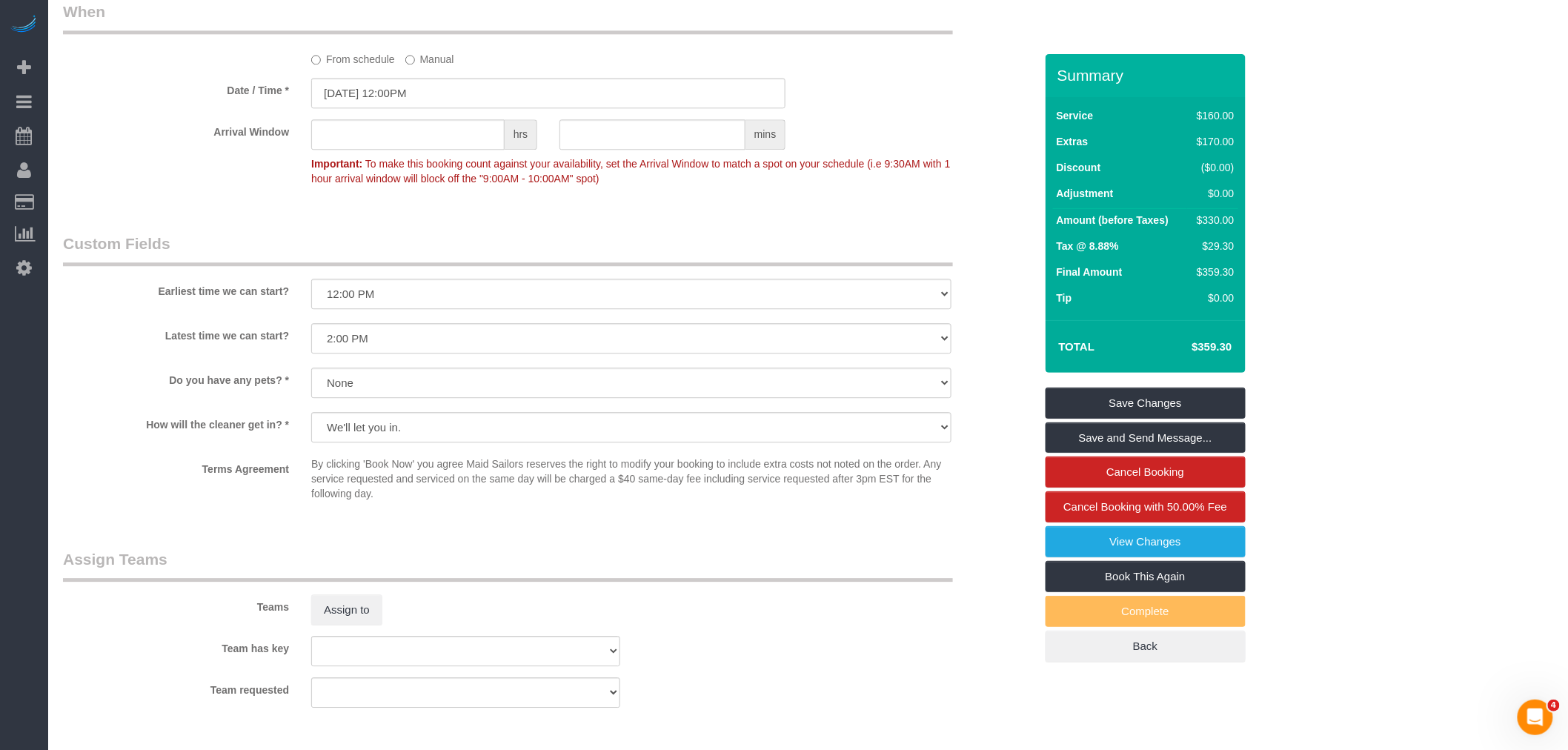
click at [381, 646] on sui-booking-teams "Teams Assign to Team has key 000- Donna Mercado 000 - Partnerships 000 - TEAM J…" at bounding box center [548, 628] width 971 height 160
click at [368, 626] on button "Assign to" at bounding box center [347, 610] width 71 height 31
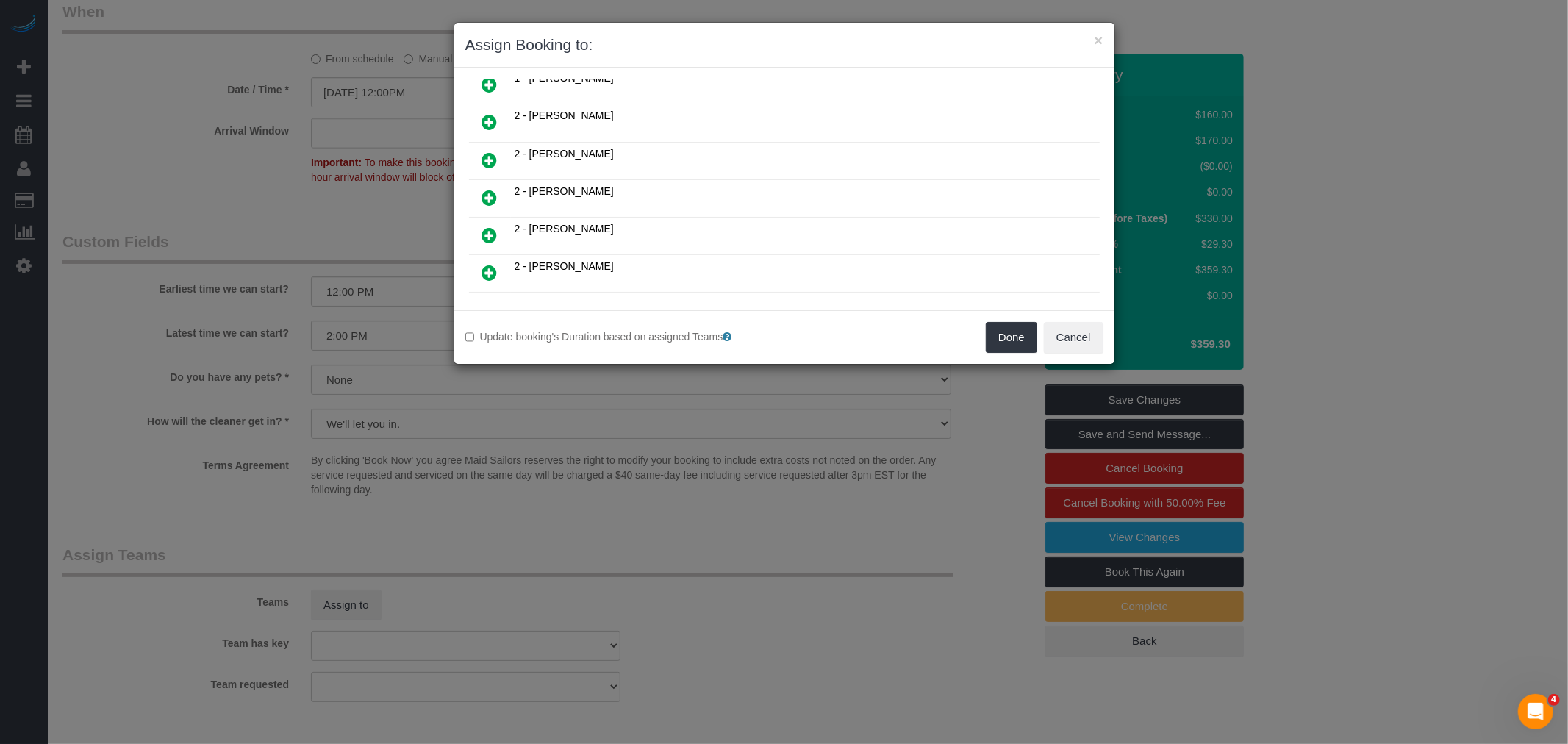
scroll to position [735, 0]
click at [495, 186] on icon at bounding box center [490, 195] width 15 height 18
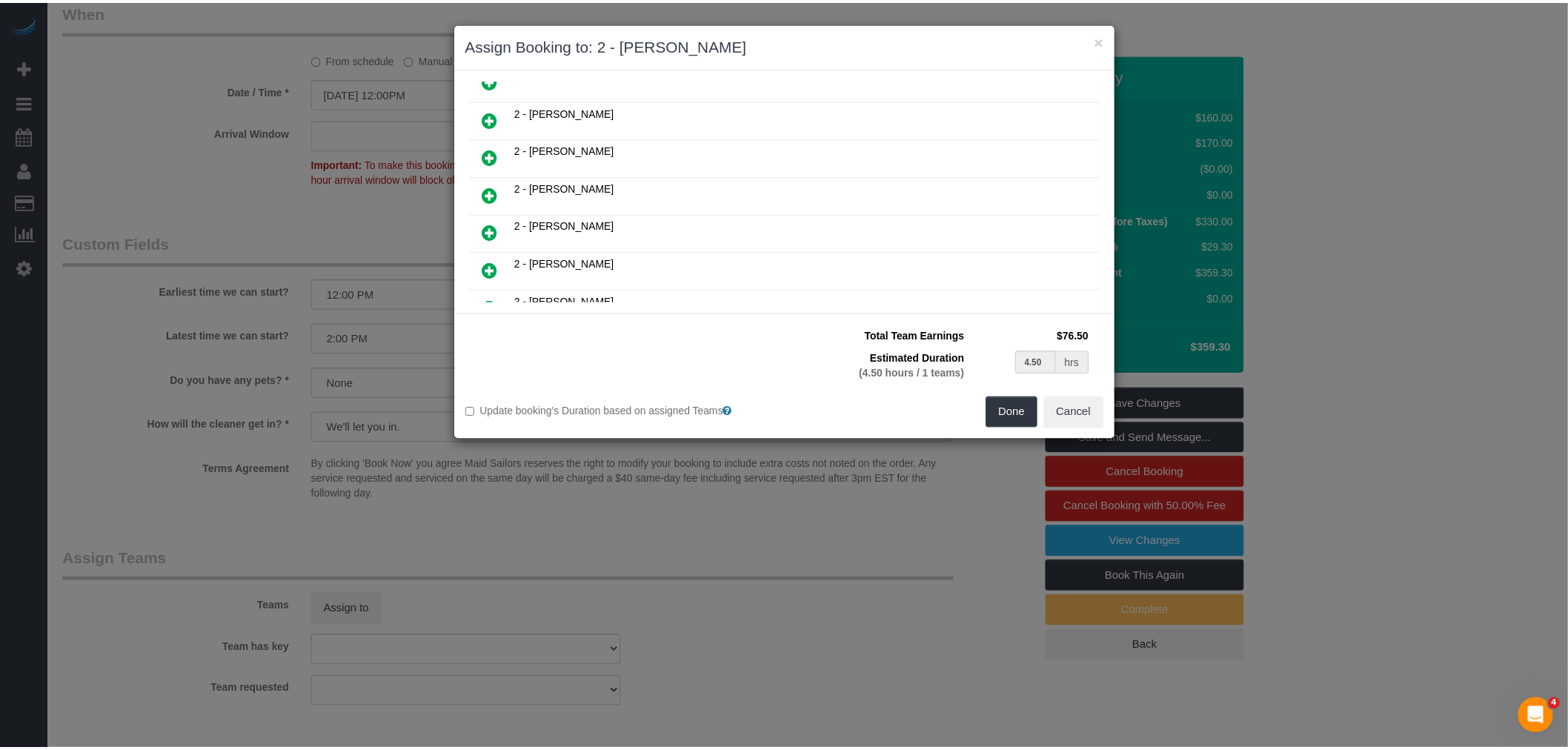
scroll to position [775, 0]
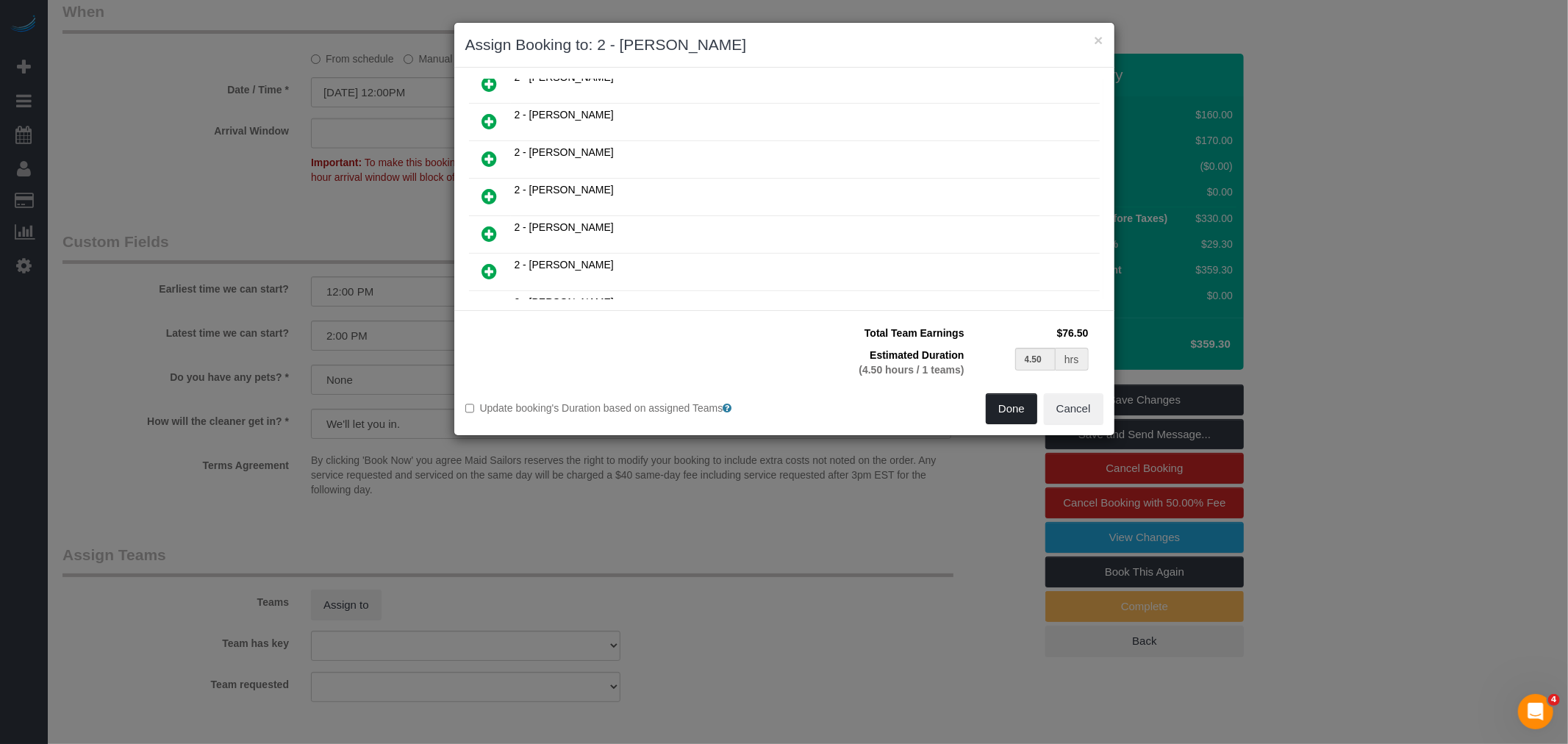
click at [1001, 414] on button "Done" at bounding box center [1011, 409] width 51 height 31
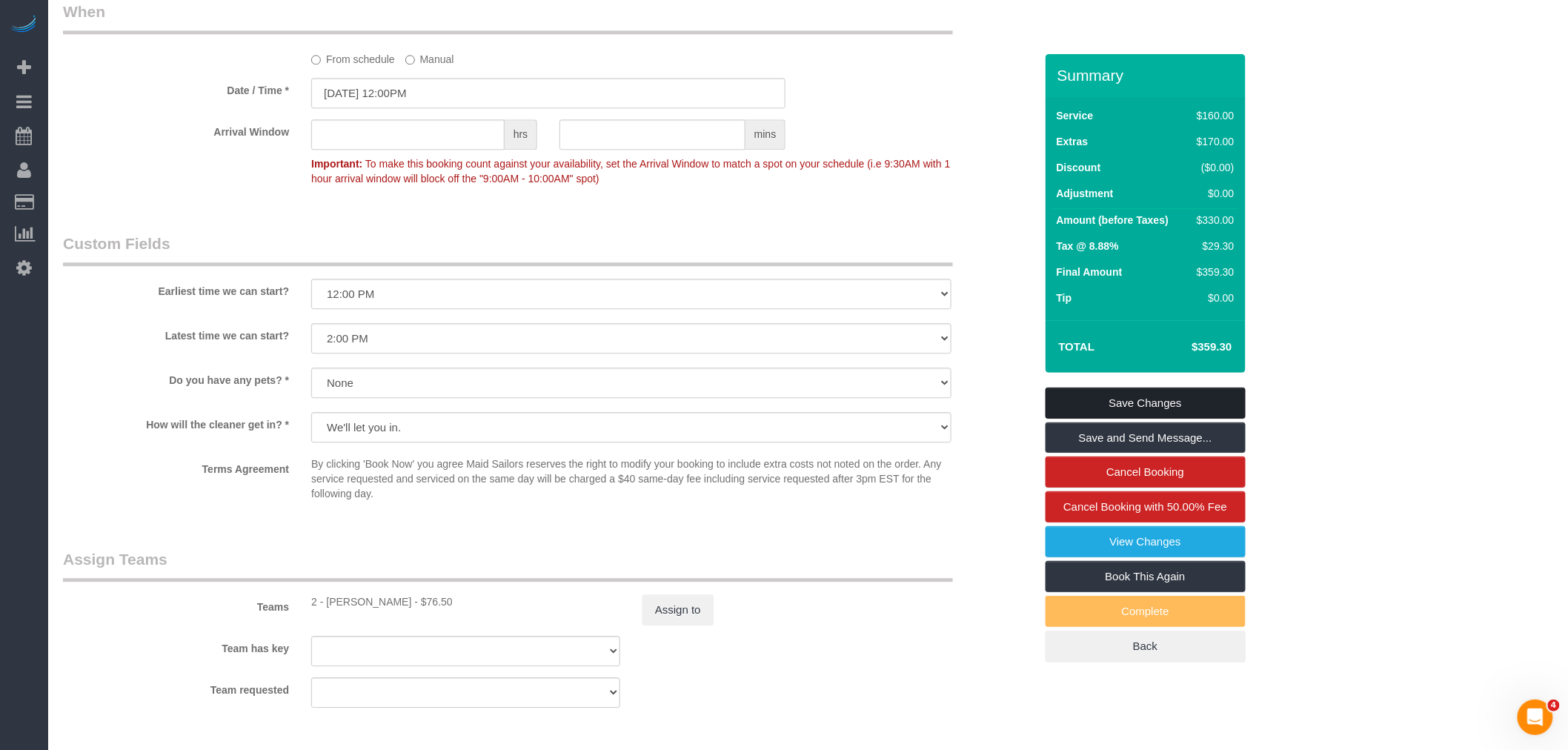
click at [1149, 405] on link "Save Changes" at bounding box center [1146, 403] width 200 height 31
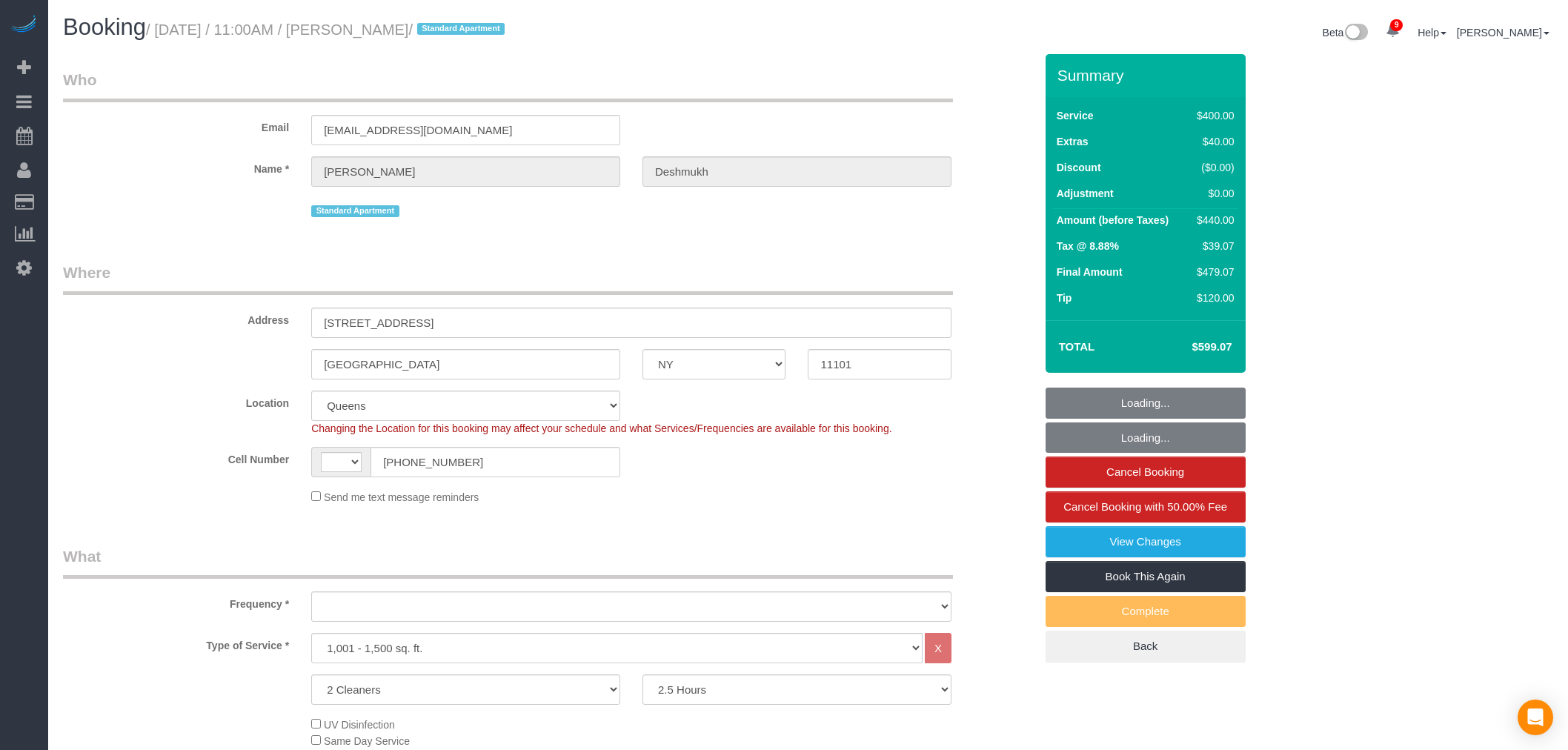
select select "NY"
select select "2"
select select "150"
select select "number:59"
select select "number:72"
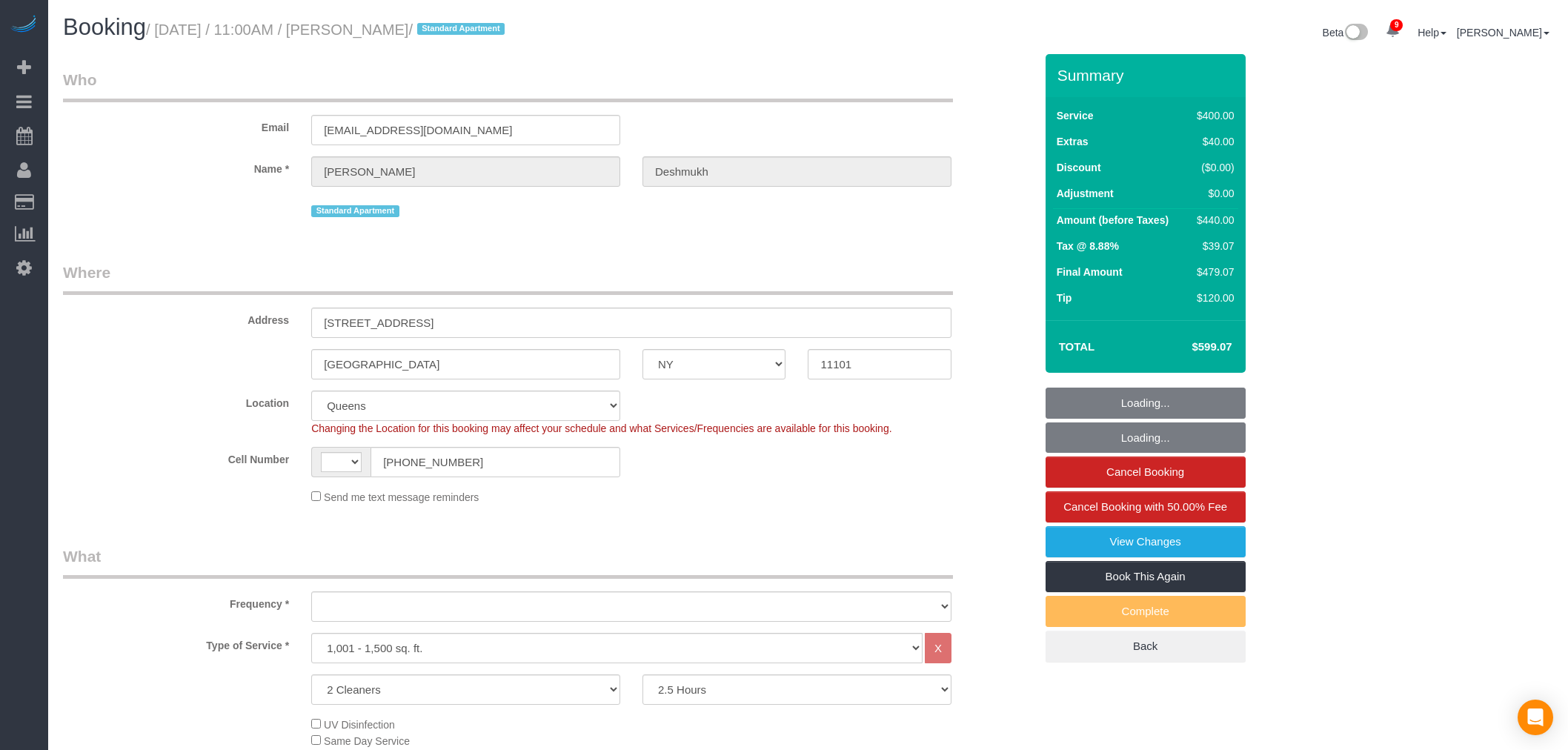
select select "number:15"
select select "number:6"
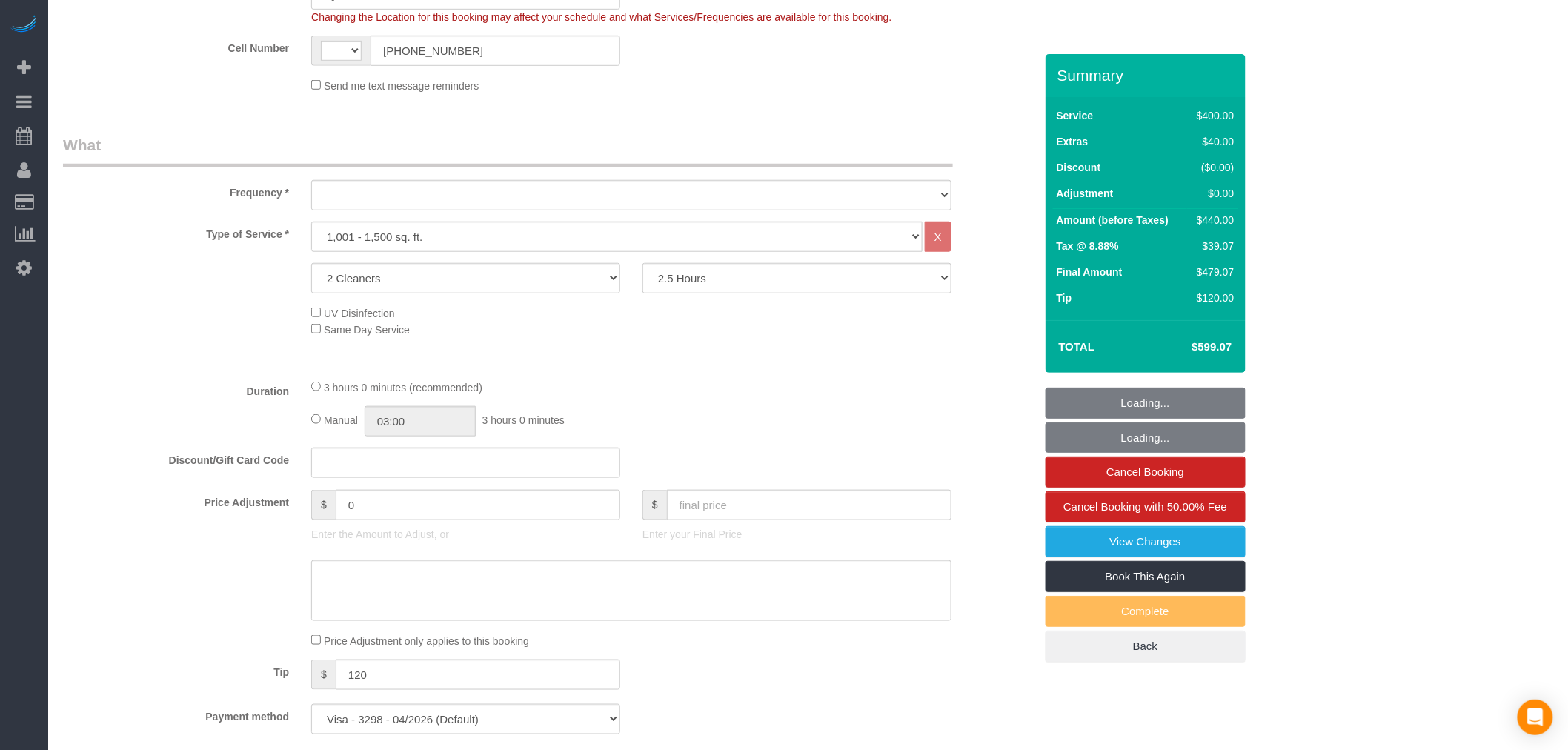
select select "string:[GEOGRAPHIC_DATA]"
select select "object:932"
select select "spot1"
select select "object:1307"
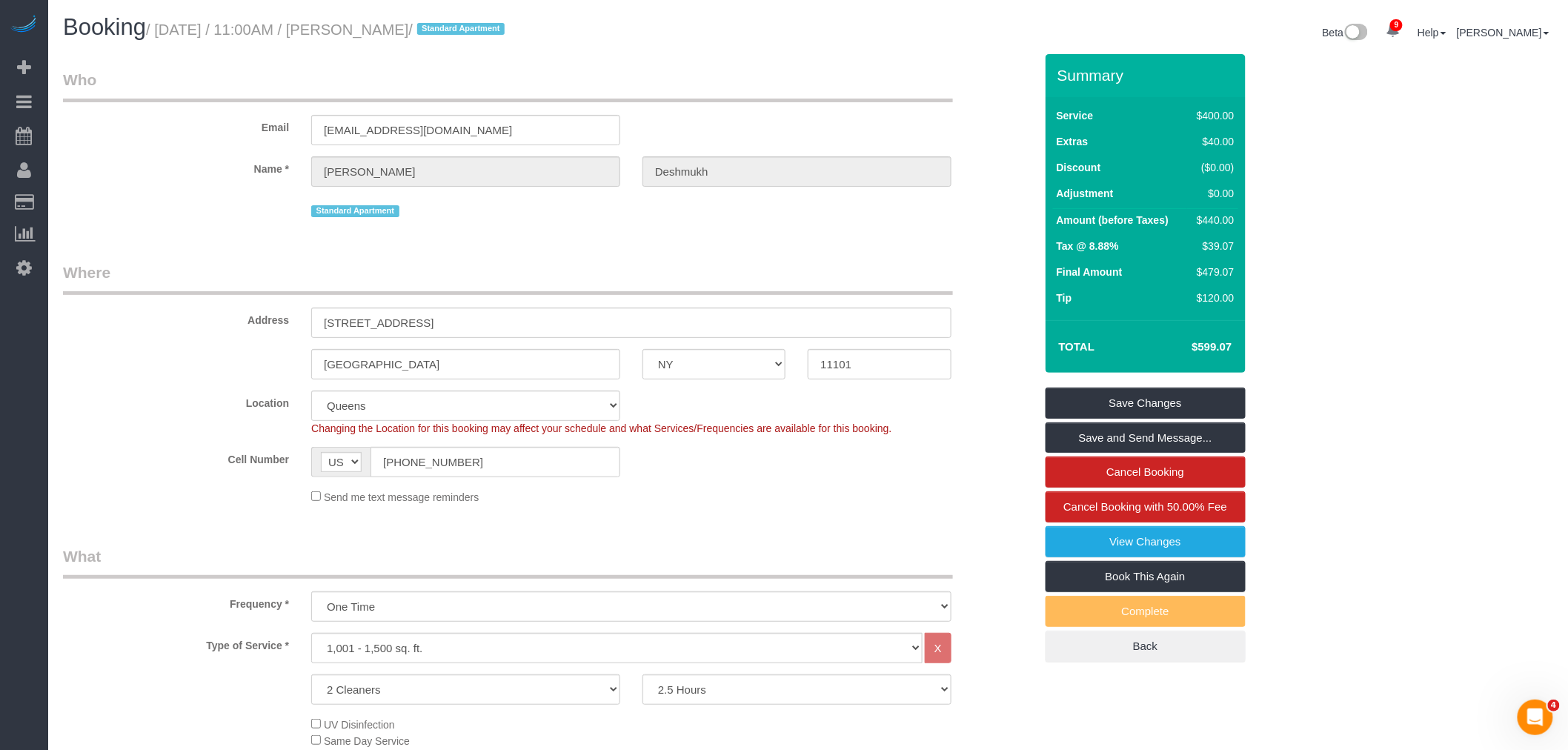
click at [755, 115] on div "Email mike012486@gmail.com" at bounding box center [548, 106] width 993 height 77
click at [428, 27] on small "/ September 03, 2025 / 11:00AM / Michael Deshmukh / Standard Apartment" at bounding box center [327, 30] width 363 height 16
click at [453, 31] on small "/ September 03, 2025 / 11:00AM / Michael Deshmukh / Standard Apartment" at bounding box center [327, 30] width 363 height 16
copy small "Michael Deshmukh"
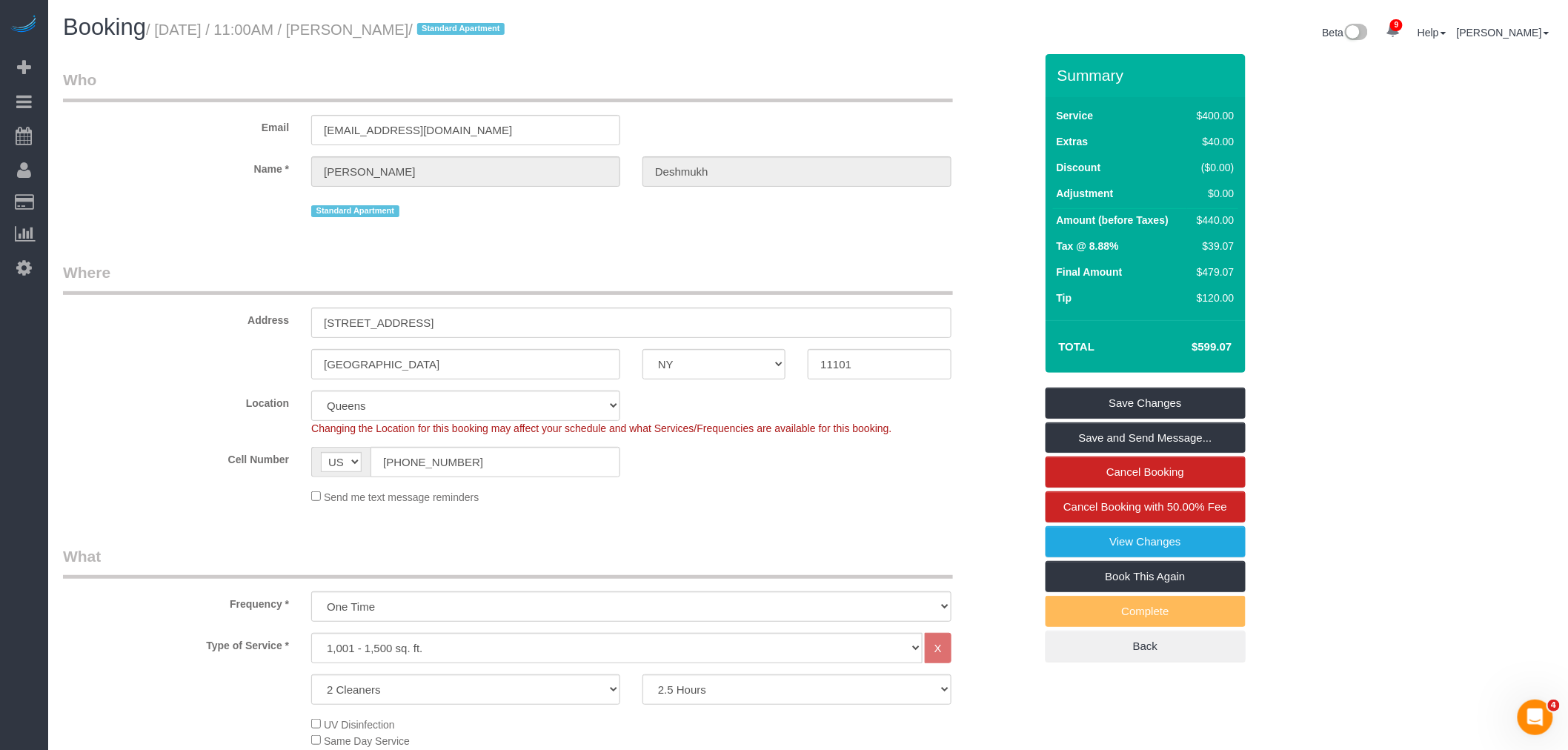
click at [712, 85] on legend "Who" at bounding box center [508, 85] width 890 height 33
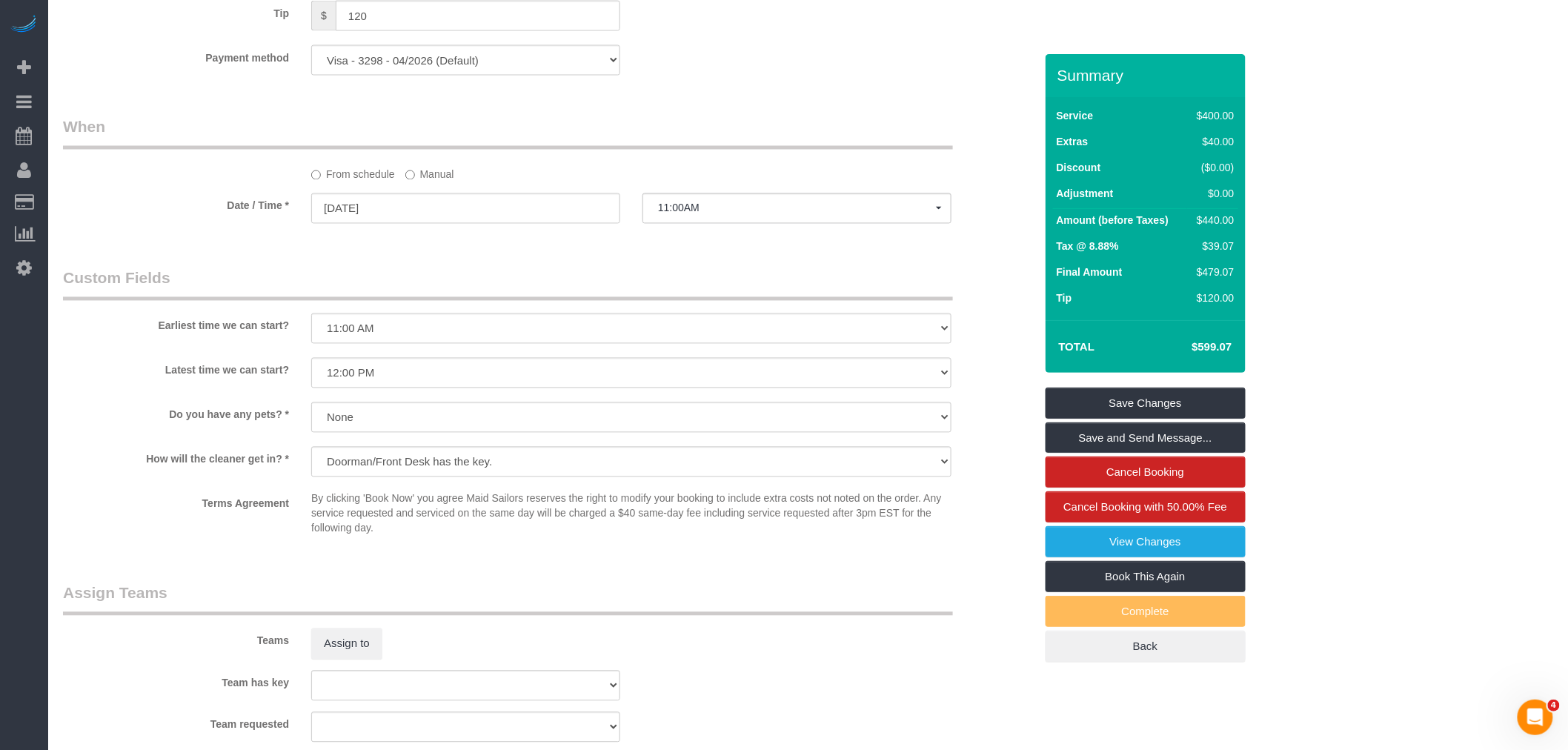
scroll to position [1482, 0]
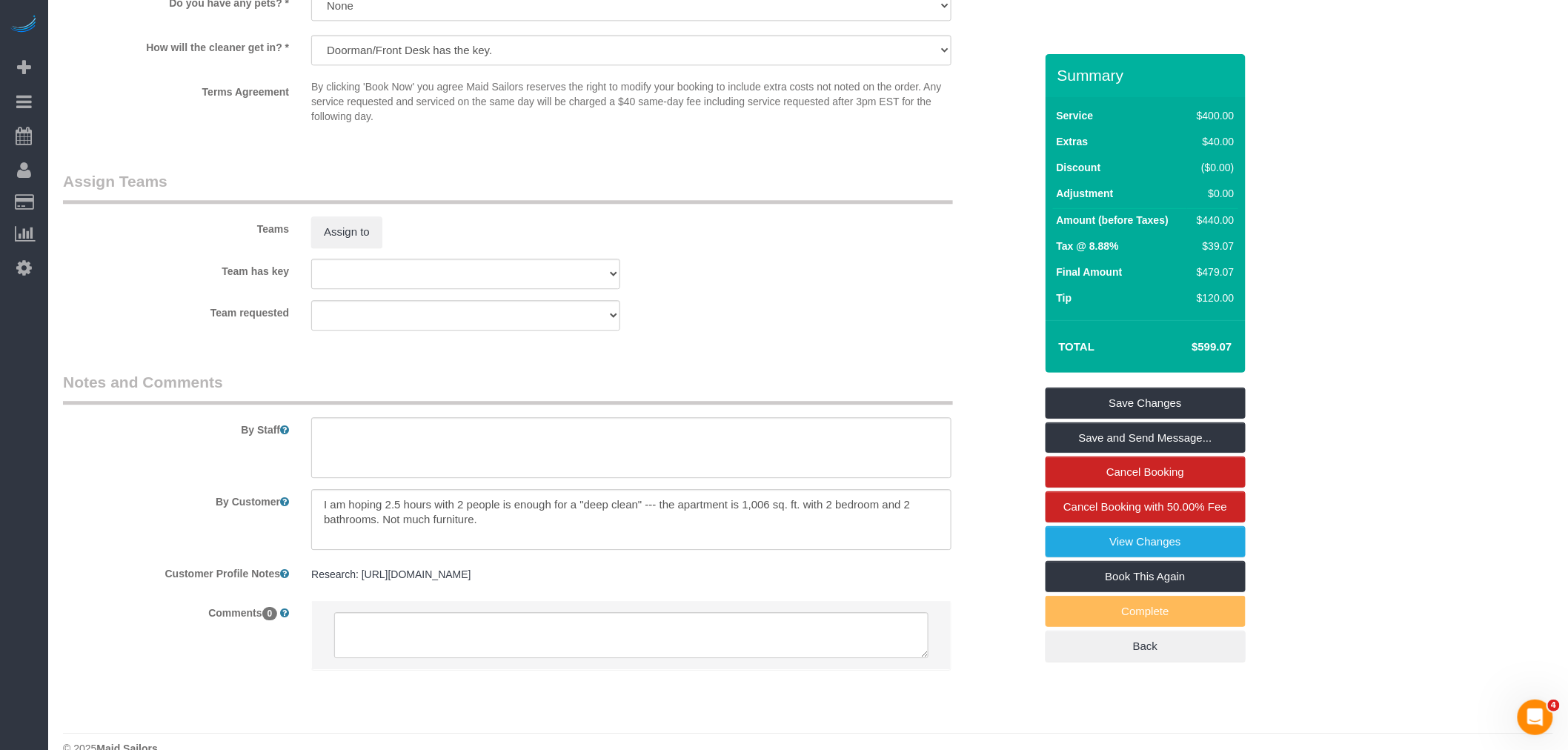
click at [682, 226] on div "Teams Assign to" at bounding box center [548, 209] width 993 height 77
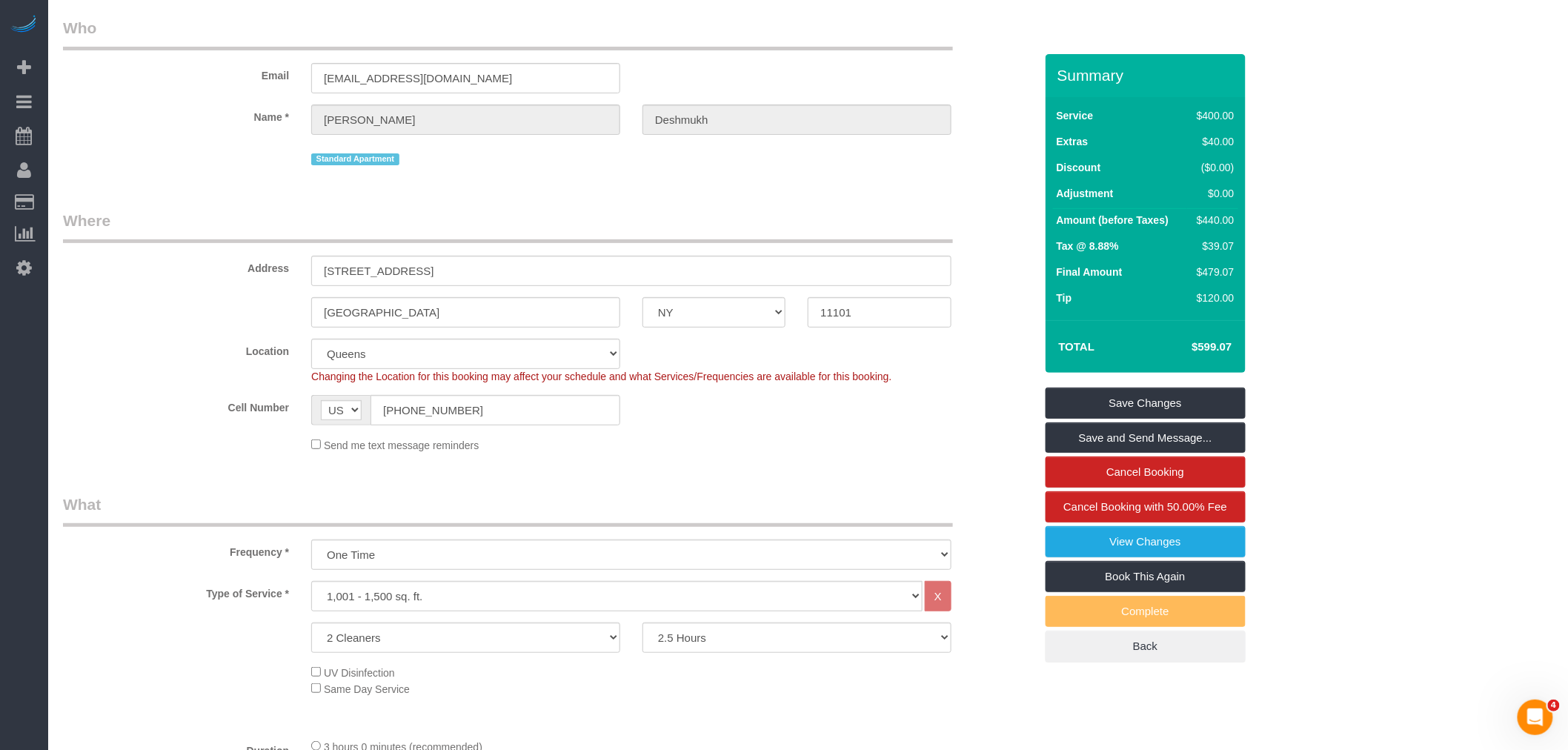
scroll to position [0, 0]
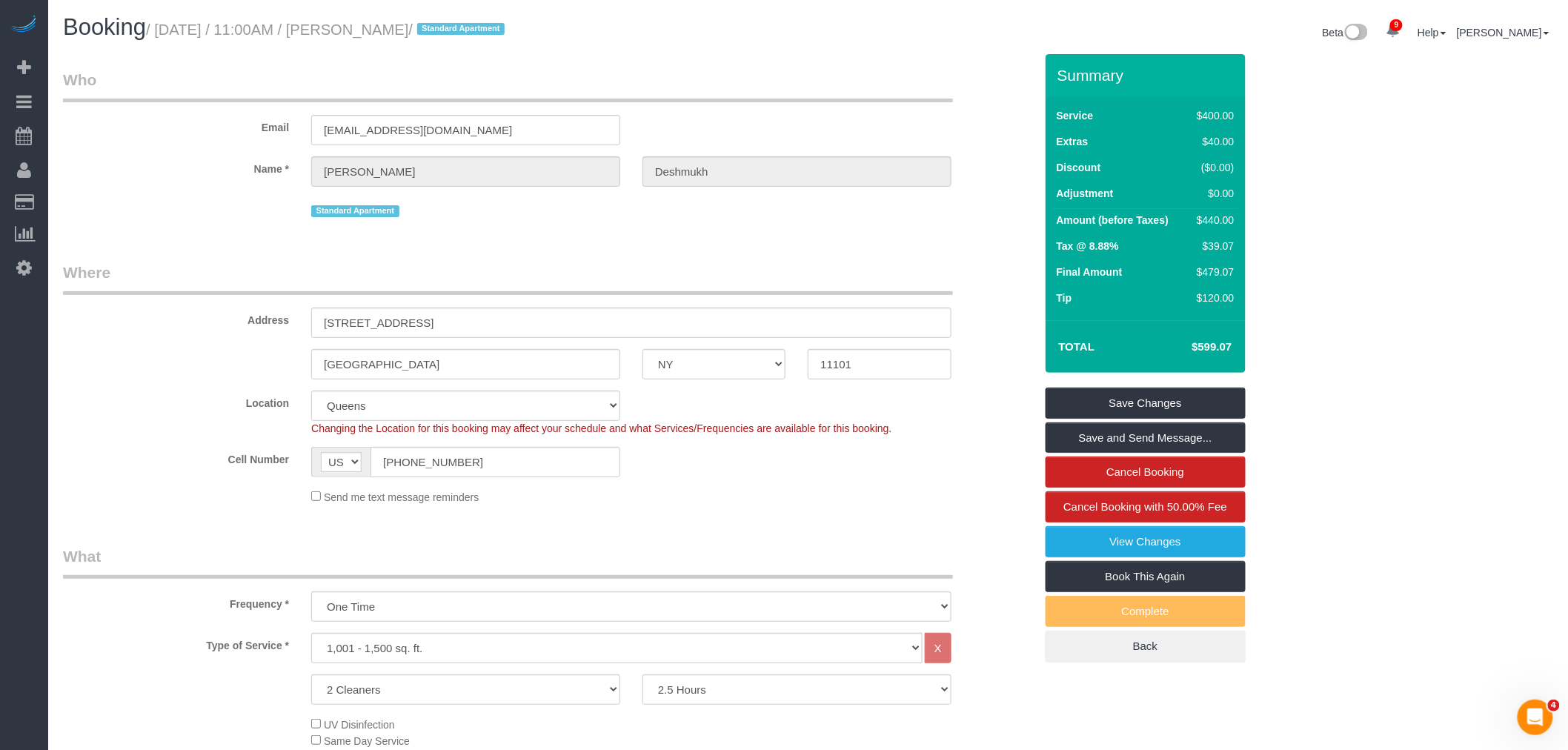
click at [830, 123] on div "Email mike012486@gmail.com" at bounding box center [548, 106] width 993 height 77
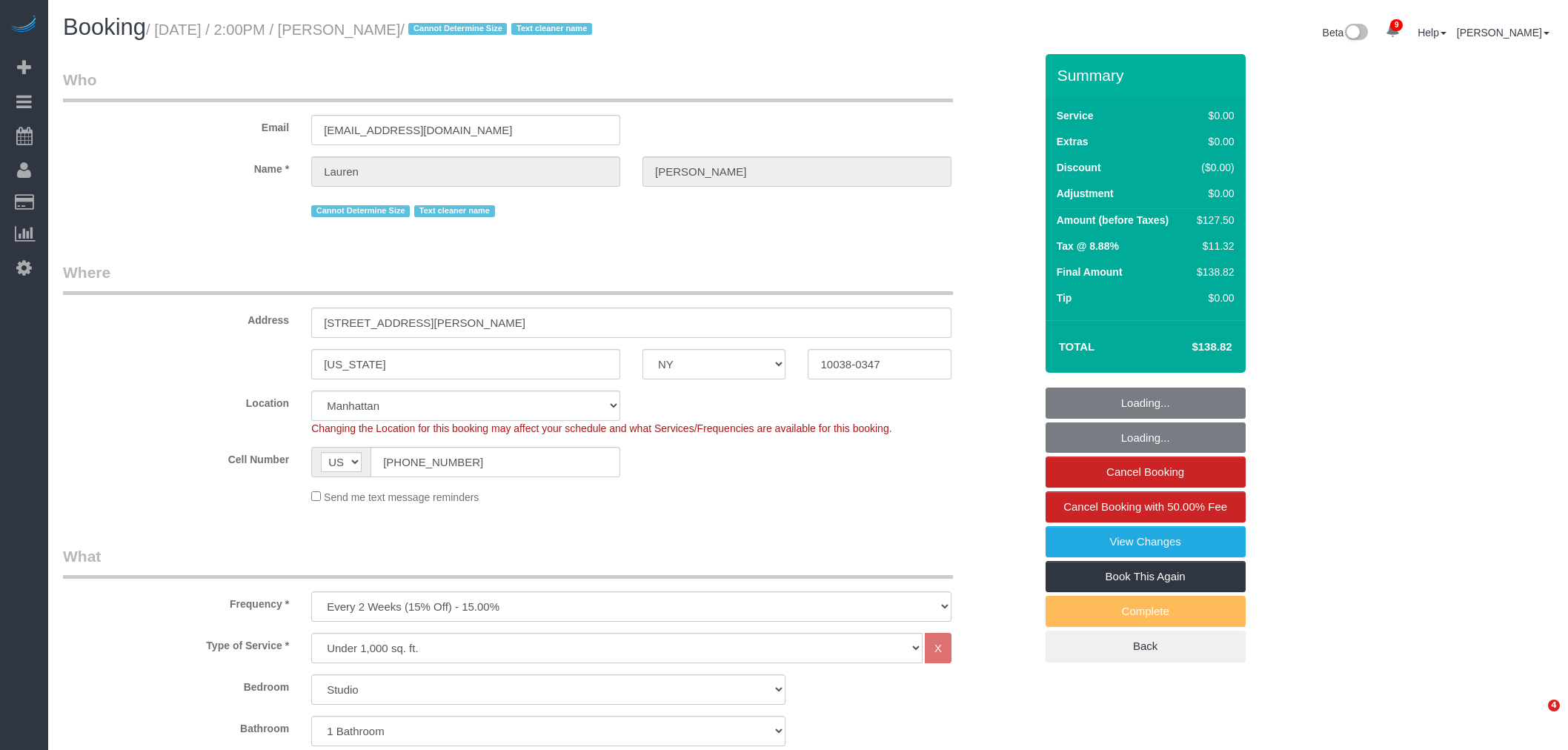
select select "NY"
select select "spot1"
select select "number:89"
select select "number:90"
select select "number:15"
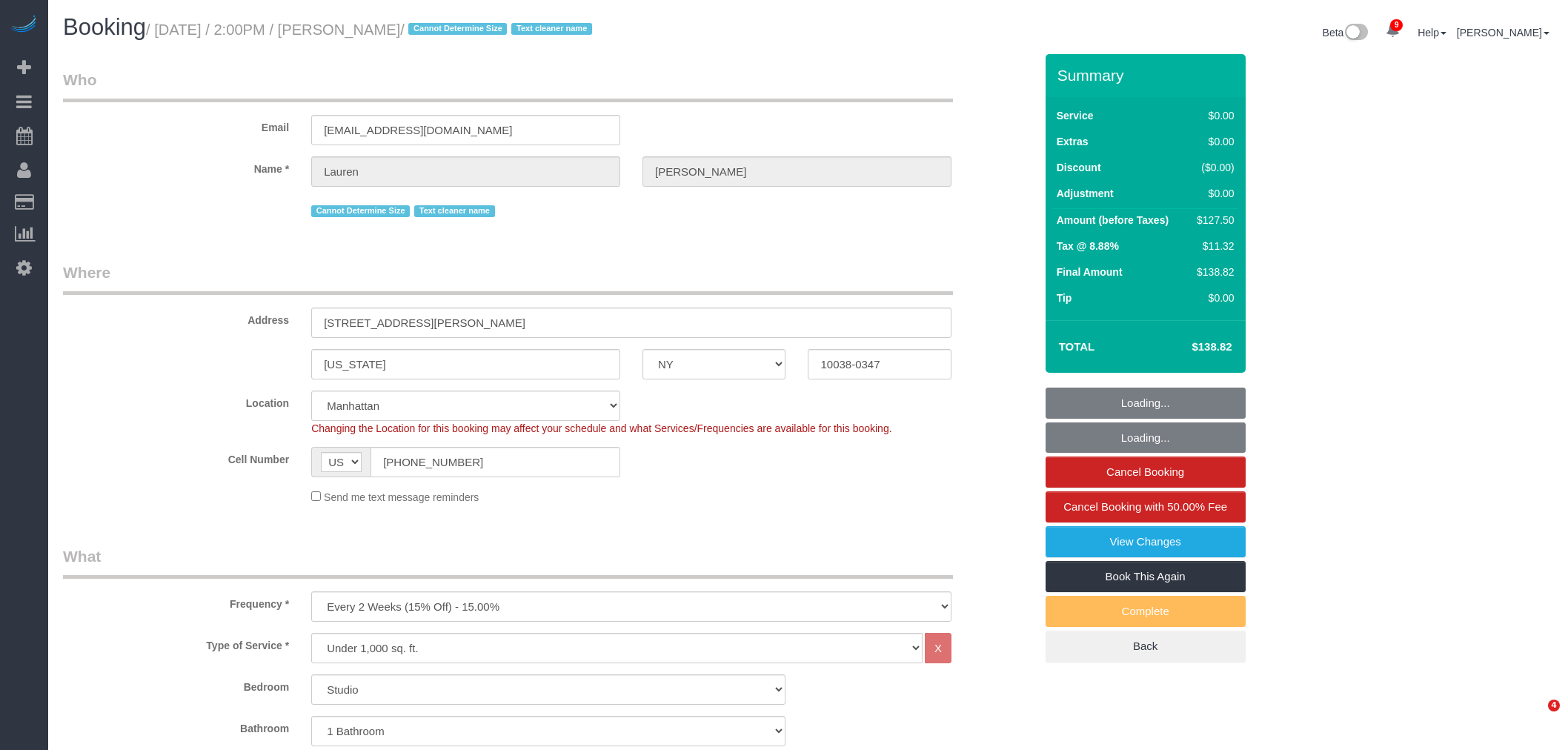
select select "number:5"
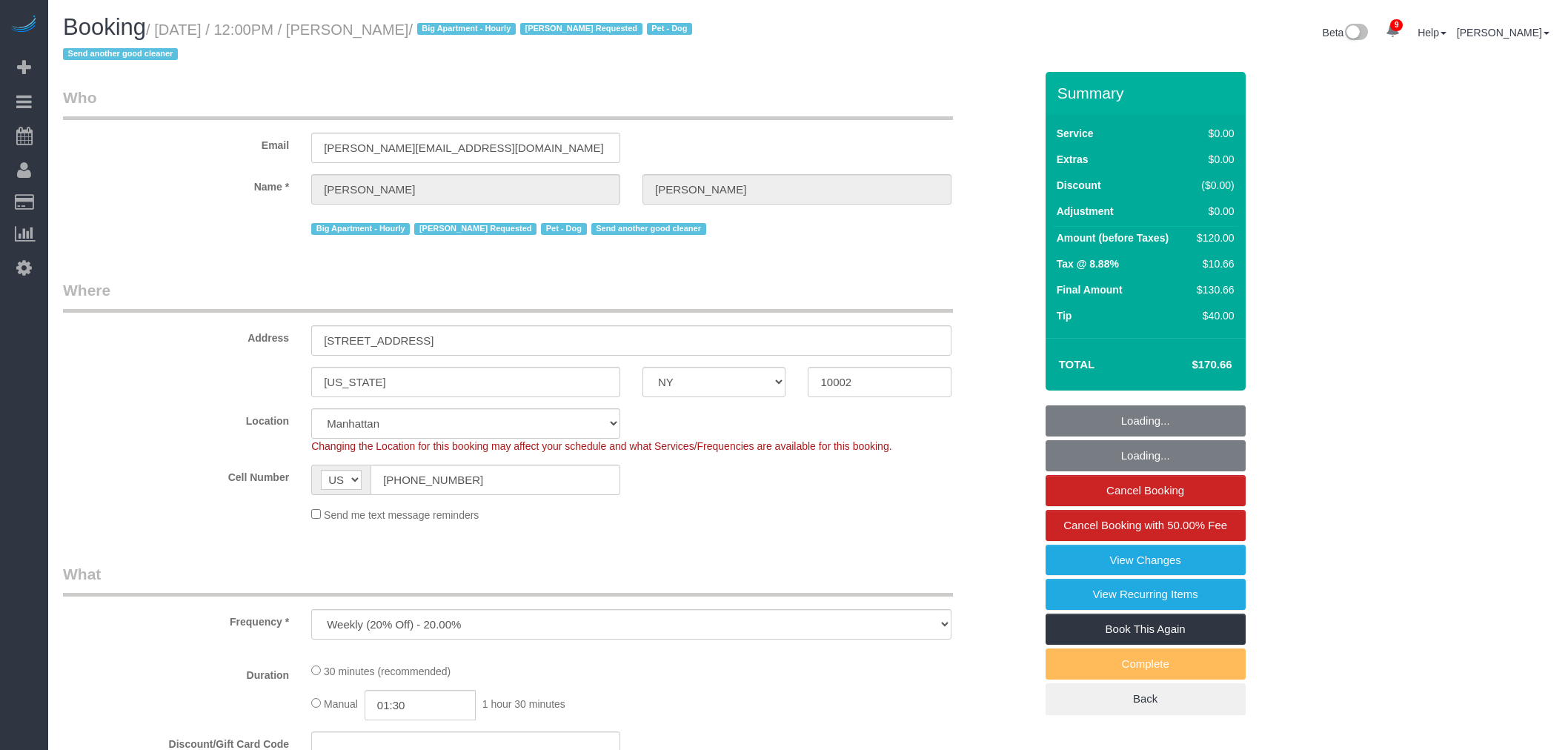
select select "NY"
select select "number:59"
select select "number:75"
select select "number:13"
select select "number:5"
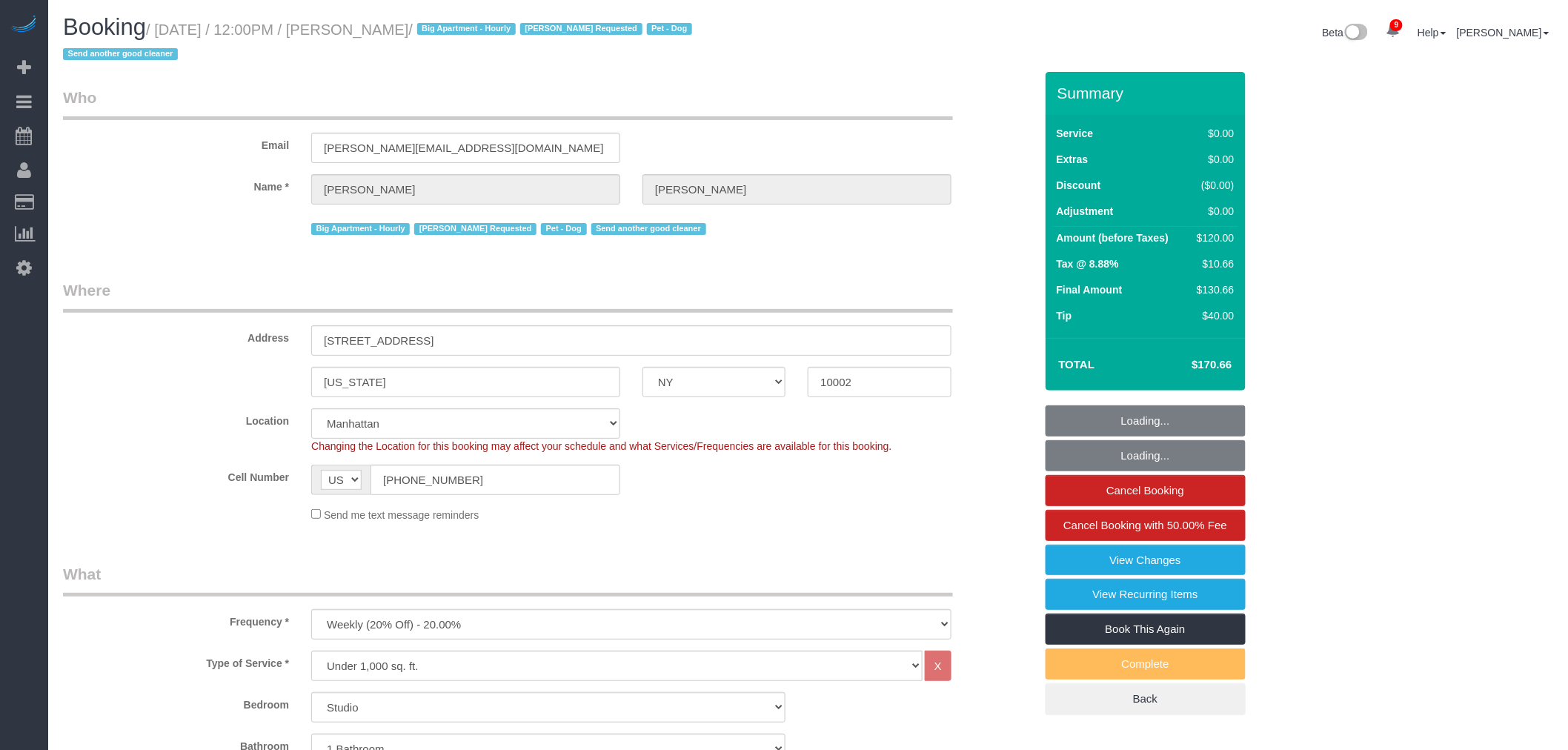
select select "object:1415"
select select "spot1"
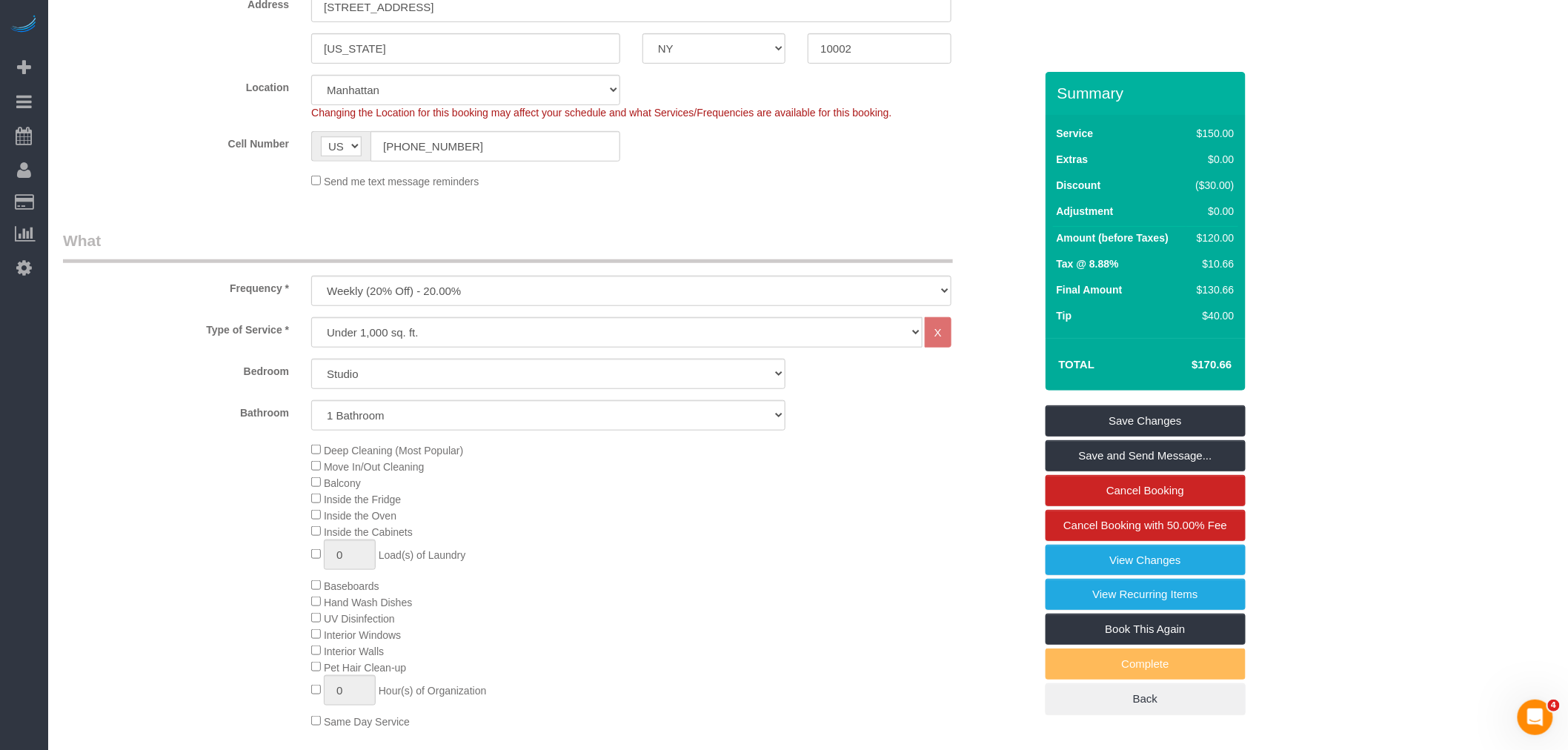
scroll to position [247, 0]
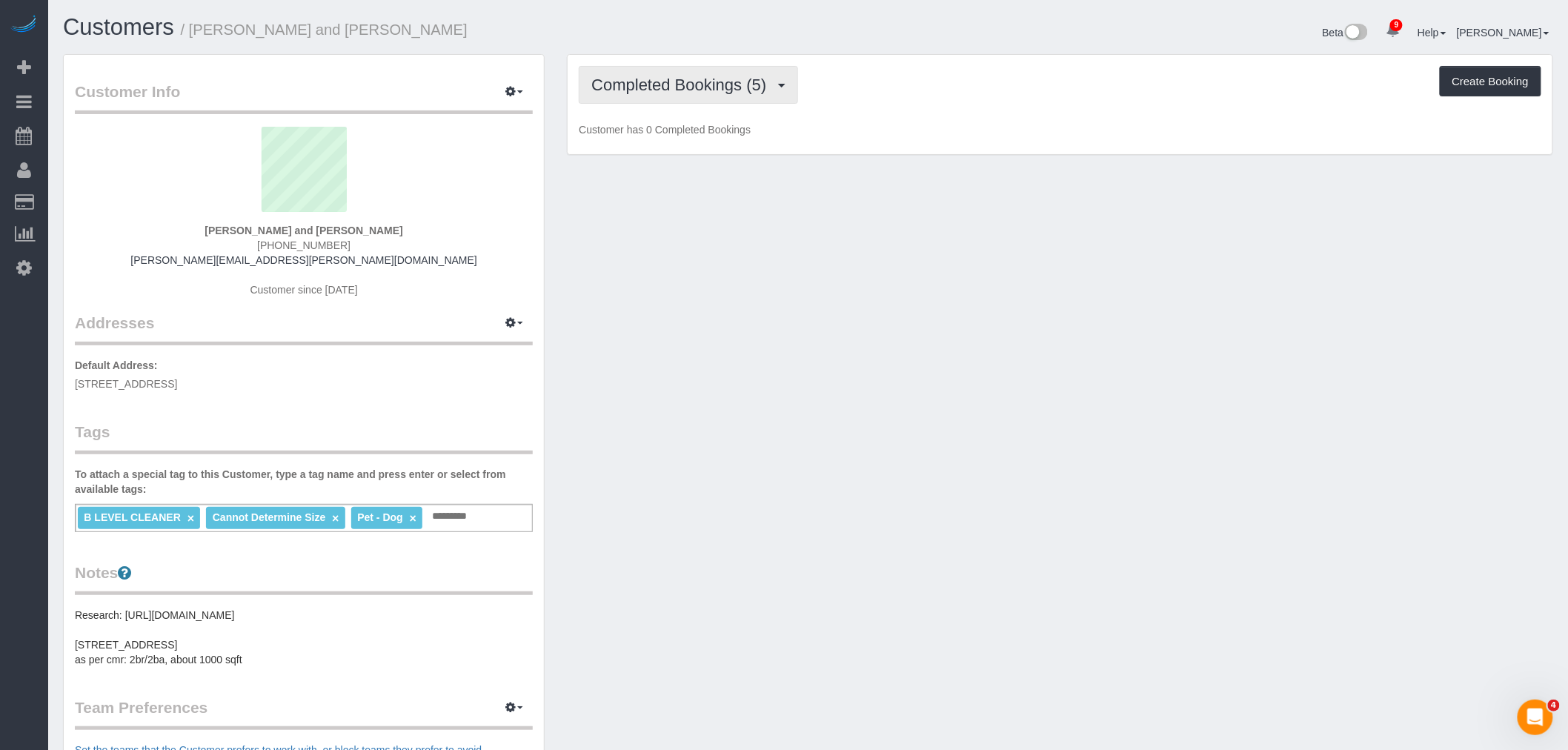
click at [713, 85] on span "Completed Bookings (5)" at bounding box center [682, 85] width 182 height 19
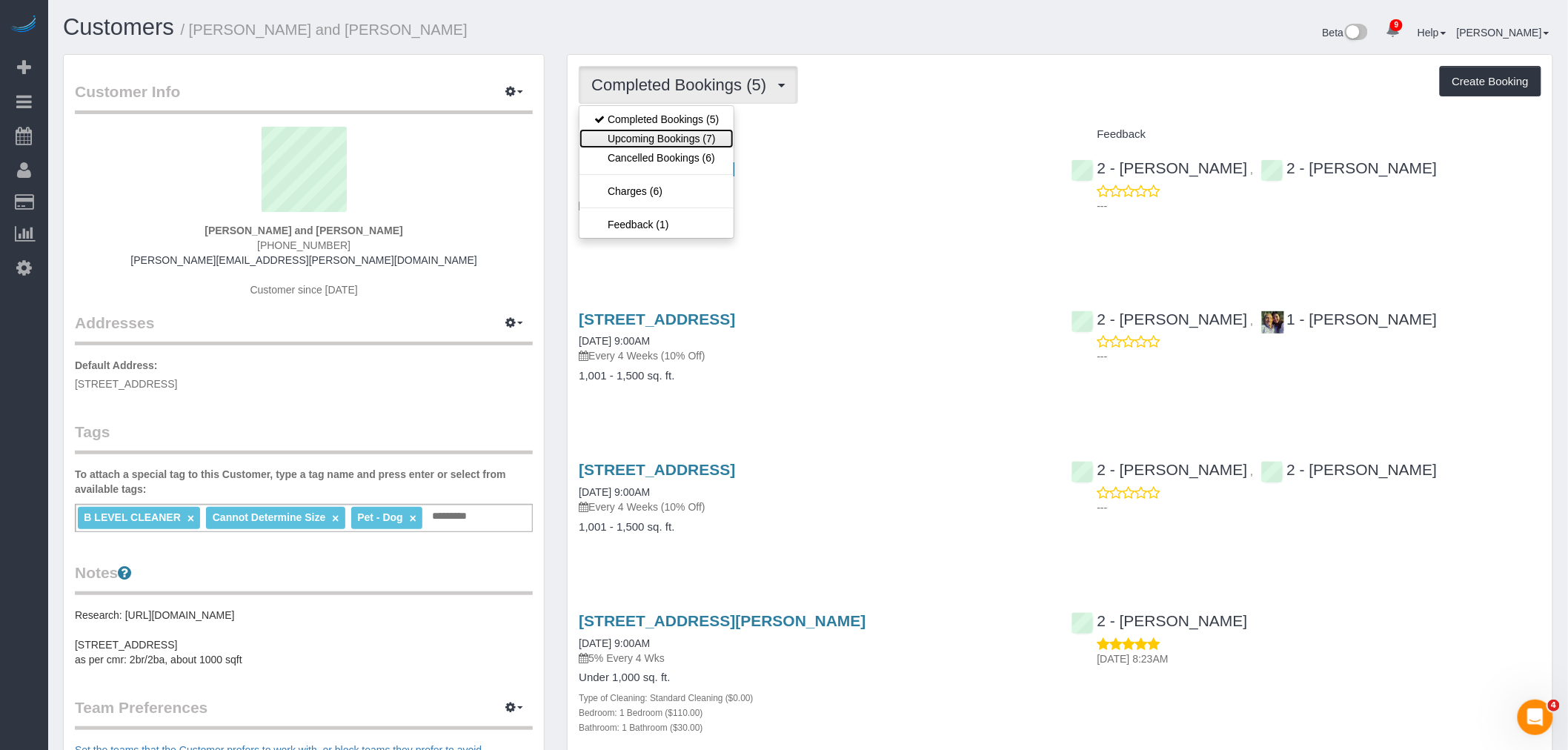
click at [707, 134] on link "Upcoming Bookings (7)" at bounding box center [656, 139] width 154 height 19
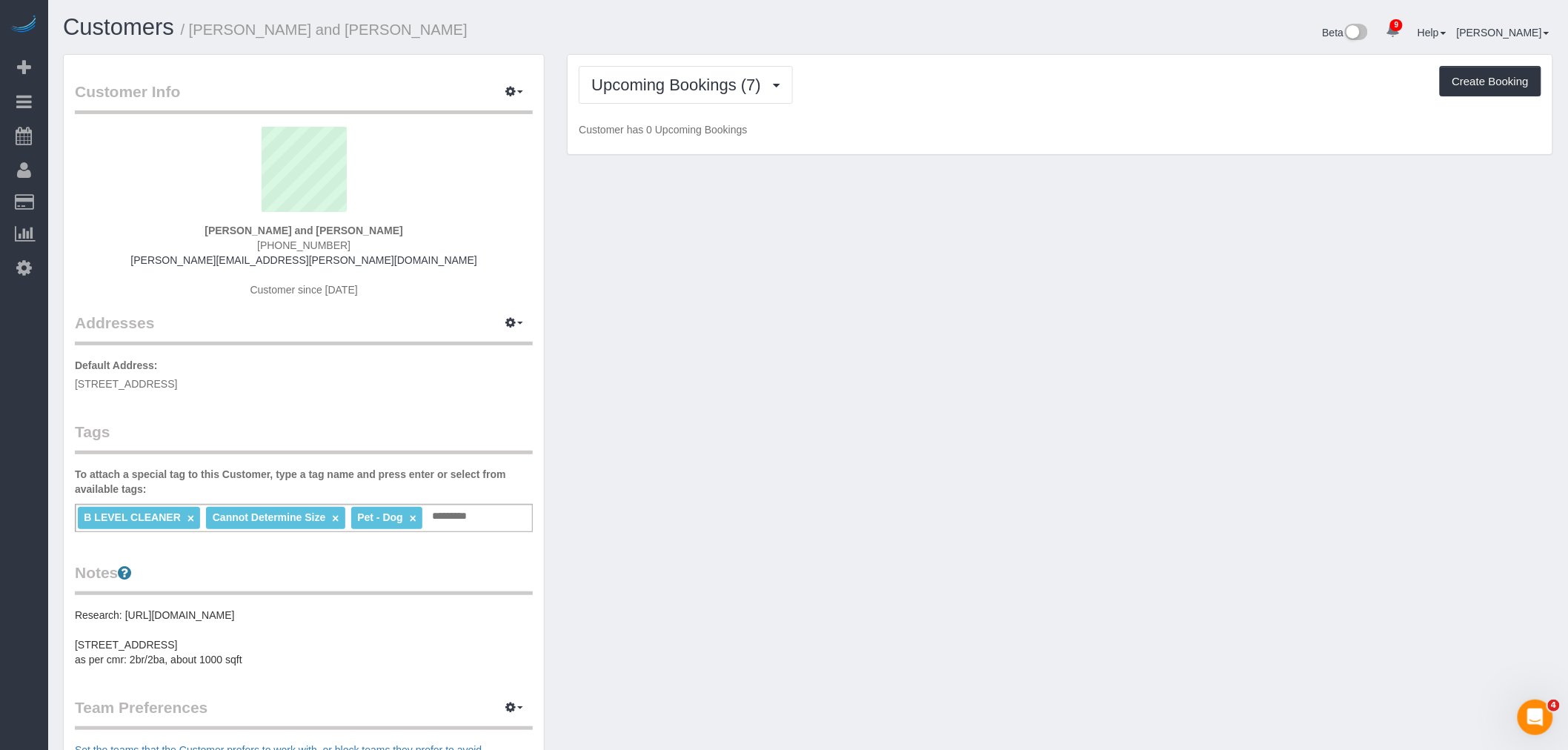
click at [909, 107] on div "Upcoming Bookings (7) Completed Bookings (5) Upcoming Bookings (7) Cancelled Bo…" at bounding box center [1059, 105] width 984 height 100
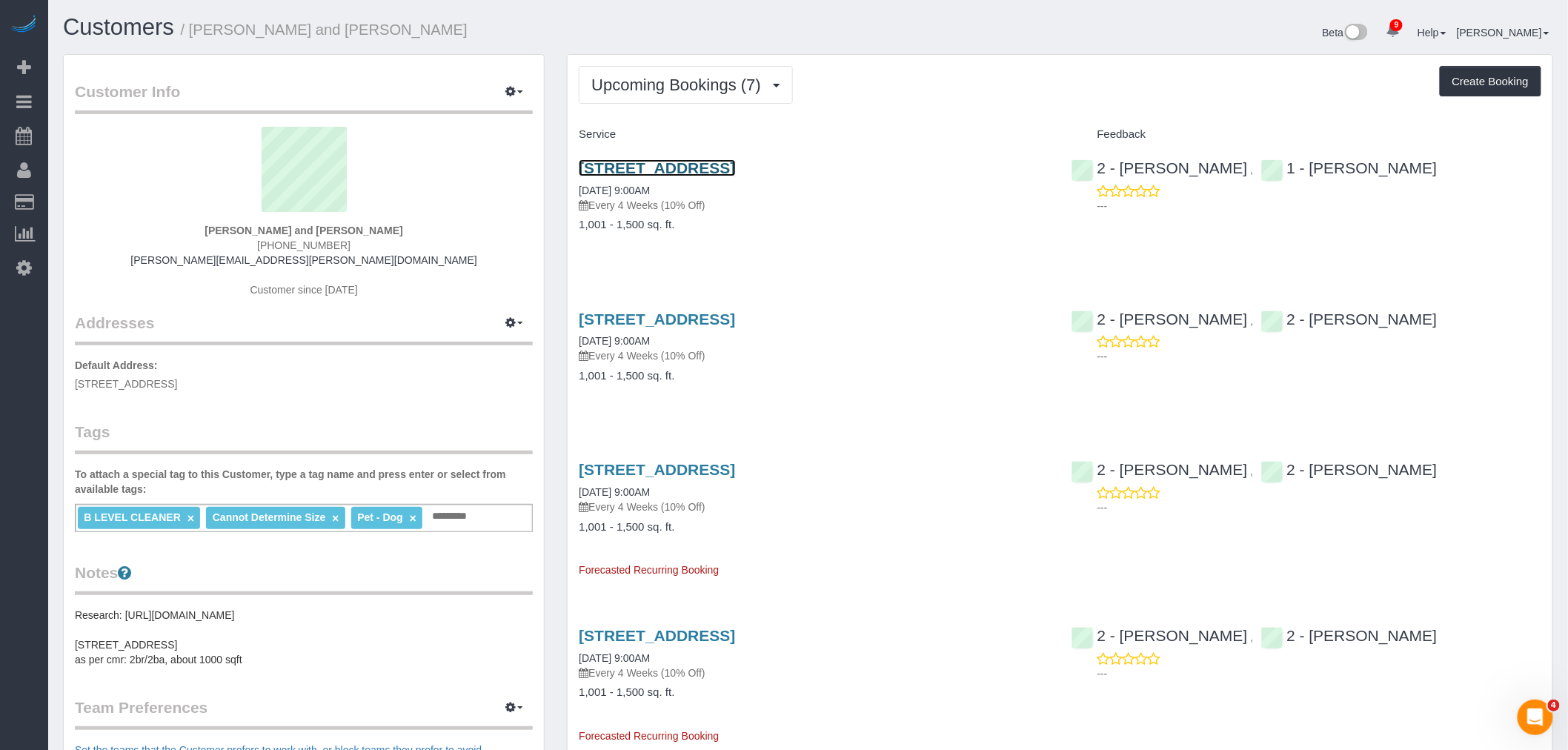
click at [735, 168] on link "160 Huntington Street, Apt. 2, Brooklyn, NY 11231" at bounding box center [657, 168] width 156 height 17
click at [705, 89] on span "Upcoming Bookings (7)" at bounding box center [680, 85] width 177 height 19
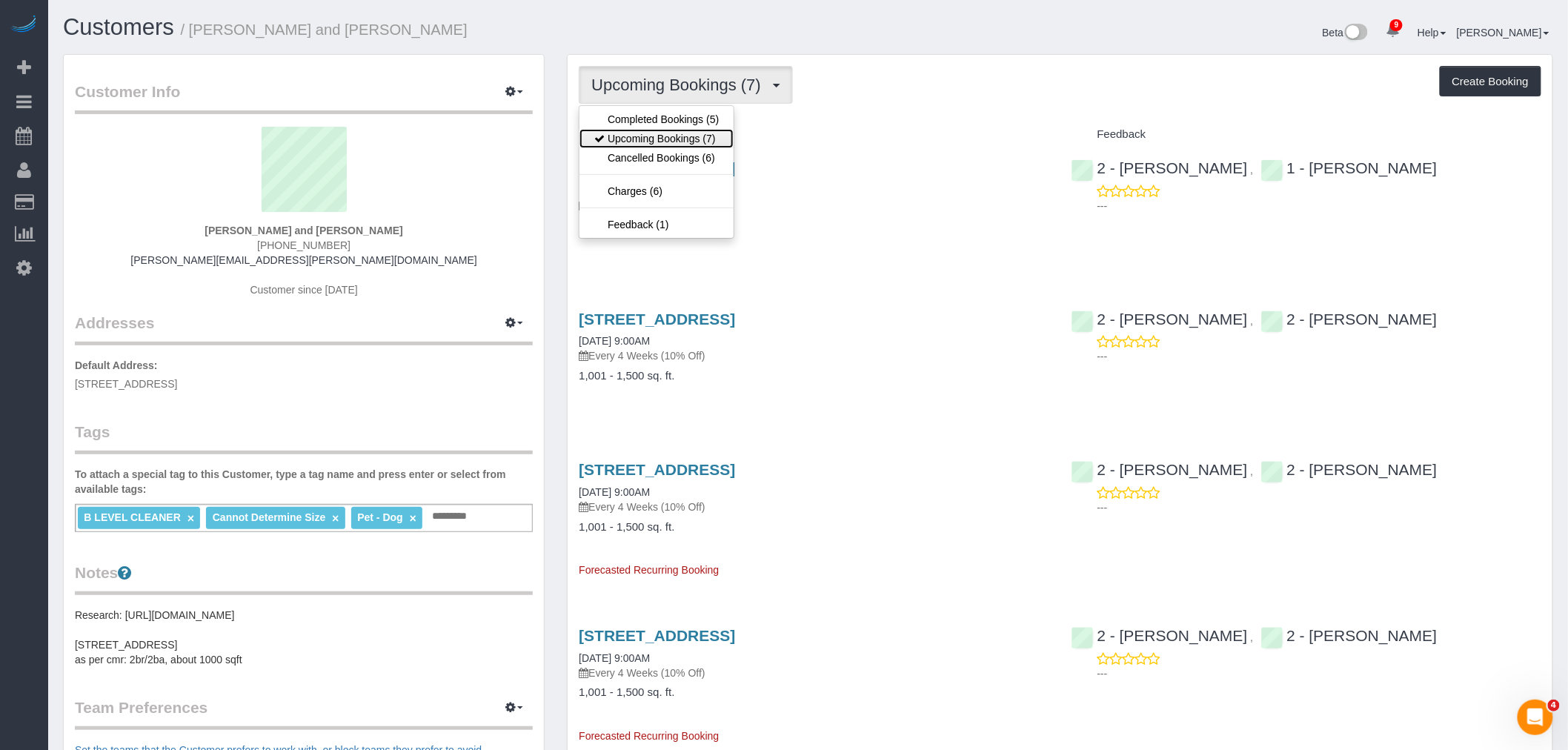
click at [701, 131] on link "Upcoming Bookings (7)" at bounding box center [656, 139] width 154 height 19
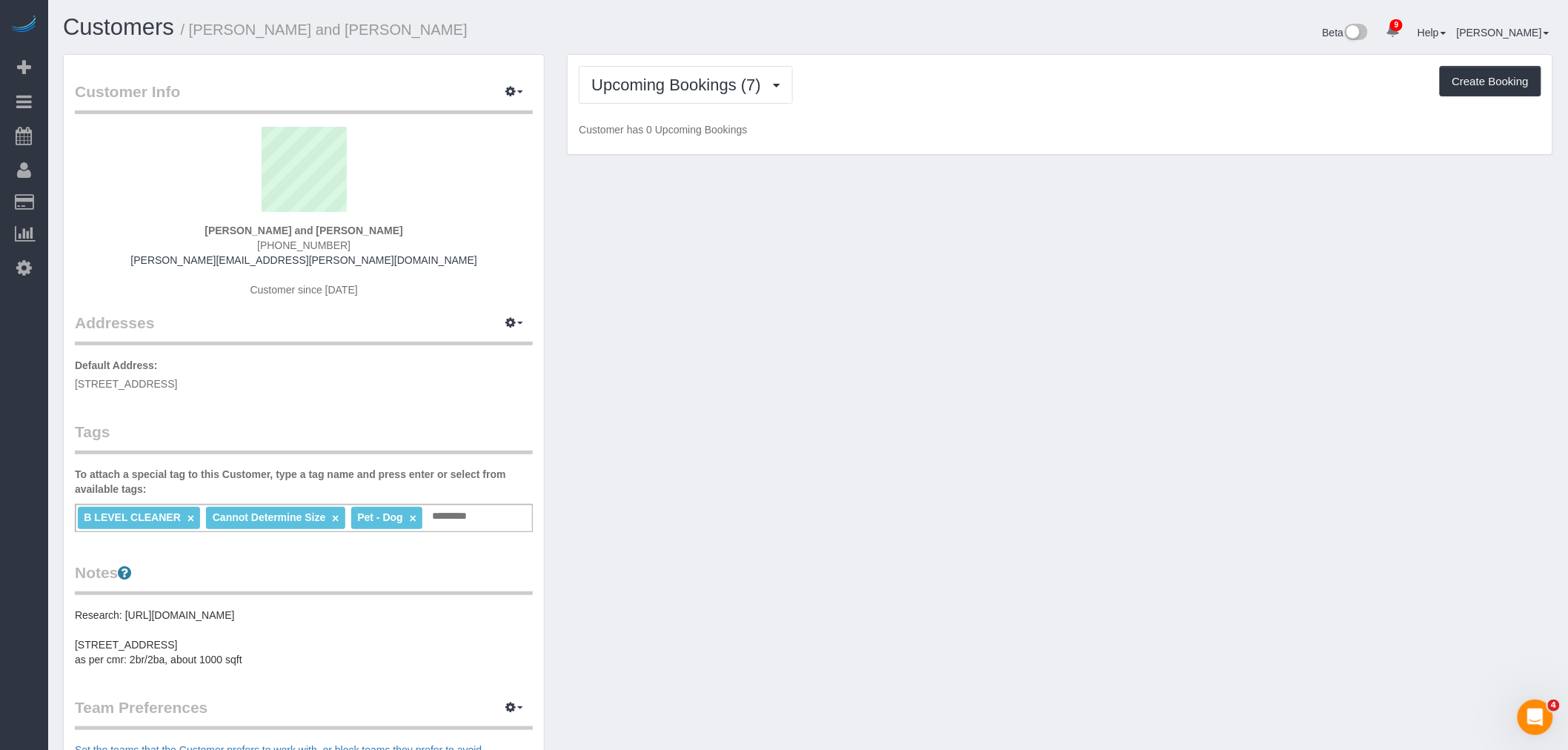
click at [945, 74] on div "Upcoming Bookings (7) Completed Bookings (5) Upcoming Bookings (7) Cancelled Bo…" at bounding box center [1060, 85] width 963 height 38
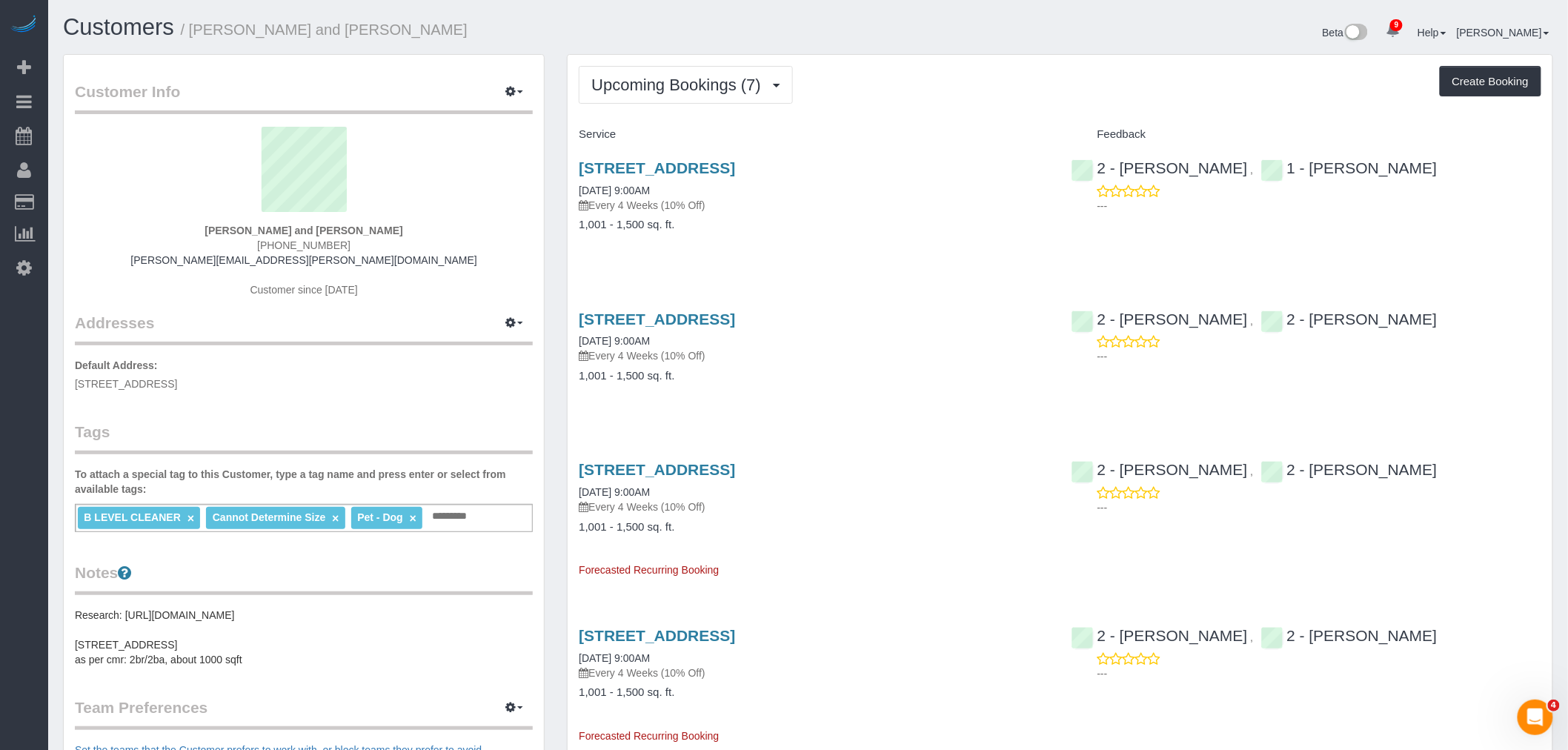
click at [946, 94] on div "Upcoming Bookings (7) Completed Bookings (5) Upcoming Bookings (7) Cancelled Bo…" at bounding box center [1060, 85] width 963 height 38
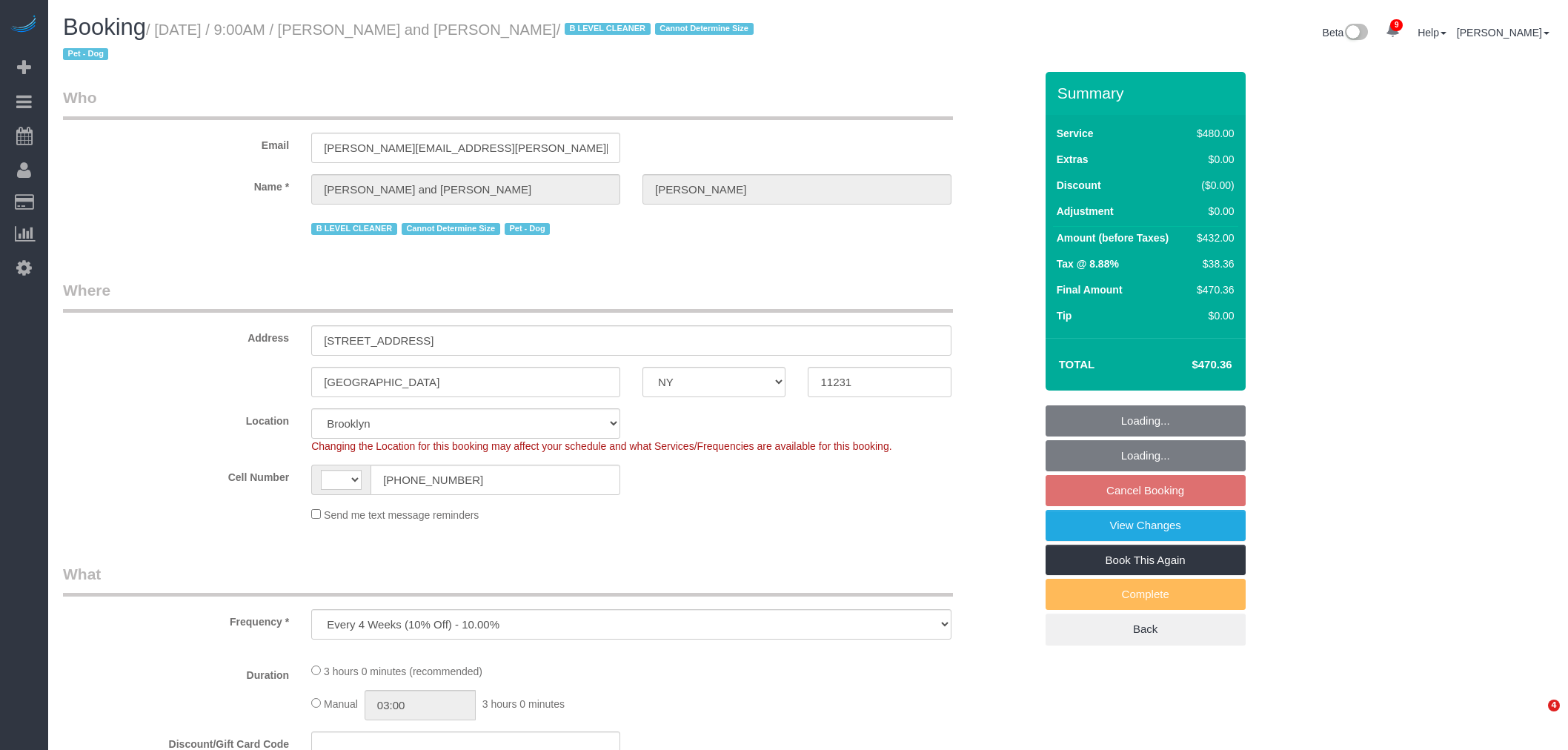
select select "NY"
select select "object:702"
select select "string:[GEOGRAPHIC_DATA]"
select select "string:stripe-pm_1Fy8G54VGloSiKo73PStrBvB"
select select "2"
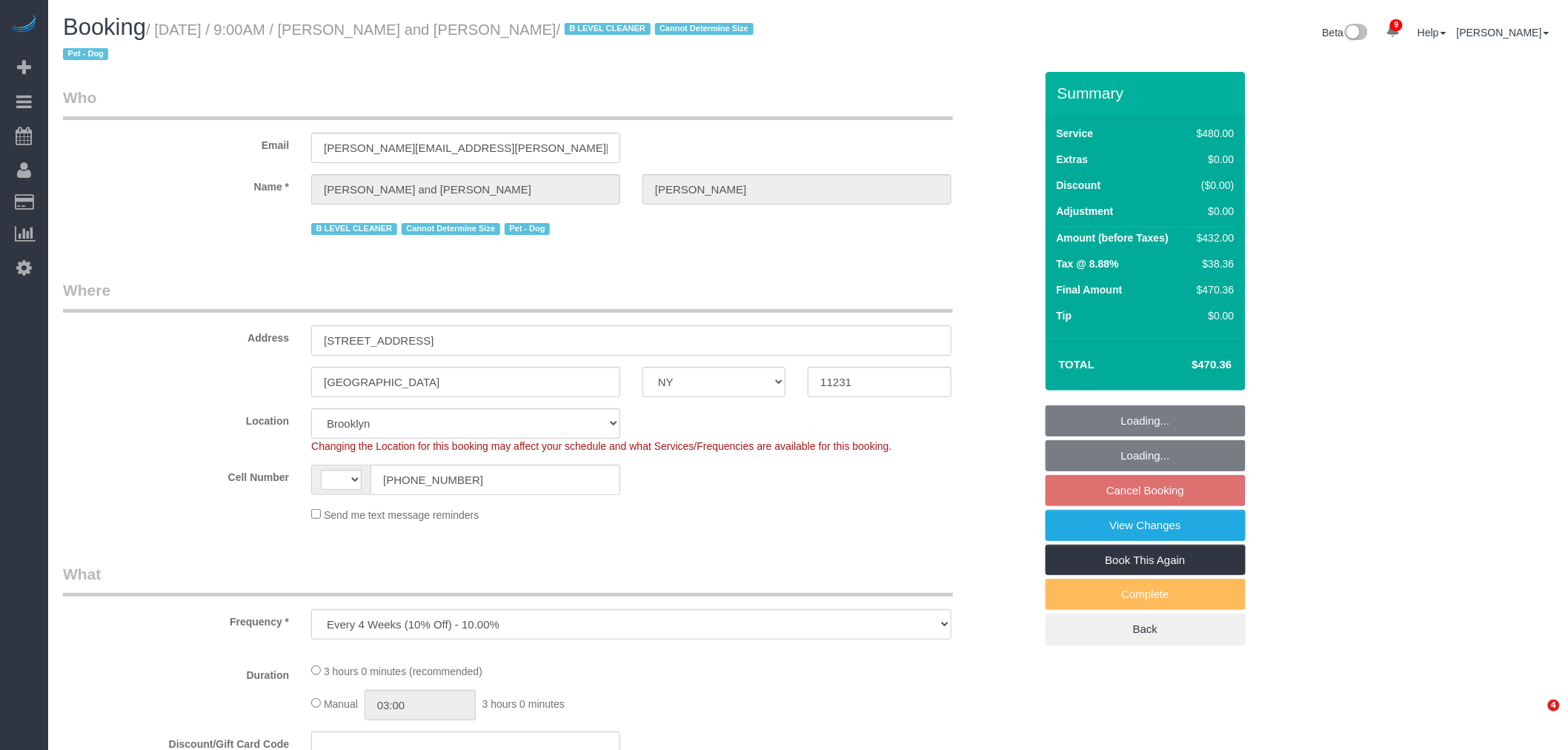
select select "180"
select select "spot2"
select select "number:57"
select select "number:72"
select select "number:13"
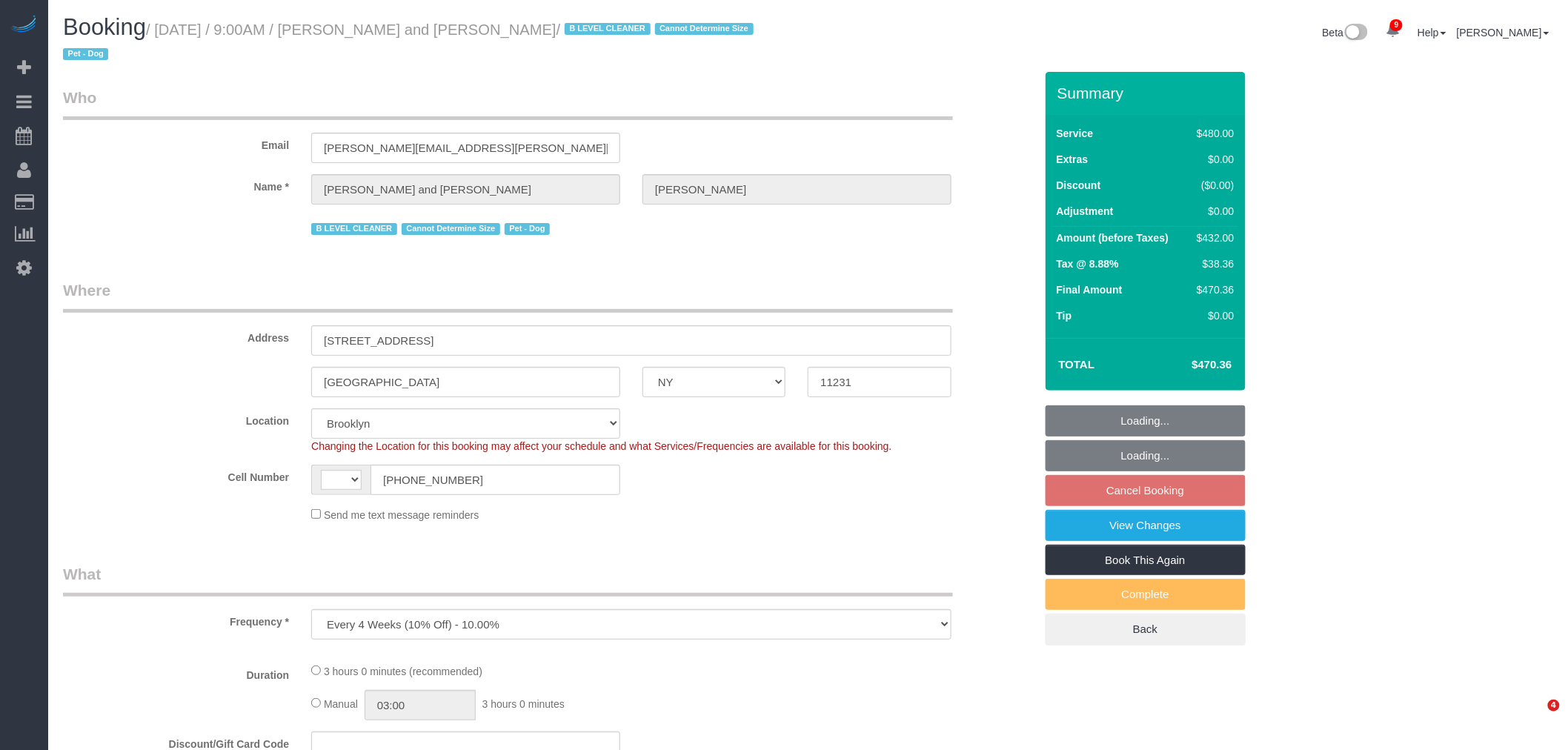
select select "number:5"
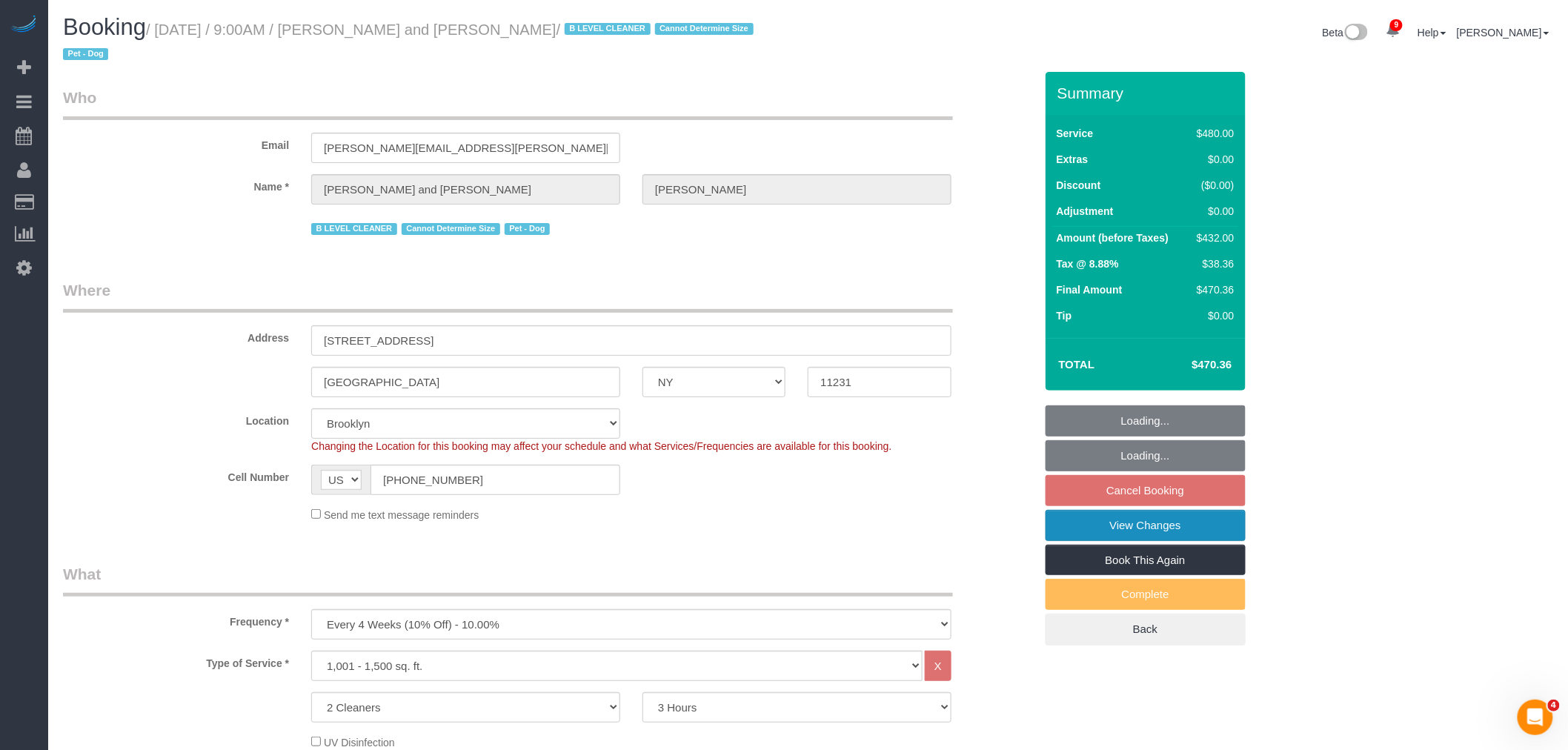
click at [1185, 527] on link "View Changes" at bounding box center [1146, 525] width 200 height 31
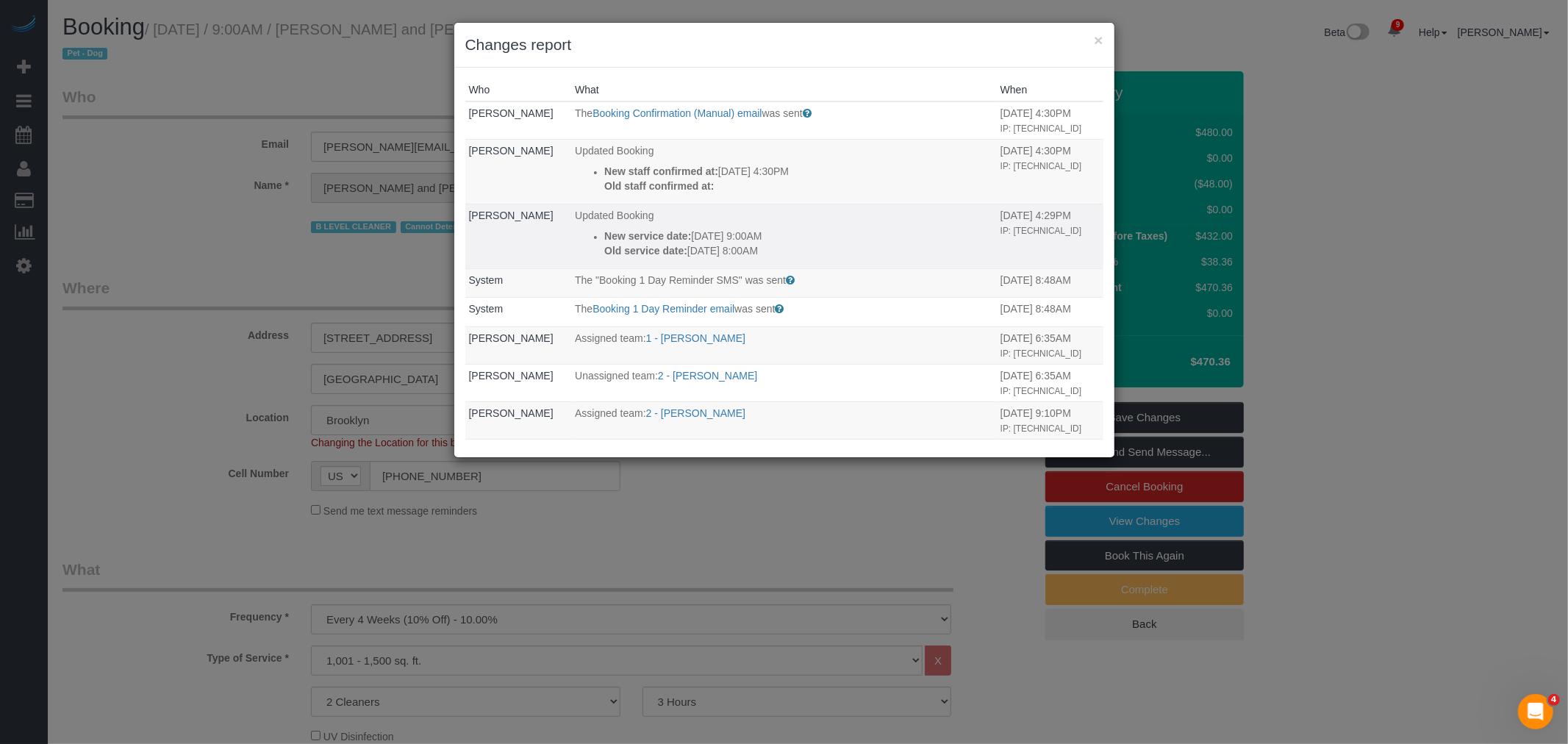
click at [856, 247] on p "Old service date: 09/03/2025 8:00AM" at bounding box center [798, 250] width 389 height 14
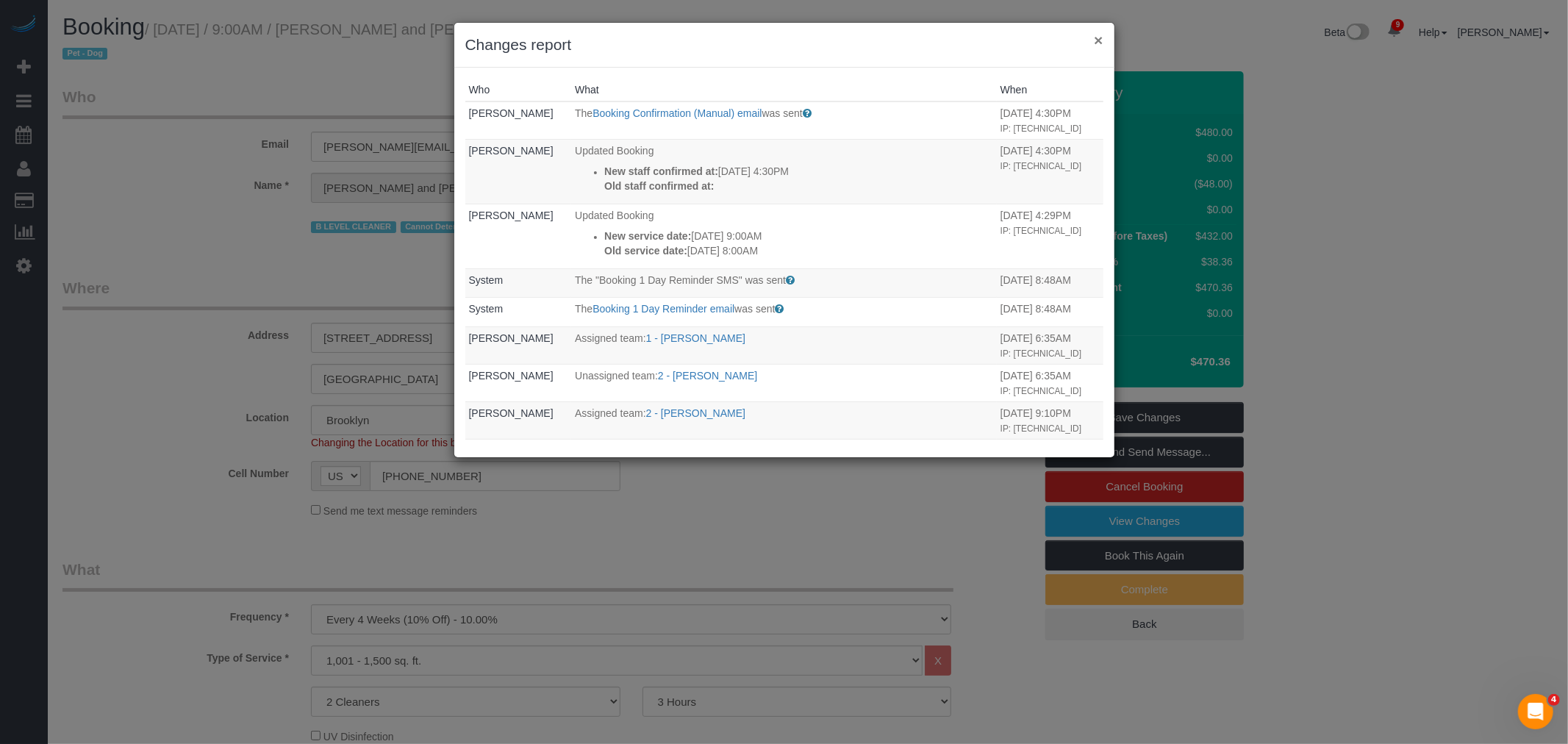
click at [1096, 47] on button "×" at bounding box center [1098, 39] width 9 height 15
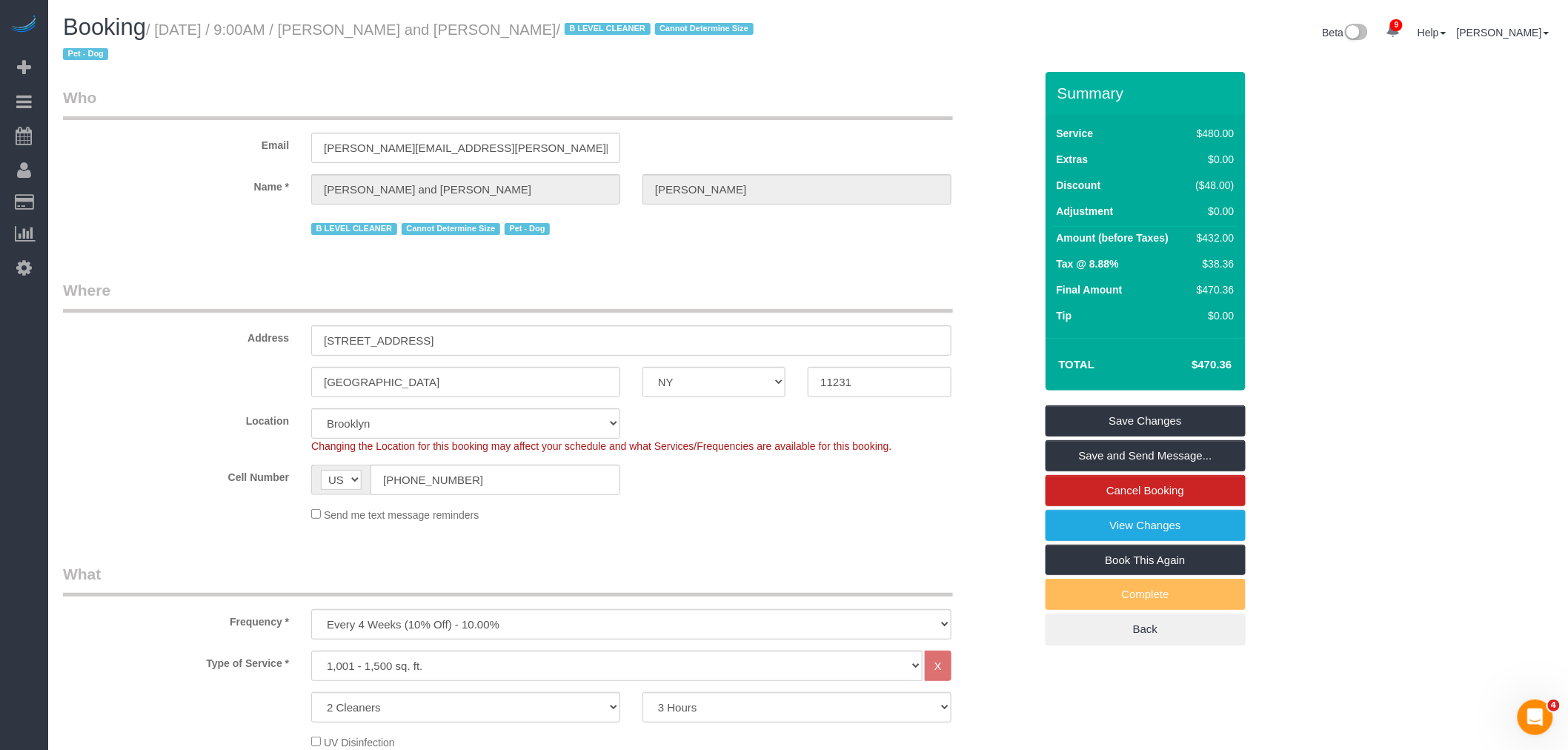
click at [845, 144] on div "Email madeline.muzzi@gmail.com" at bounding box center [548, 125] width 993 height 77
click at [1167, 523] on link "View Changes" at bounding box center [1146, 525] width 200 height 31
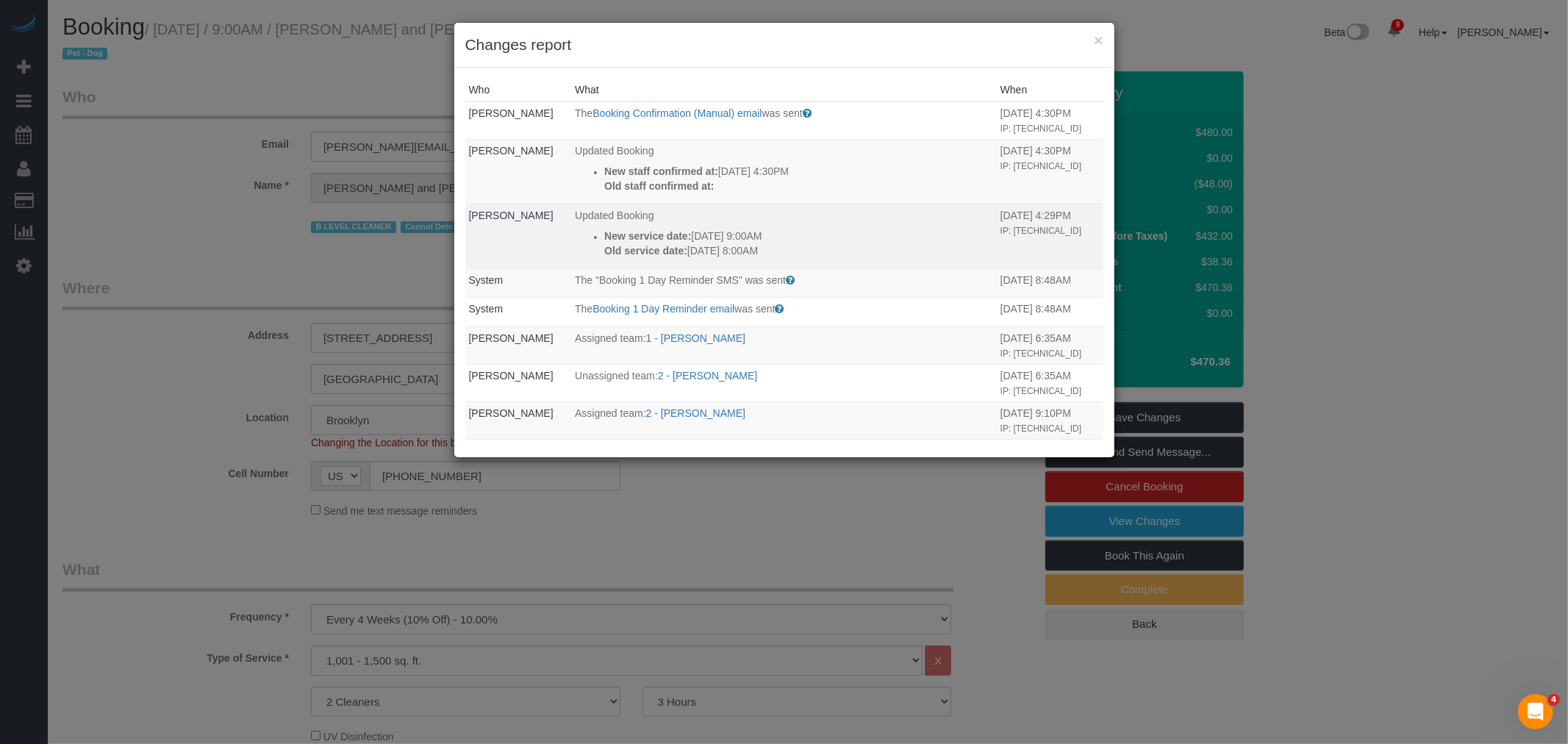
drag, startPoint x: 931, startPoint y: 210, endPoint x: 1010, endPoint y: 233, distance: 82.3
click at [1010, 233] on td "09/02/2025 4:29PM IP: 49.144.109.23" at bounding box center [1050, 236] width 106 height 65
click at [1020, 243] on td "09/02/2025 4:29PM IP: 49.144.109.23" at bounding box center [1050, 236] width 106 height 65
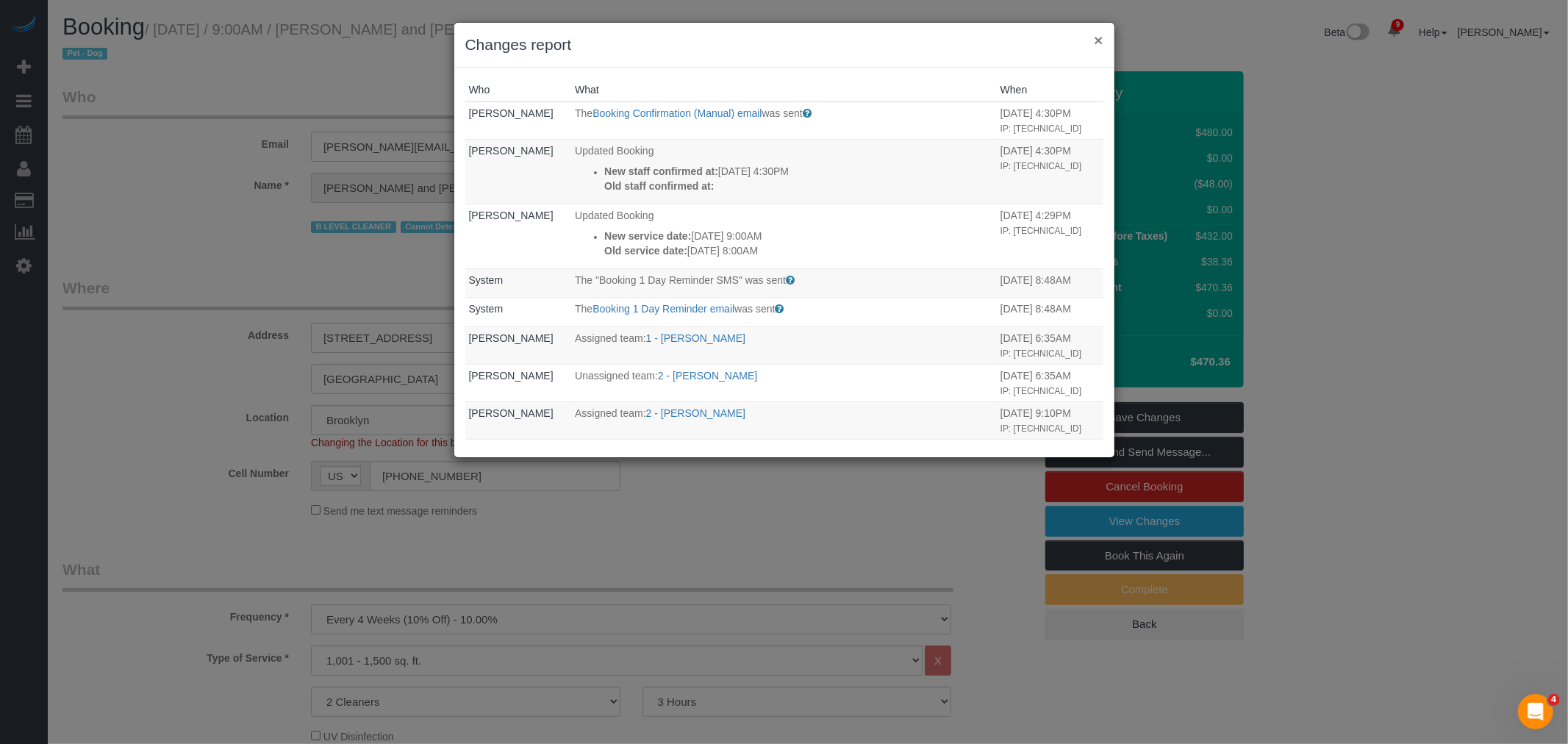
click at [1099, 42] on button "×" at bounding box center [1098, 39] width 9 height 15
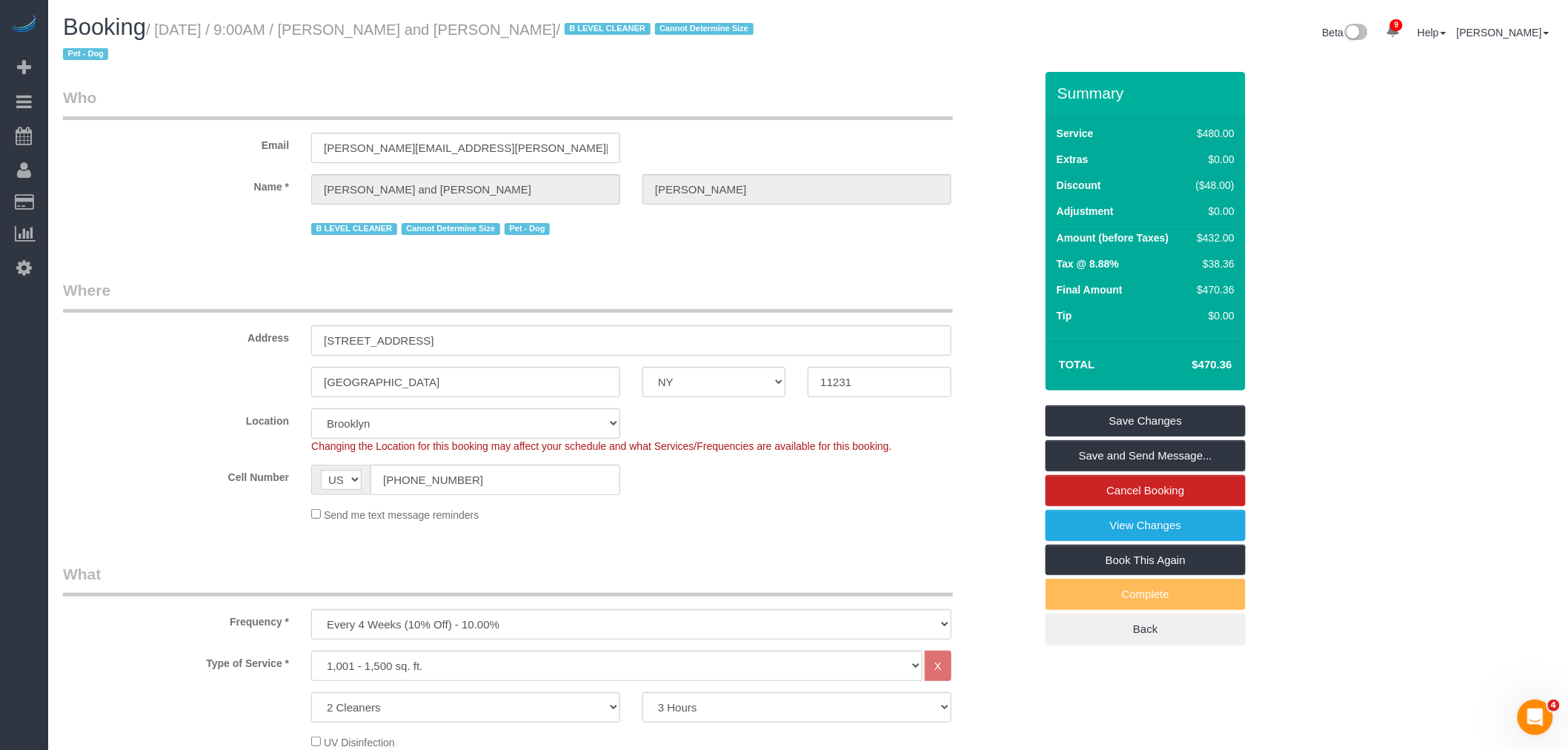
click at [1018, 53] on div "Beta 9 Your Notifications You have 0 alerts × You have 1 to charge for 09/01/20…" at bounding box center [1187, 34] width 756 height 40
click at [826, 134] on div "Email madeline.muzzi@gmail.com" at bounding box center [548, 125] width 993 height 77
click at [833, 129] on div "Email madeline.muzzi@gmail.com" at bounding box center [548, 125] width 993 height 77
click at [901, 110] on legend "Who" at bounding box center [508, 103] width 890 height 33
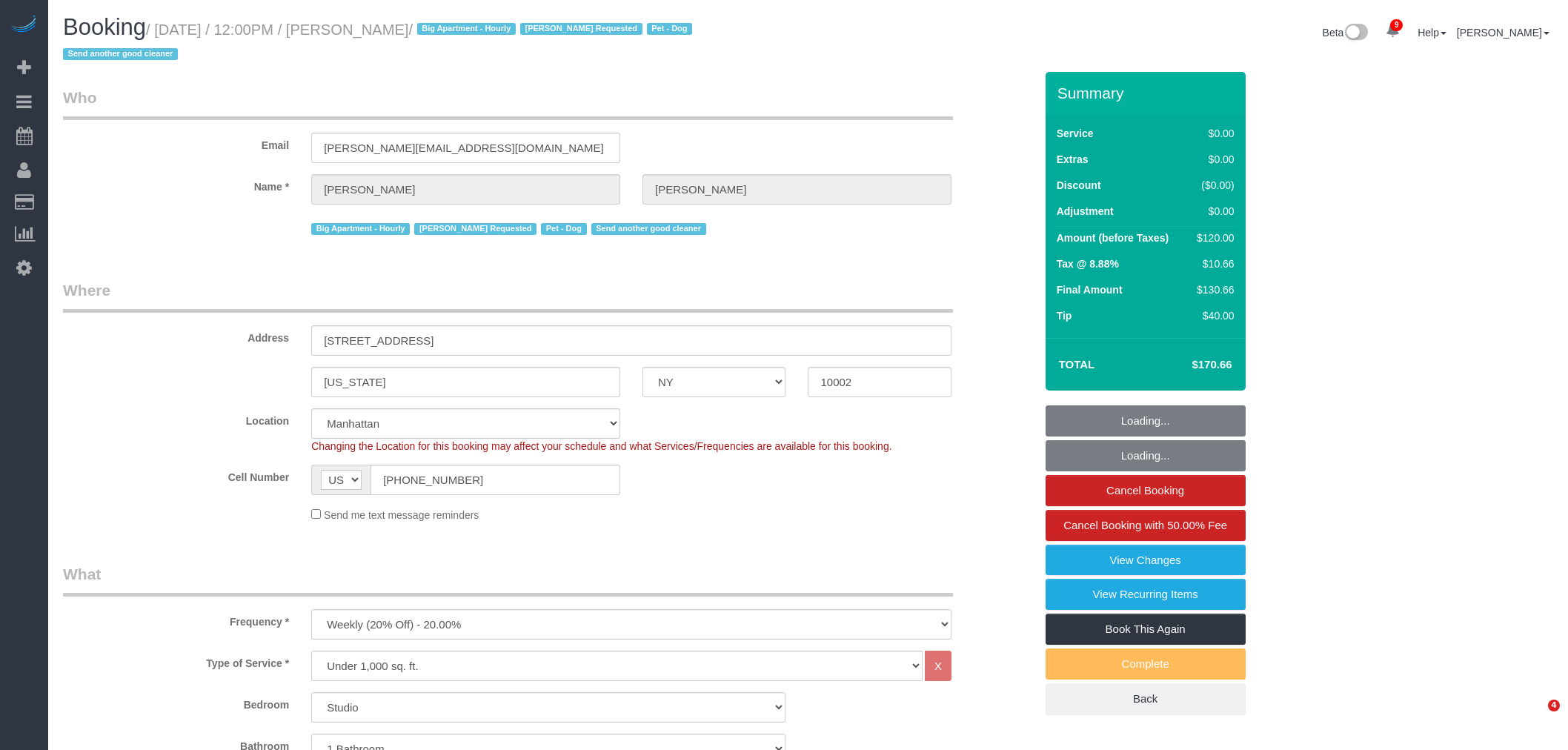
select select "NY"
select select "spot1"
select select "number:59"
select select "number:75"
select select "number:13"
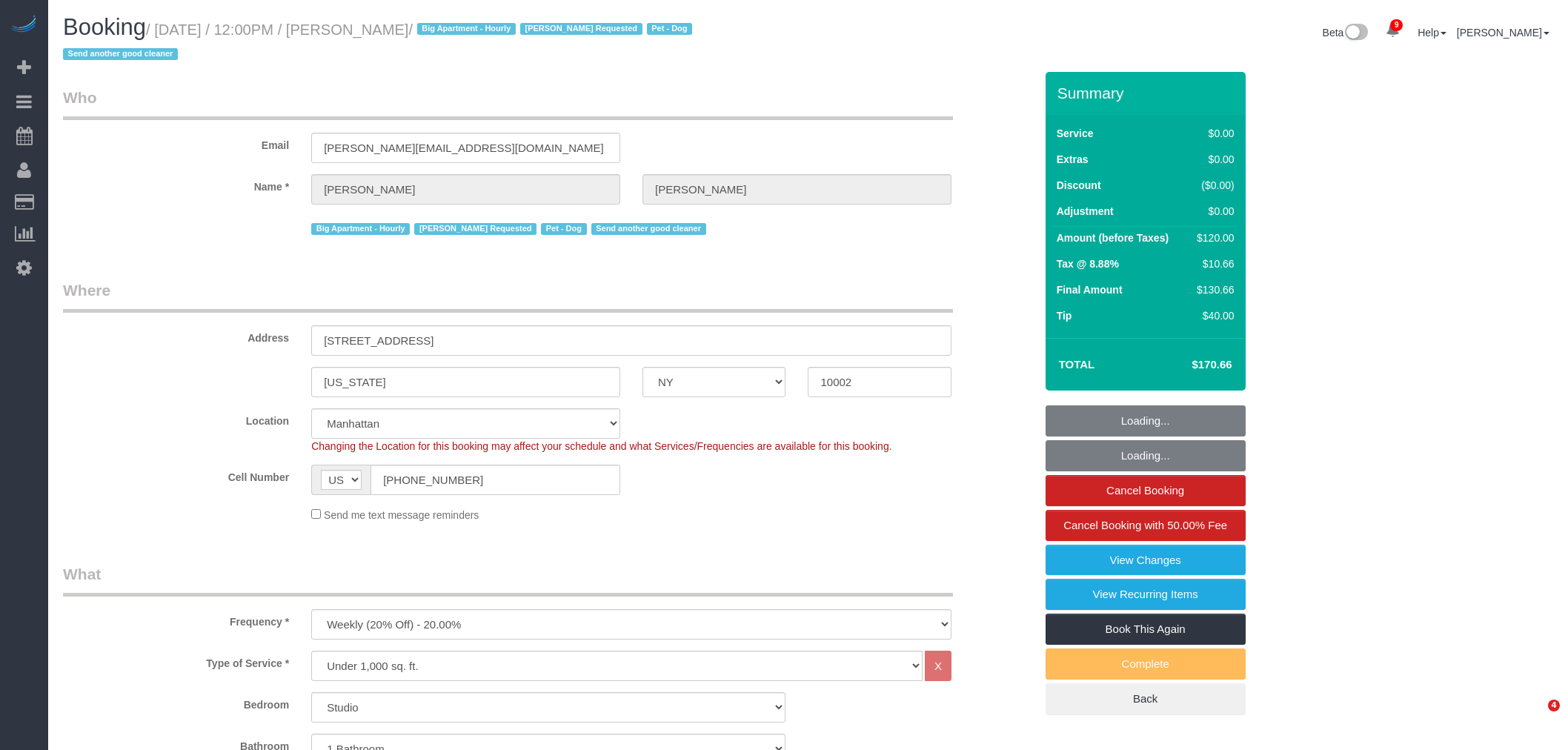
select select "number:5"
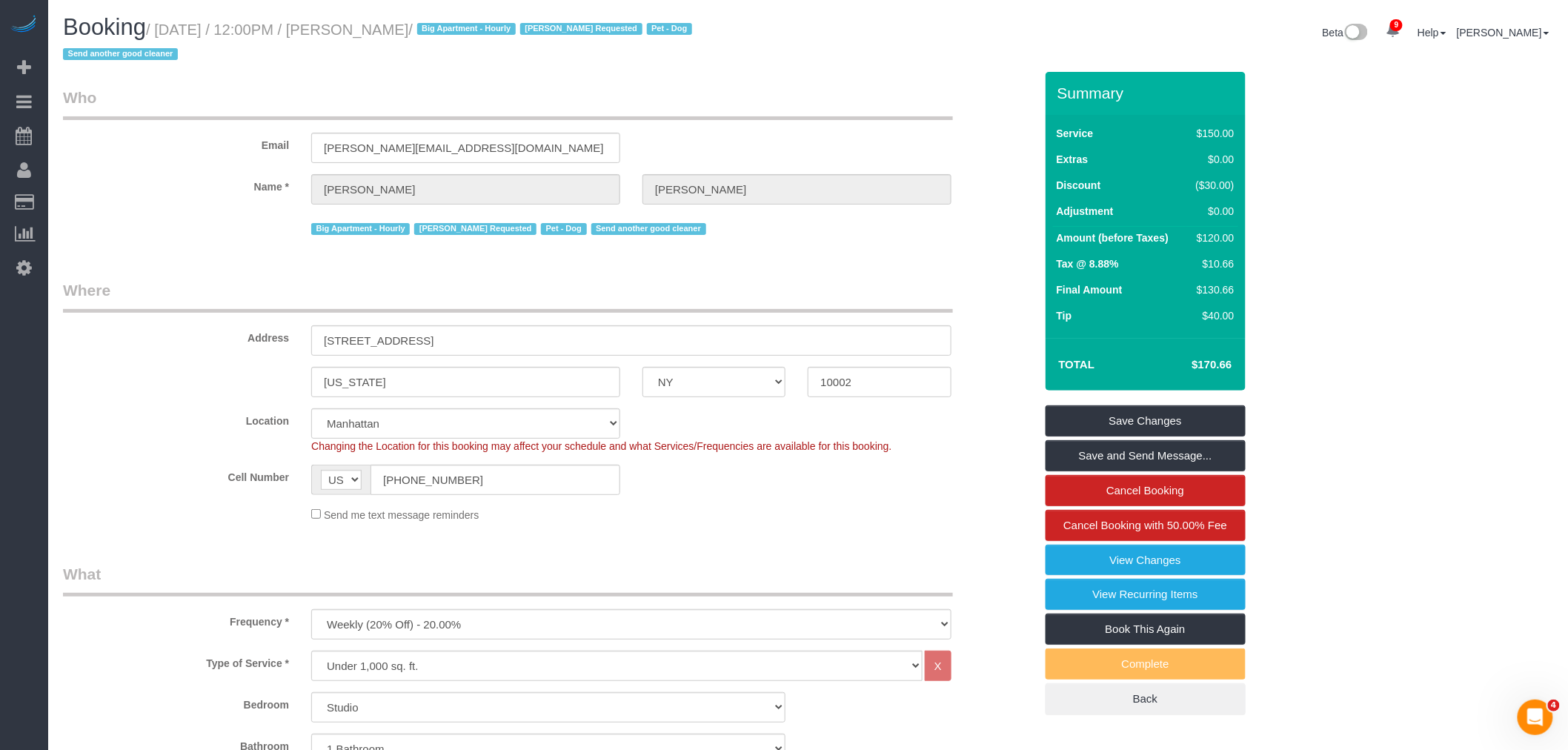
click at [775, 98] on legend "Who" at bounding box center [508, 103] width 890 height 33
click at [232, 344] on div "Address 153 Bowery, Apt. 6" at bounding box center [548, 317] width 993 height 77
drag, startPoint x: 884, startPoint y: 381, endPoint x: 1017, endPoint y: 402, distance: 134.6
click at [596, 377] on div "New York AK AL AR AZ CA CO CT DC DE FL GA HI IA ID IL IN KS KY LA MA MD ME MI M…" at bounding box center [548, 382] width 993 height 31
click at [692, 133] on div "Email jeffrey@cry.nyc" at bounding box center [548, 125] width 993 height 77
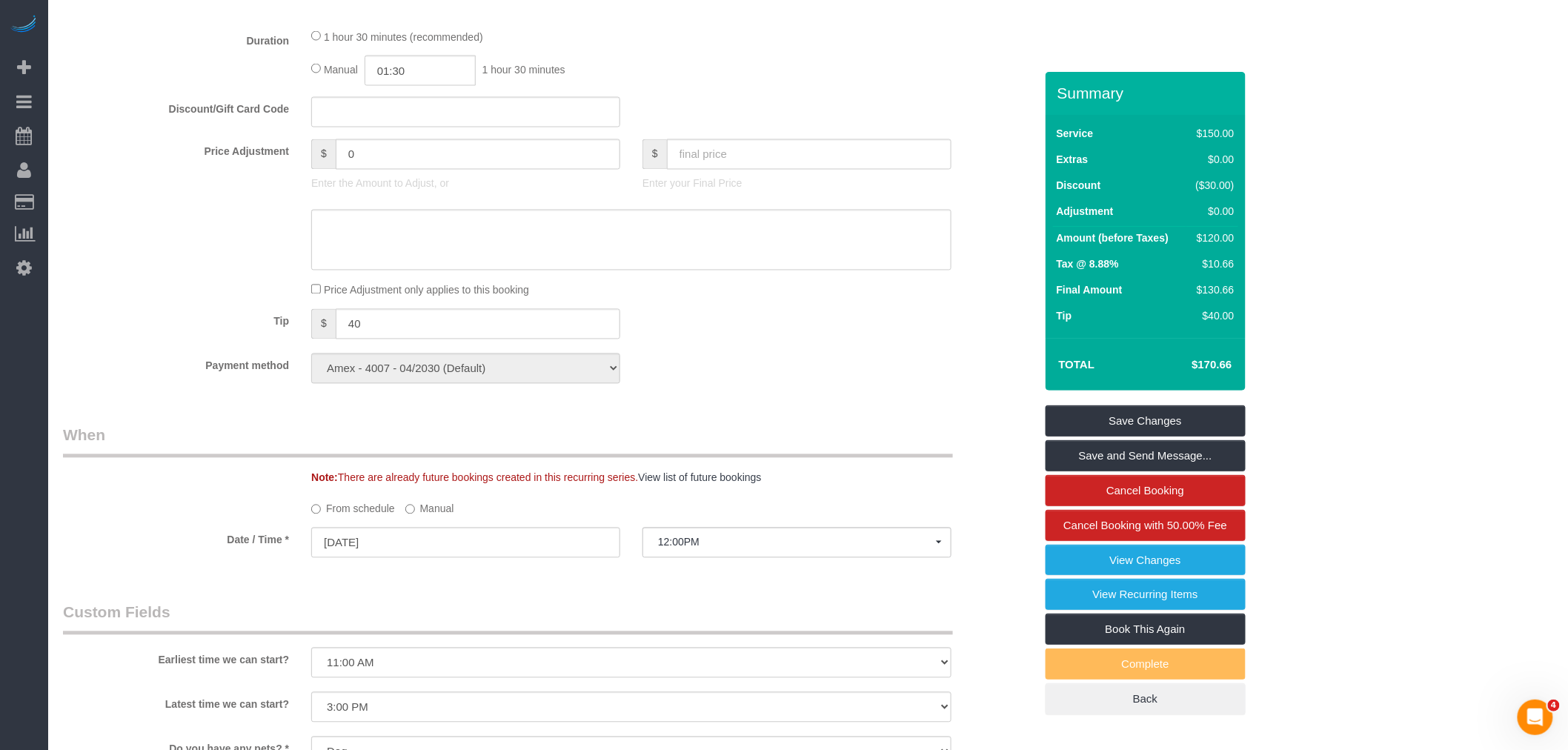
scroll to position [1235, 0]
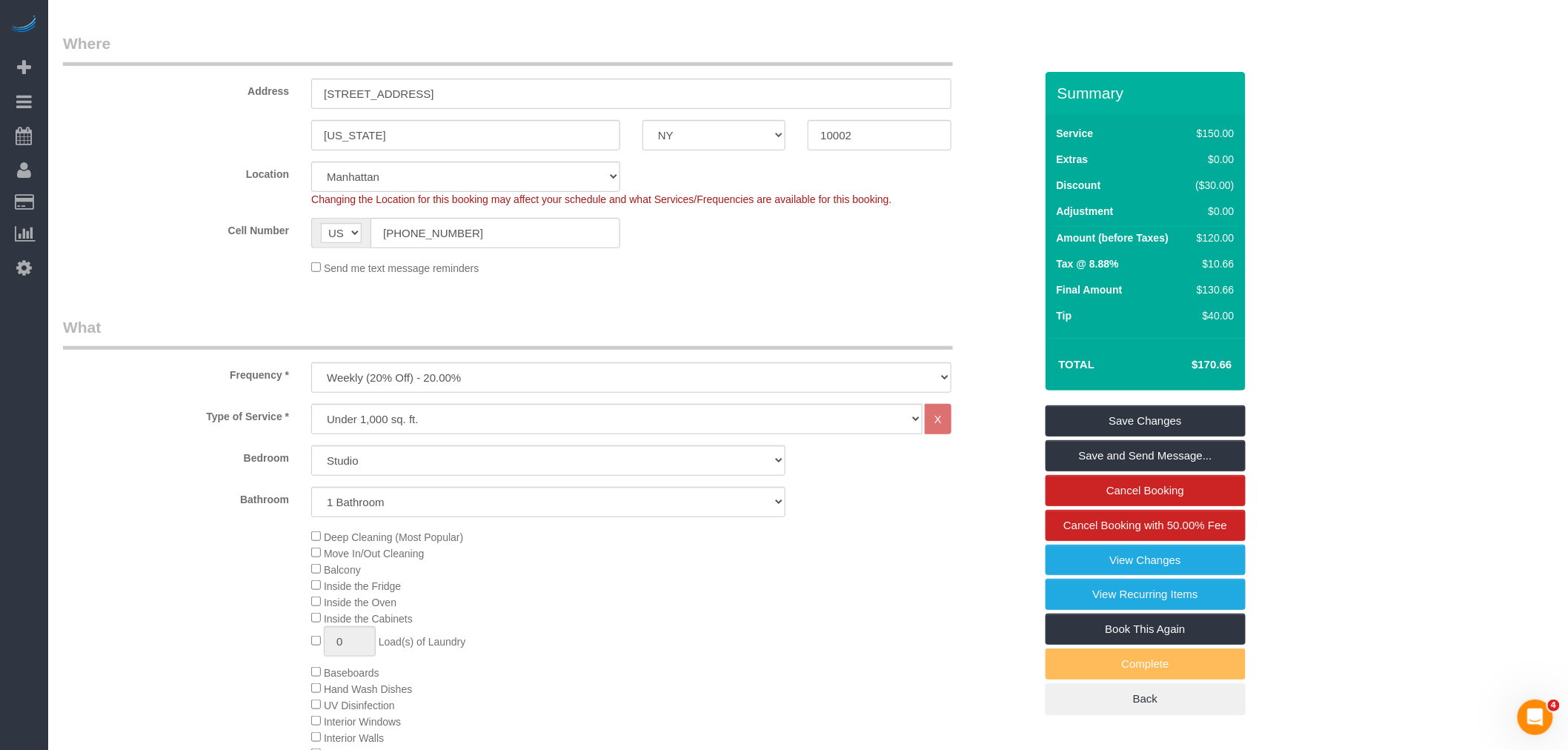
scroll to position [0, 0]
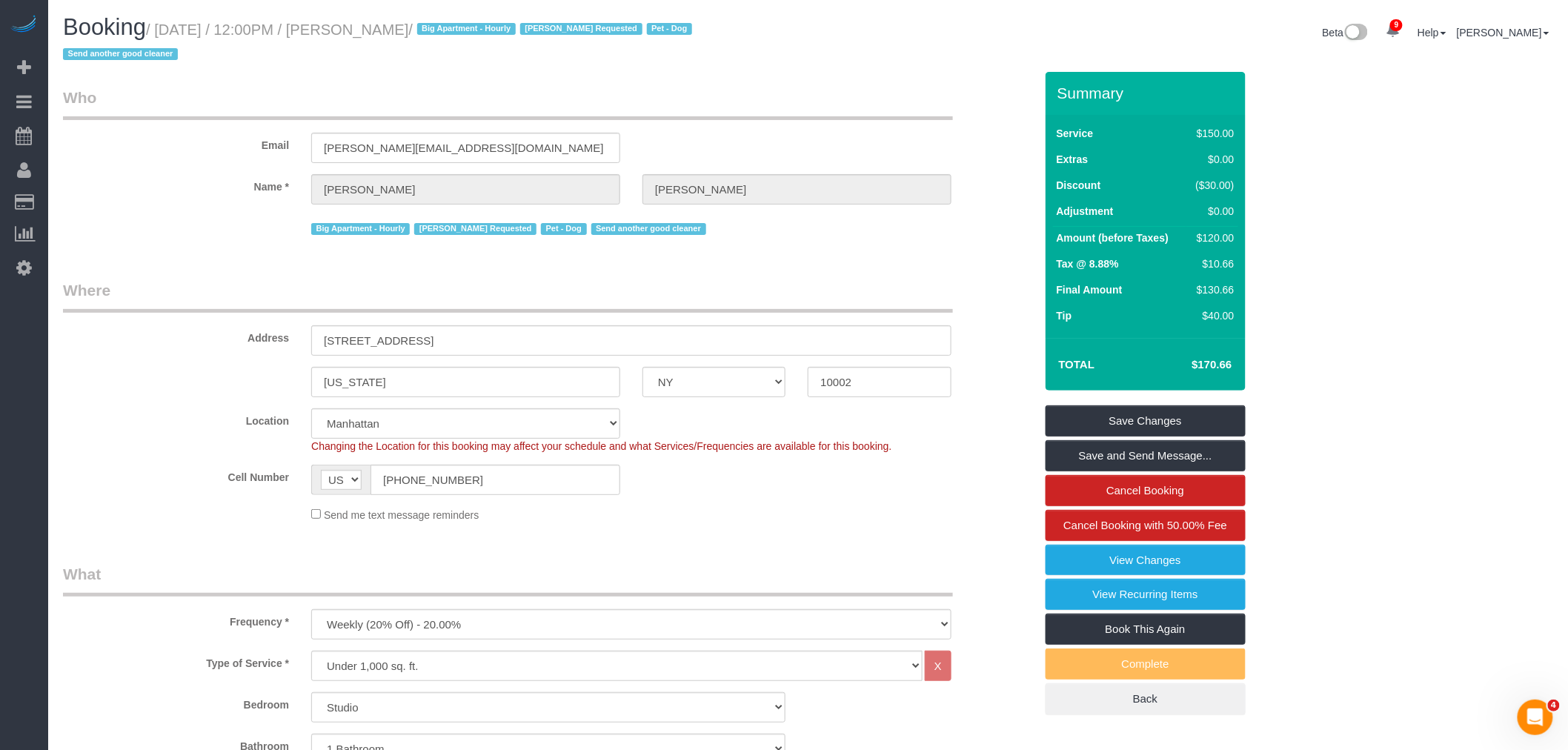
click at [771, 21] on h1 "Booking / September 03, 2025 / 12:00PM / Jeffrey Rogers / Big Apartment - Hourl…" at bounding box center [430, 40] width 734 height 50
click at [430, 95] on legend "Who" at bounding box center [508, 103] width 890 height 33
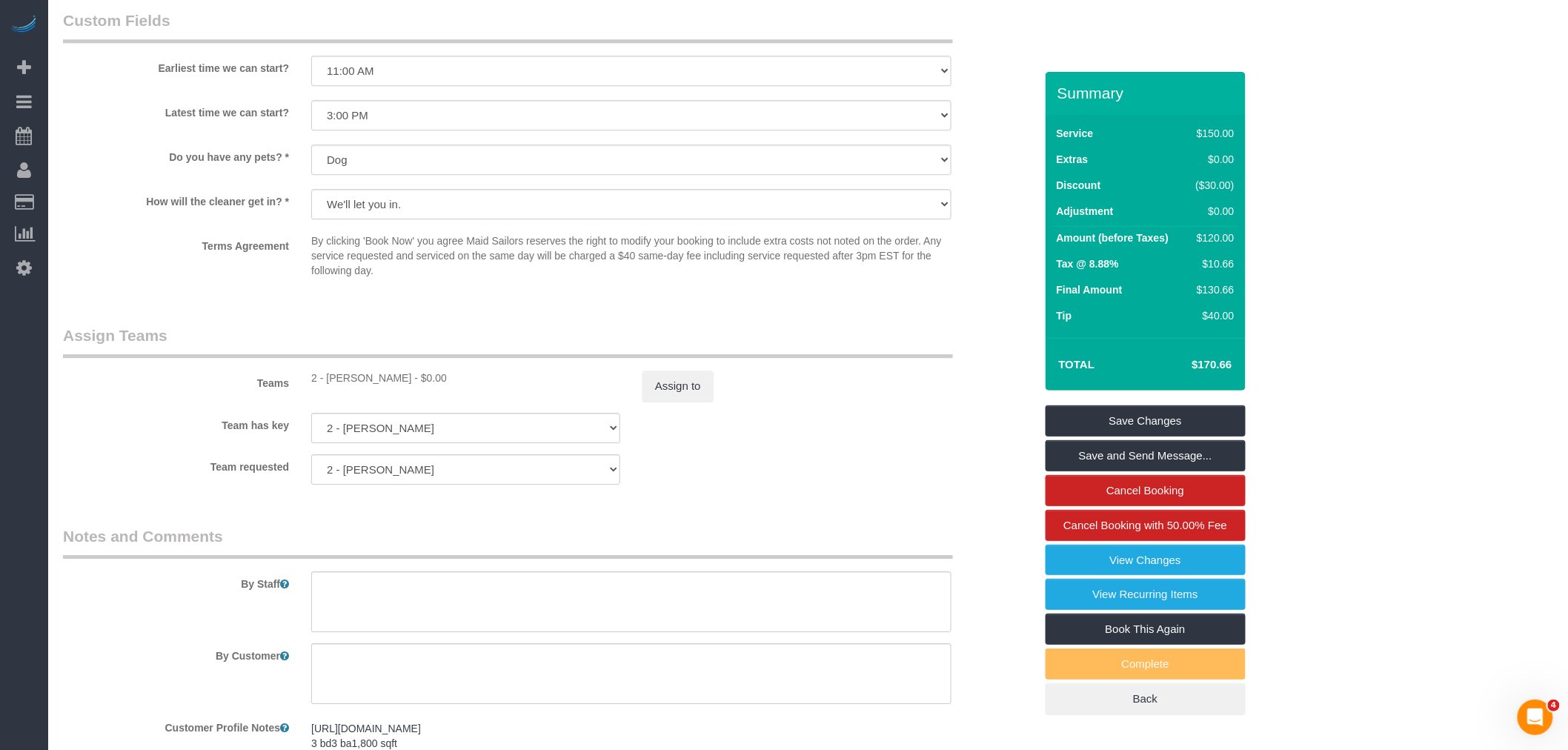
scroll to position [1811, 0]
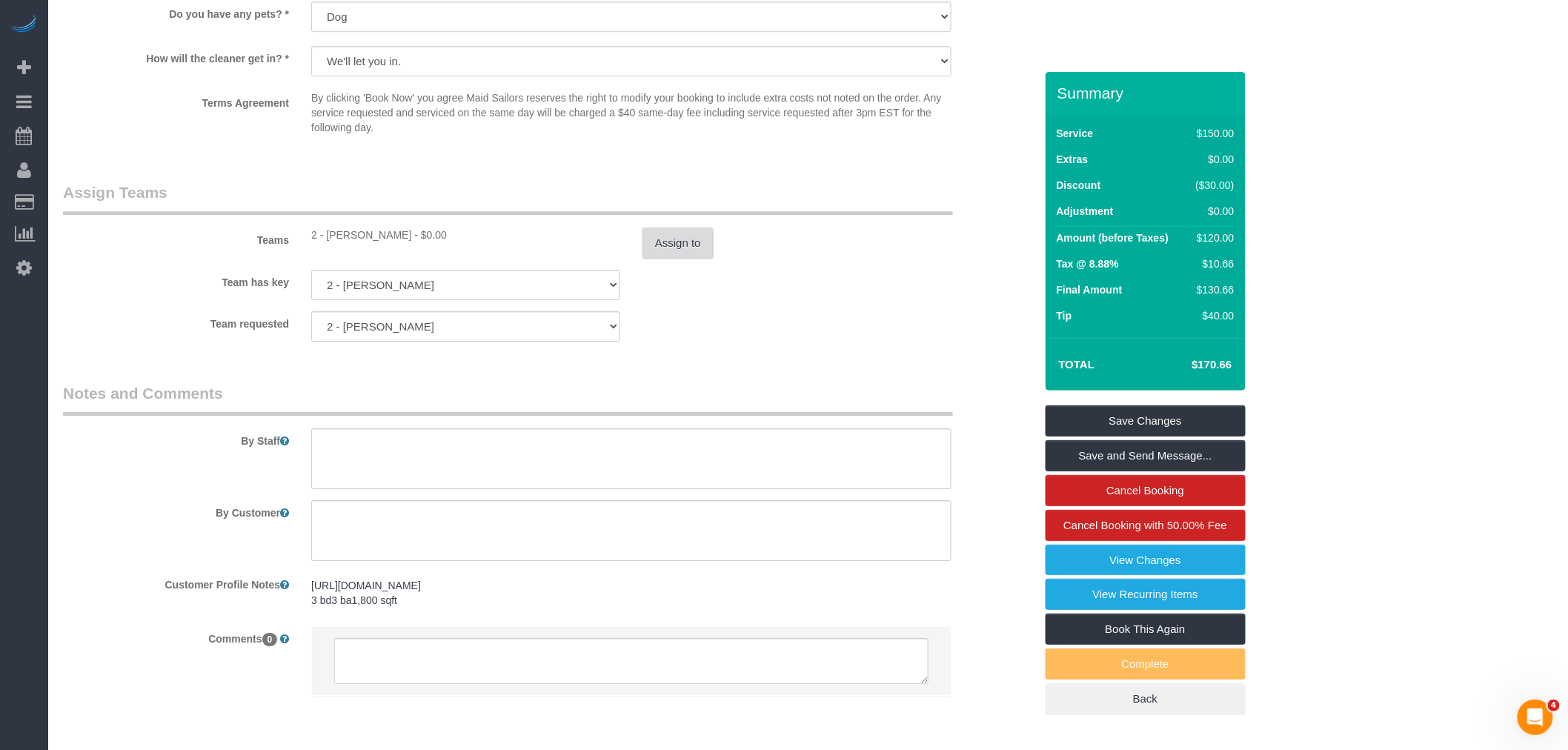
click at [676, 258] on button "Assign to" at bounding box center [678, 243] width 71 height 31
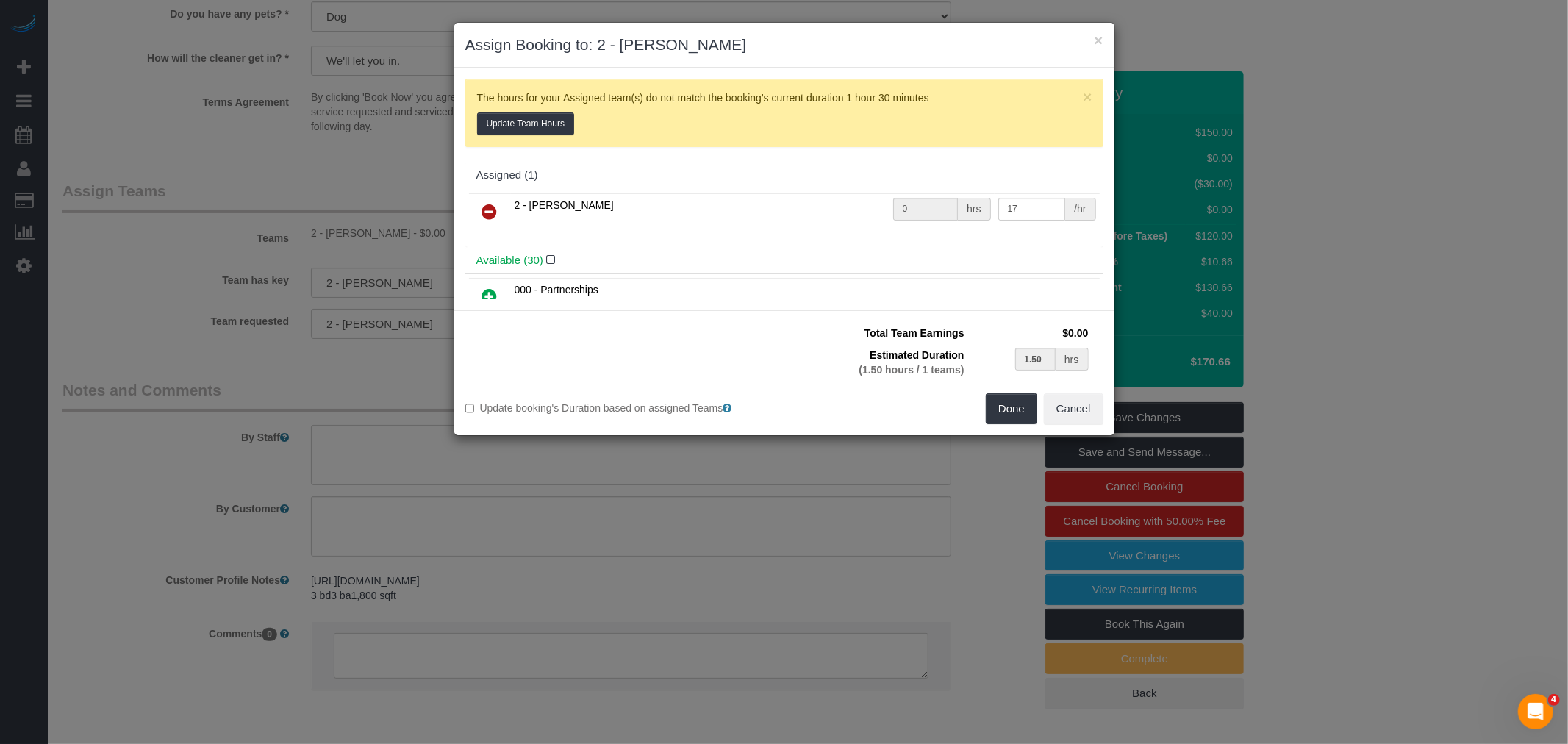
click at [496, 211] on icon at bounding box center [490, 212] width 15 height 18
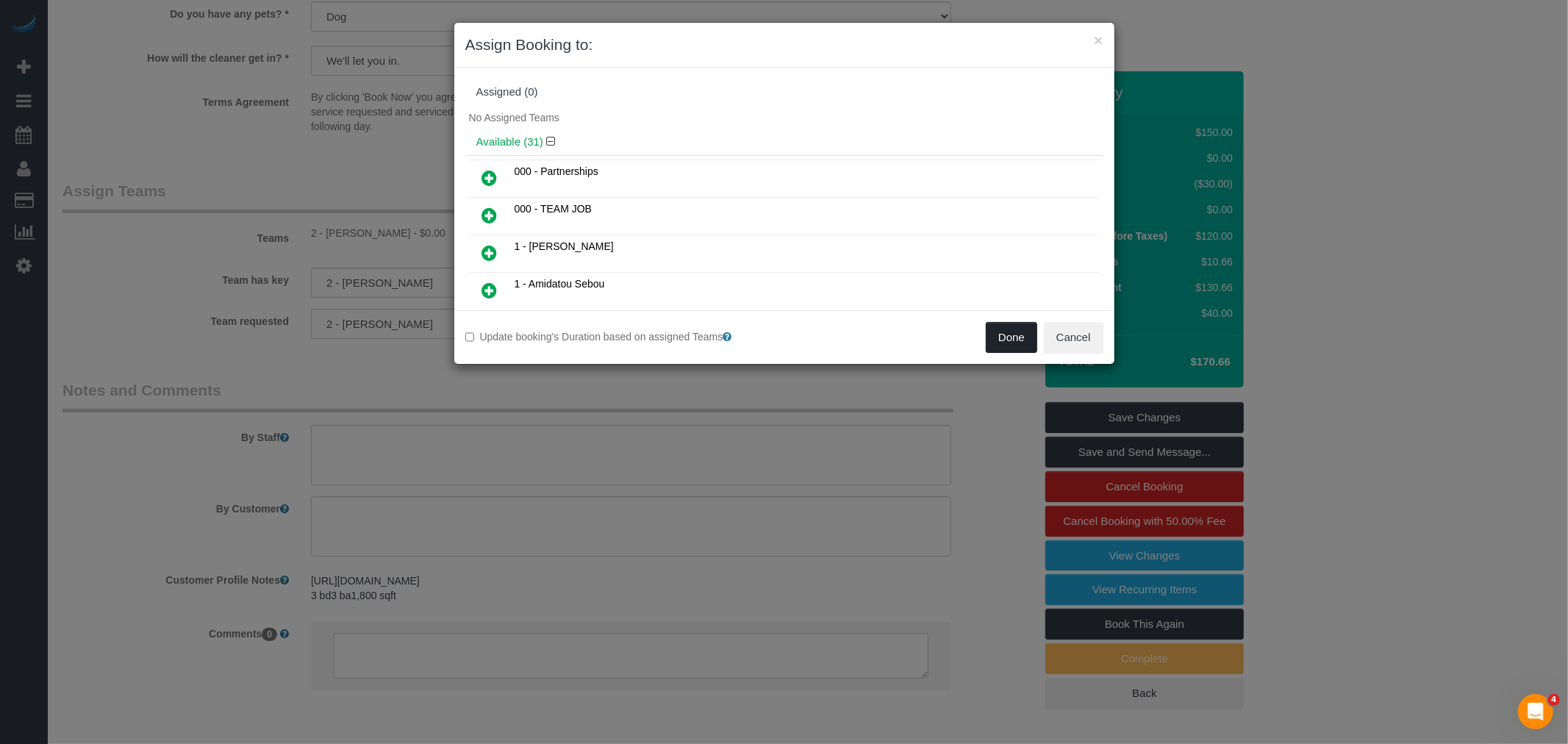
click at [1007, 334] on button "Done" at bounding box center [1011, 338] width 51 height 31
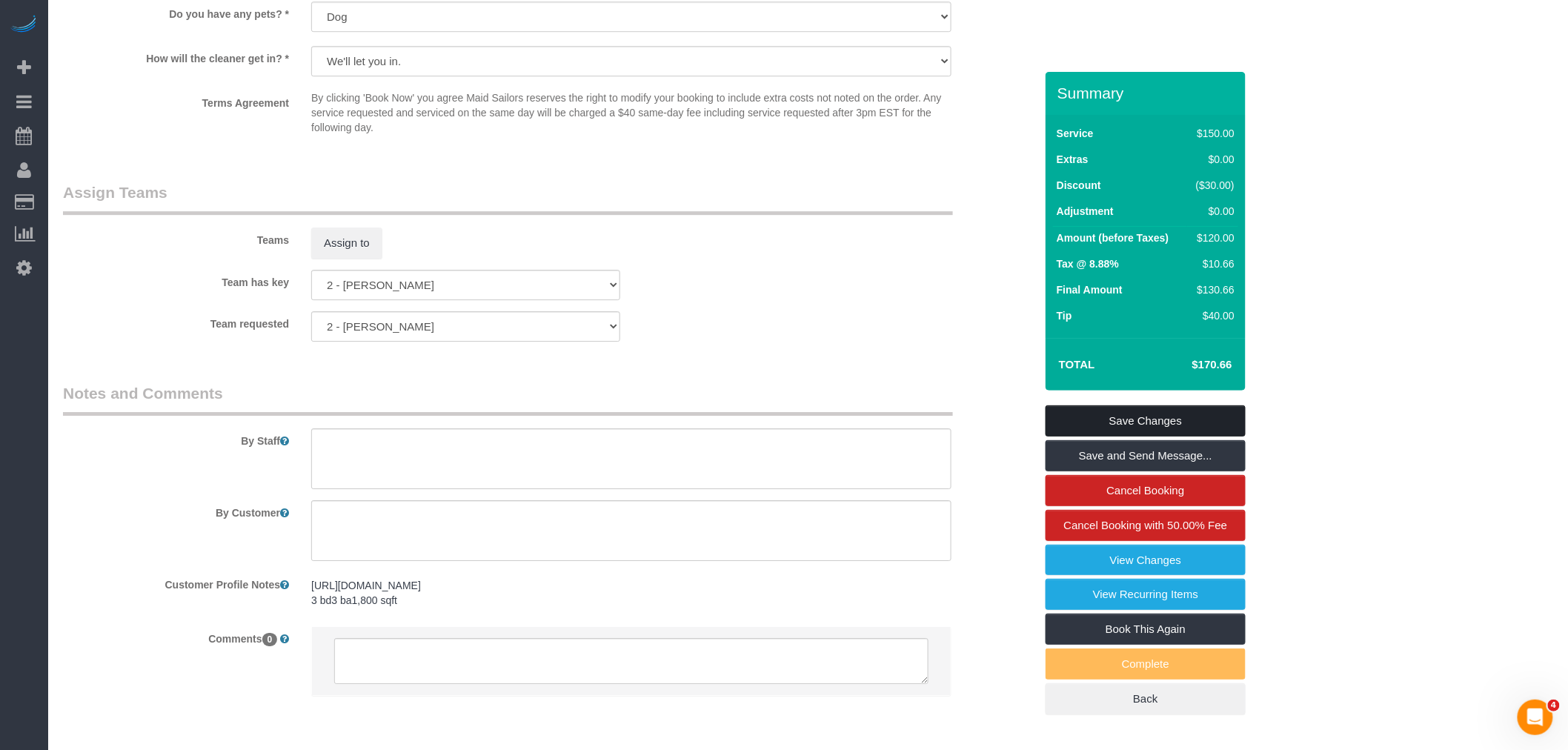
click at [1212, 413] on link "Save Changes" at bounding box center [1146, 421] width 200 height 31
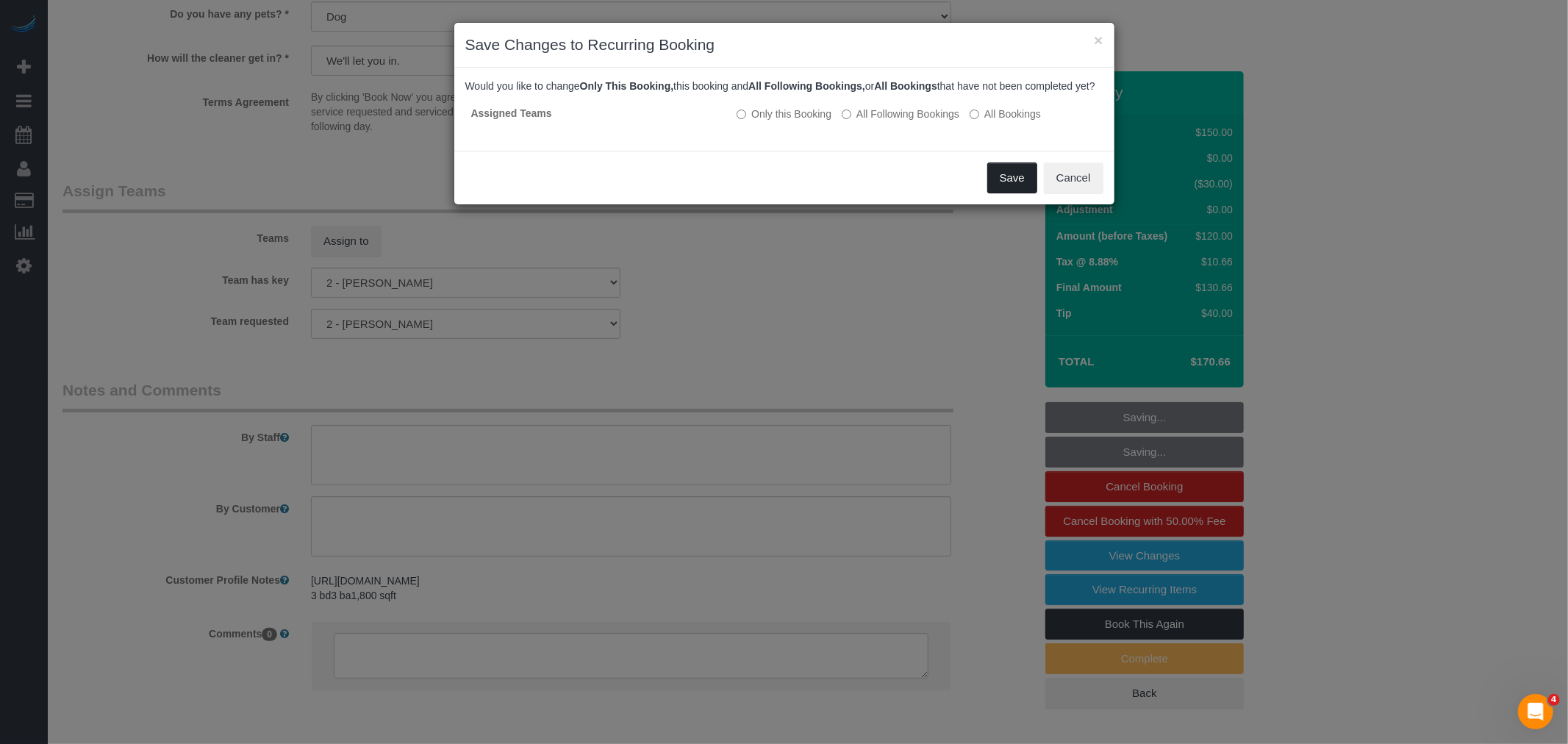
click at [1015, 194] on button "Save" at bounding box center [1012, 178] width 50 height 31
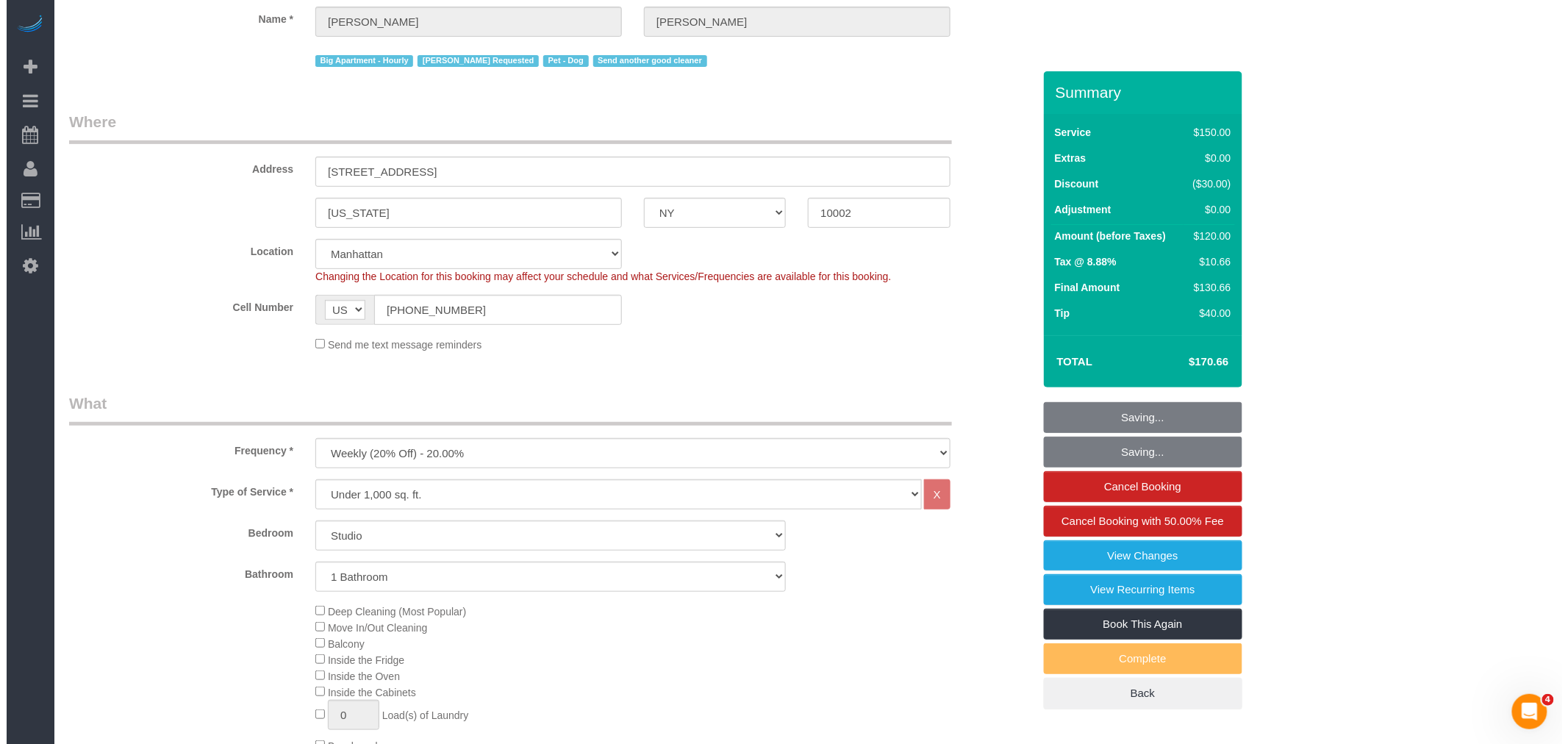
scroll to position [0, 0]
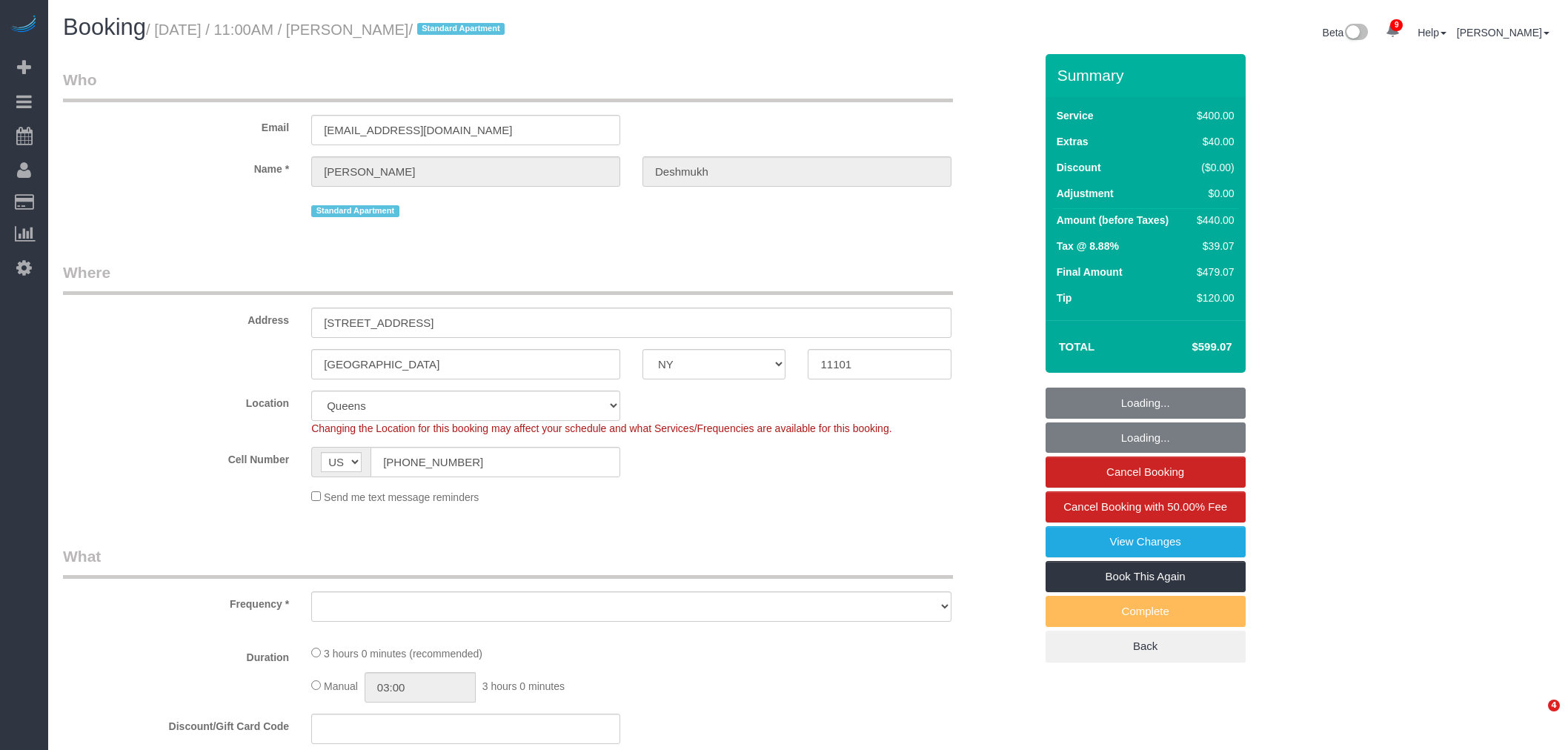
select select "NY"
select select "number:59"
select select "number:72"
select select "number:15"
select select "number:6"
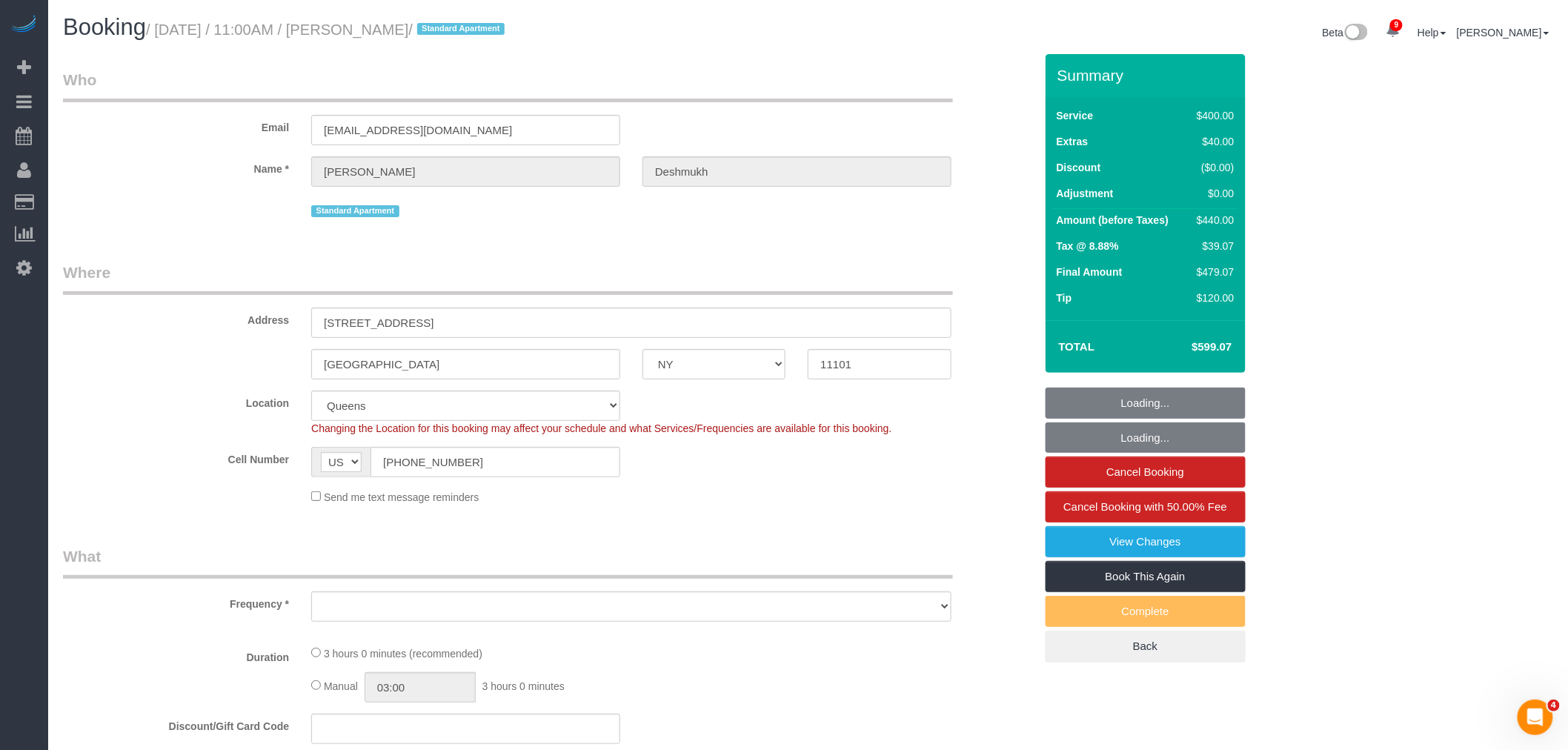
select select "object:846"
select select "2"
select select "150"
select select "spot1"
select select "object:1307"
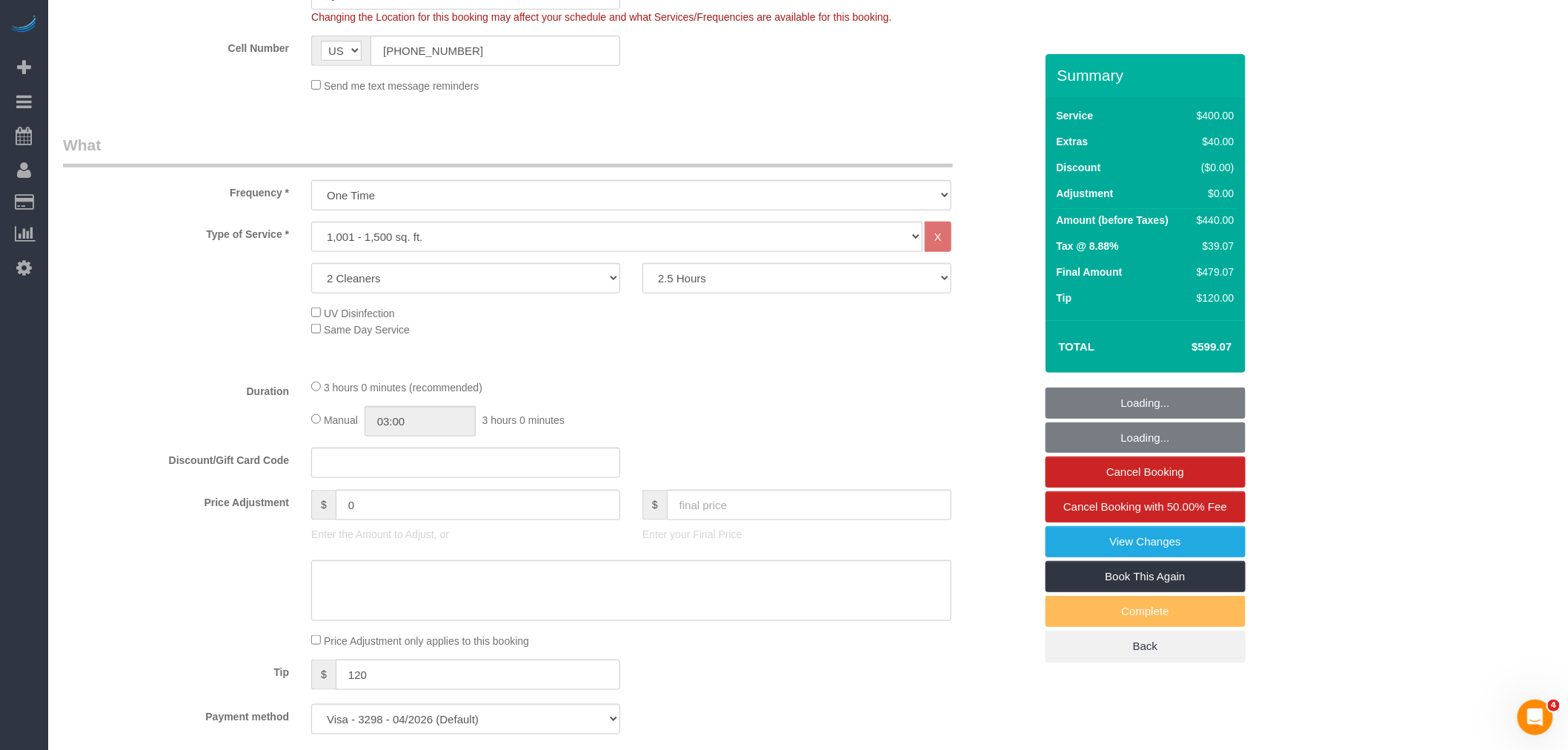
scroll to position [906, 0]
